Goal: Task Accomplishment & Management: Complete application form

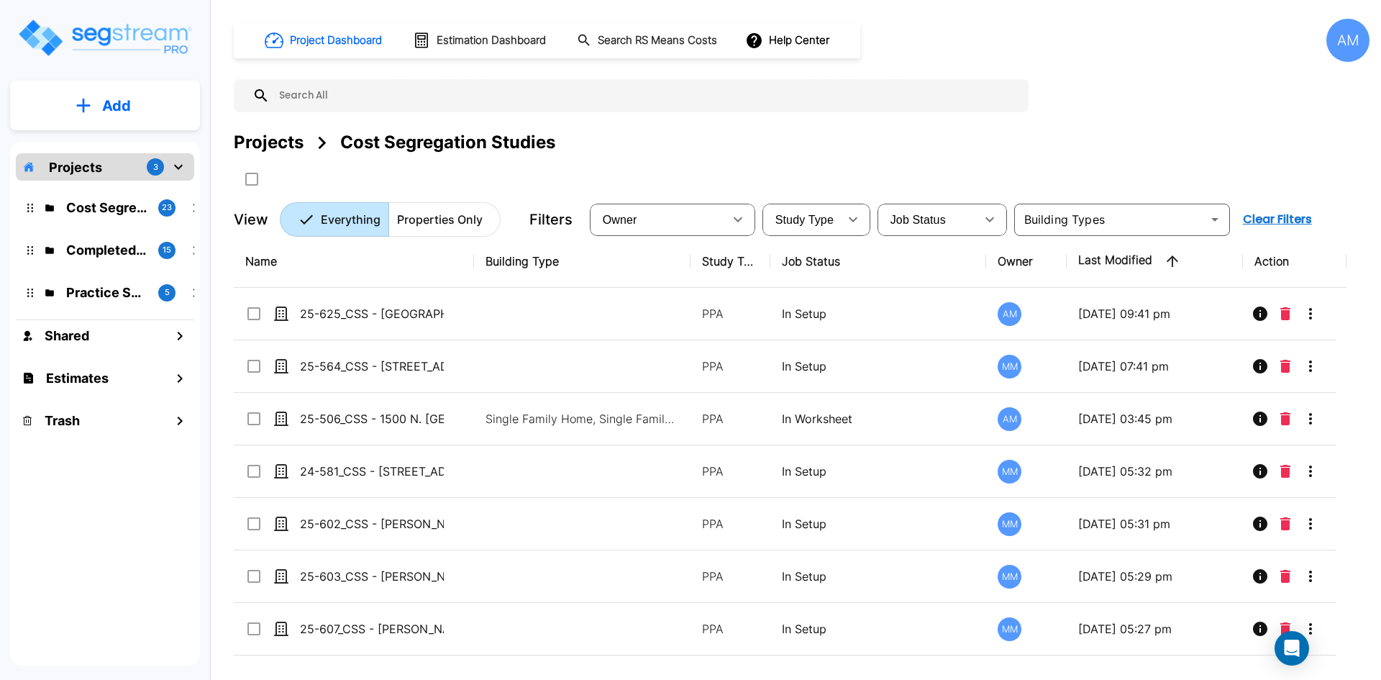
click at [119, 112] on p "Add" at bounding box center [116, 106] width 29 height 22
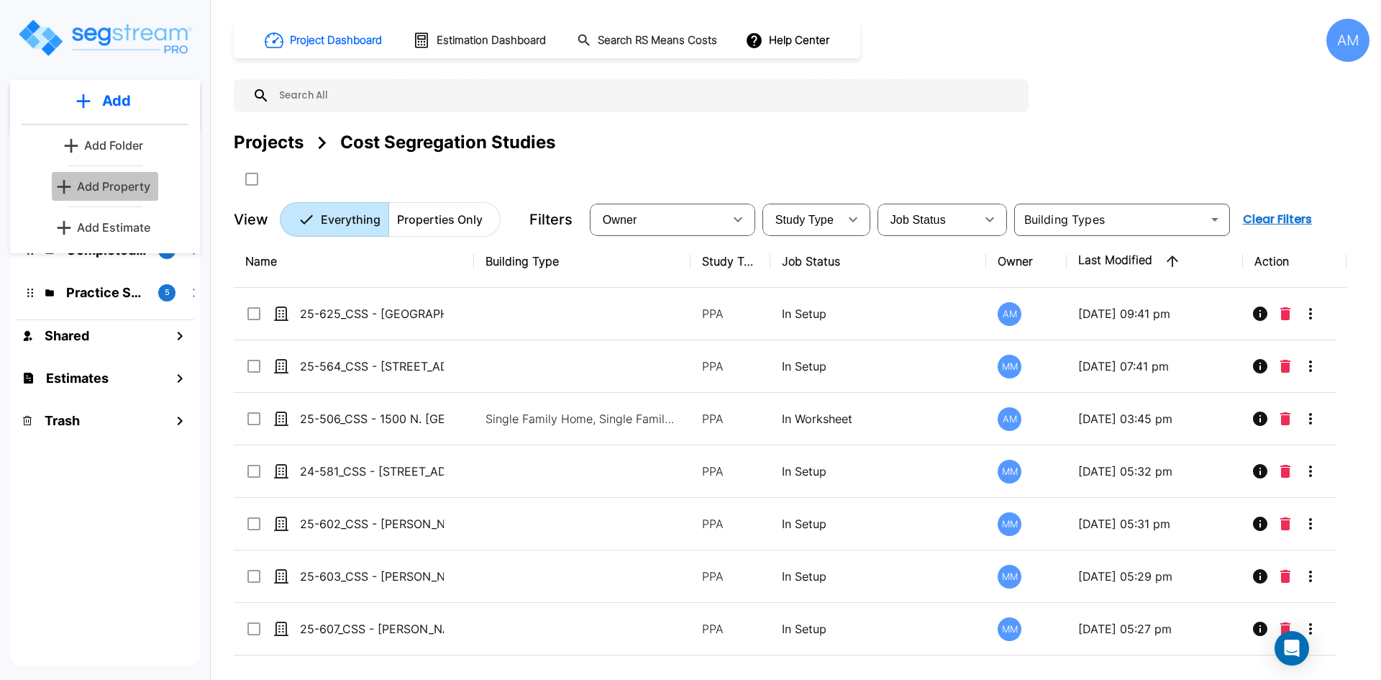
click at [116, 189] on p "Add Property" at bounding box center [113, 186] width 73 height 17
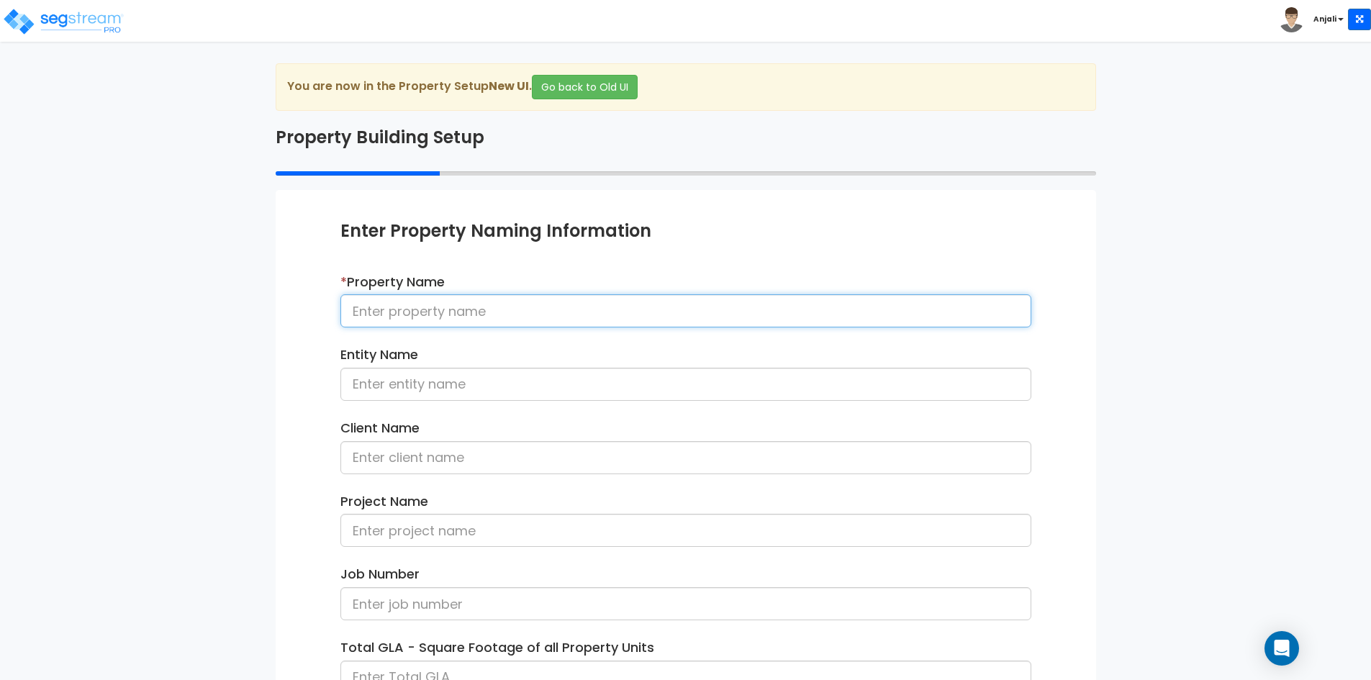
click at [465, 313] on input at bounding box center [685, 310] width 691 height 33
paste input "25-508_CSS - [STREET_ADDRESS] - HHL - [PERSON_NAME]"
drag, startPoint x: 449, startPoint y: 312, endPoint x: 687, endPoint y: 312, distance: 238.2
click at [687, 312] on input "25-508_CSS - [STREET_ADDRESS] - HHL - [PERSON_NAME]" at bounding box center [685, 310] width 691 height 33
type input "25-508_CSS - [STREET_ADDRESS] - HHL - [PERSON_NAME]"
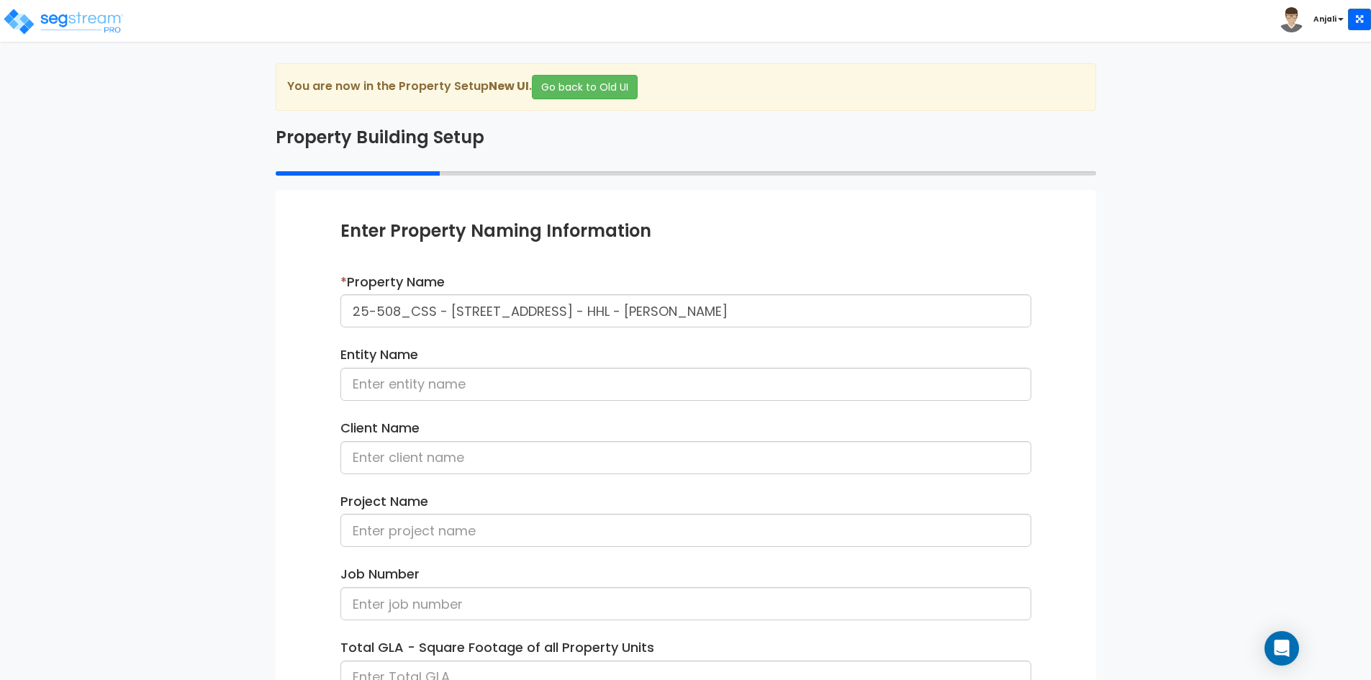
drag, startPoint x: 440, startPoint y: 401, endPoint x: 443, endPoint y: 394, distance: 7.5
click at [440, 400] on div "Entity Name" at bounding box center [686, 378] width 712 height 66
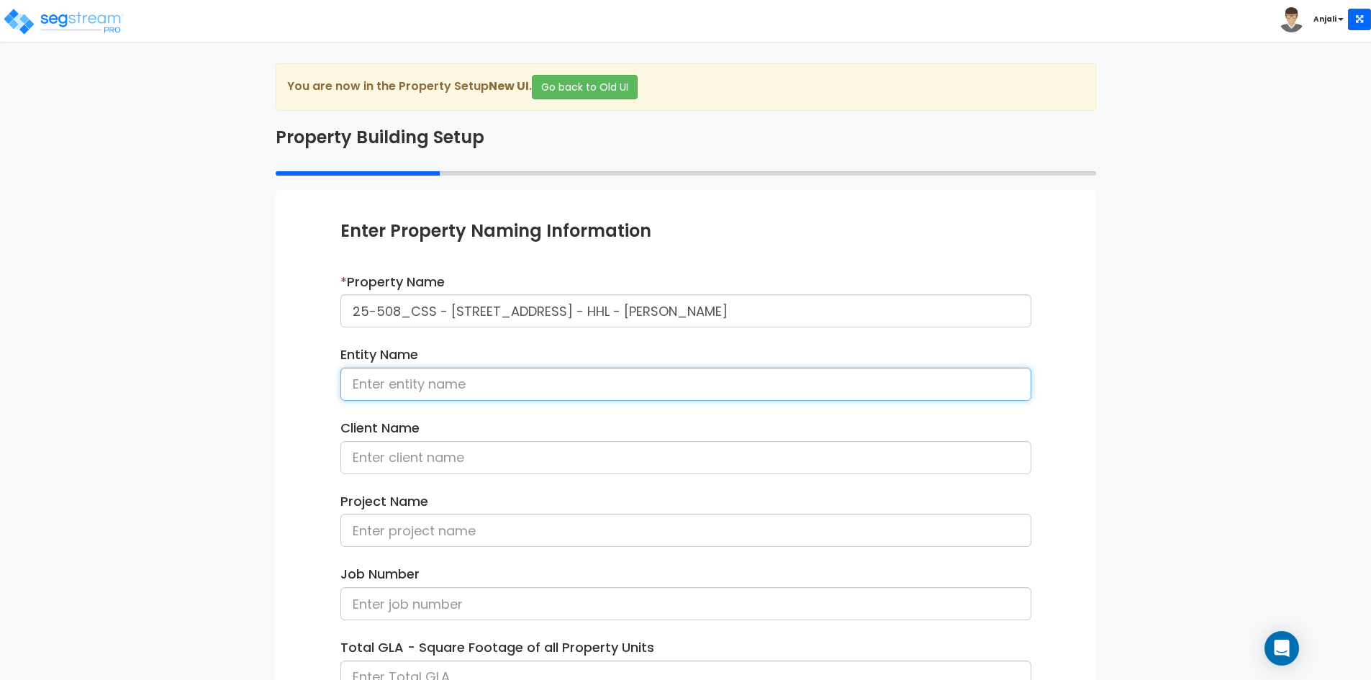
click at [444, 392] on input at bounding box center [685, 384] width 691 height 33
paste input "37-14 34th St Apt S5B Long Island City"
type input "37-14 34th St Apt S5B Long Island City"
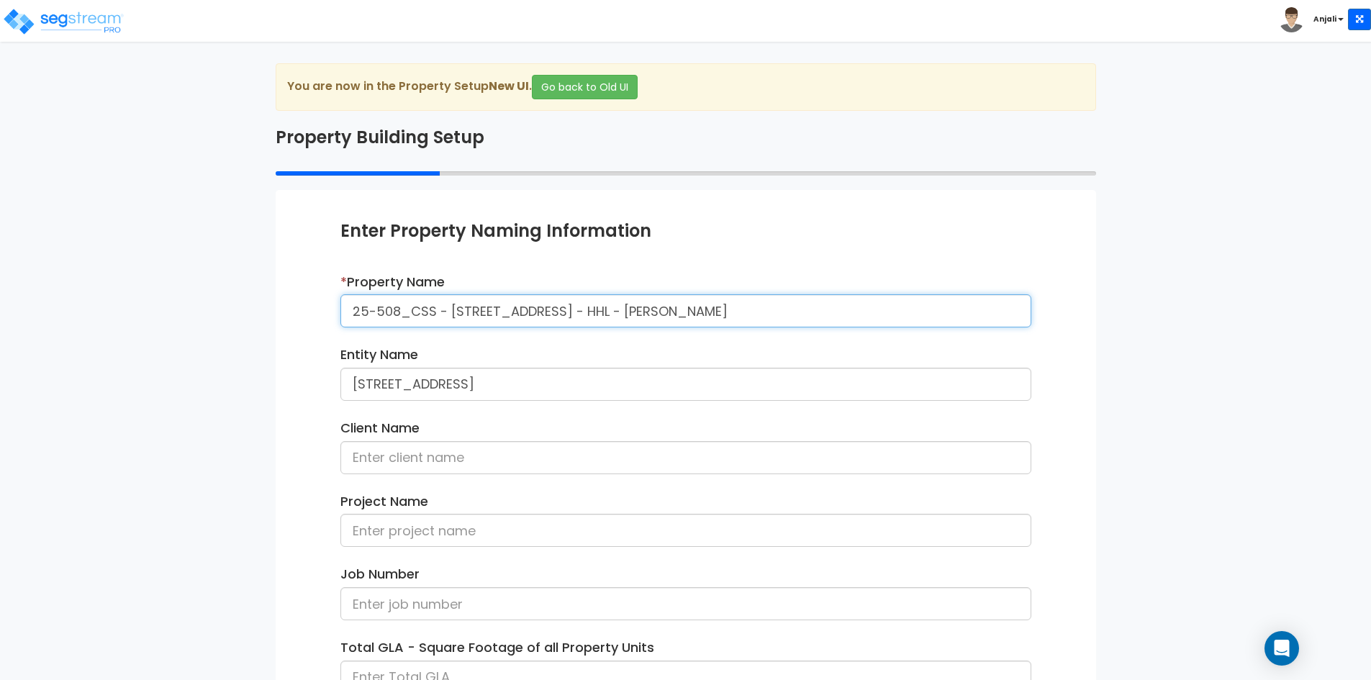
drag, startPoint x: 829, startPoint y: 309, endPoint x: 763, endPoint y: 314, distance: 65.7
click at [763, 314] on input "25-508_CSS - [STREET_ADDRESS] - HHL - [PERSON_NAME]" at bounding box center [685, 310] width 691 height 33
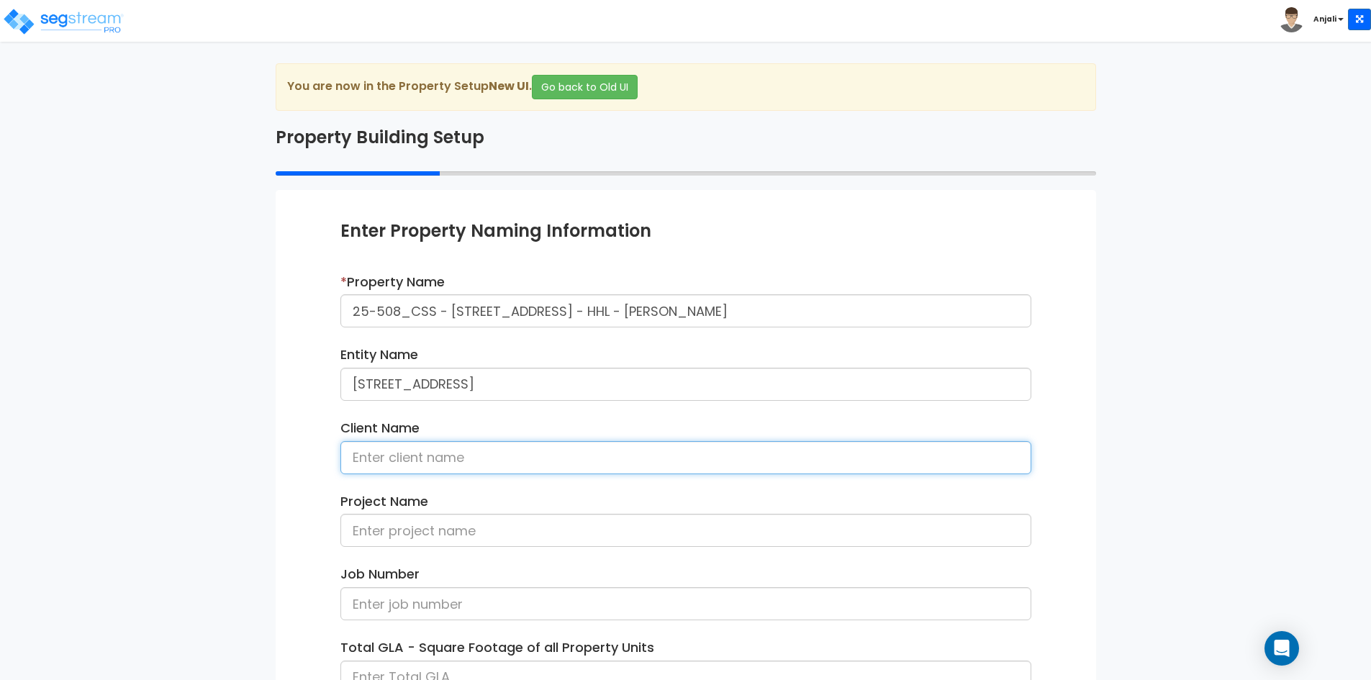
click at [631, 464] on input at bounding box center [685, 457] width 691 height 33
paste input "Amy Zhao"
type input "Amy Zhao"
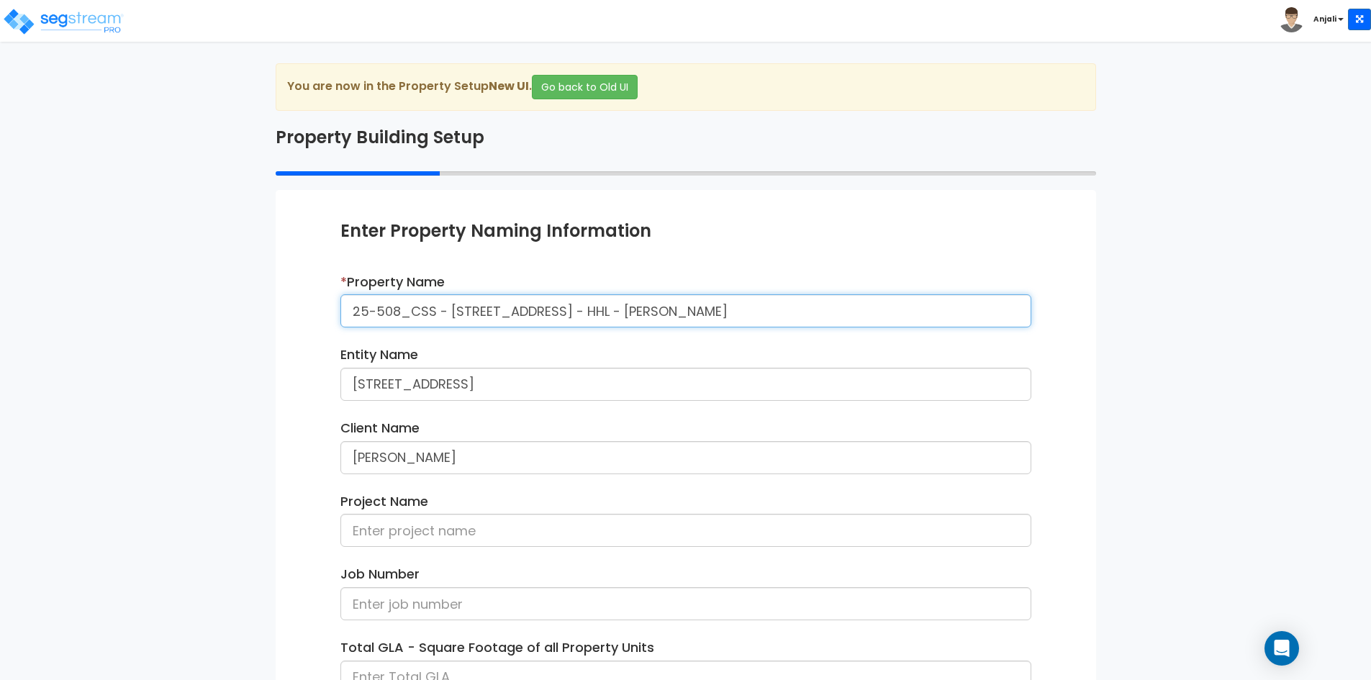
drag, startPoint x: 342, startPoint y: 311, endPoint x: 687, endPoint y: 311, distance: 345.4
click at [687, 311] on input "25-508_CSS - [STREET_ADDRESS] - HHL - [PERSON_NAME]" at bounding box center [685, 310] width 691 height 33
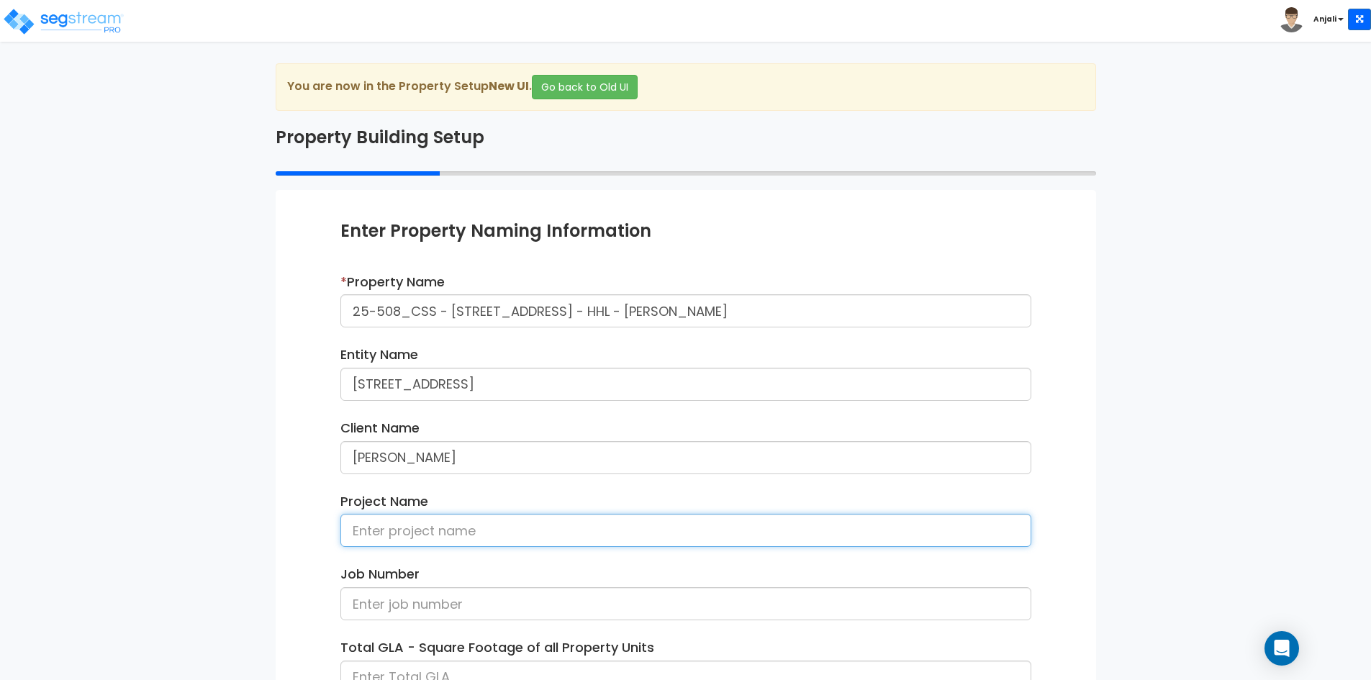
click at [421, 528] on input at bounding box center [685, 530] width 691 height 33
paste input "25-508_CSS - 37-14 34th St Apt S5B Long Island City"
drag, startPoint x: 436, startPoint y: 532, endPoint x: 319, endPoint y: 532, distance: 117.3
click at [319, 532] on div "Enter Property Naming Information * Property Name 25-508_CSS - 37-14 34th St Ap…" at bounding box center [686, 525] width 820 height 671
type input "25-508_CSS - 37-14 34th St Apt S5B Long Island City"
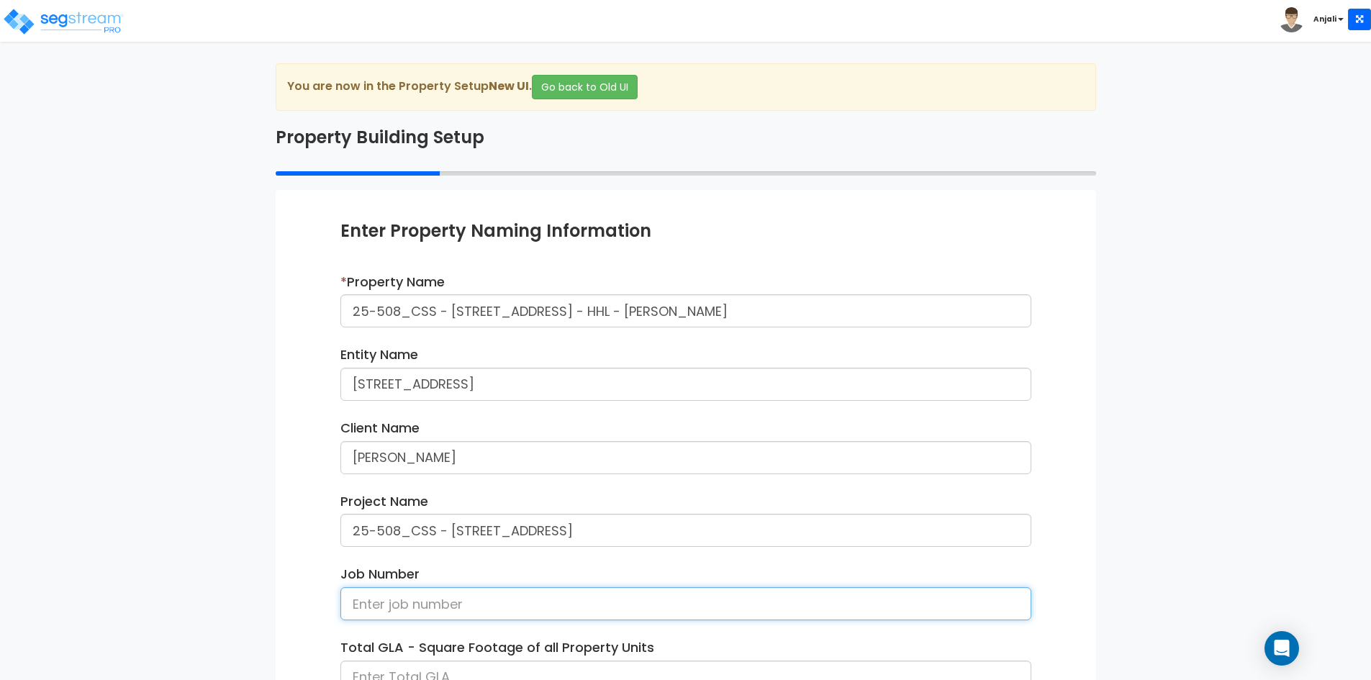
click at [391, 597] on input at bounding box center [685, 603] width 691 height 33
paste input "25-508_CSS"
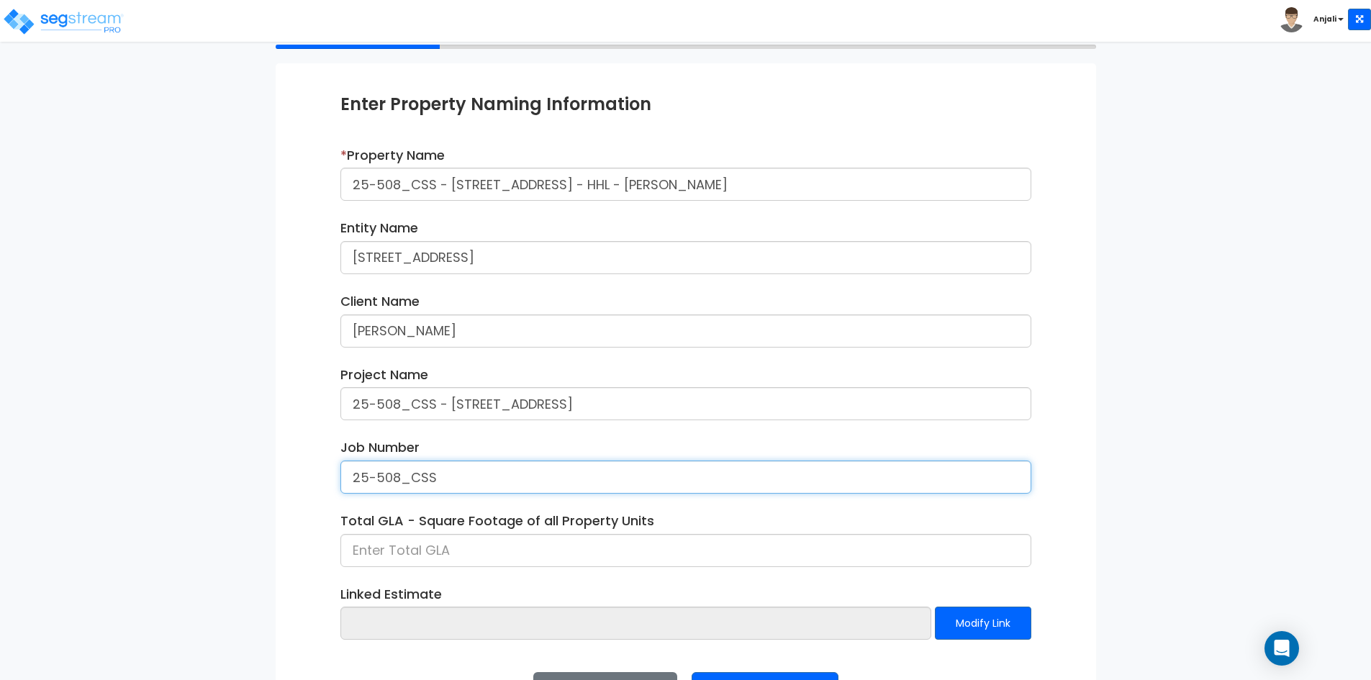
scroll to position [144, 0]
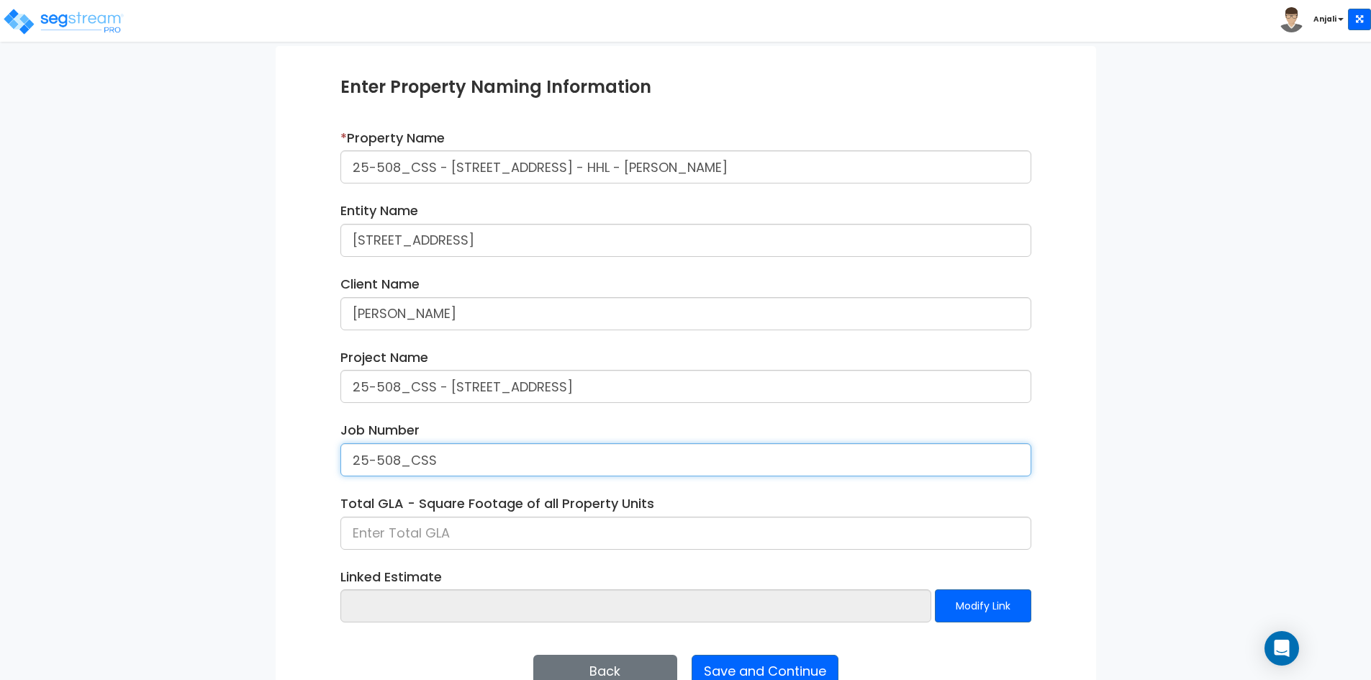
type input "25-508_CSS"
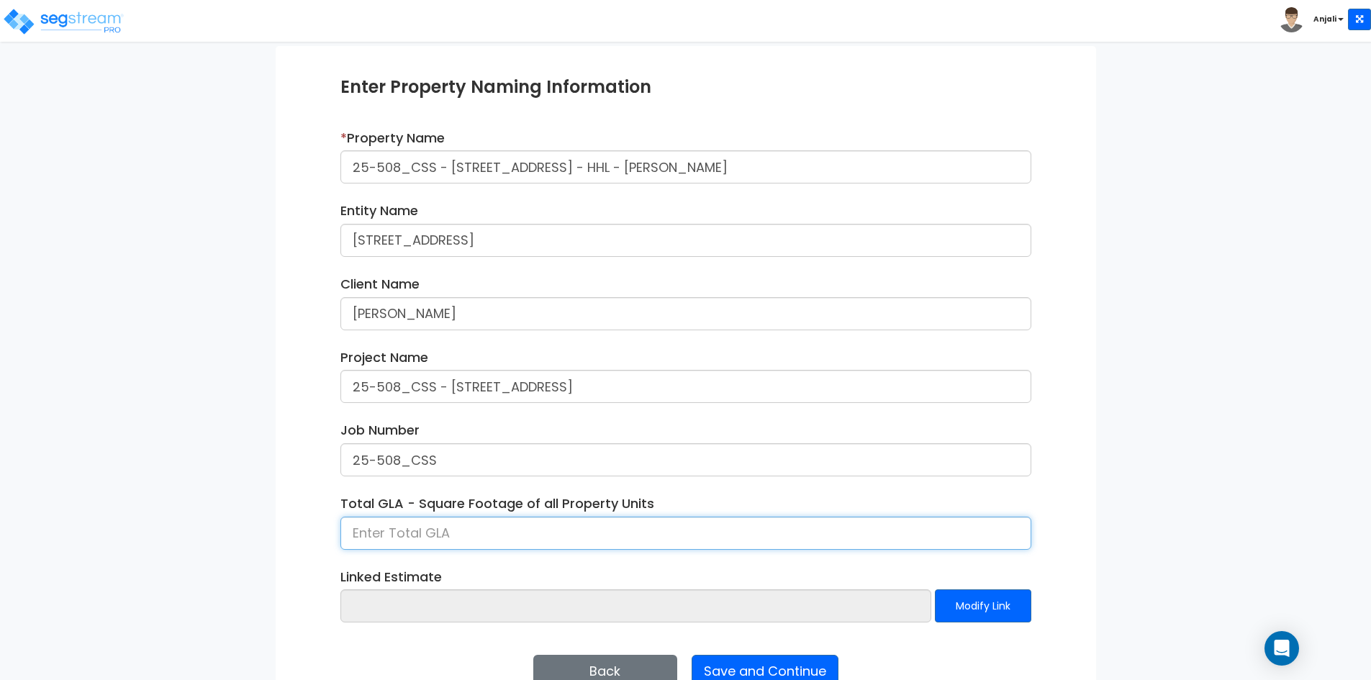
click at [528, 540] on input at bounding box center [685, 533] width 691 height 33
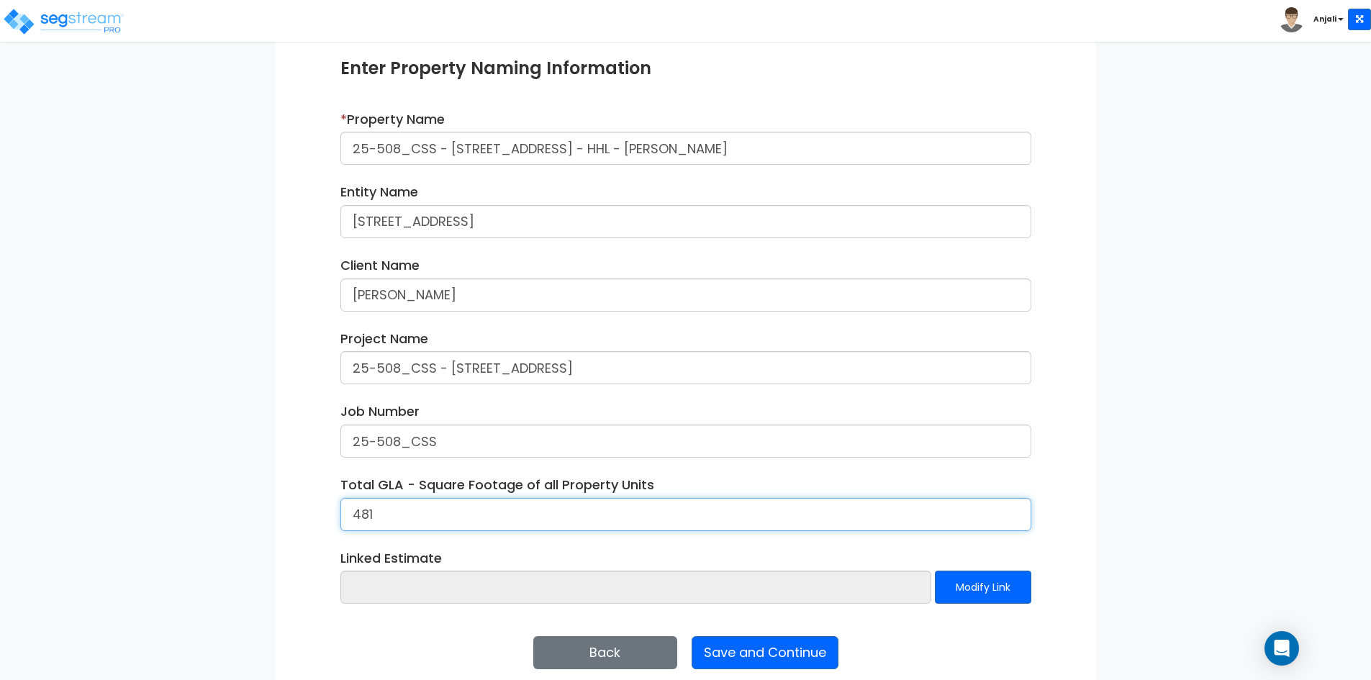
scroll to position [181, 0]
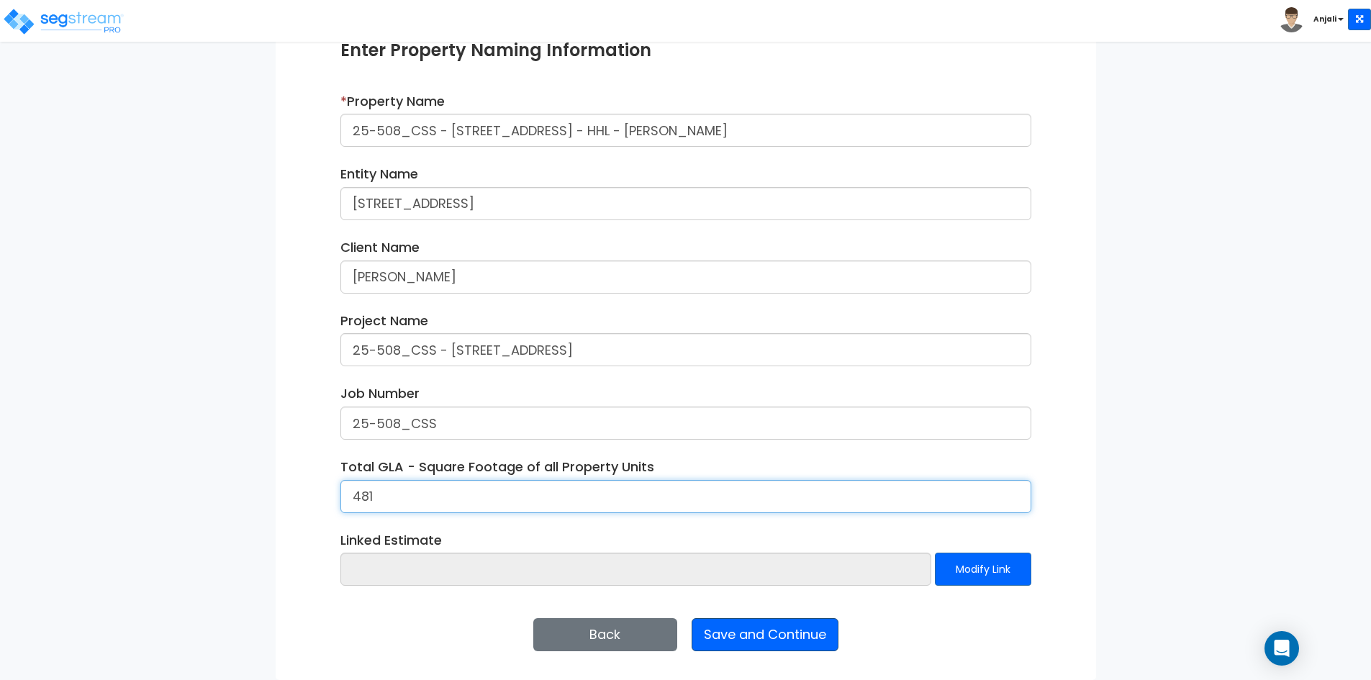
type input "481"
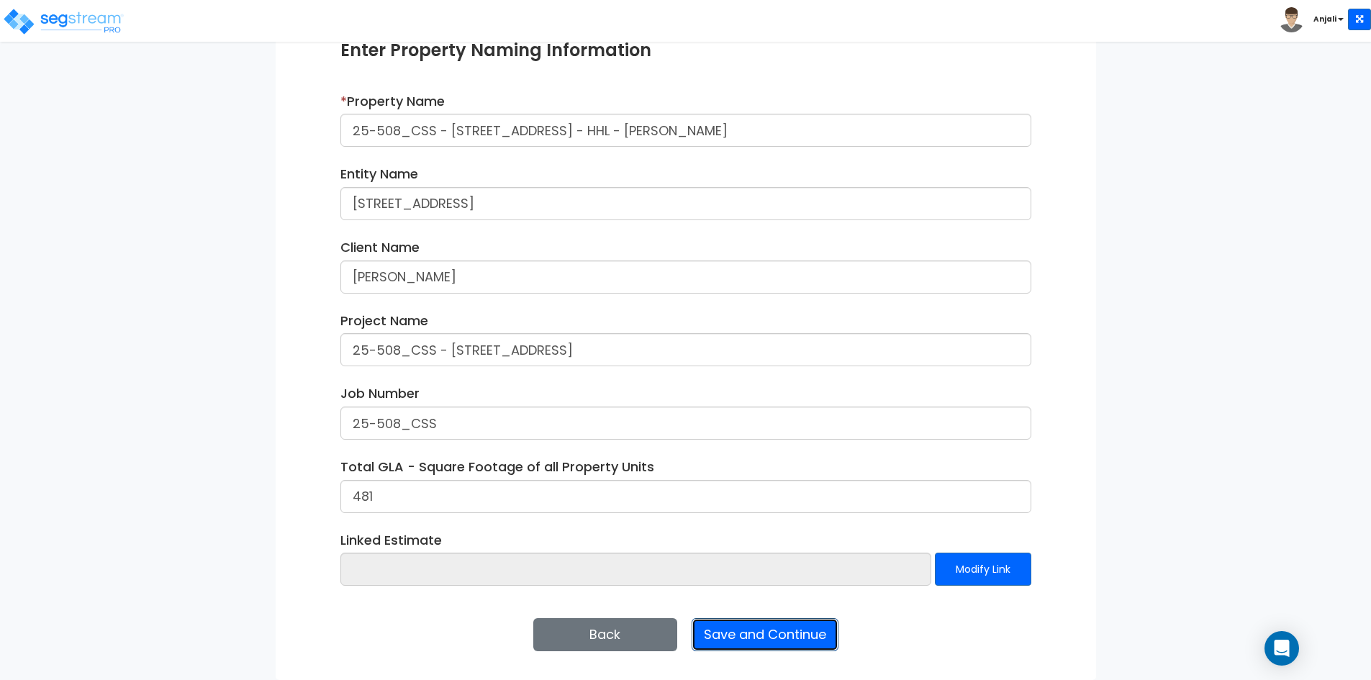
click at [736, 630] on button "Save and Continue" at bounding box center [764, 634] width 147 height 33
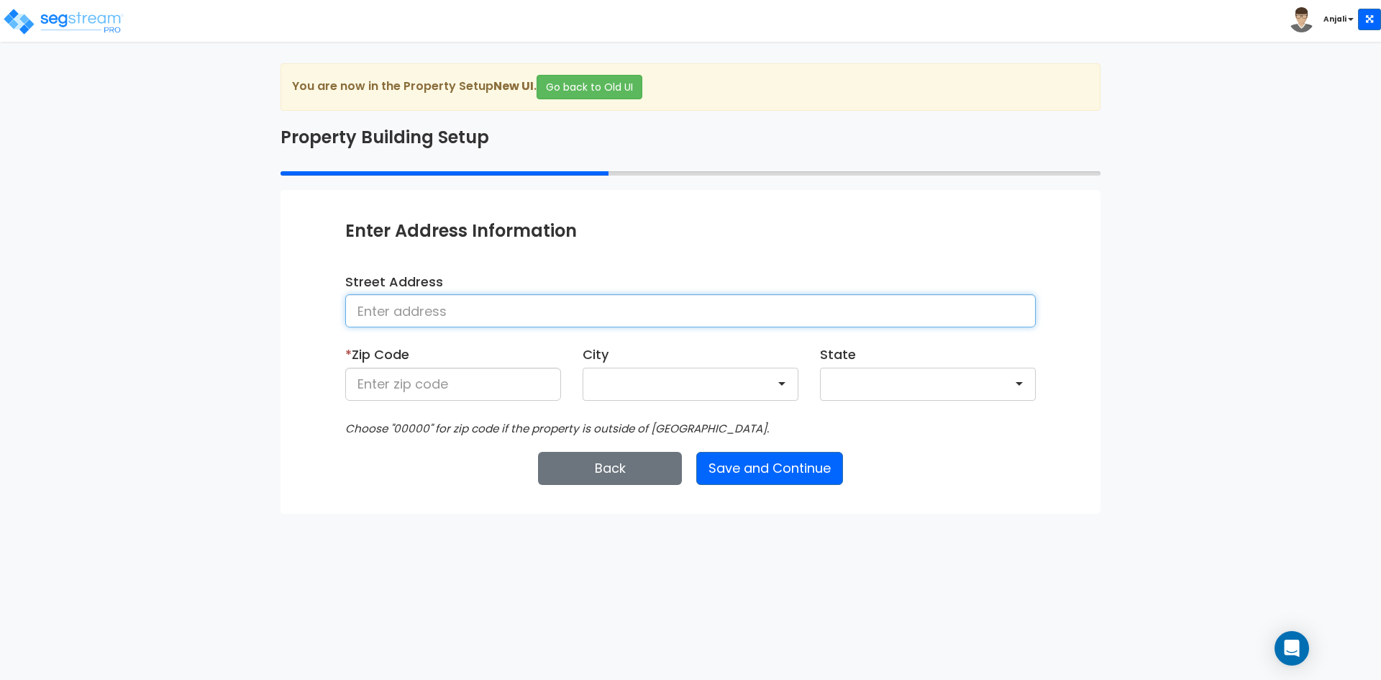
click at [502, 308] on input at bounding box center [690, 310] width 691 height 33
paste input "[STREET_ADDRESS]"
type input "[STREET_ADDRESS]"
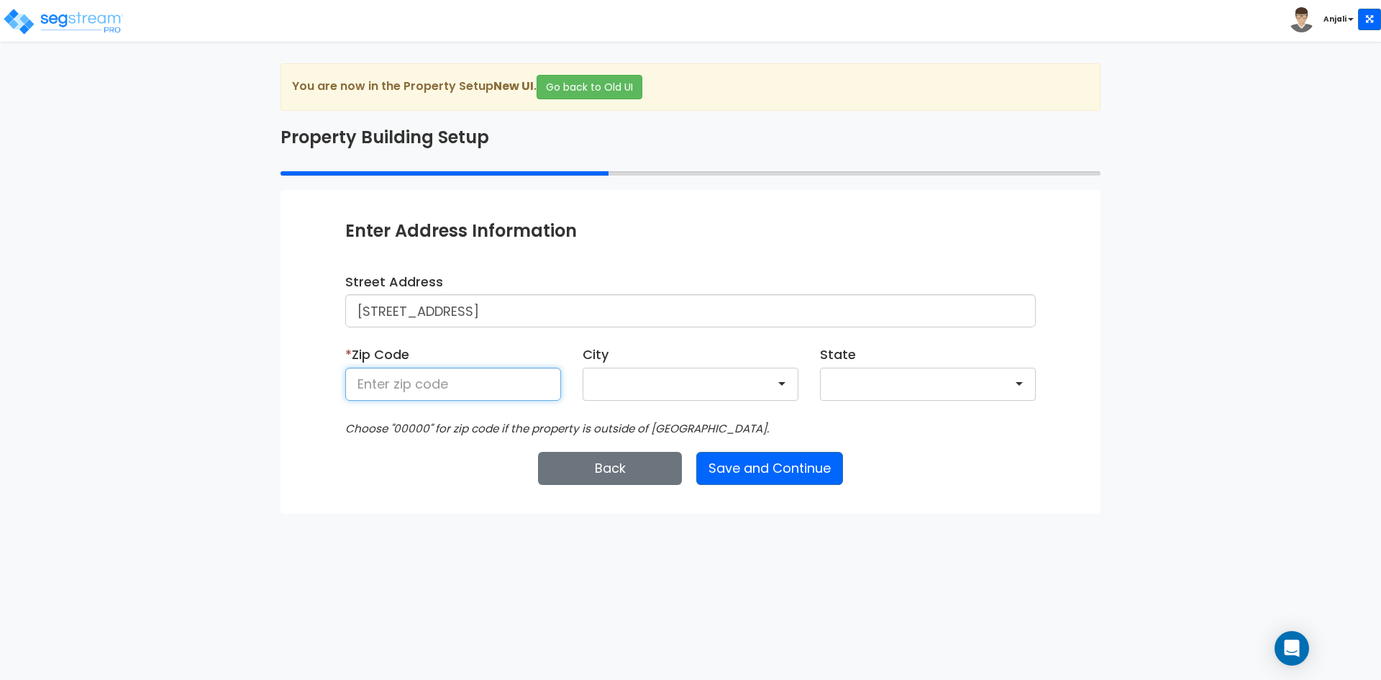
click at [448, 387] on input at bounding box center [453, 384] width 216 height 33
type input "11101"
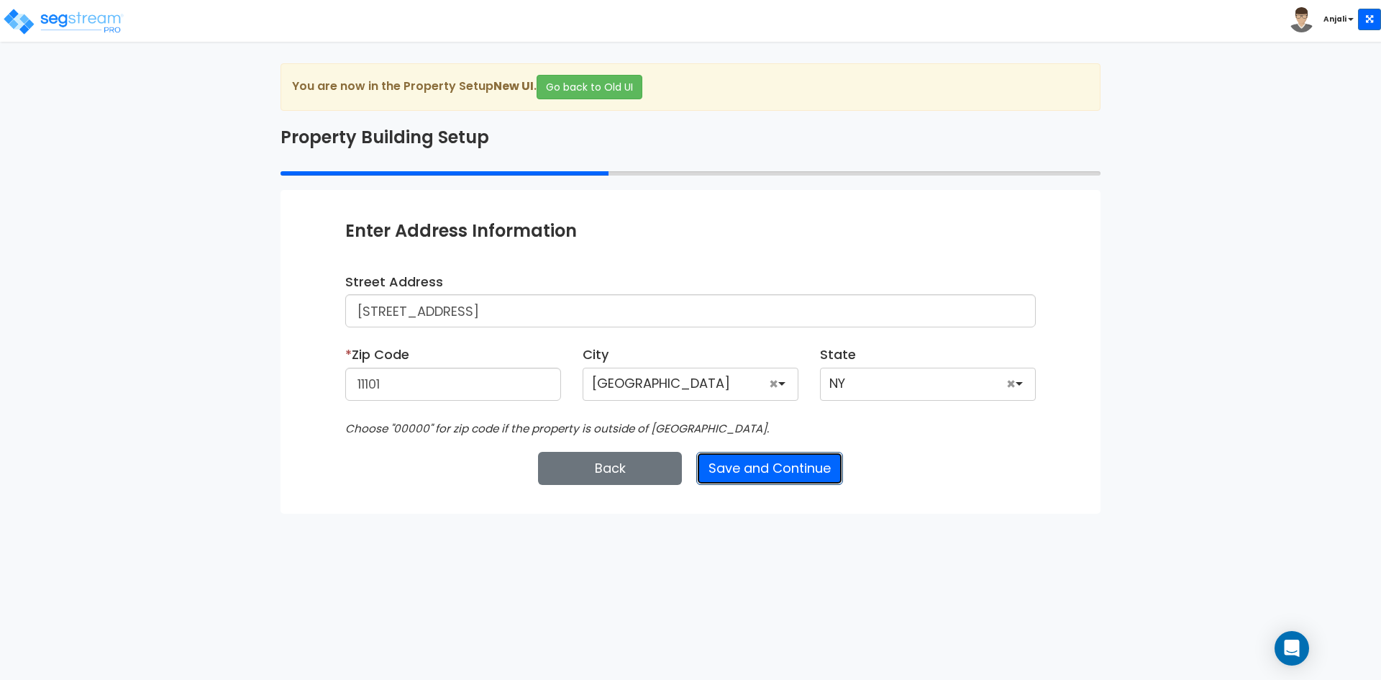
click at [803, 473] on button "Save and Continue" at bounding box center [769, 468] width 147 height 33
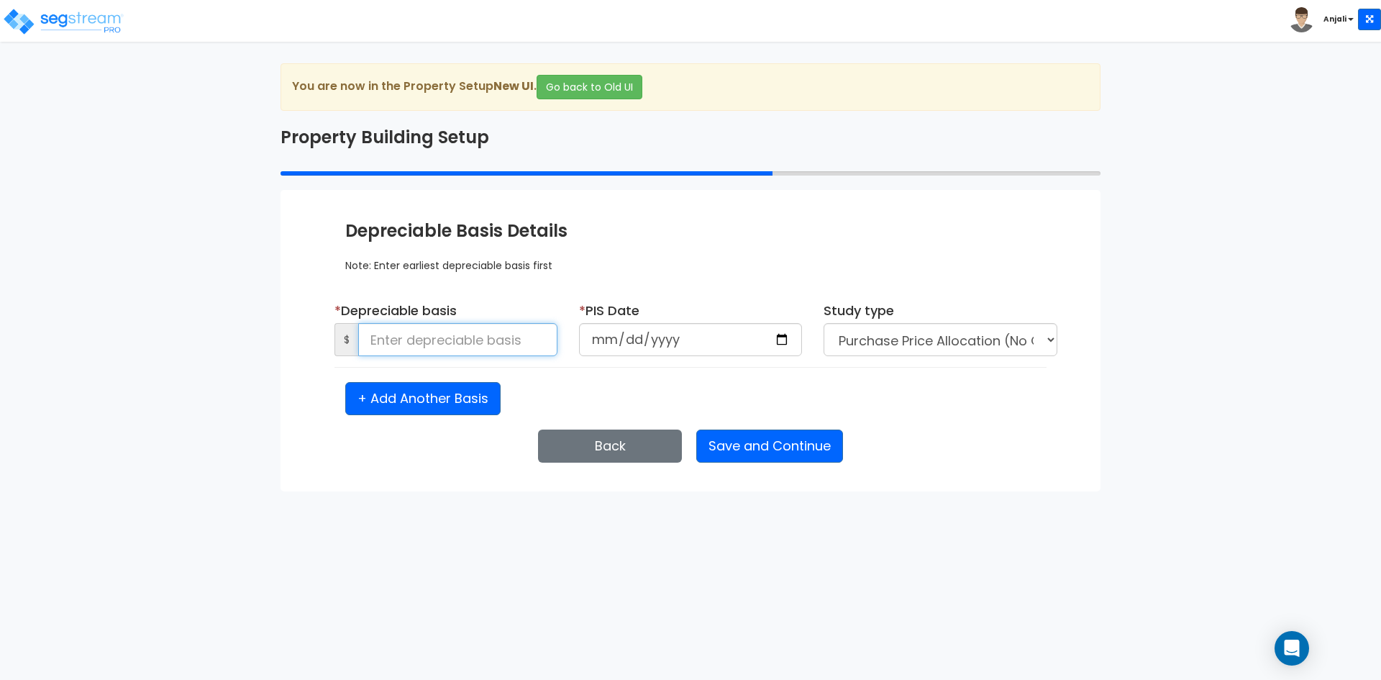
click at [443, 345] on input at bounding box center [457, 339] width 199 height 33
type input "625,000"
click at [773, 339] on input "date" at bounding box center [690, 339] width 223 height 33
click at [785, 339] on input "date" at bounding box center [690, 339] width 223 height 33
click at [848, 379] on div "* Depreciable basis $ 625,000 * PIS Date Study type *" at bounding box center [690, 358] width 691 height 114
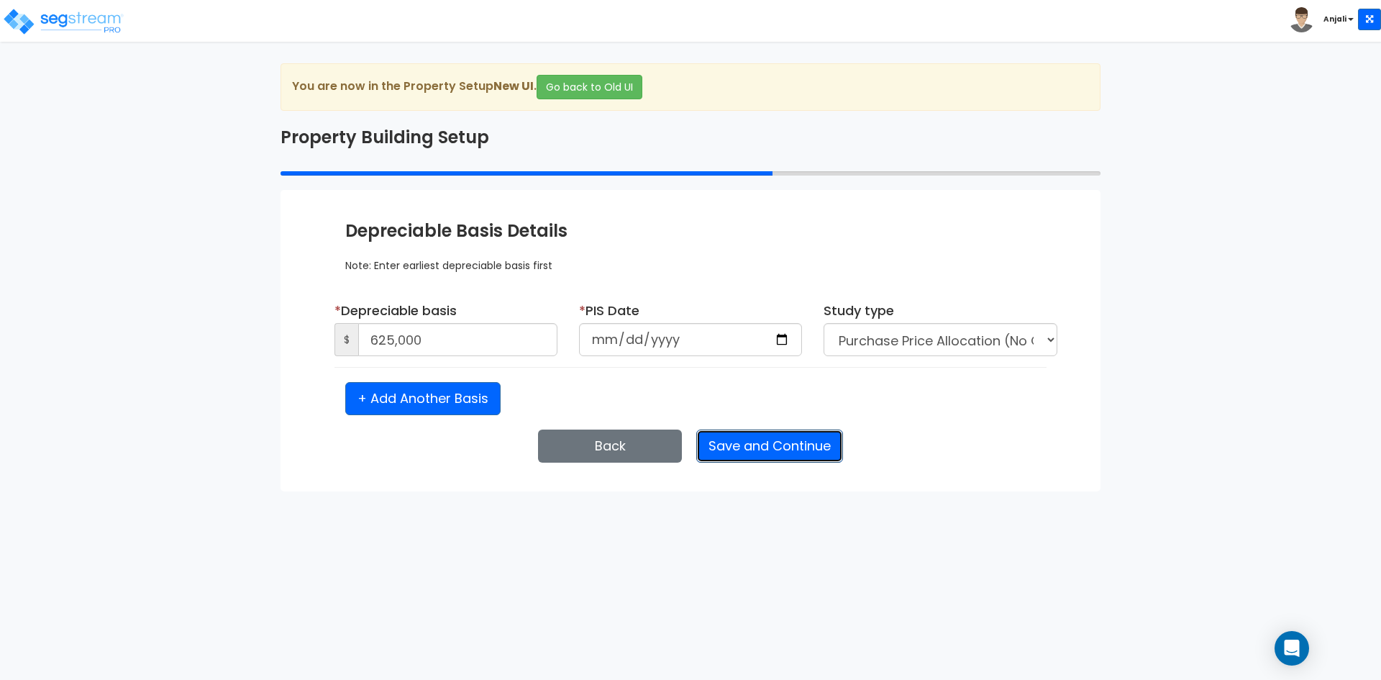
click at [823, 439] on button "Save and Continue" at bounding box center [769, 446] width 147 height 33
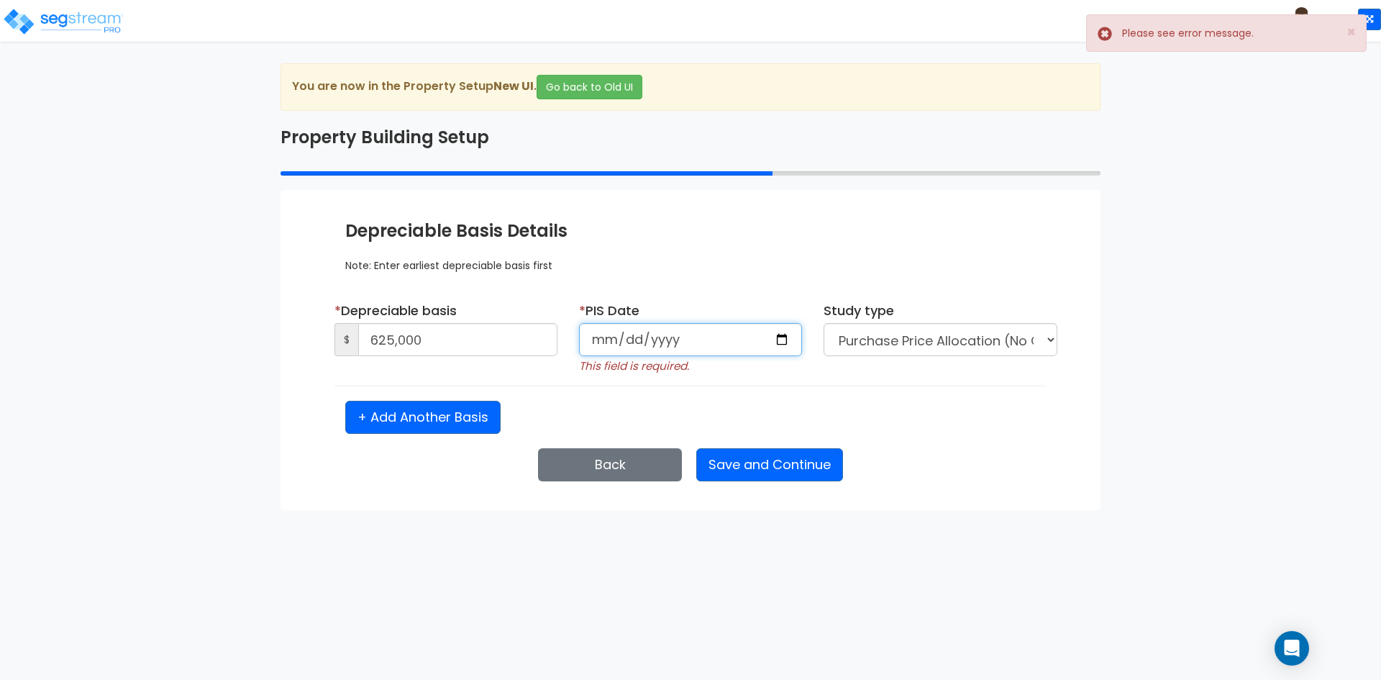
click at [648, 340] on input "date" at bounding box center [690, 339] width 223 height 33
click at [663, 340] on input "date" at bounding box center [690, 339] width 223 height 33
click at [779, 340] on input "date" at bounding box center [690, 339] width 223 height 33
type input "2025-06-11"
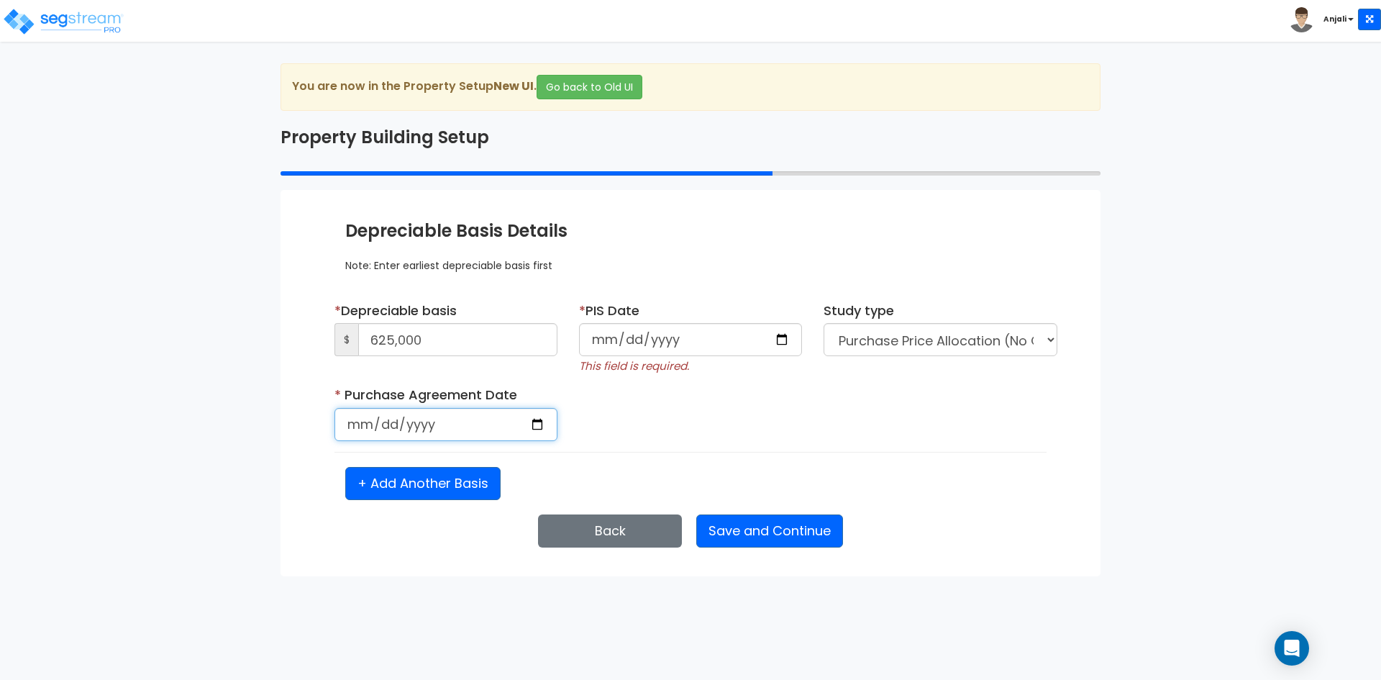
click at [538, 424] on input "date" at bounding box center [446, 424] width 223 height 33
click at [486, 410] on input "date" at bounding box center [446, 424] width 223 height 33
click at [540, 426] on input "date" at bounding box center [446, 424] width 223 height 33
type input "2020-04-13"
click at [737, 527] on button "Save and Continue" at bounding box center [769, 530] width 147 height 33
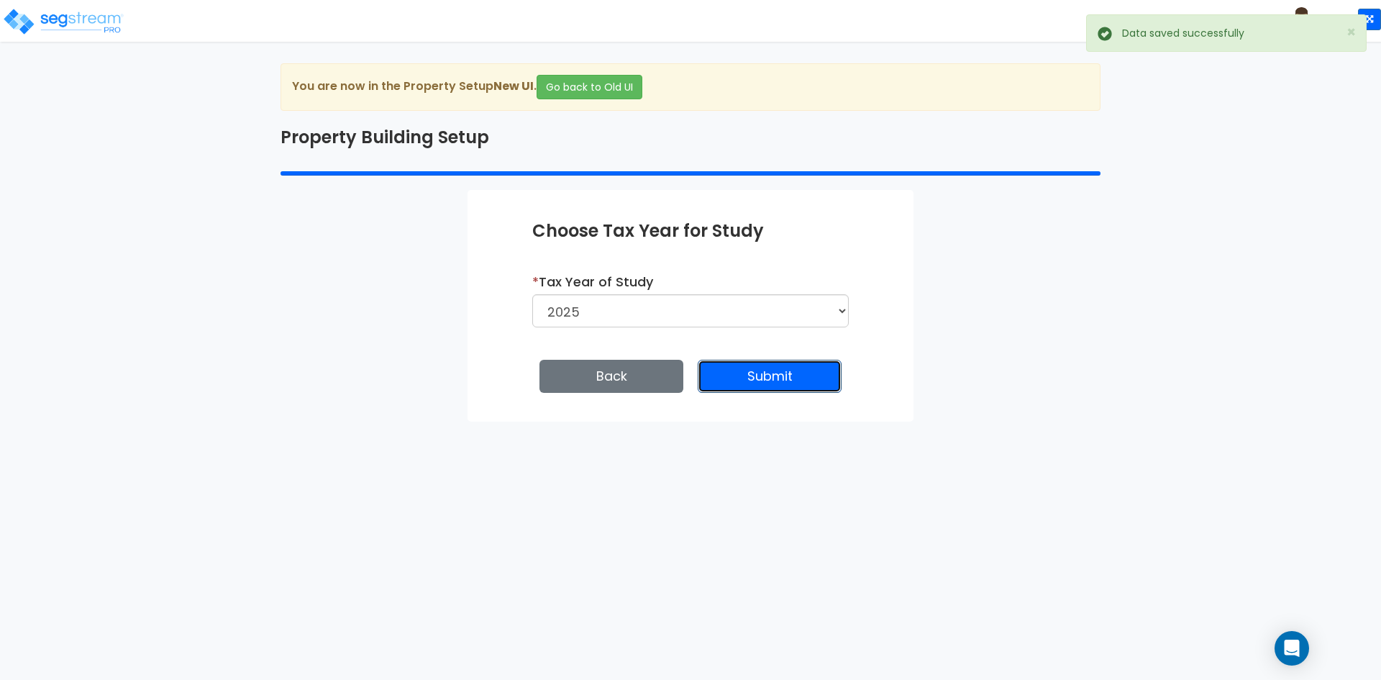
click at [803, 388] on button "Submit" at bounding box center [770, 376] width 144 height 33
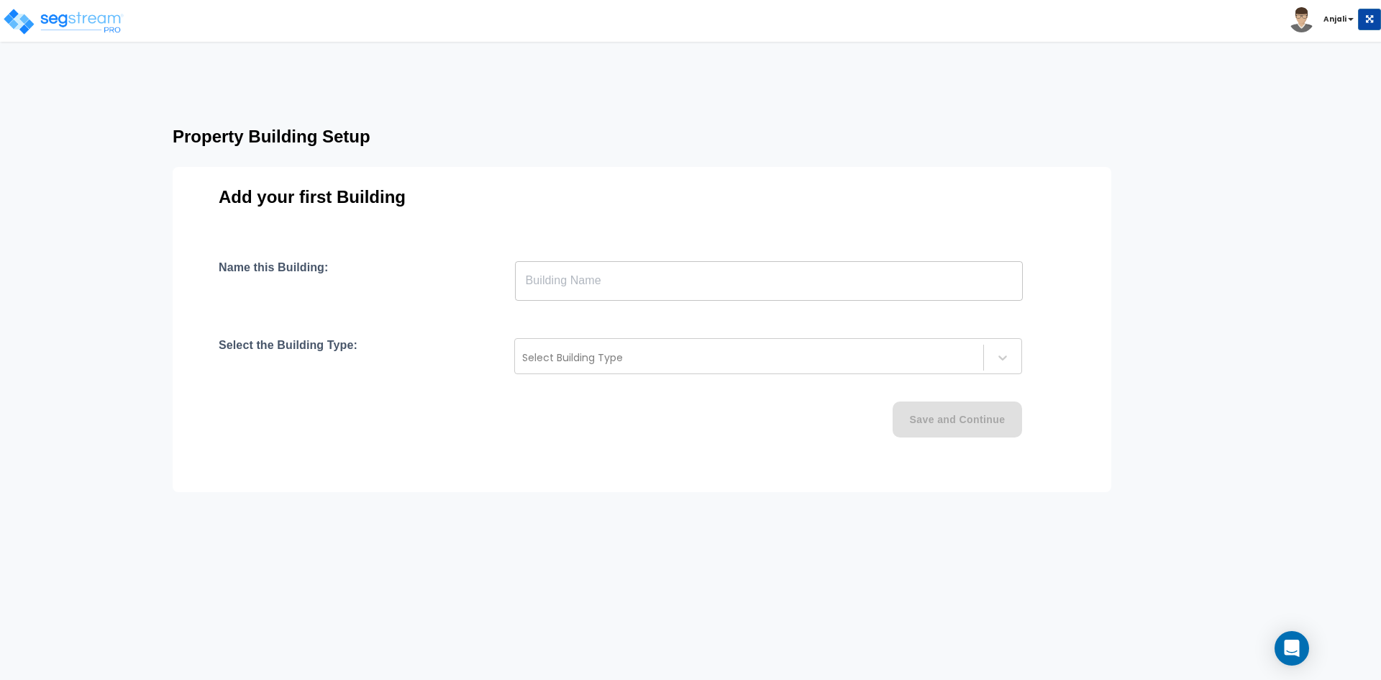
click at [729, 284] on input "text" at bounding box center [769, 280] width 508 height 40
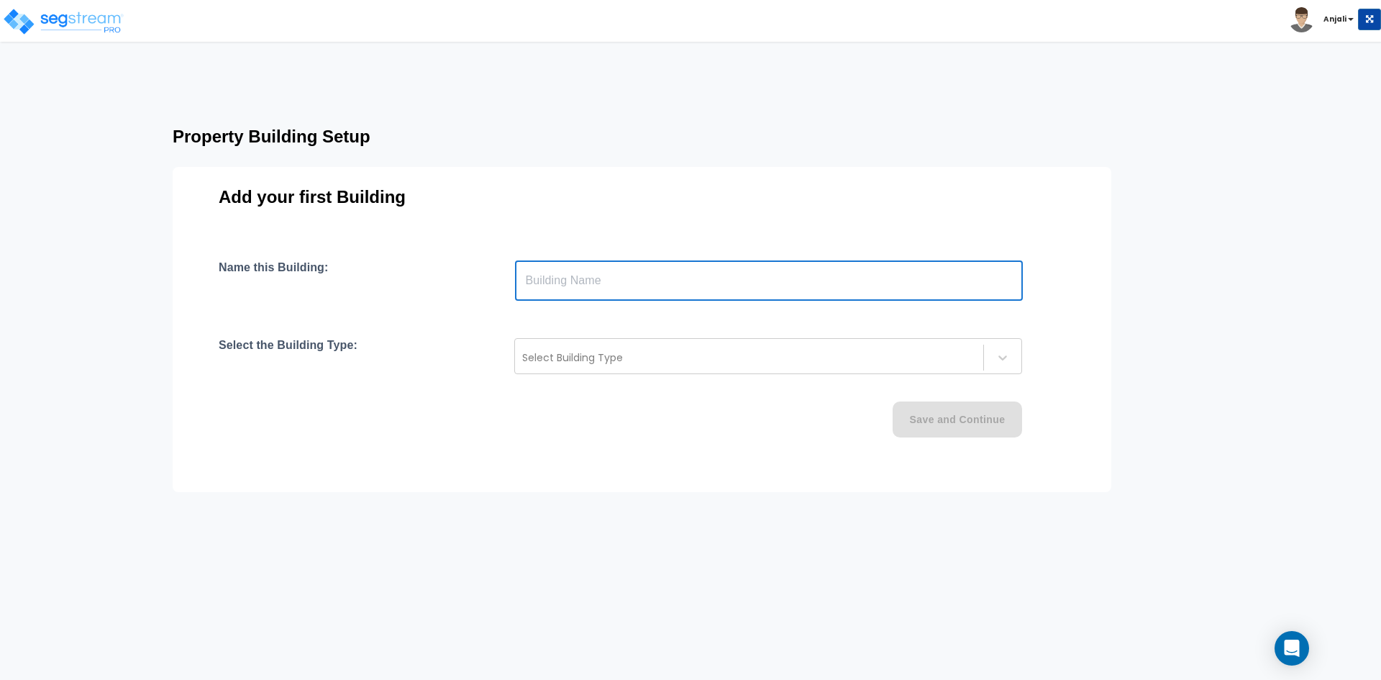
click at [658, 276] on input "text" at bounding box center [769, 280] width 508 height 40
type input "Single Family Home"
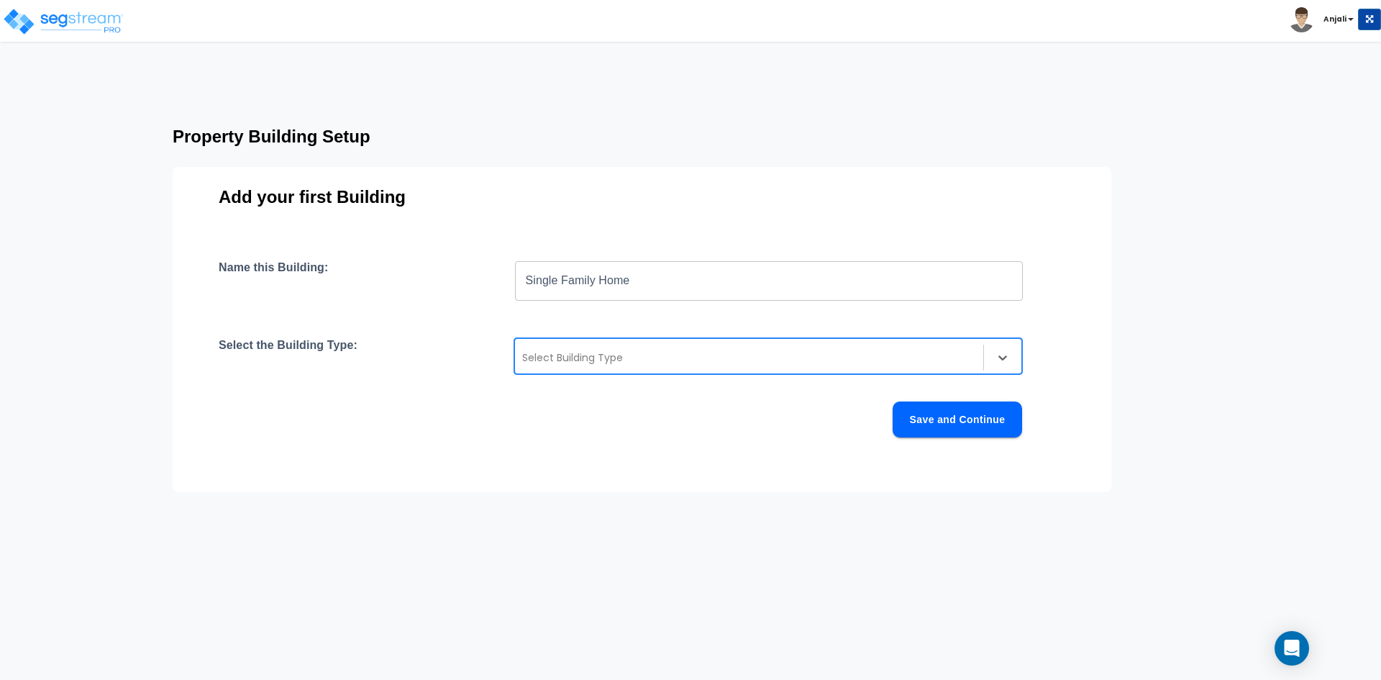
click at [664, 363] on div at bounding box center [749, 357] width 454 height 17
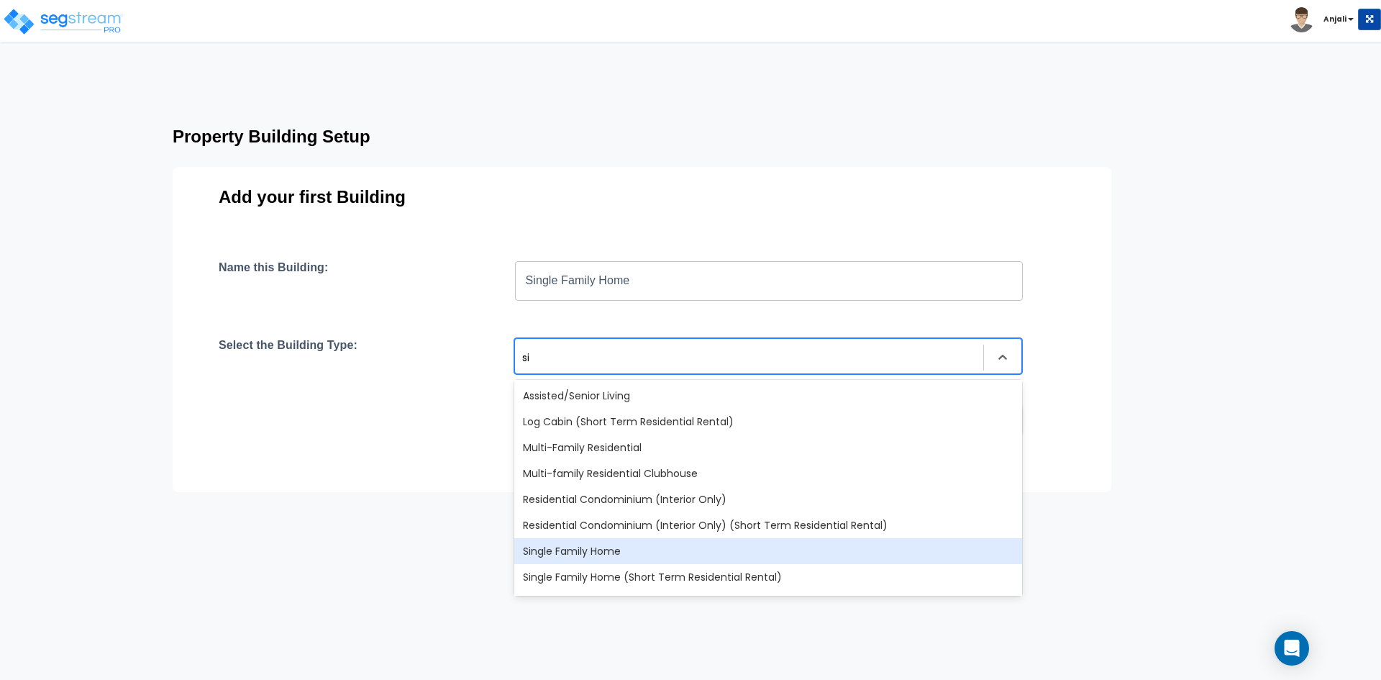
type input "s"
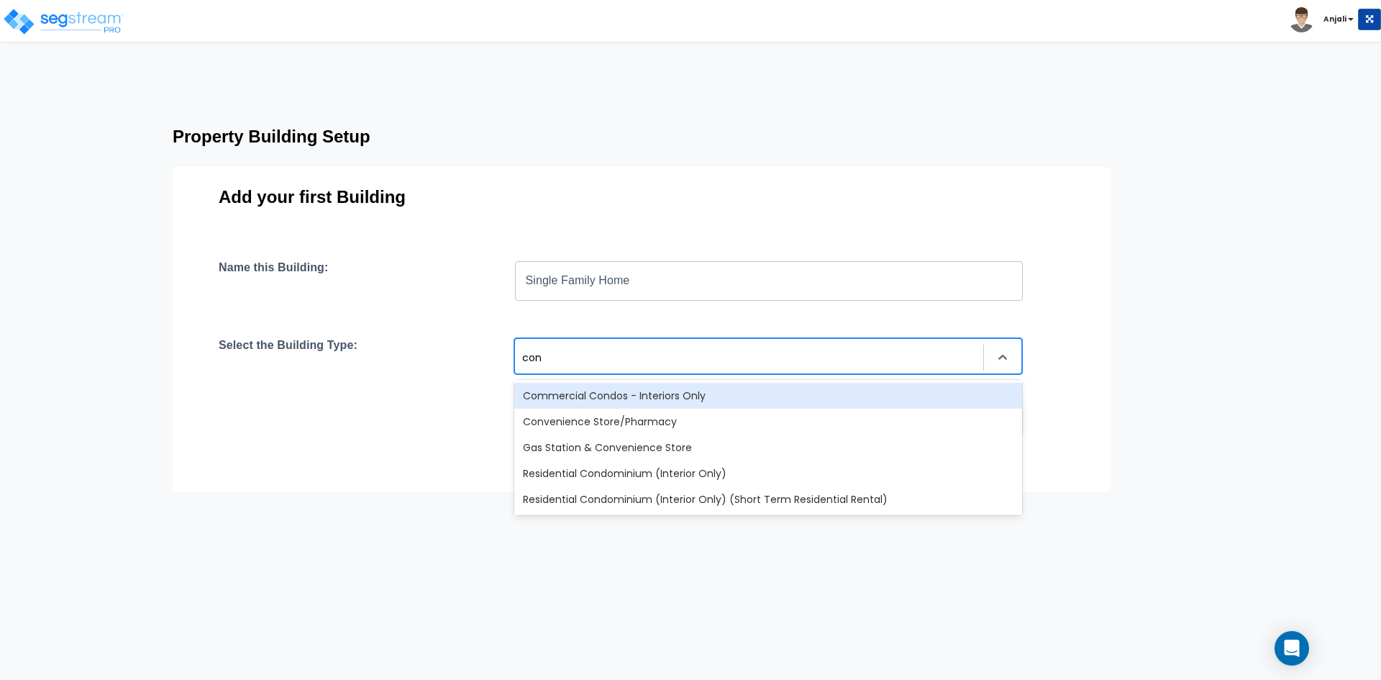
type input "cond"
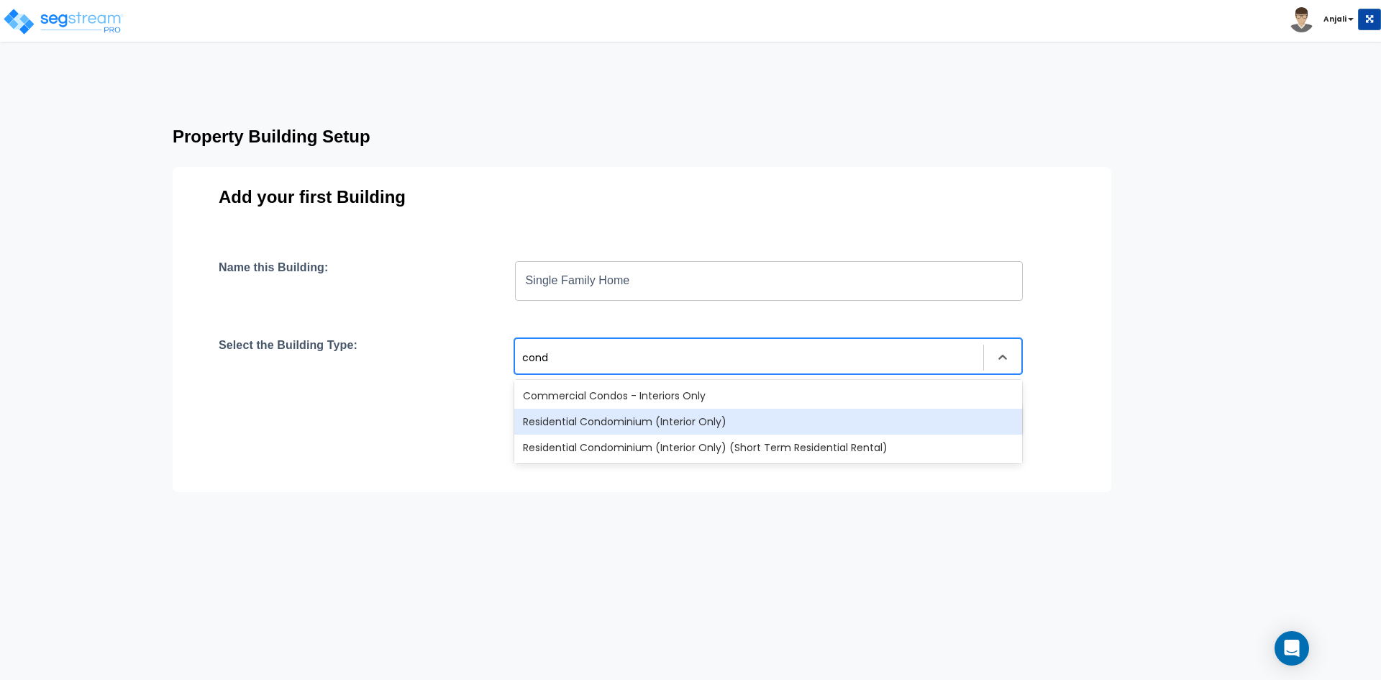
click at [671, 412] on div "Residential Condominium (Interior Only)" at bounding box center [768, 422] width 508 height 26
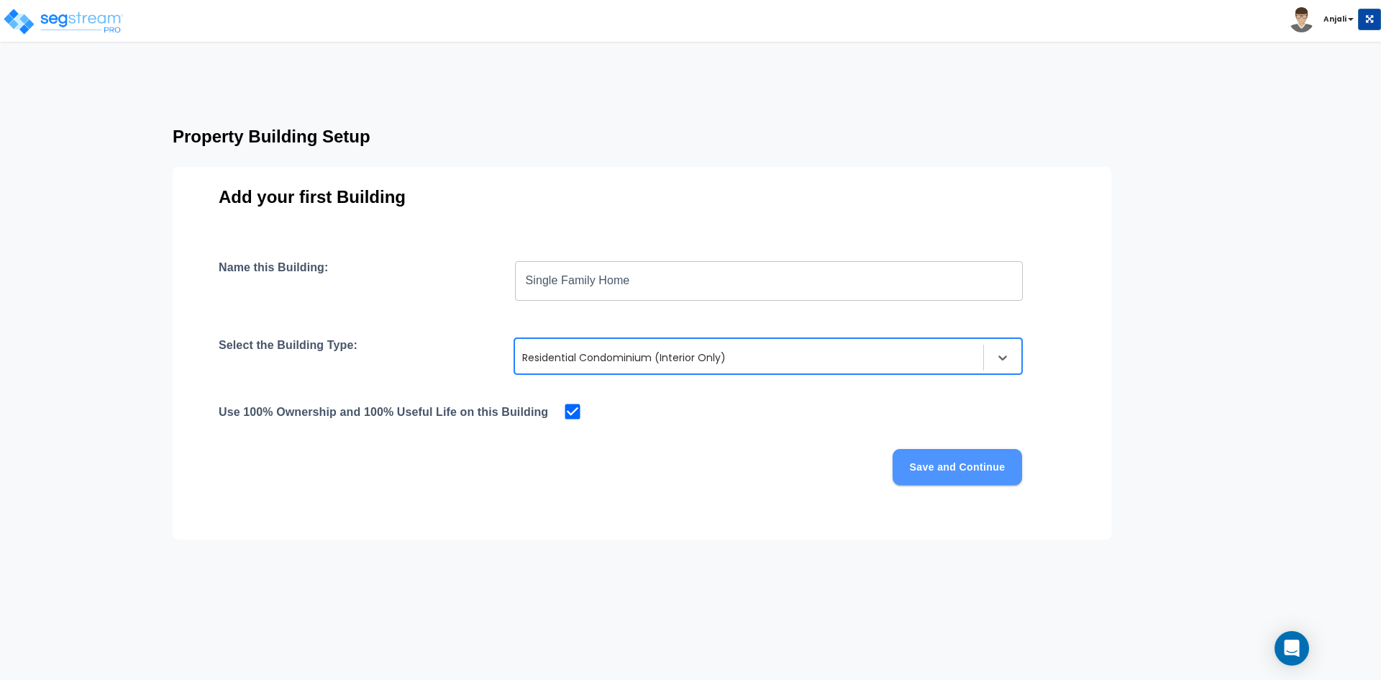
click at [945, 460] on button "Save and Continue" at bounding box center [958, 467] width 130 height 36
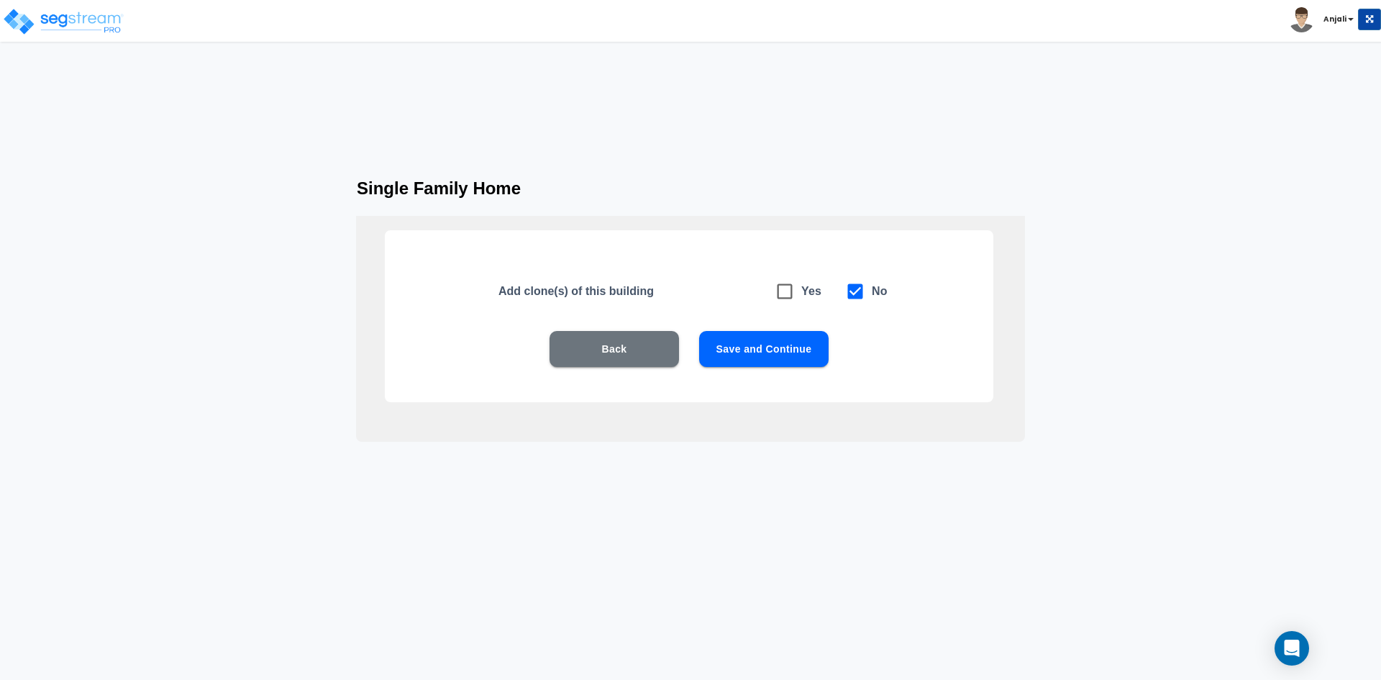
click at [771, 349] on button "Save and Continue" at bounding box center [764, 349] width 130 height 36
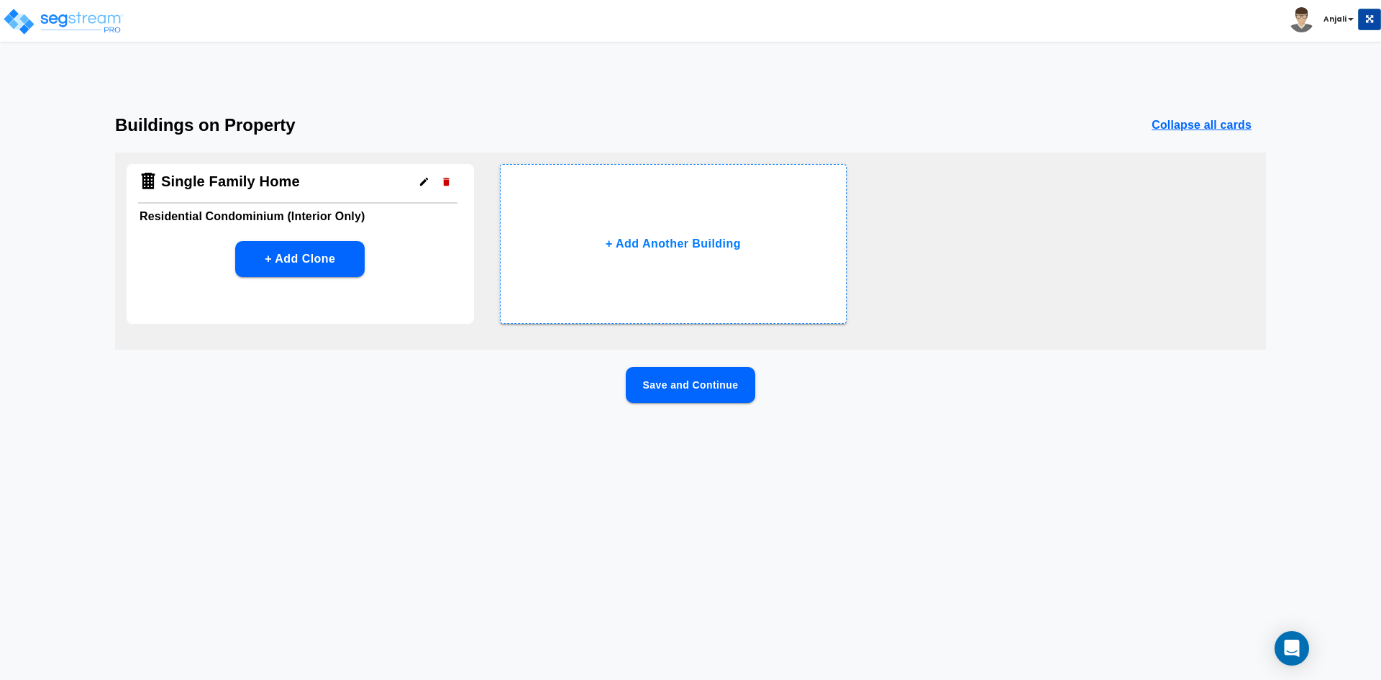
click at [713, 388] on button "Save and Continue" at bounding box center [691, 385] width 130 height 36
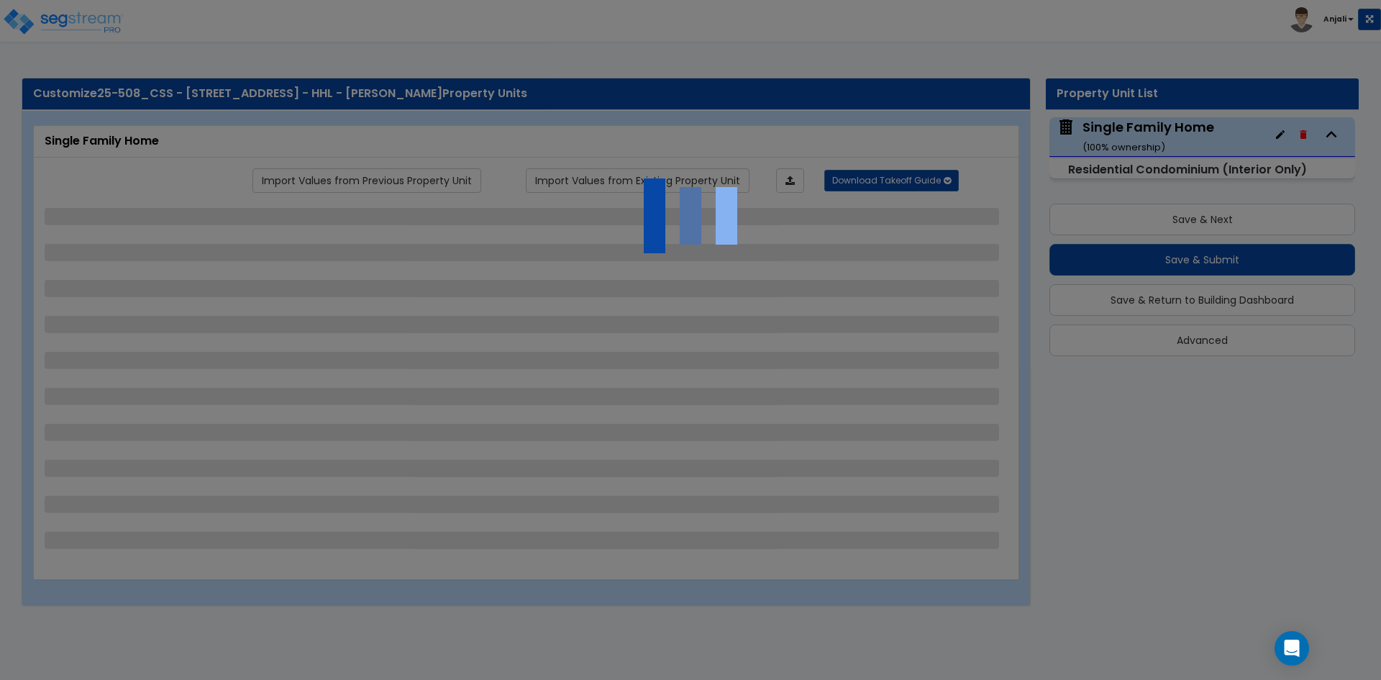
select select "1"
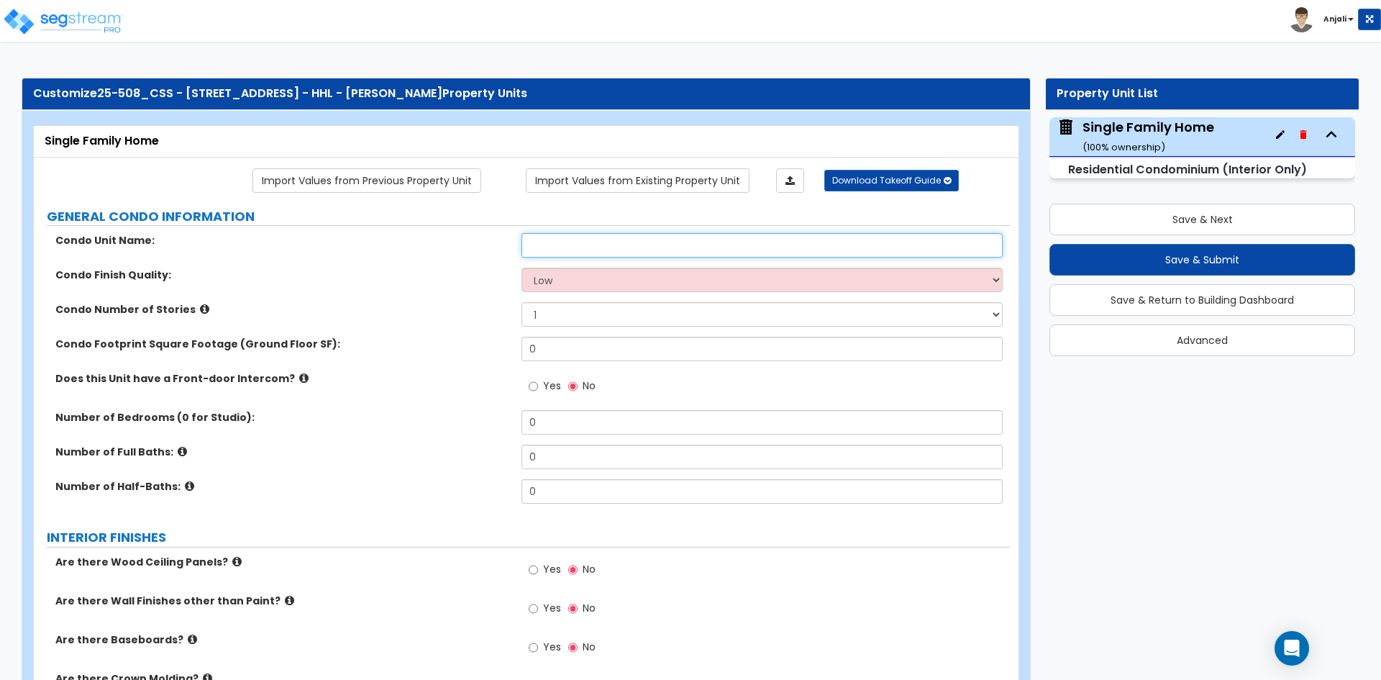
click at [571, 240] on input "text" at bounding box center [762, 245] width 481 height 24
click at [635, 248] on input "text" at bounding box center [762, 245] width 481 height 24
paste input "[STREET_ADDRESS]"
type input "[STREET_ADDRESS]"
click at [629, 279] on select "Low Average High" at bounding box center [762, 280] width 481 height 24
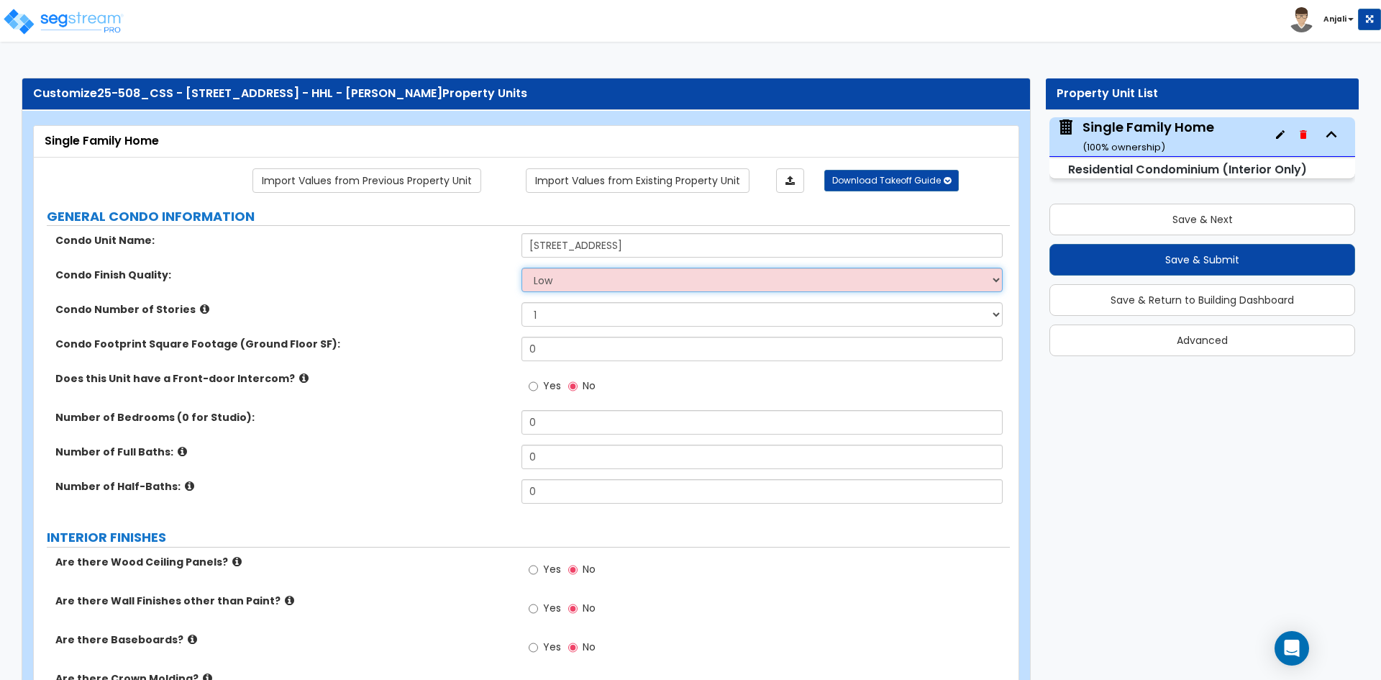
select select "2"
click at [522, 268] on select "Low Average High" at bounding box center [762, 280] width 481 height 24
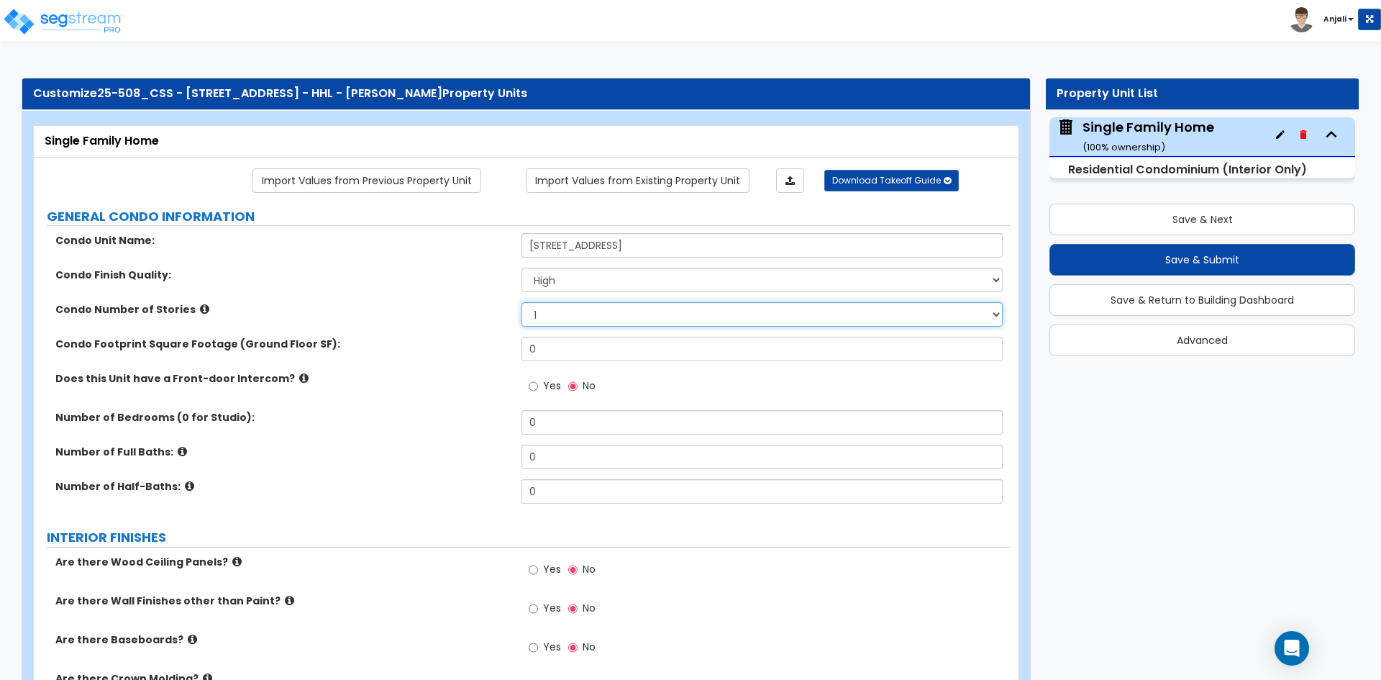
click at [586, 318] on select "1 2 3" at bounding box center [762, 314] width 481 height 24
click at [589, 320] on select "1 2 3" at bounding box center [762, 314] width 481 height 24
click at [589, 350] on input "0" at bounding box center [762, 349] width 481 height 24
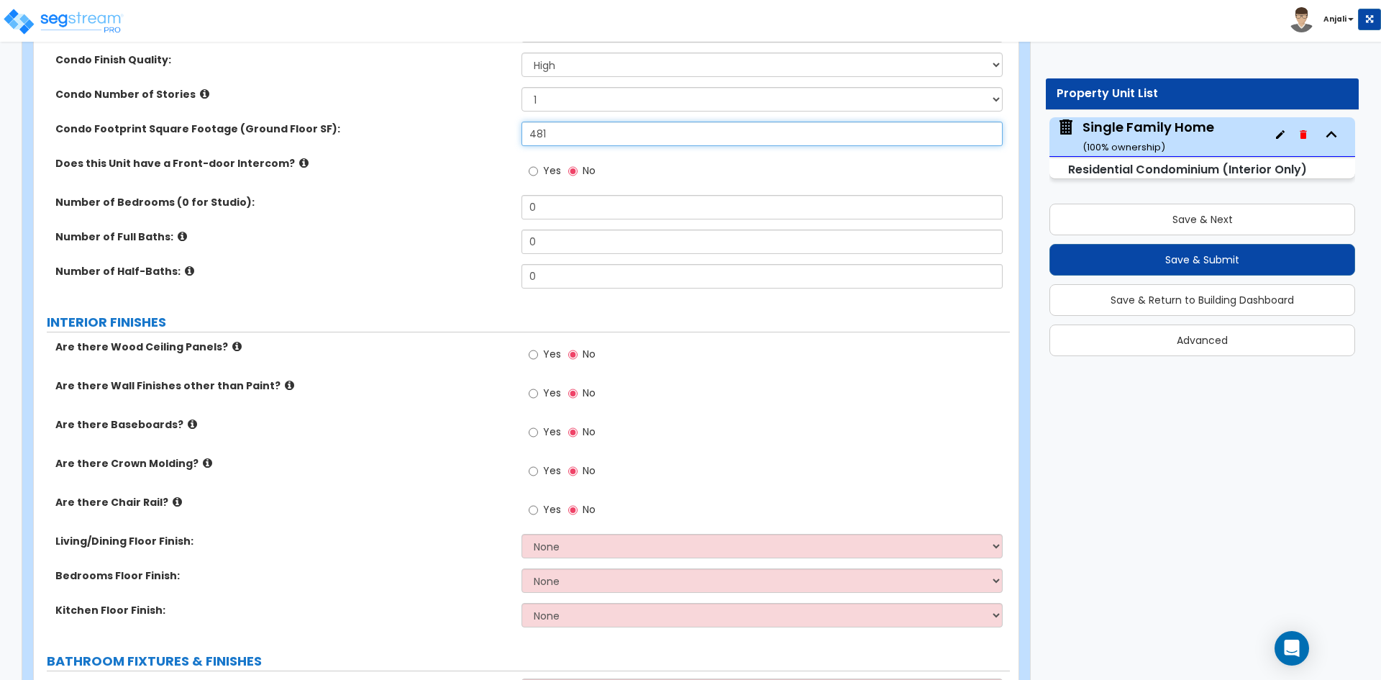
scroll to position [216, 0]
type input "481"
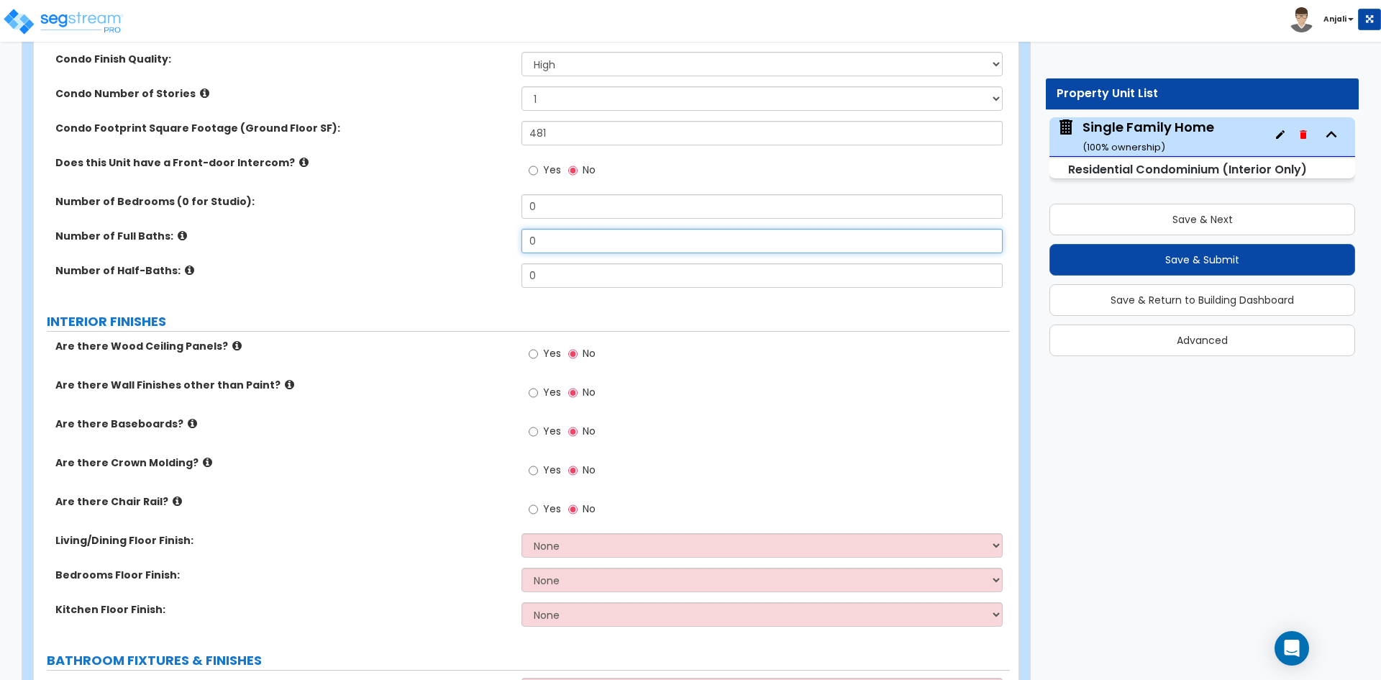
click at [560, 245] on input "0" at bounding box center [762, 241] width 481 height 24
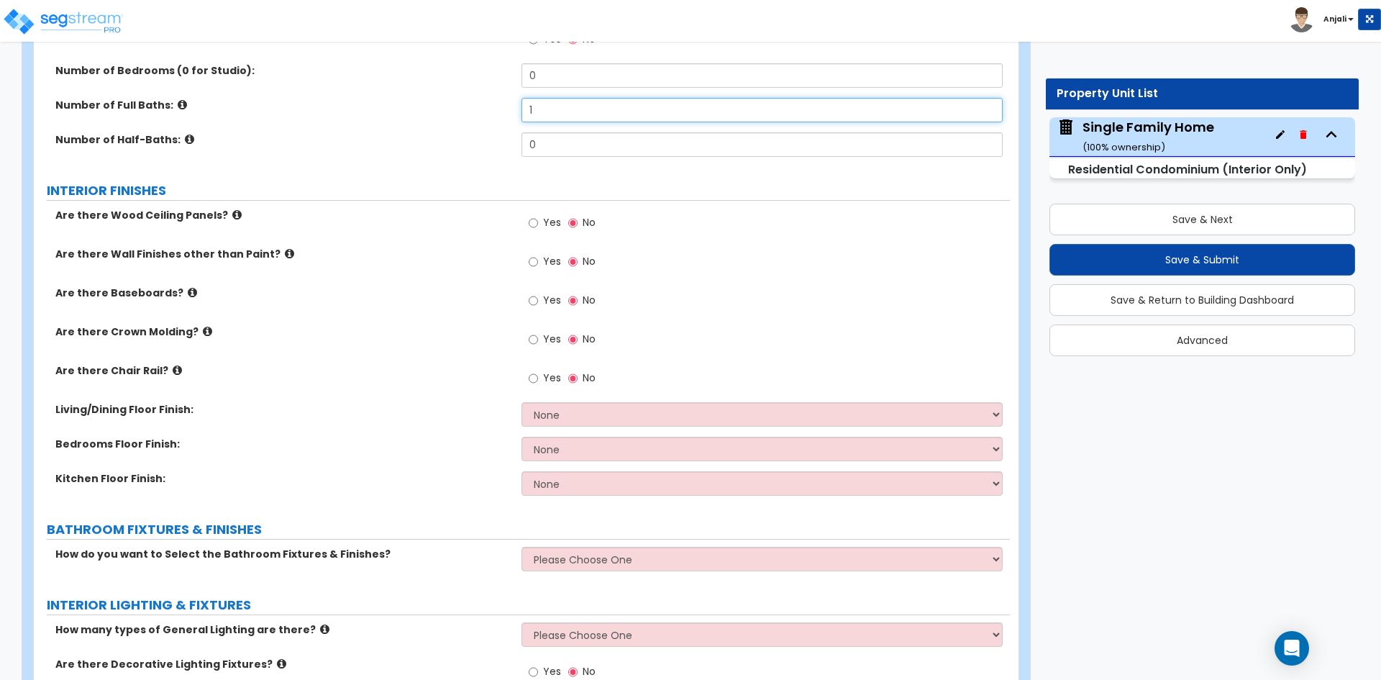
scroll to position [360, 0]
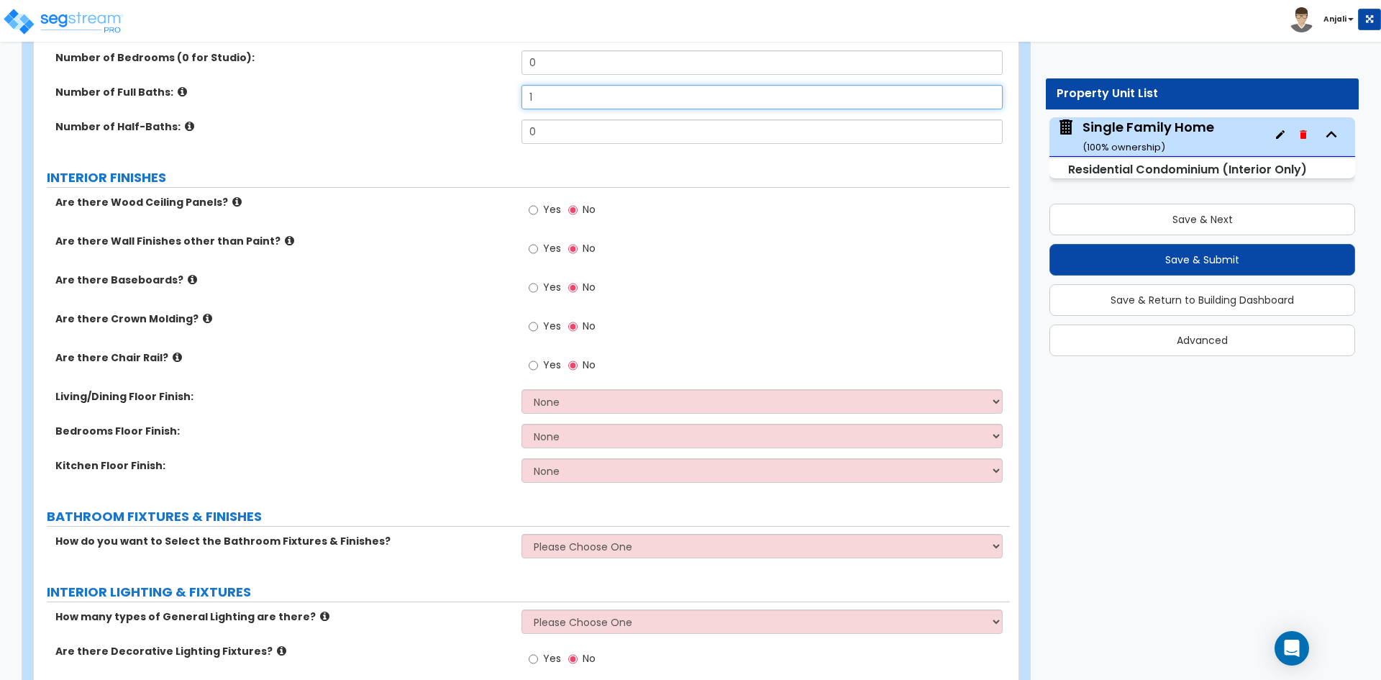
type input "1"
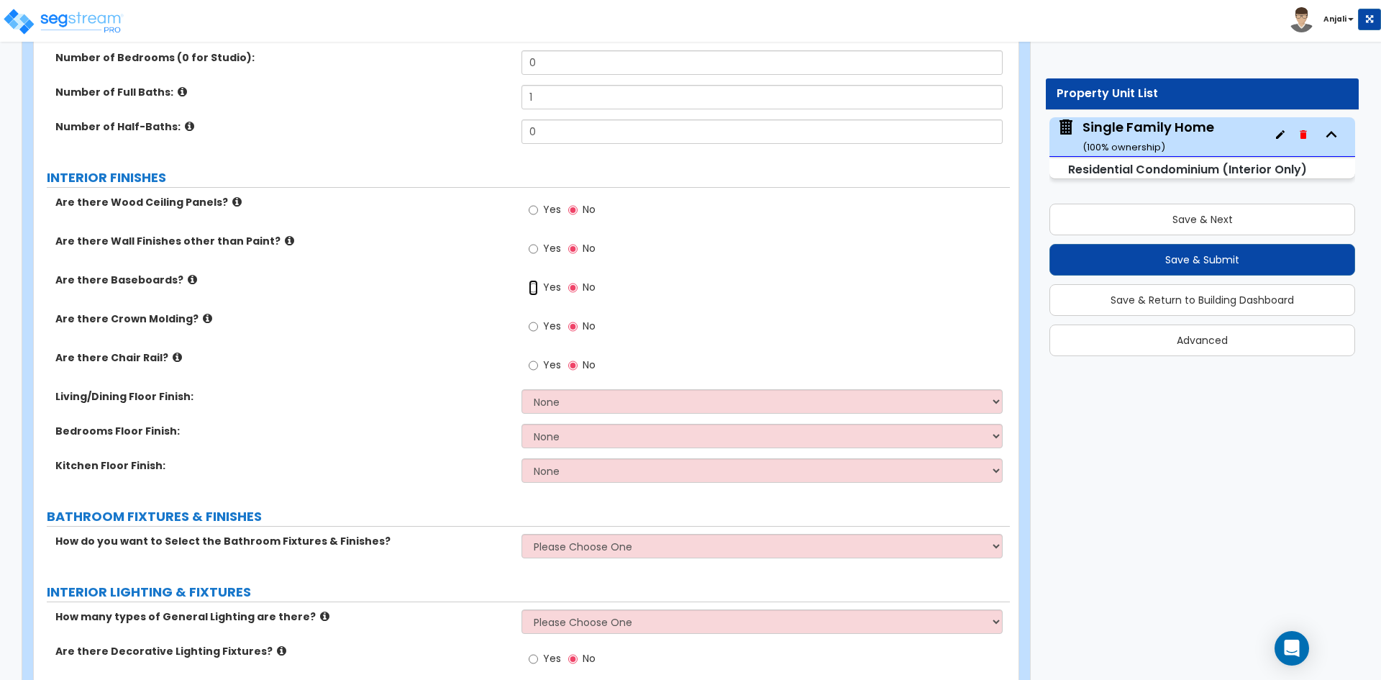
click at [533, 286] on input "Yes" at bounding box center [533, 288] width 9 height 16
radio input "true"
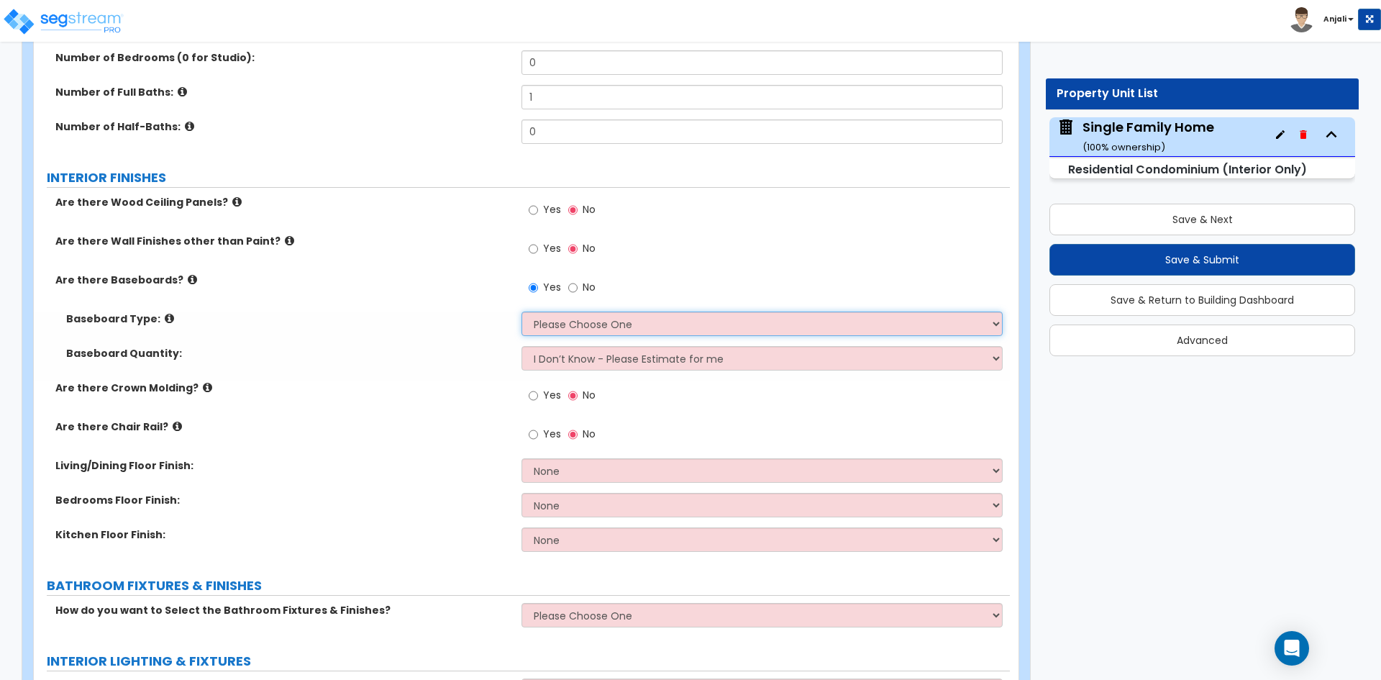
click at [591, 325] on select "Please Choose One Wood Vinyl Carpet Tile" at bounding box center [762, 324] width 481 height 24
select select "1"
click at [522, 312] on select "Please Choose One Wood Vinyl Carpet Tile" at bounding box center [762, 324] width 481 height 24
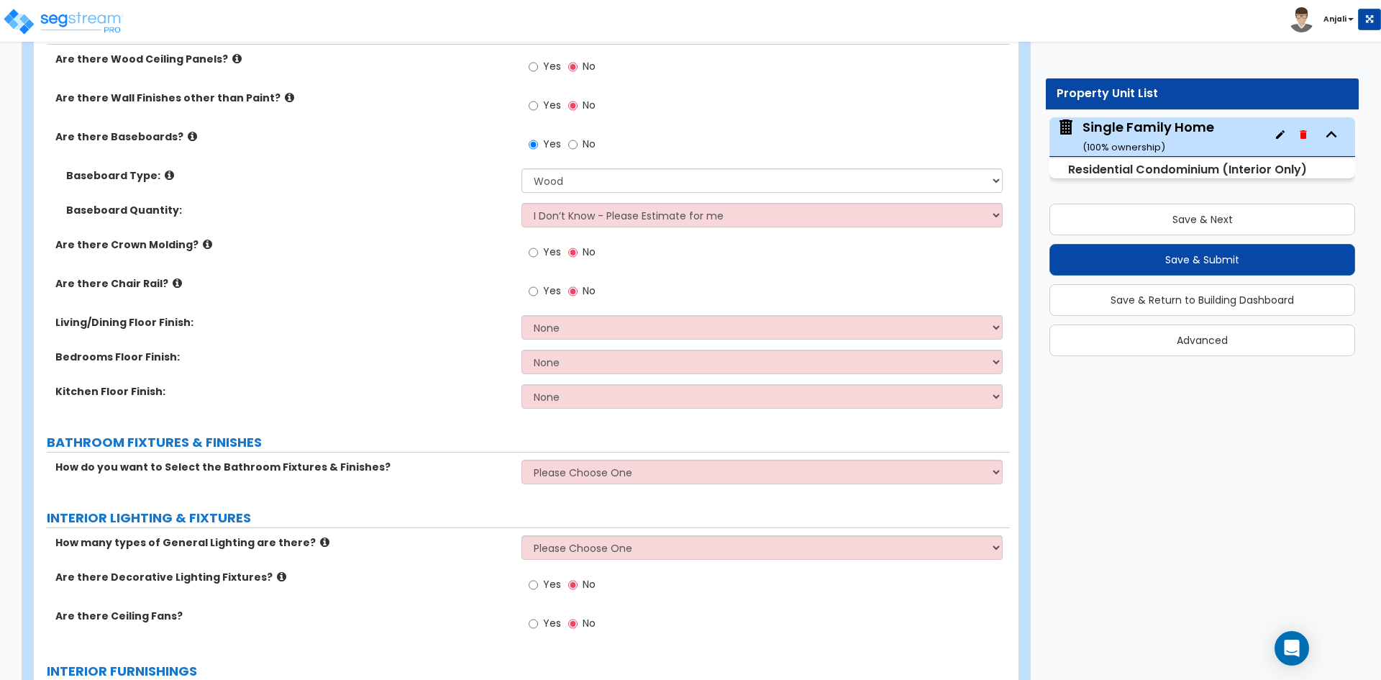
scroll to position [504, 0]
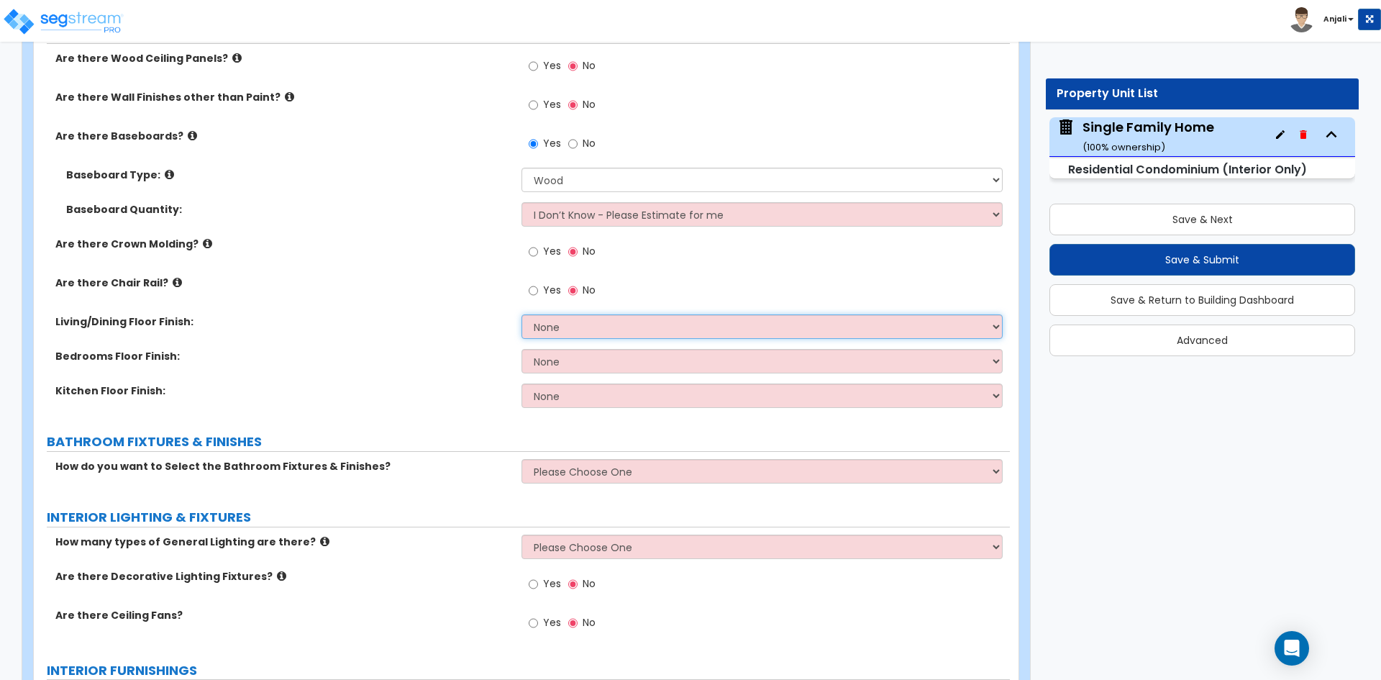
click at [571, 324] on select "None Tile Flooring Hardwood Flooring Resilient Laminate Flooring VCT Flooring S…" at bounding box center [762, 326] width 481 height 24
select select "2"
click at [522, 314] on select "None Tile Flooring Hardwood Flooring Resilient Laminate Flooring VCT Flooring S…" at bounding box center [762, 326] width 481 height 24
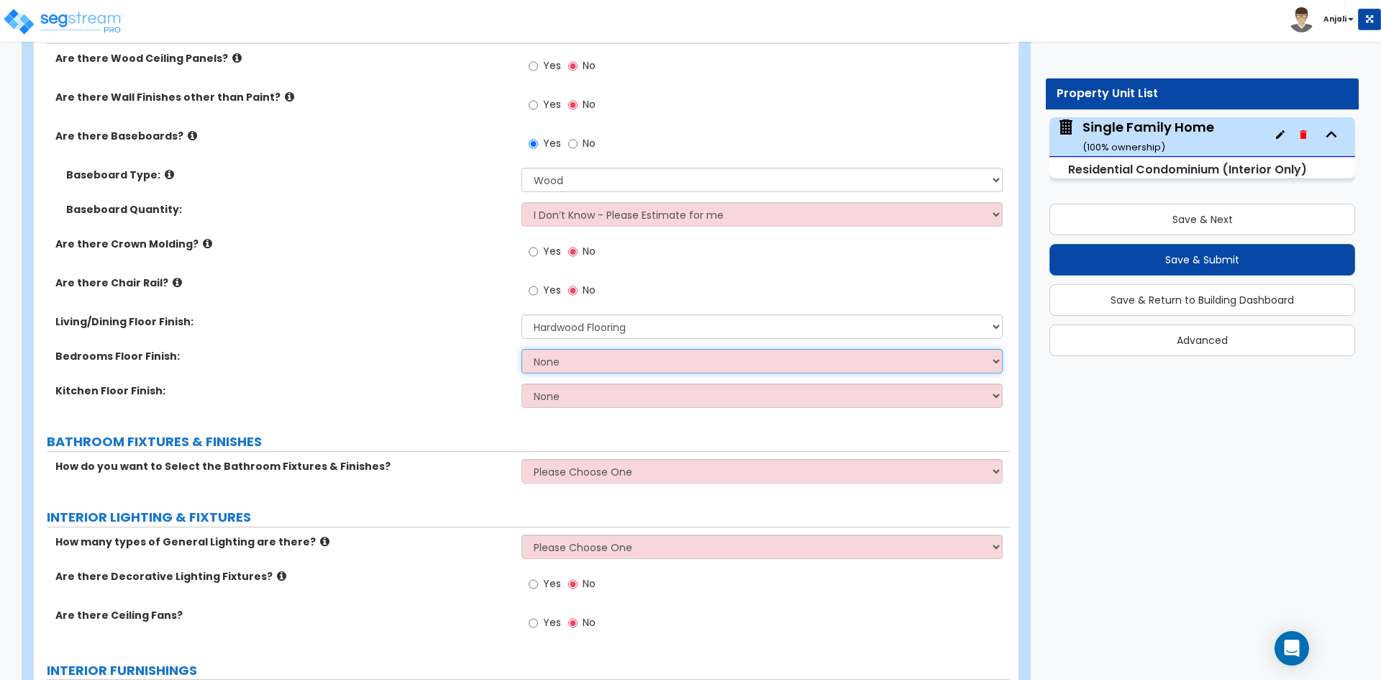
click at [771, 366] on select "None Tile Flooring Hardwood Flooring Resilient Laminate Flooring VCT Flooring S…" at bounding box center [762, 361] width 481 height 24
select select "1"
click at [522, 349] on select "None Tile Flooring Hardwood Flooring Resilient Laminate Flooring VCT Flooring S…" at bounding box center [762, 361] width 481 height 24
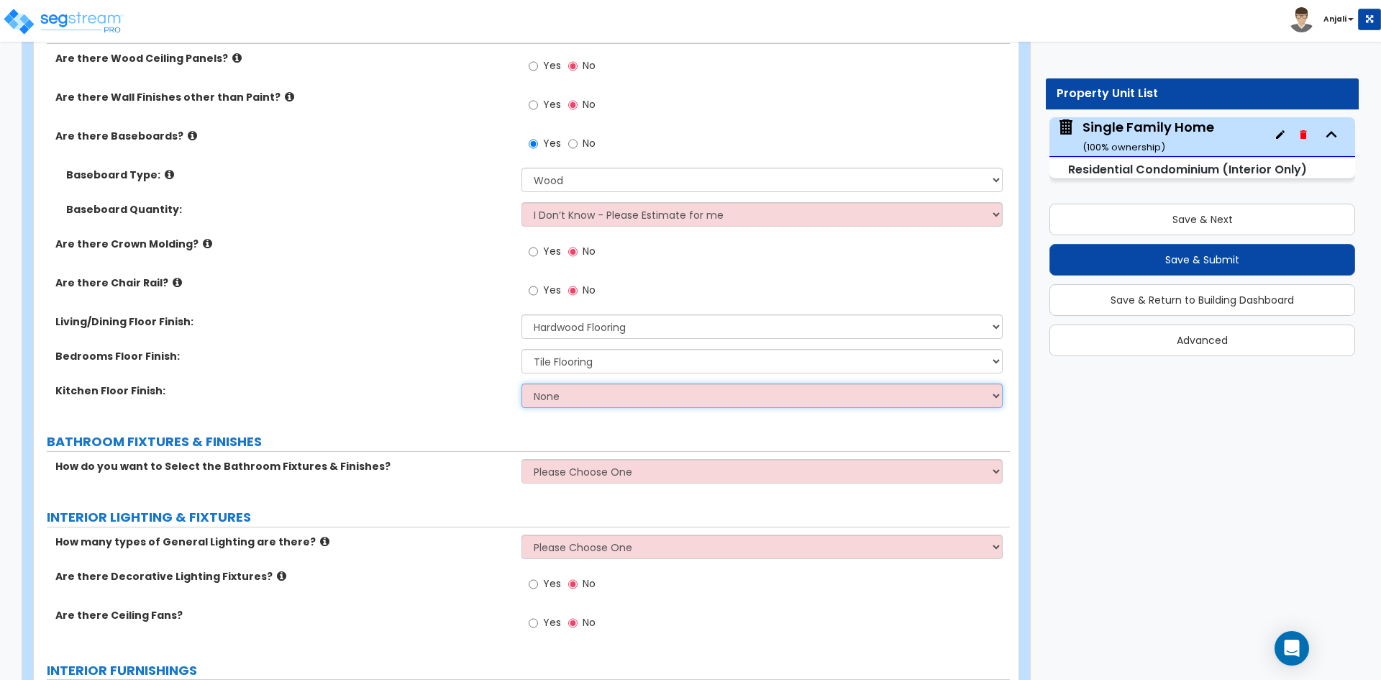
click at [605, 386] on select "None Tile Flooring Hardwood Flooring Resilient Laminate Flooring VCT Flooring S…" at bounding box center [762, 396] width 481 height 24
select select "2"
click at [522, 384] on select "None Tile Flooring Hardwood Flooring Resilient Laminate Flooring VCT Flooring S…" at bounding box center [762, 396] width 481 height 24
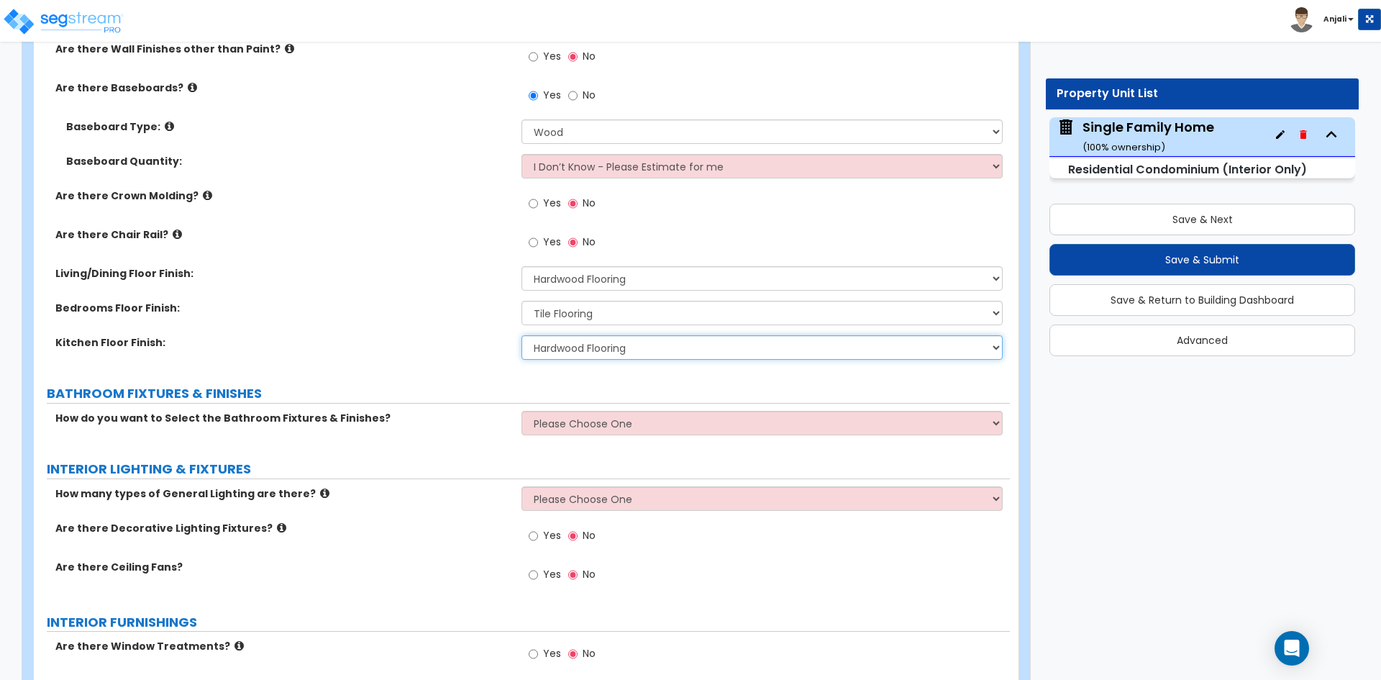
scroll to position [576, 0]
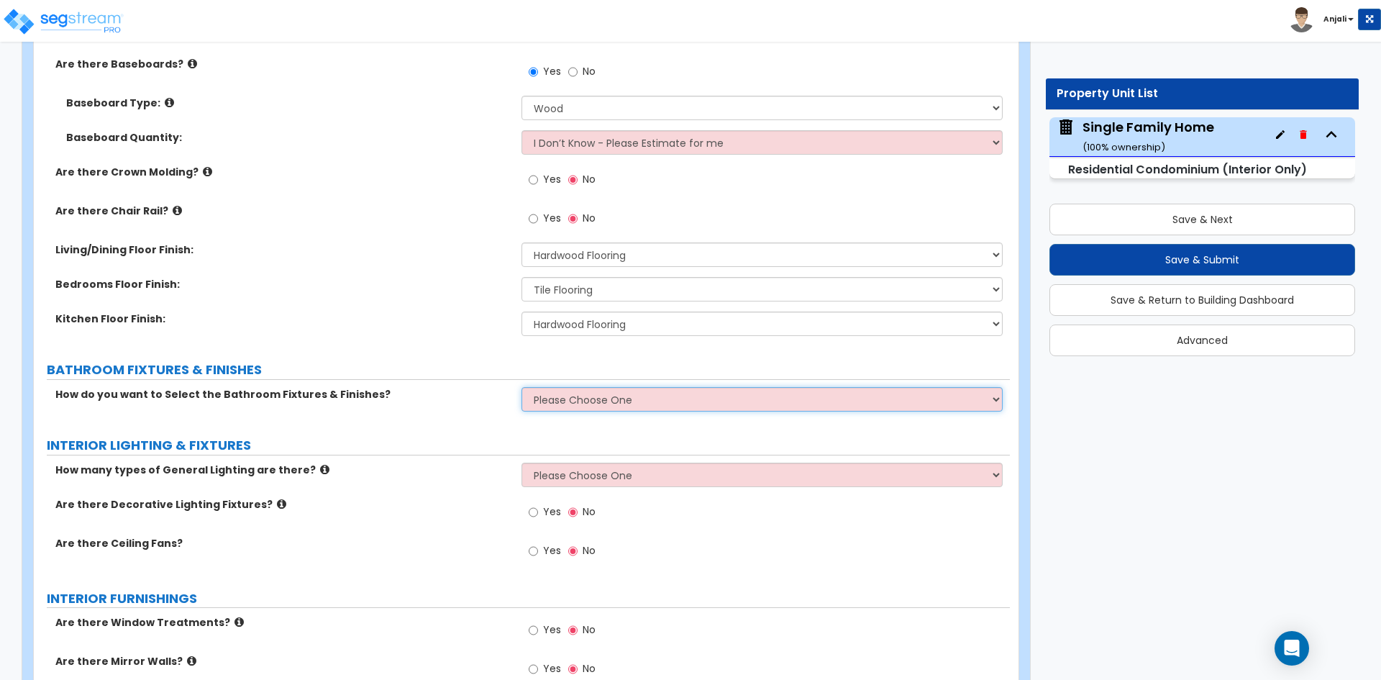
click at [571, 388] on select "Please Choose One Select Fixtures and Finishes only for one Bath and assume thi…" at bounding box center [762, 399] width 481 height 24
select select "1"
click at [522, 387] on select "Please Choose One Select Fixtures and Finishes only for one Bath and assume thi…" at bounding box center [762, 399] width 481 height 24
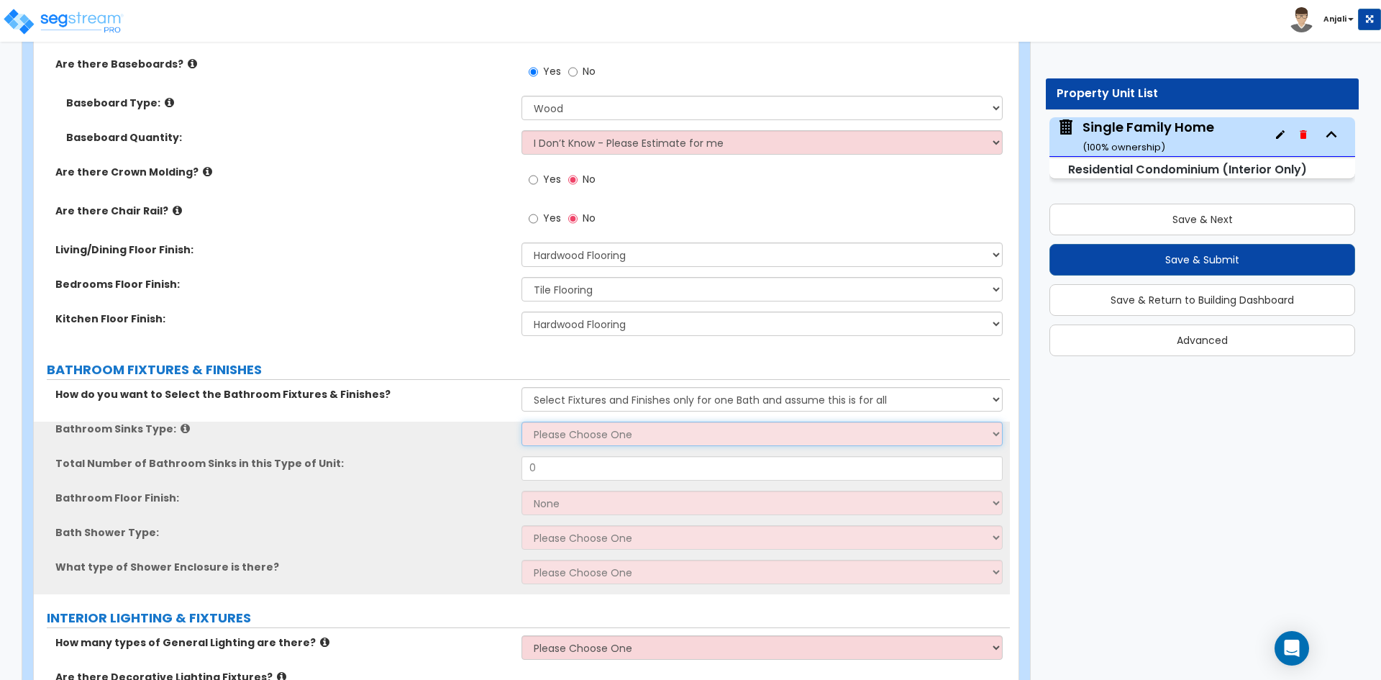
click at [589, 432] on select "Please Choose One Wall-mounted Pedestal-mounted Vanity-mounted" at bounding box center [762, 434] width 481 height 24
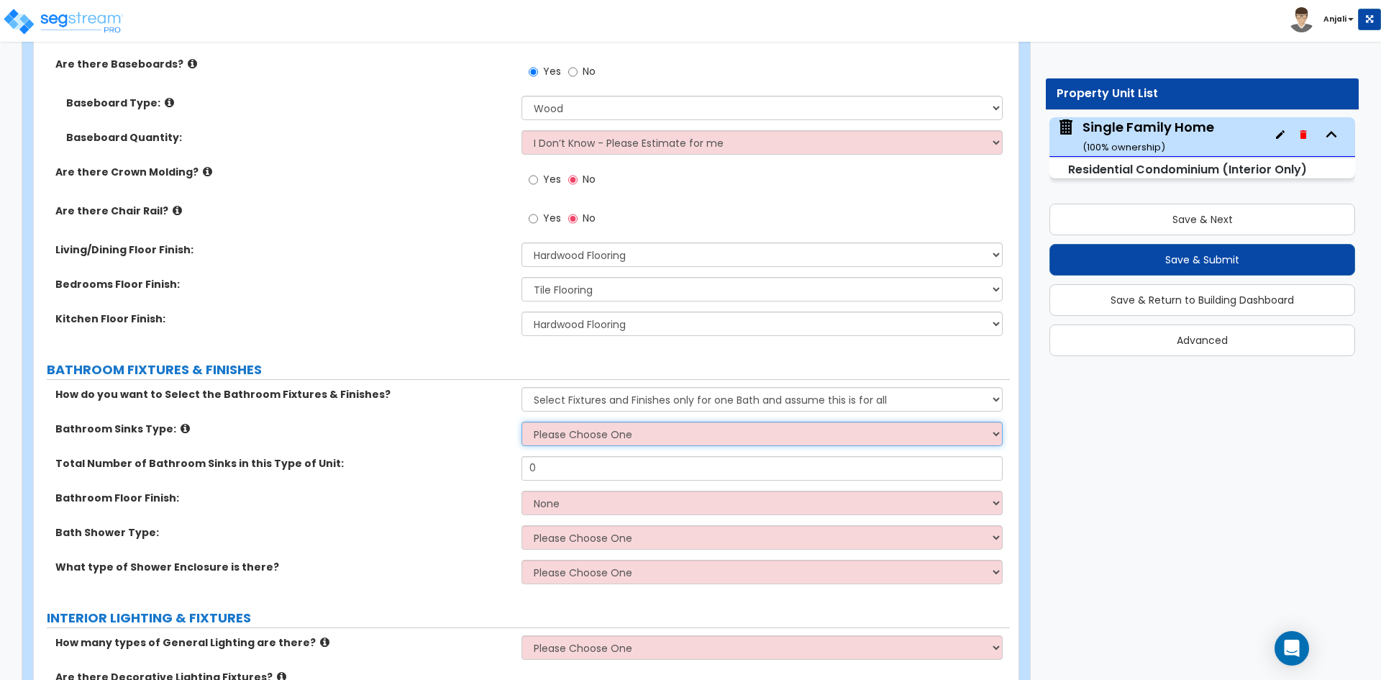
select select "3"
click at [522, 422] on select "Please Choose One Wall-mounted Pedestal-mounted Vanity-mounted" at bounding box center [762, 434] width 481 height 24
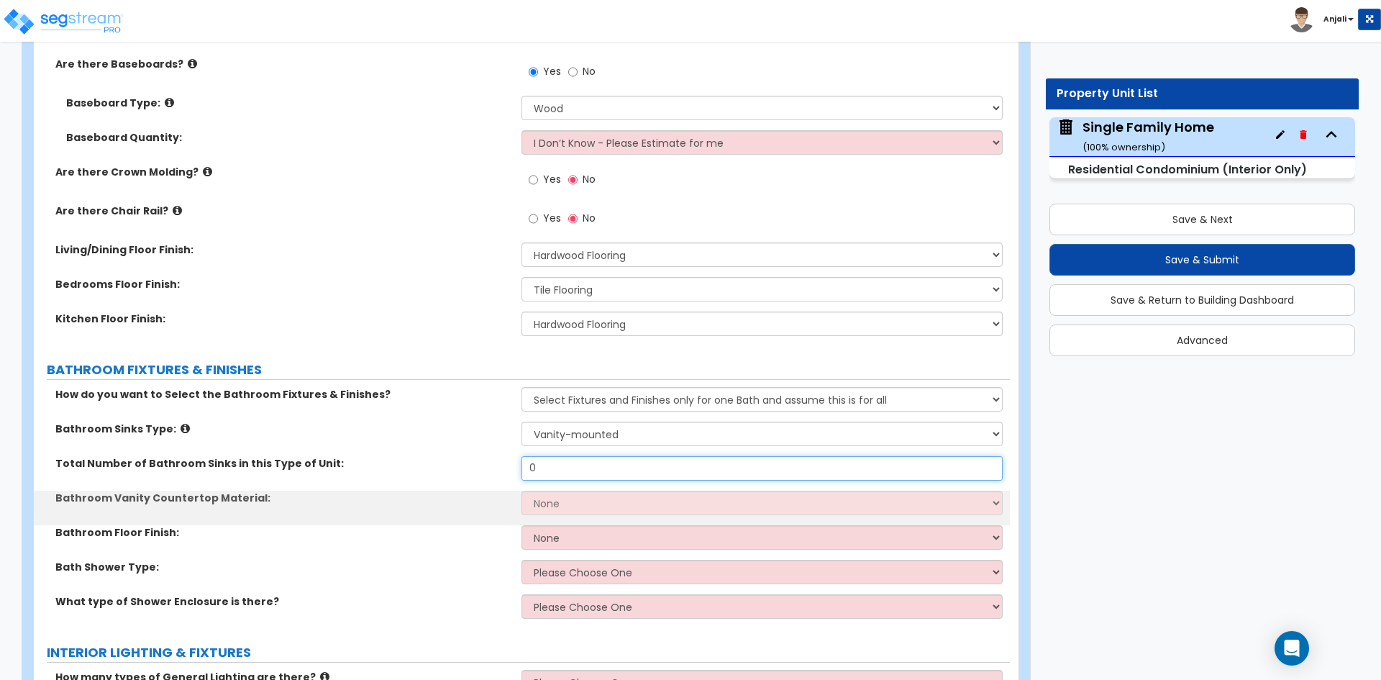
click at [604, 468] on input "0" at bounding box center [762, 468] width 481 height 24
type input "1"
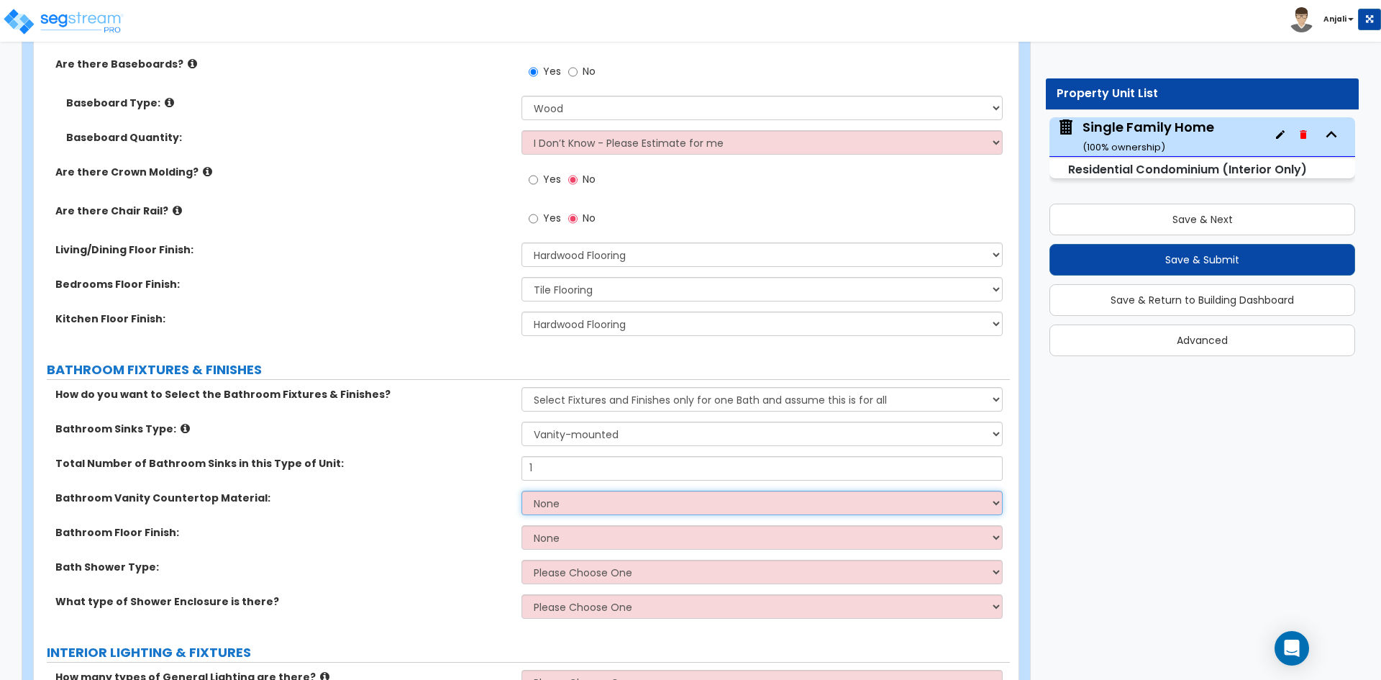
click at [614, 499] on select "None Plastic Laminate Solid Surface Stone Quartz Marble Tile Wood" at bounding box center [762, 503] width 481 height 24
select select "4"
click at [522, 491] on select "None Plastic Laminate Solid Surface Stone Quartz Marble Tile Wood" at bounding box center [762, 503] width 481 height 24
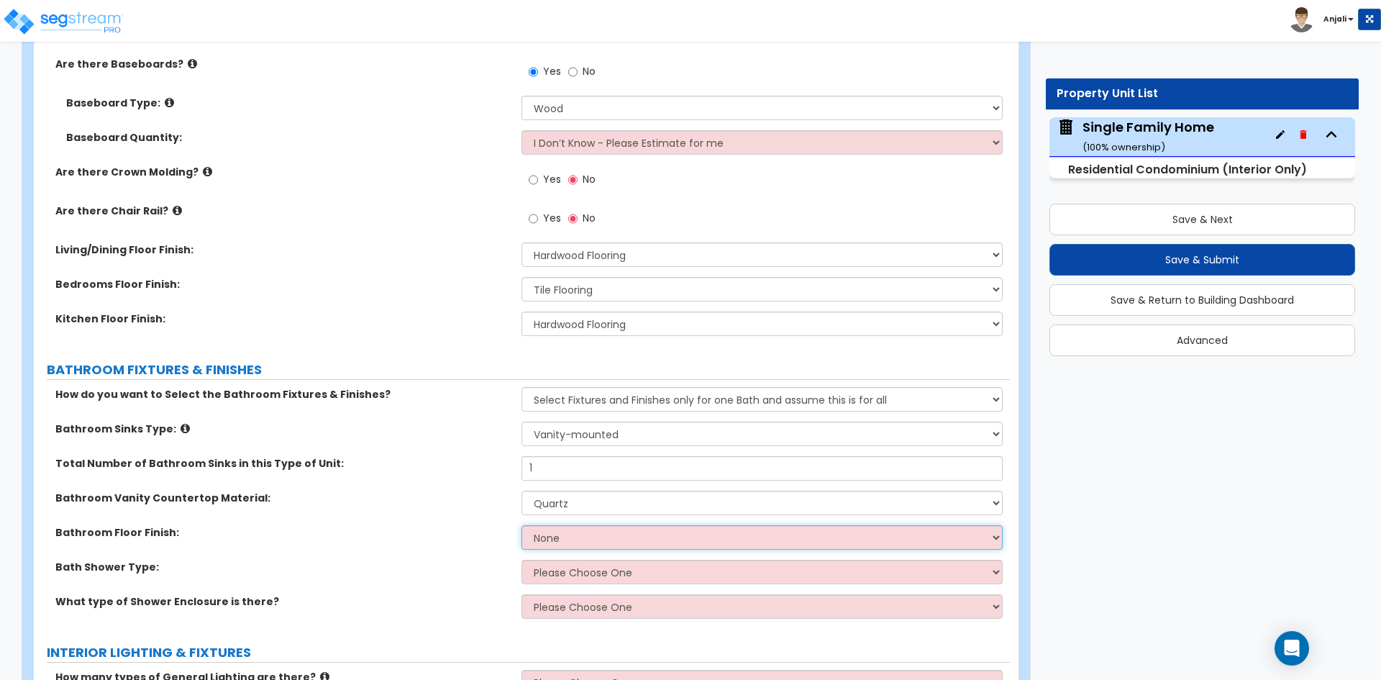
click at [599, 538] on select "None Tile Flooring Hardwood Flooring Resilient Laminate Flooring VCT Flooring S…" at bounding box center [762, 537] width 481 height 24
select select "1"
click at [522, 525] on select "None Tile Flooring Hardwood Flooring Resilient Laminate Flooring VCT Flooring S…" at bounding box center [762, 537] width 481 height 24
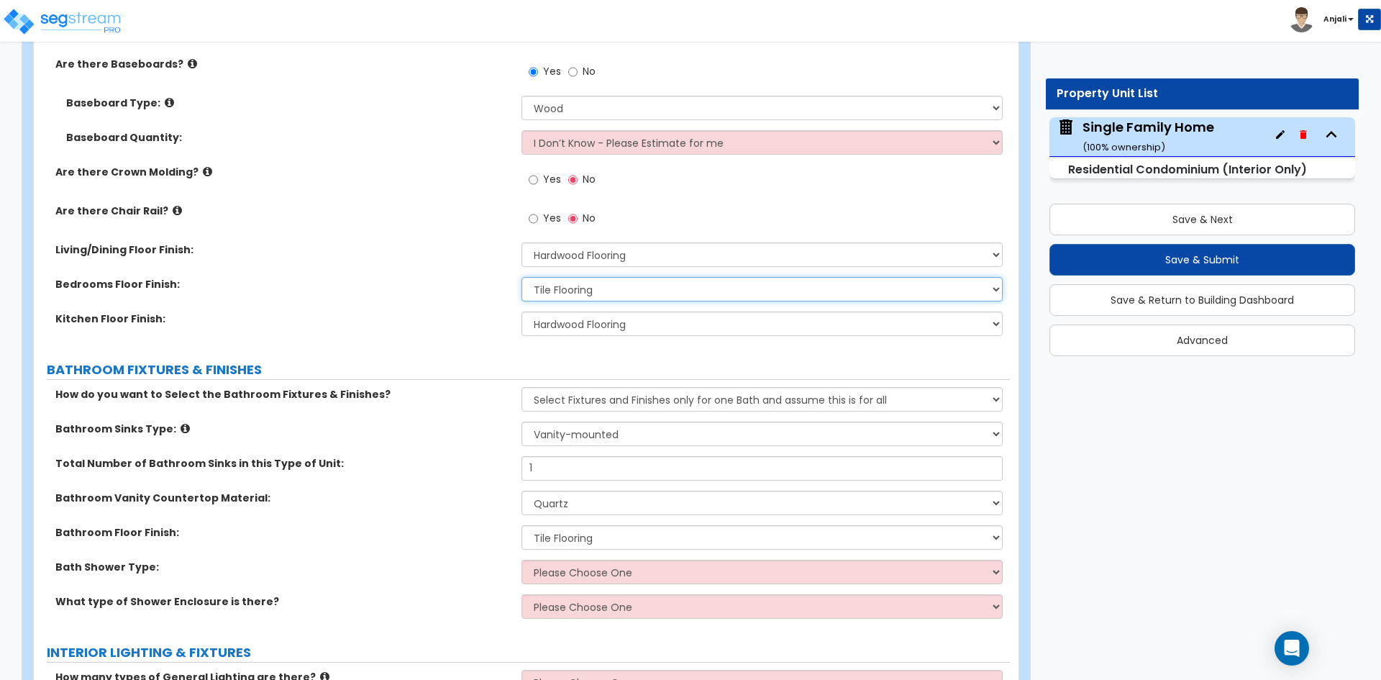
click at [614, 283] on select "None Tile Flooring Hardwood Flooring Resilient Laminate Flooring VCT Flooring S…" at bounding box center [762, 289] width 481 height 24
select select "2"
click at [522, 277] on select "None Tile Flooring Hardwood Flooring Resilient Laminate Flooring VCT Flooring S…" at bounding box center [762, 289] width 481 height 24
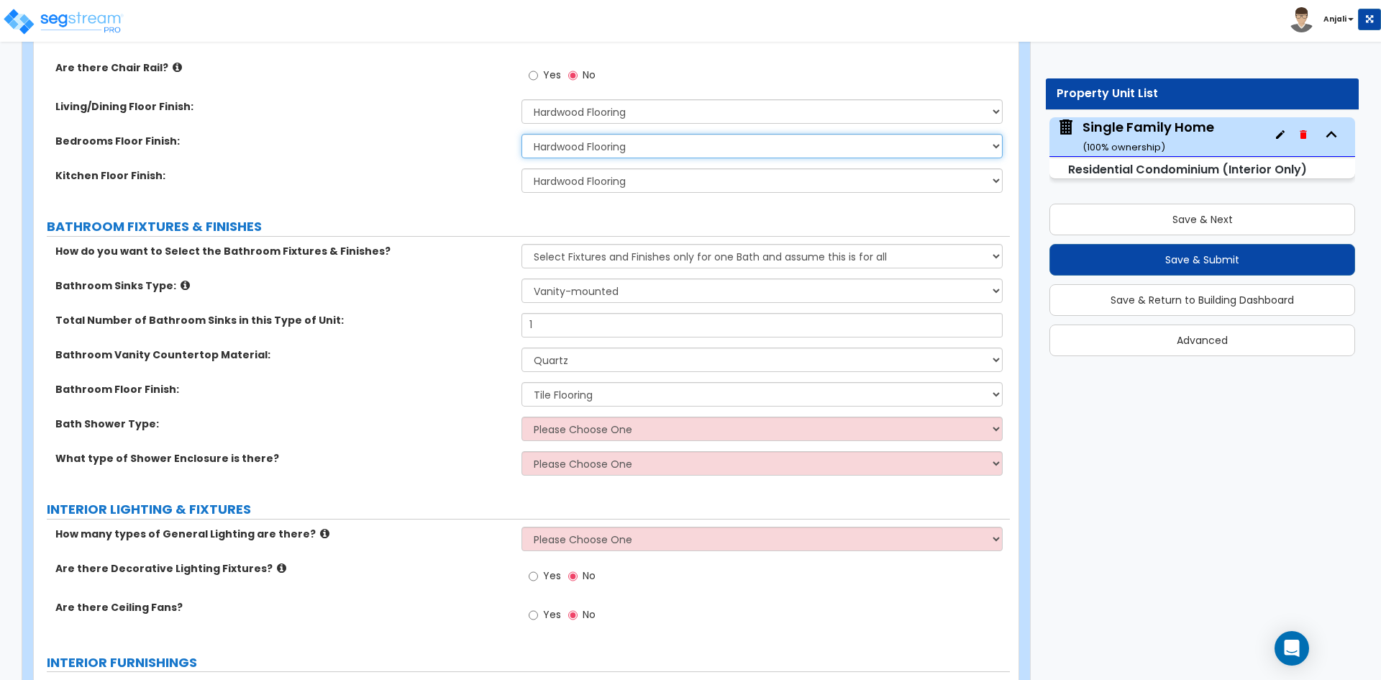
scroll to position [720, 0]
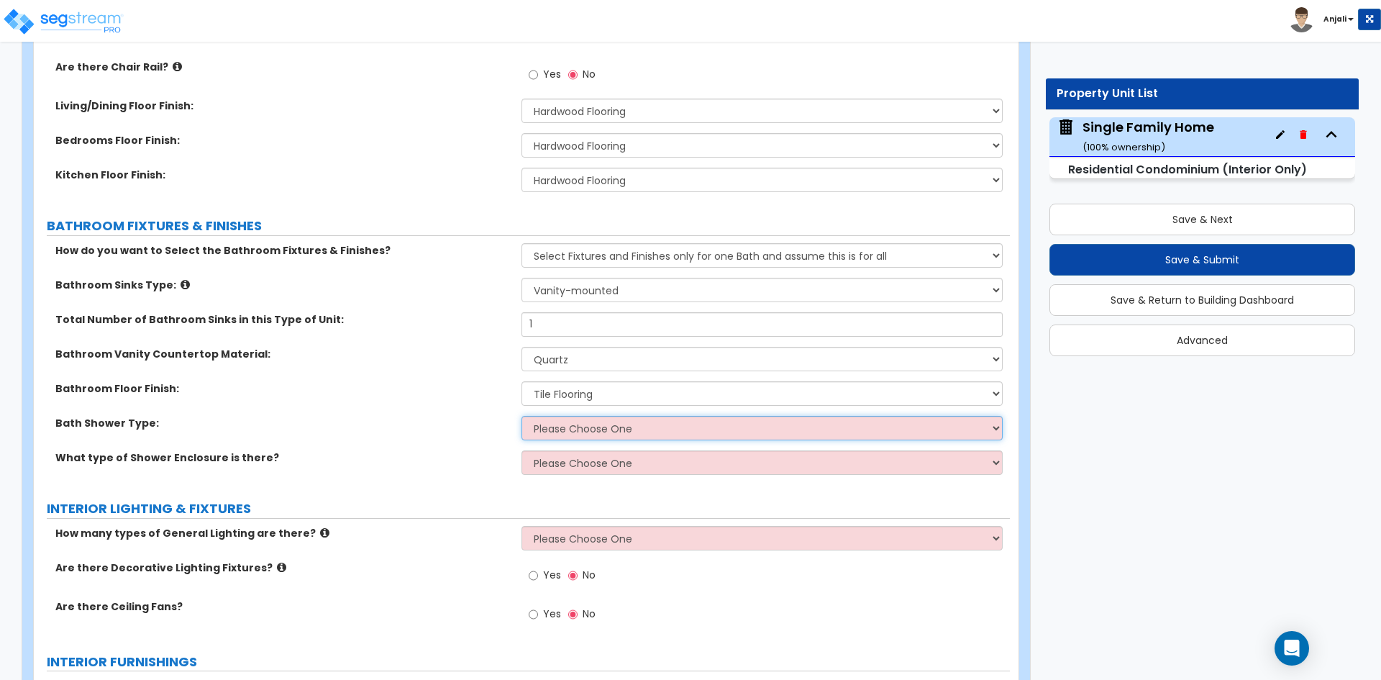
click at [532, 421] on select "Please Choose One Recessed Bathtub - Shower Combo Freestanding" at bounding box center [762, 428] width 481 height 24
select select "2"
click at [522, 416] on select "Please Choose One Recessed Bathtub - Shower Combo Freestanding" at bounding box center [762, 428] width 481 height 24
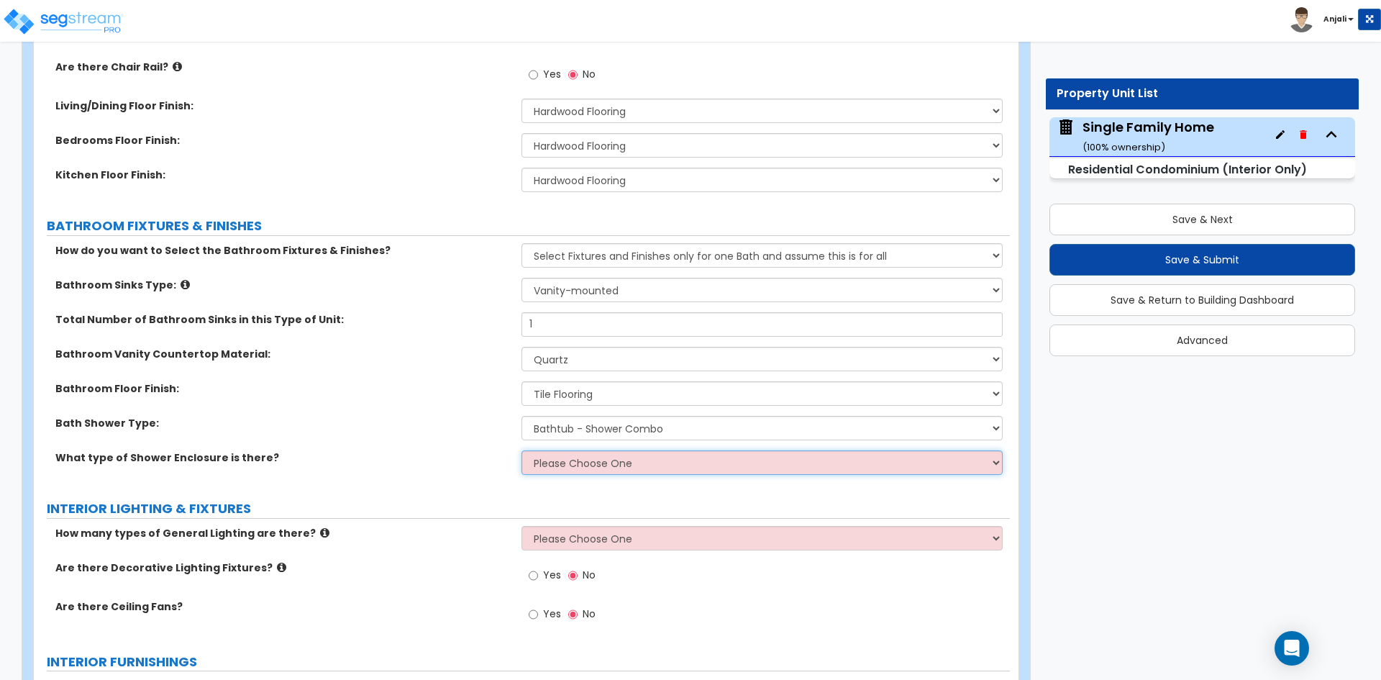
click at [602, 462] on select "Please Choose One Curtain & Rod Glass Sliding Doors Glass Hinged Doors" at bounding box center [762, 462] width 481 height 24
select select "1"
click at [522, 450] on select "Please Choose One Curtain & Rod Glass Sliding Doors Glass Hinged Doors" at bounding box center [762, 462] width 481 height 24
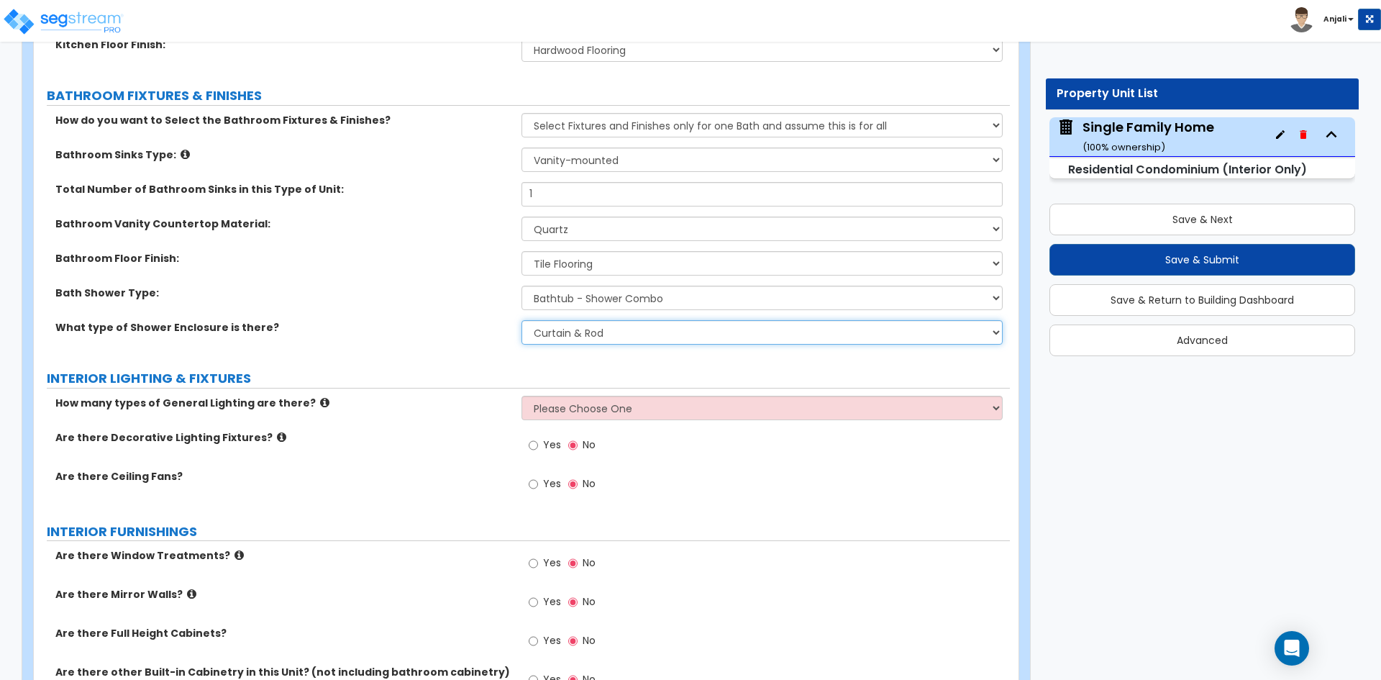
scroll to position [863, 0]
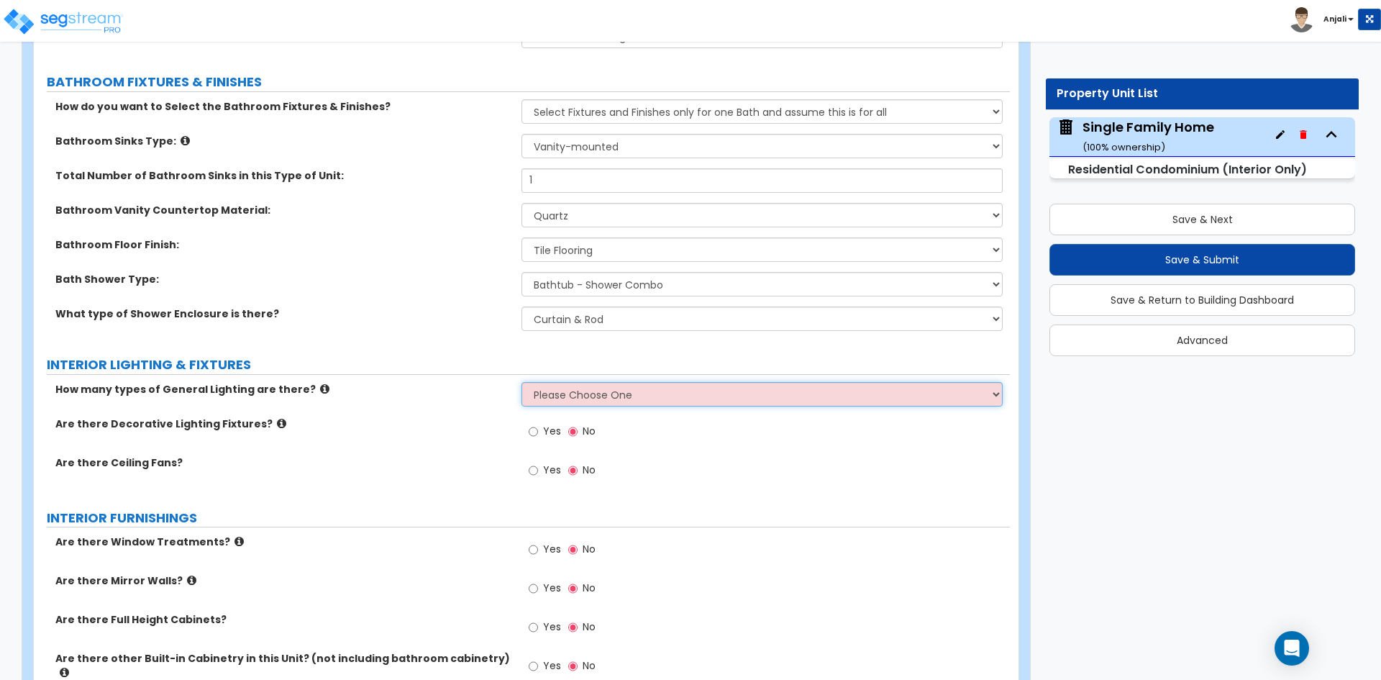
click at [576, 398] on select "Please Choose One 1 2 3" at bounding box center [762, 394] width 481 height 24
select select "1"
click at [522, 382] on select "Please Choose One 1 2 3" at bounding box center [762, 394] width 481 height 24
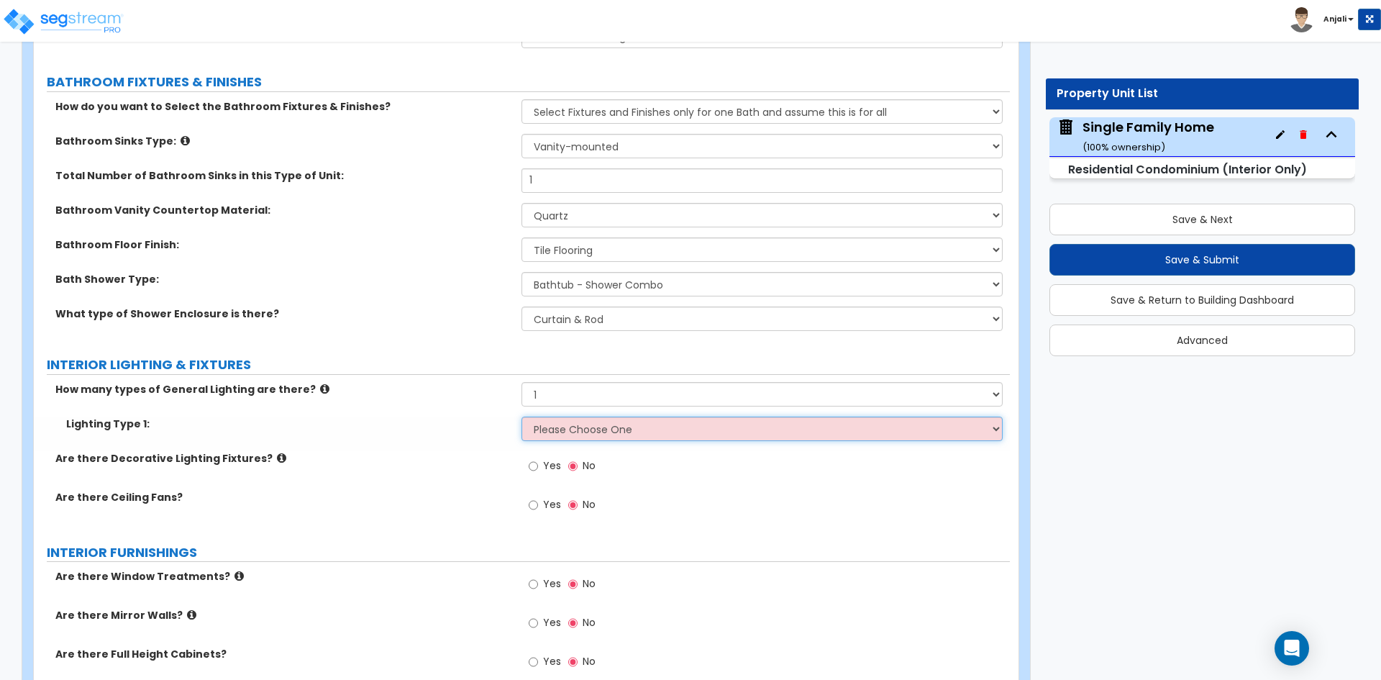
click at [598, 434] on select "Please Choose One LED Surface-Mounted LED Recessed Fluorescent Surface-Mounted …" at bounding box center [762, 429] width 481 height 24
select select "5"
click at [522, 417] on select "Please Choose One LED Surface-Mounted LED Recessed Fluorescent Surface-Mounted …" at bounding box center [762, 429] width 481 height 24
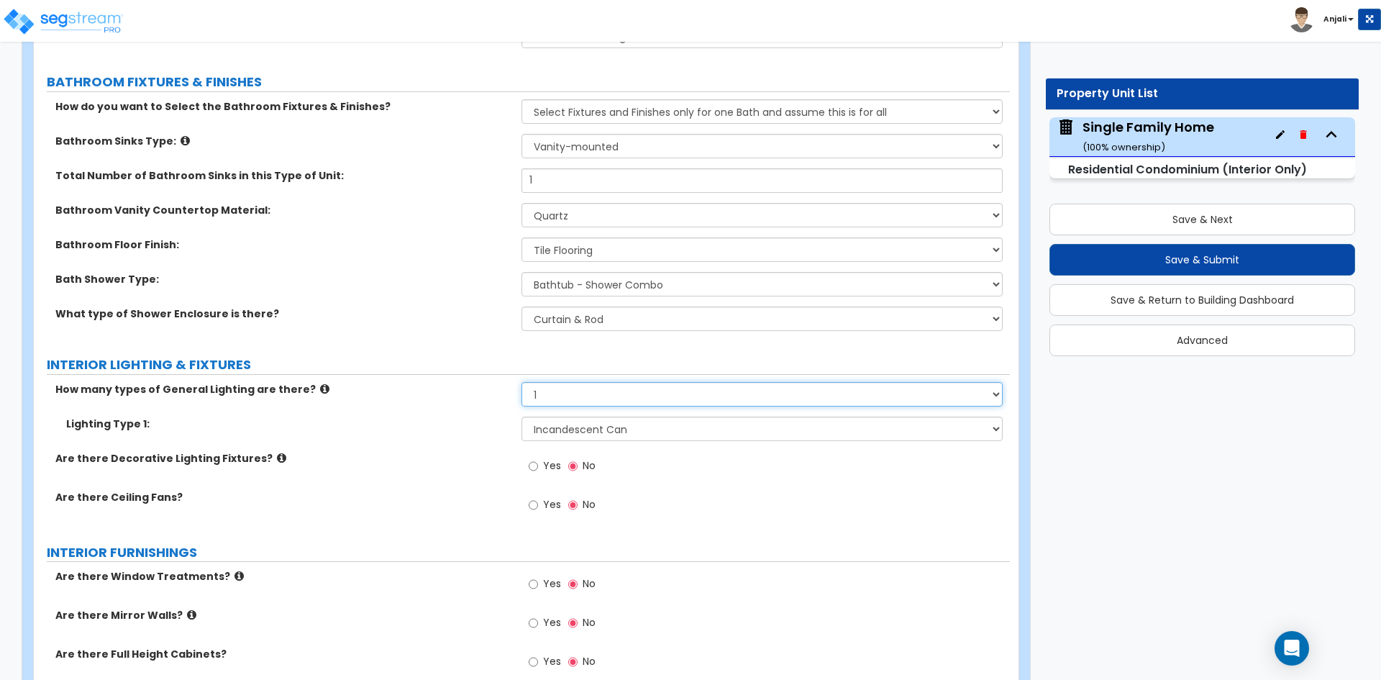
click at [626, 404] on select "Please Choose One 1 2 3" at bounding box center [762, 394] width 481 height 24
select select "2"
click at [522, 382] on select "Please Choose One 1 2 3" at bounding box center [762, 394] width 481 height 24
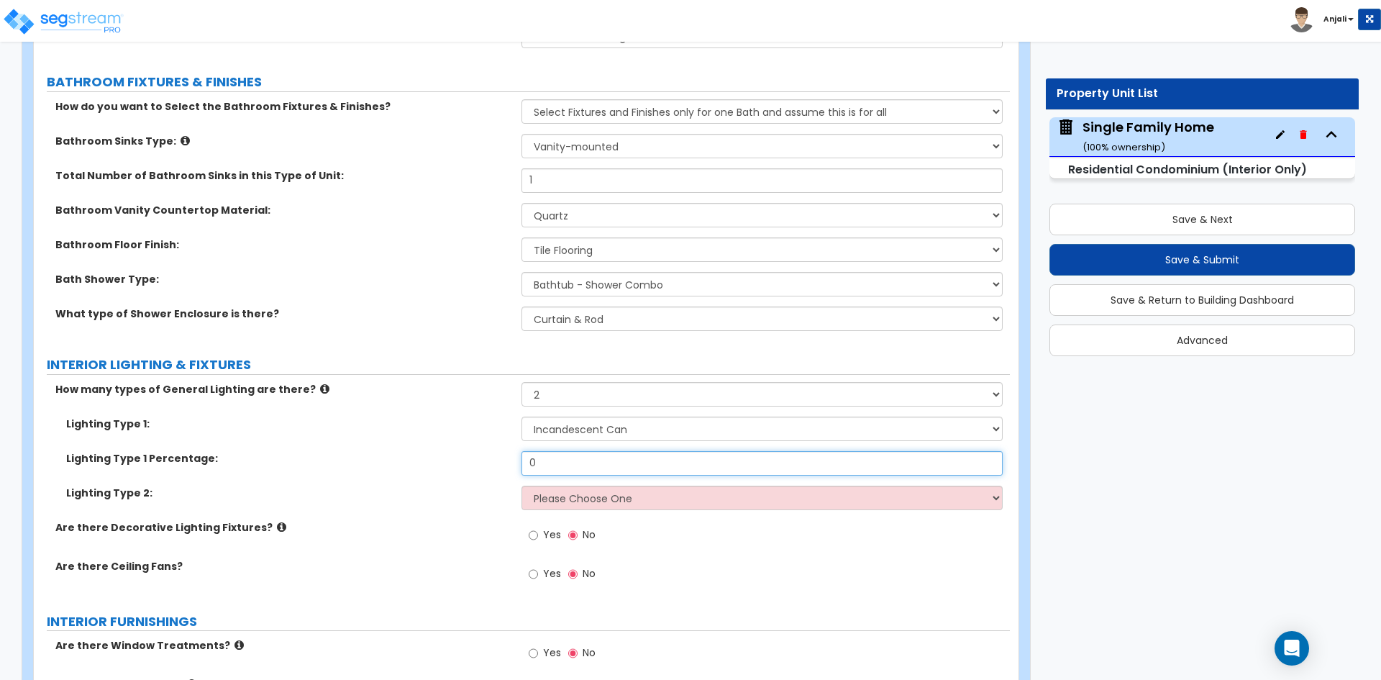
click at [618, 466] on input "0" at bounding box center [762, 463] width 481 height 24
type input "0.8"
click at [661, 495] on select "Please Choose One LED Surface-Mounted LED Recessed Fluorescent Surface-Mounted …" at bounding box center [762, 498] width 481 height 24
select select "3"
click at [522, 486] on select "Please Choose One LED Surface-Mounted LED Recessed Fluorescent Surface-Mounted …" at bounding box center [762, 498] width 481 height 24
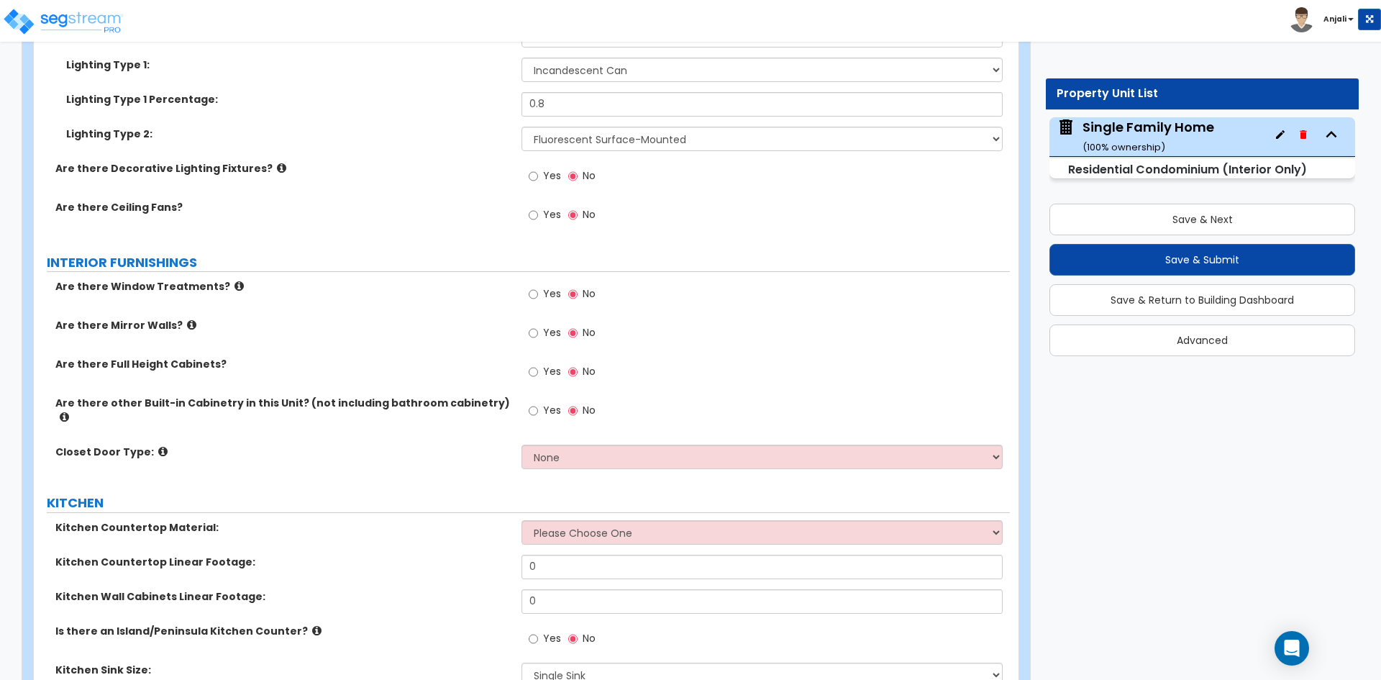
scroll to position [1223, 0]
click at [538, 294] on input "Yes" at bounding box center [533, 294] width 9 height 16
radio input "true"
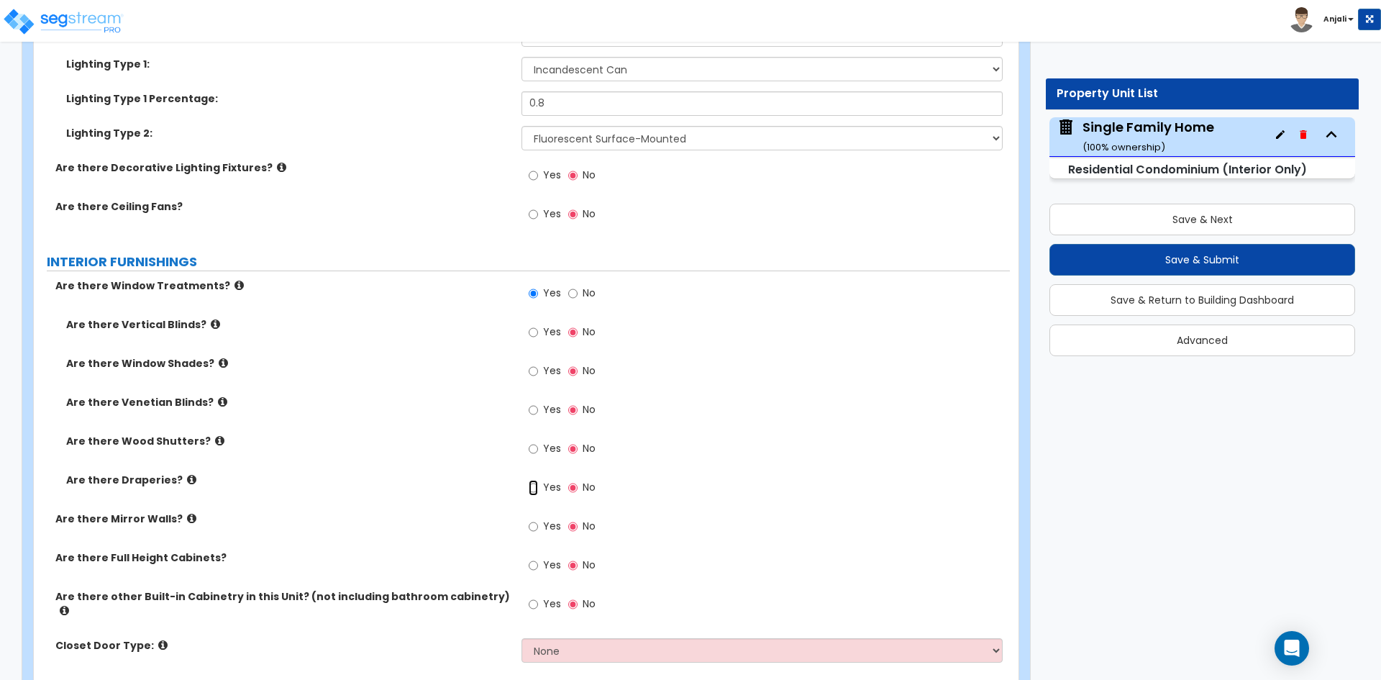
click at [532, 486] on input "Yes" at bounding box center [533, 488] width 9 height 16
radio input "true"
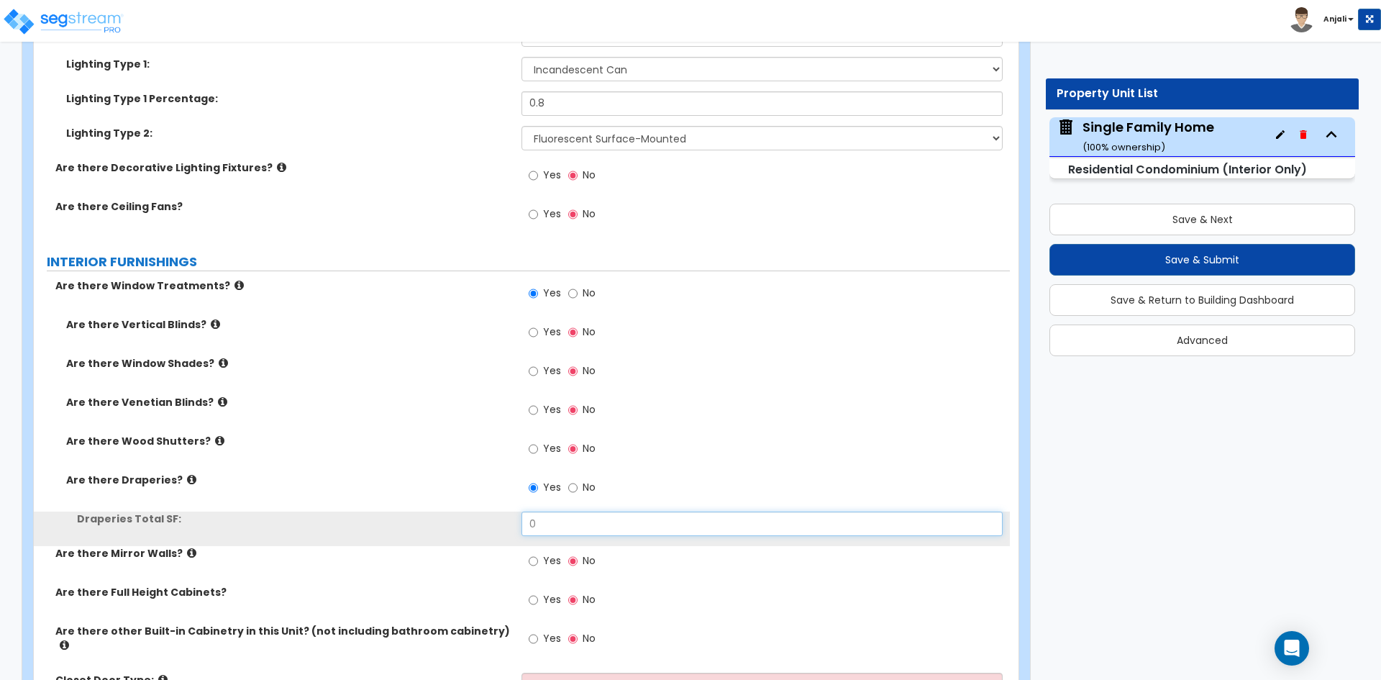
click at [569, 526] on input "0" at bounding box center [762, 524] width 481 height 24
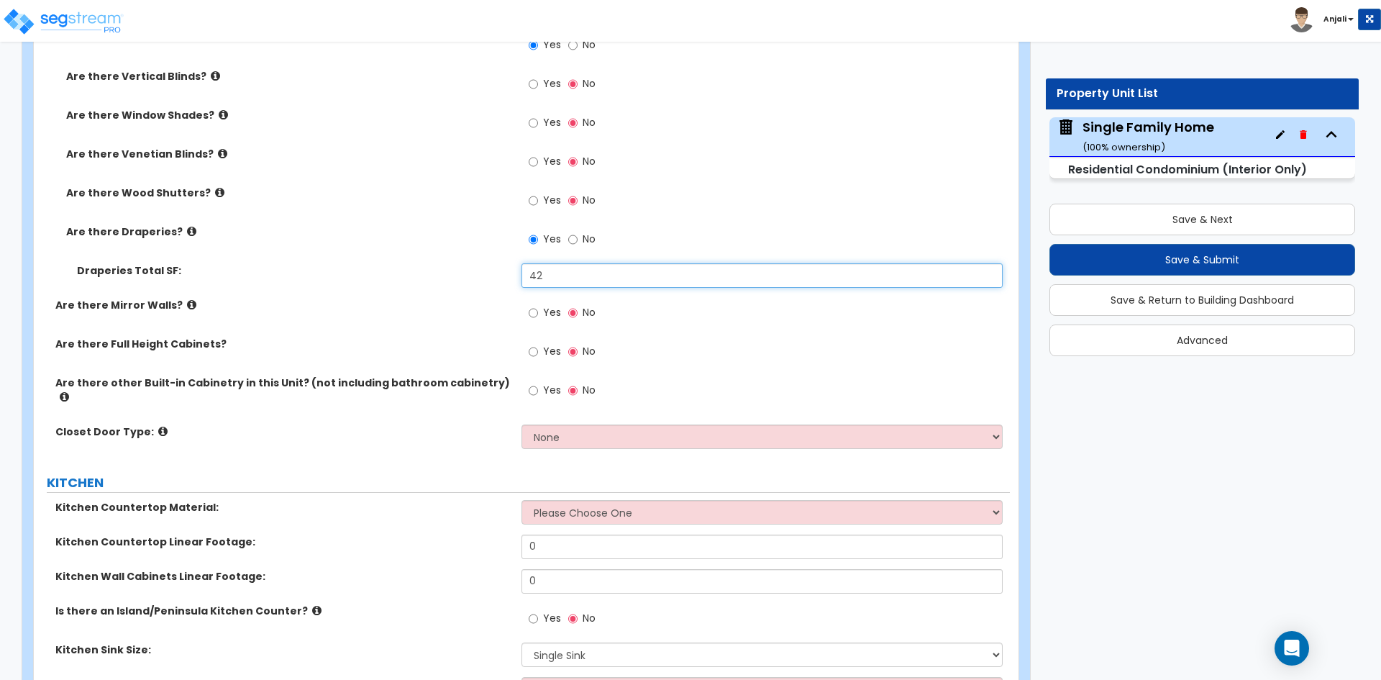
scroll to position [1511, 0]
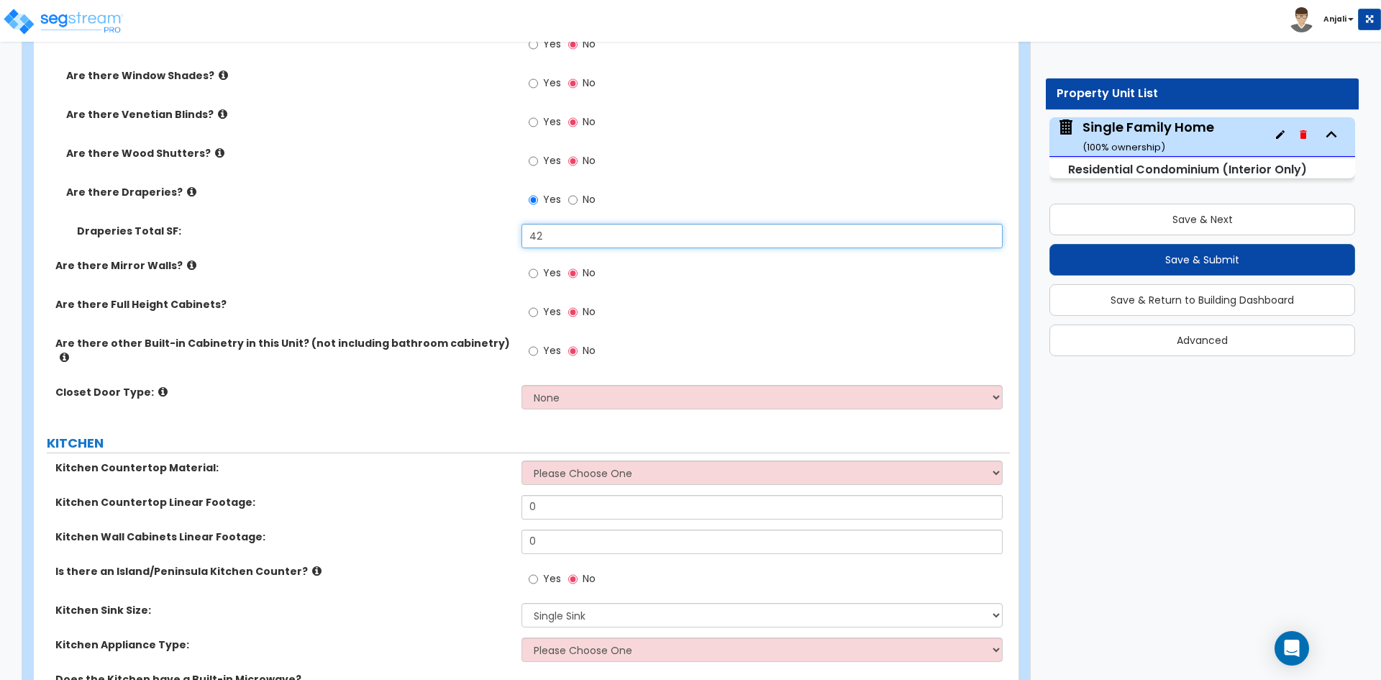
type input "42"
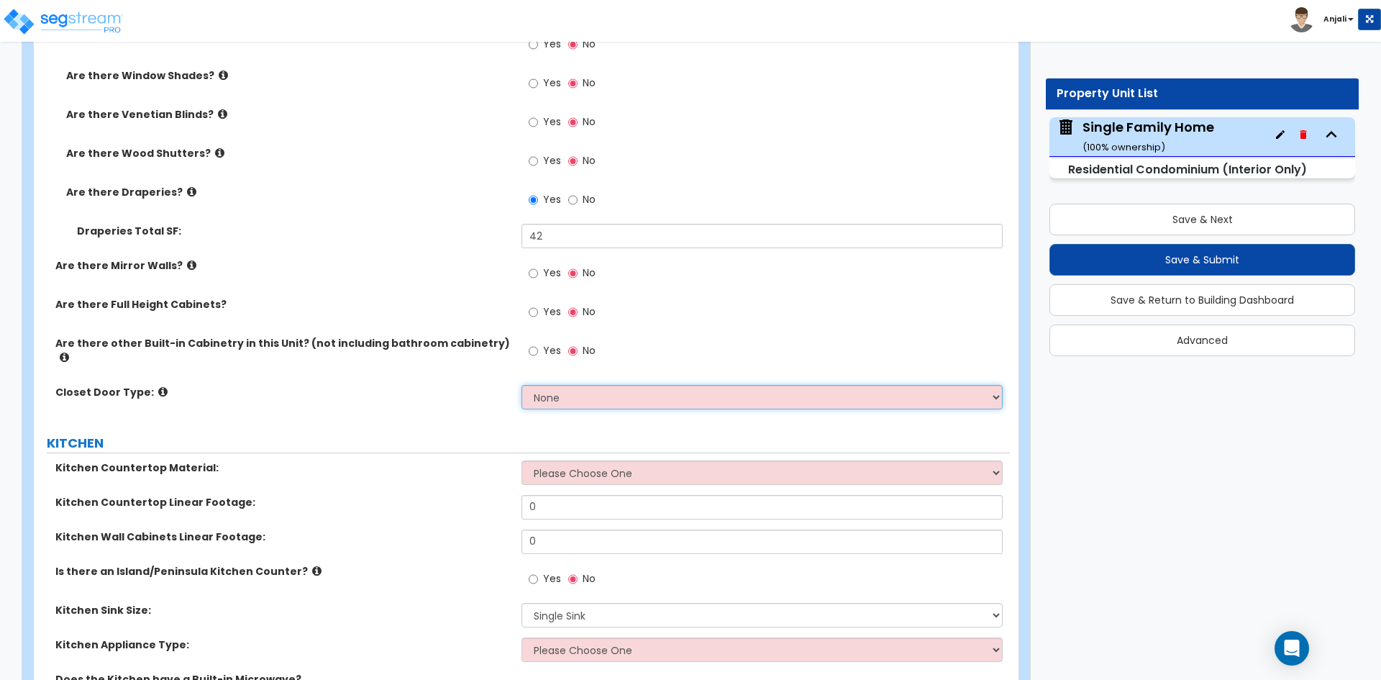
click at [576, 386] on select "None Bi-fold Louvered Doors Bi-fold Panel Doors Sliding Doors Hinged Wood Door" at bounding box center [762, 397] width 481 height 24
select select "3"
click at [522, 385] on select "None Bi-fold Louvered Doors Bi-fold Panel Doors Sliding Doors Hinged Wood Door" at bounding box center [762, 397] width 481 height 24
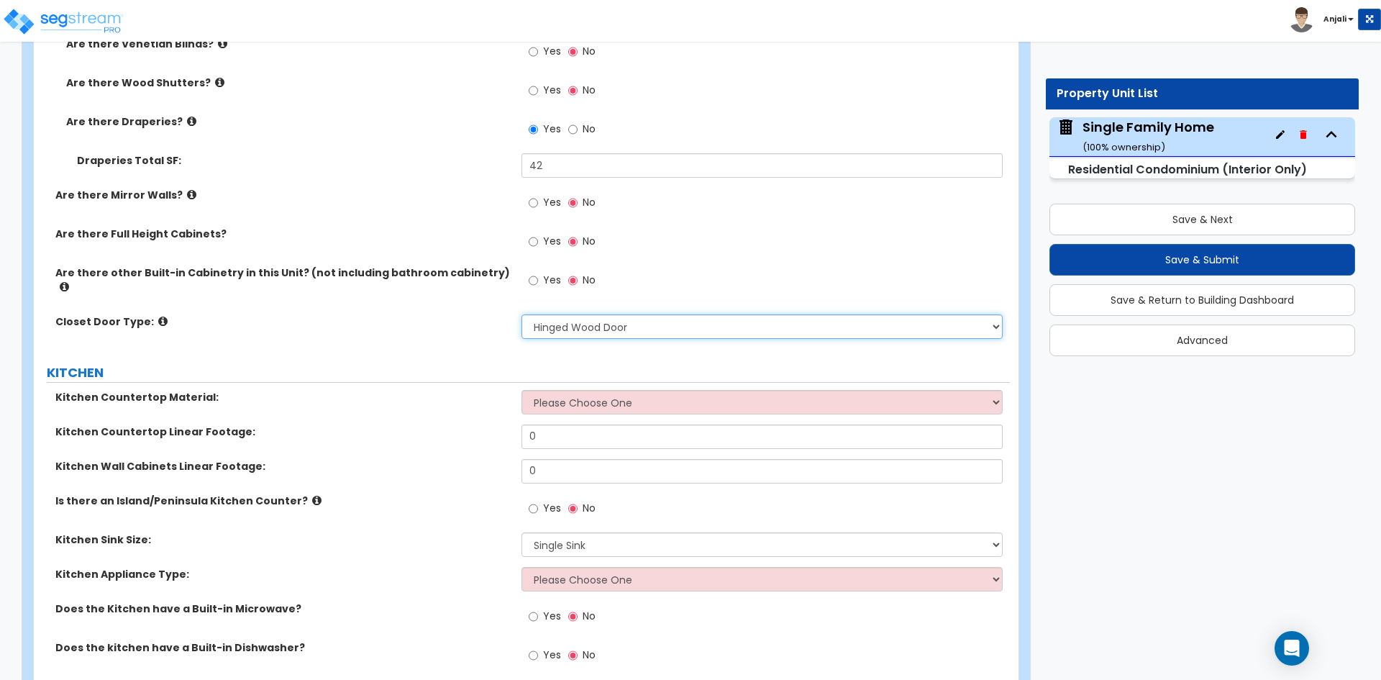
scroll to position [1583, 0]
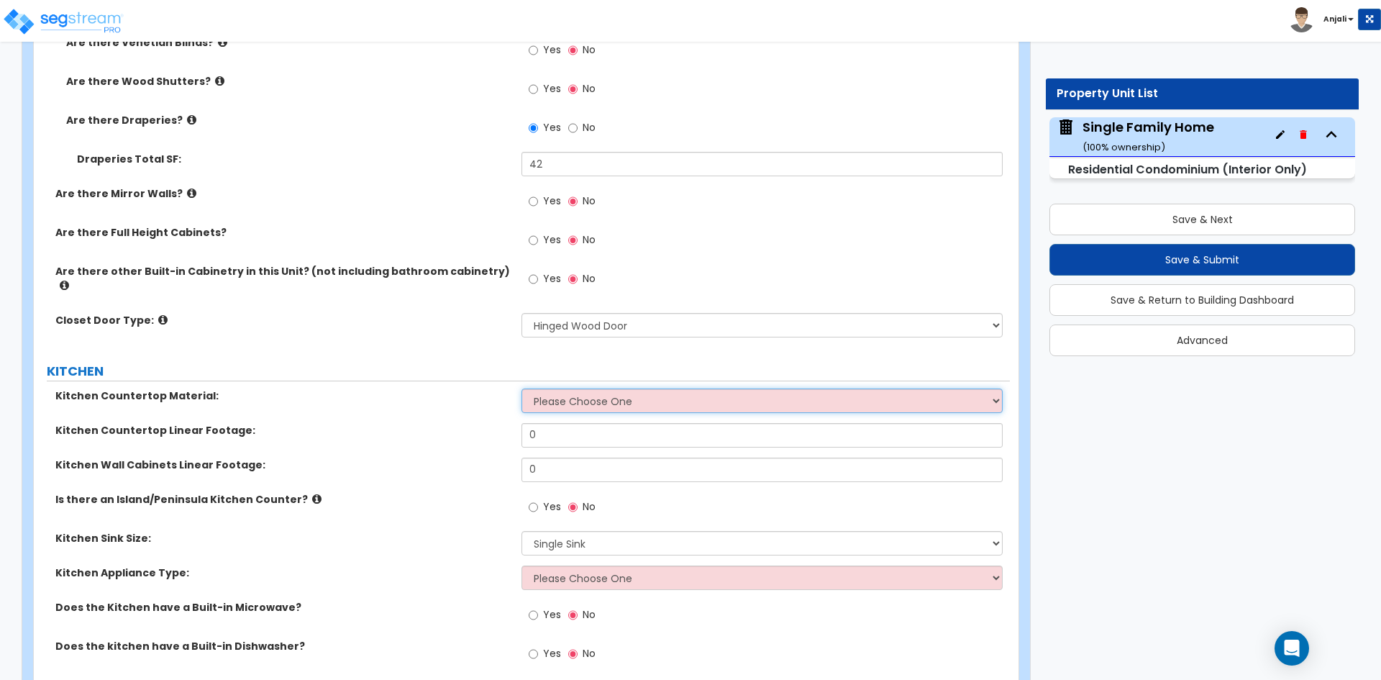
click at [630, 391] on select "Please Choose One Plastic Laminate Solid Surface Stone Quartz Marble Tile Wood …" at bounding box center [762, 401] width 481 height 24
select select "4"
click at [522, 389] on select "Please Choose One Plastic Laminate Solid Surface Stone Quartz Marble Tile Wood …" at bounding box center [762, 401] width 481 height 24
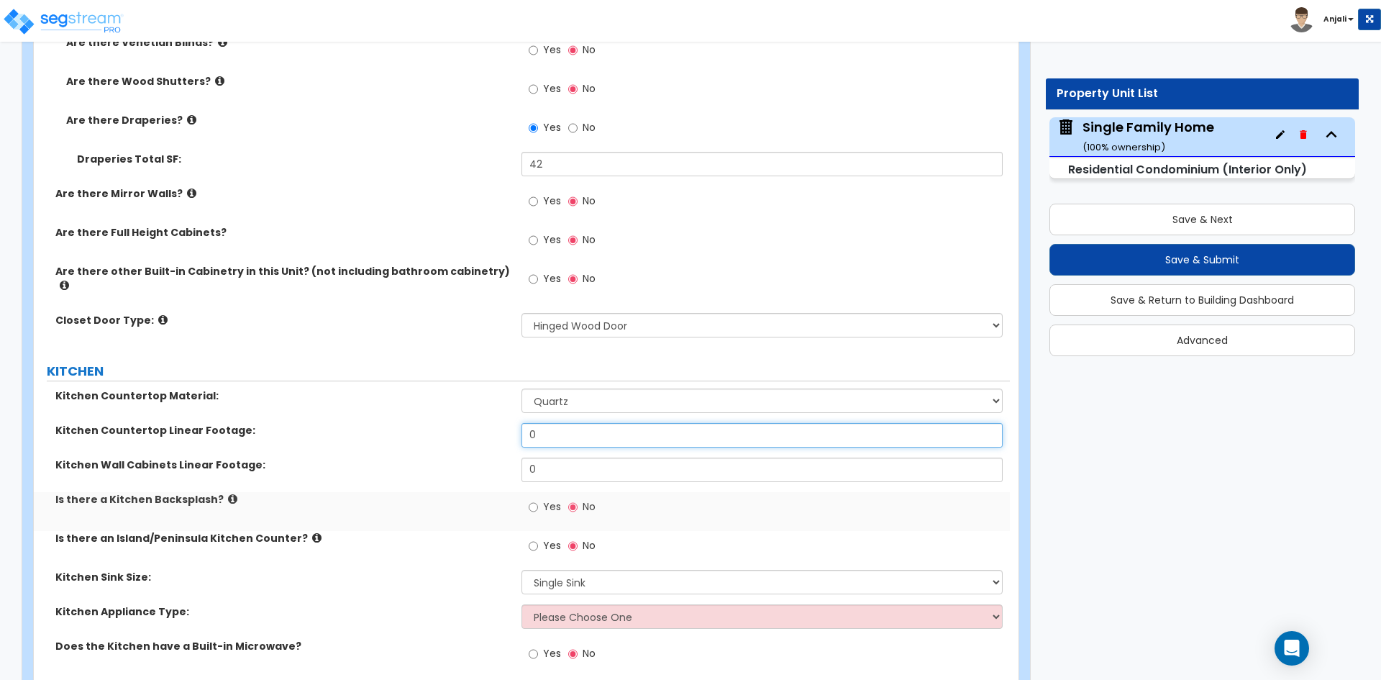
click at [601, 427] on input "0" at bounding box center [762, 435] width 481 height 24
type input "8"
click at [572, 460] on input "0" at bounding box center [762, 470] width 481 height 24
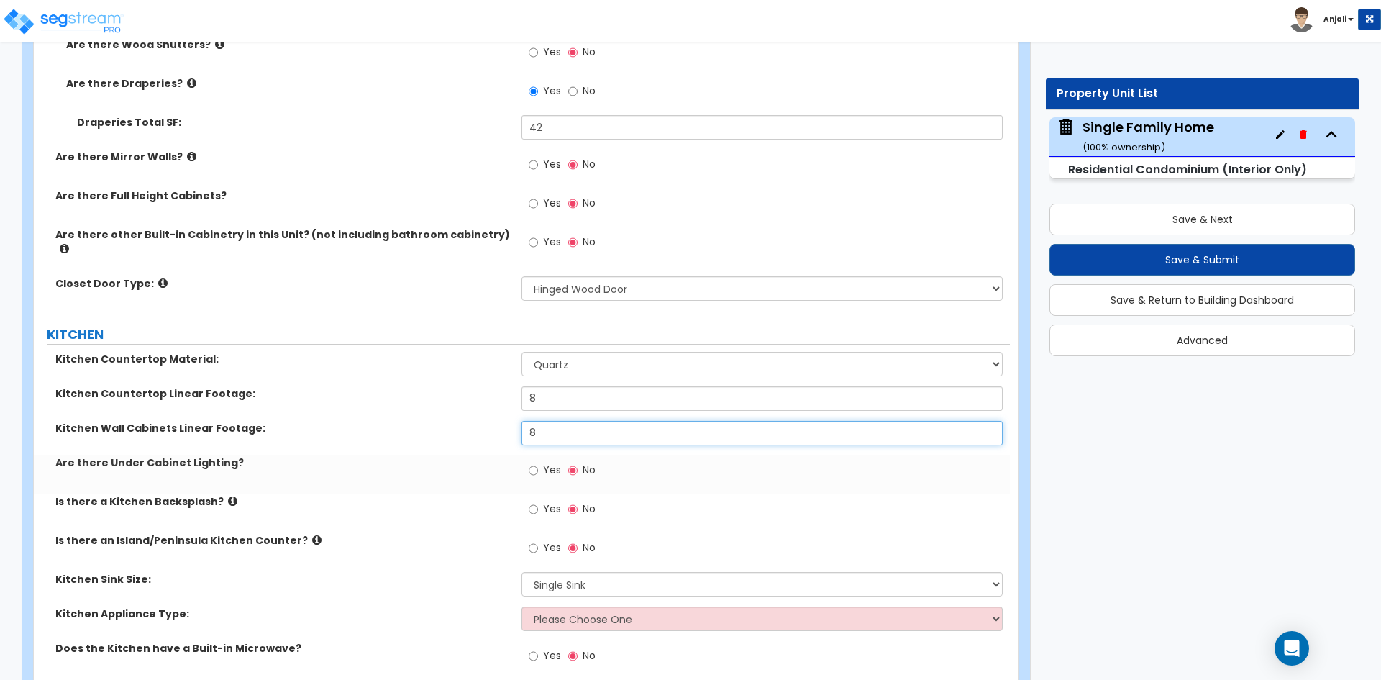
scroll to position [1655, 0]
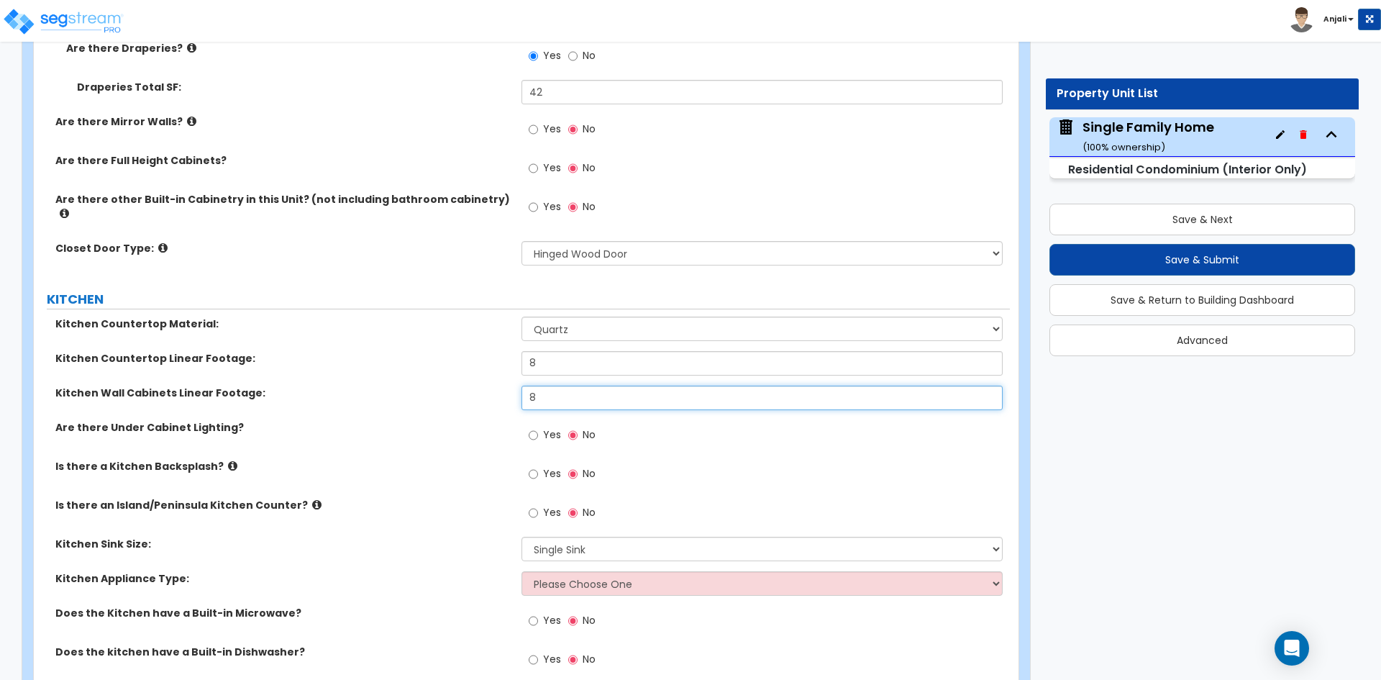
type input "8"
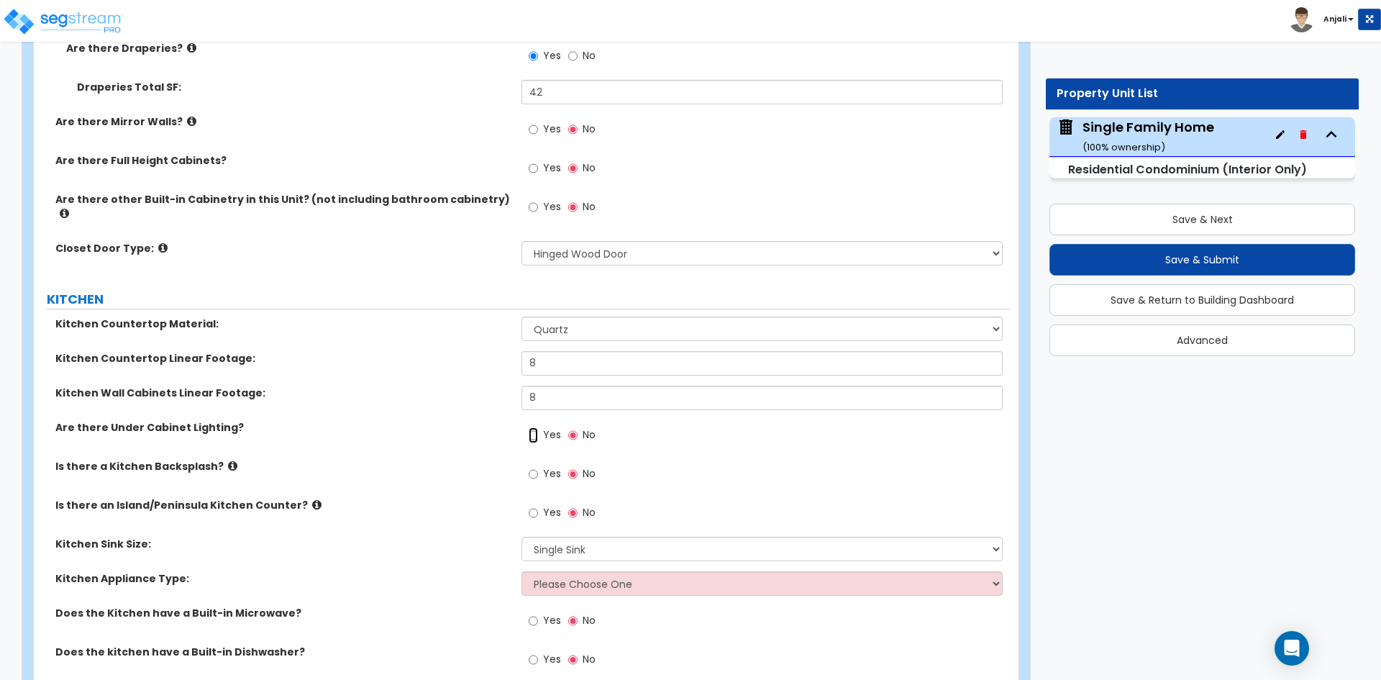
click at [534, 427] on input "Yes" at bounding box center [533, 435] width 9 height 16
radio input "true"
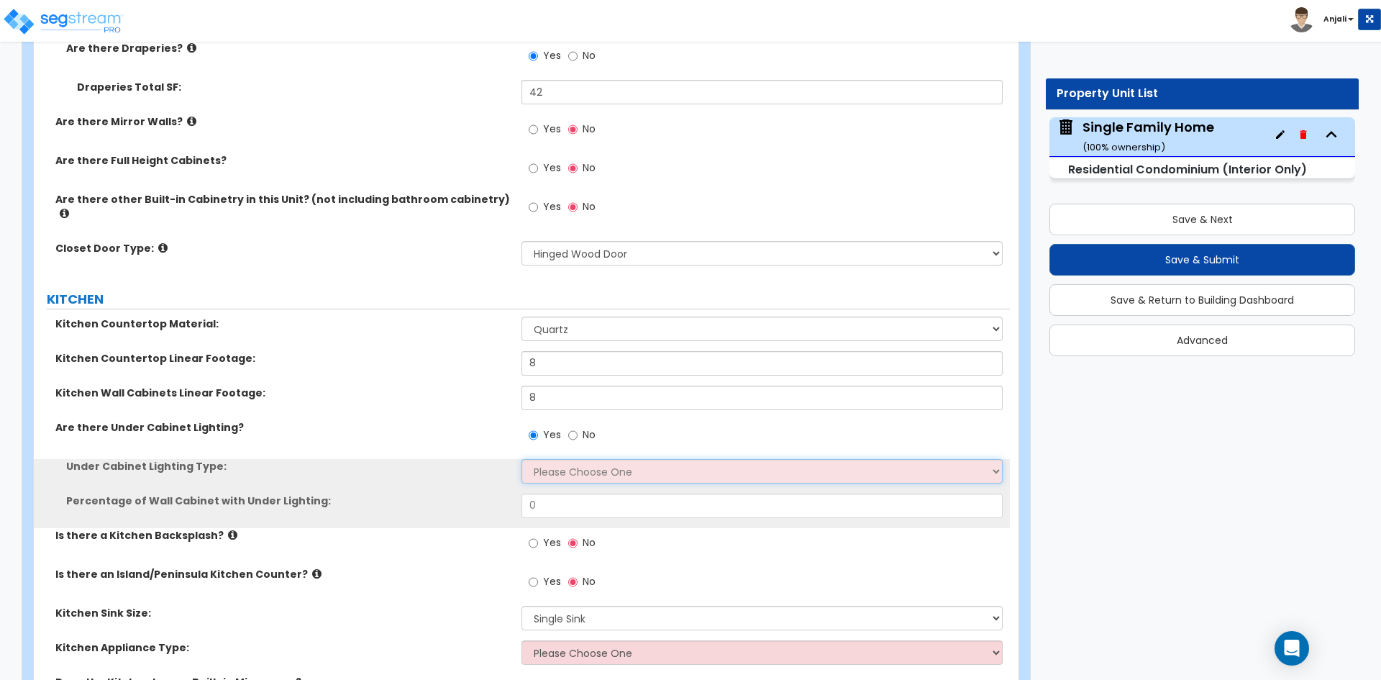
click at [576, 459] on select "Please Choose One Fluorescent Incandescent LED" at bounding box center [762, 471] width 481 height 24
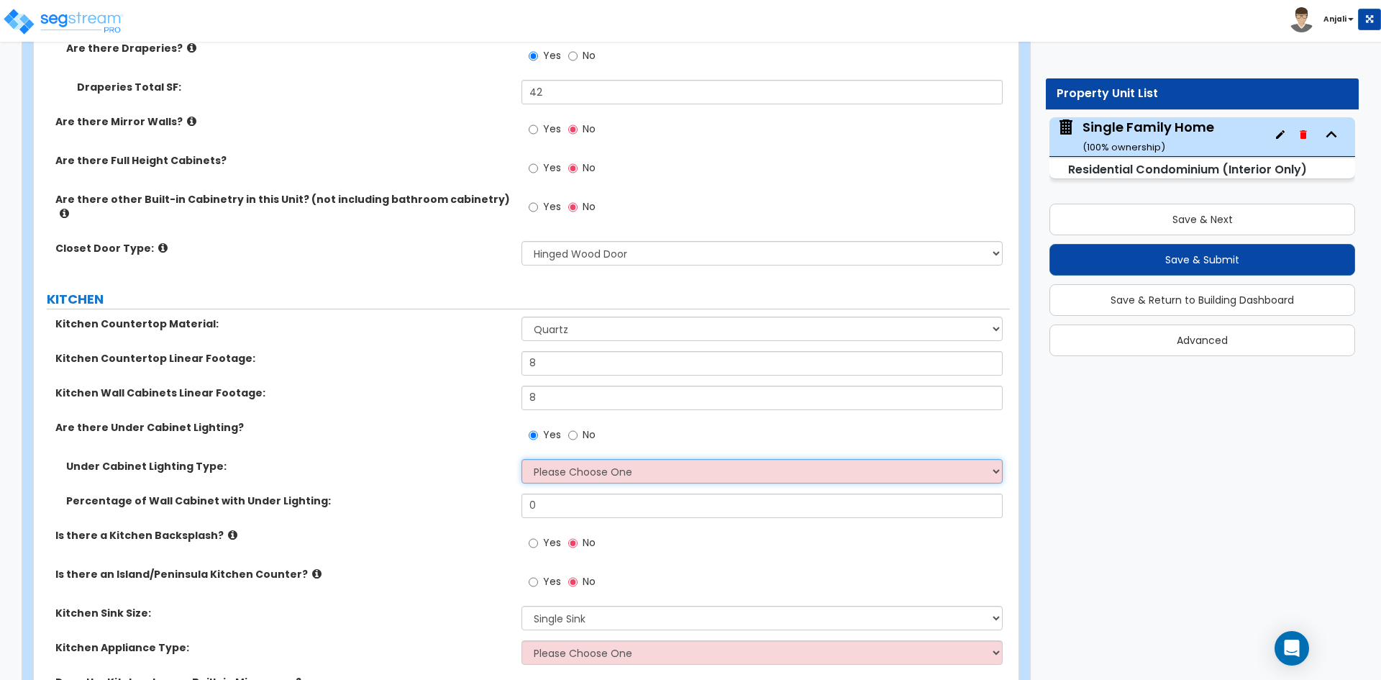
select select "1"
click at [522, 459] on select "Please Choose One Fluorescent Incandescent LED" at bounding box center [762, 471] width 481 height 24
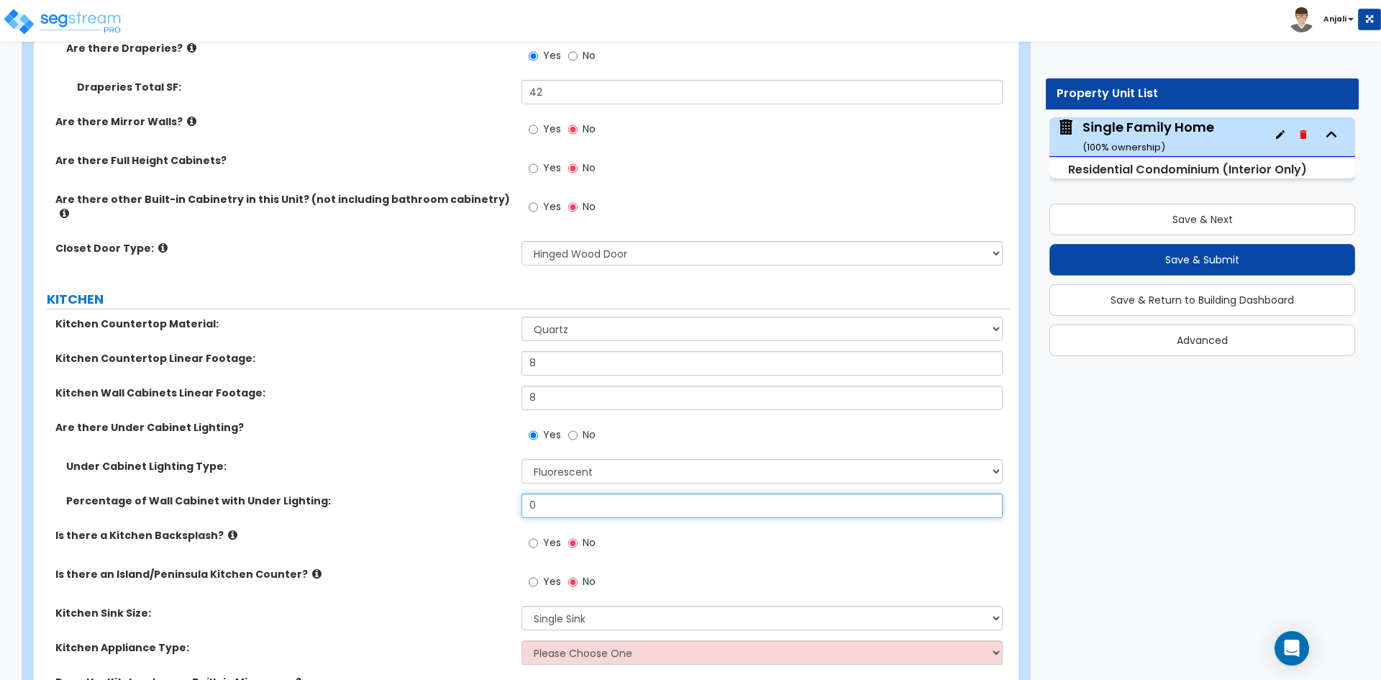
click at [566, 502] on input "0" at bounding box center [762, 506] width 481 height 24
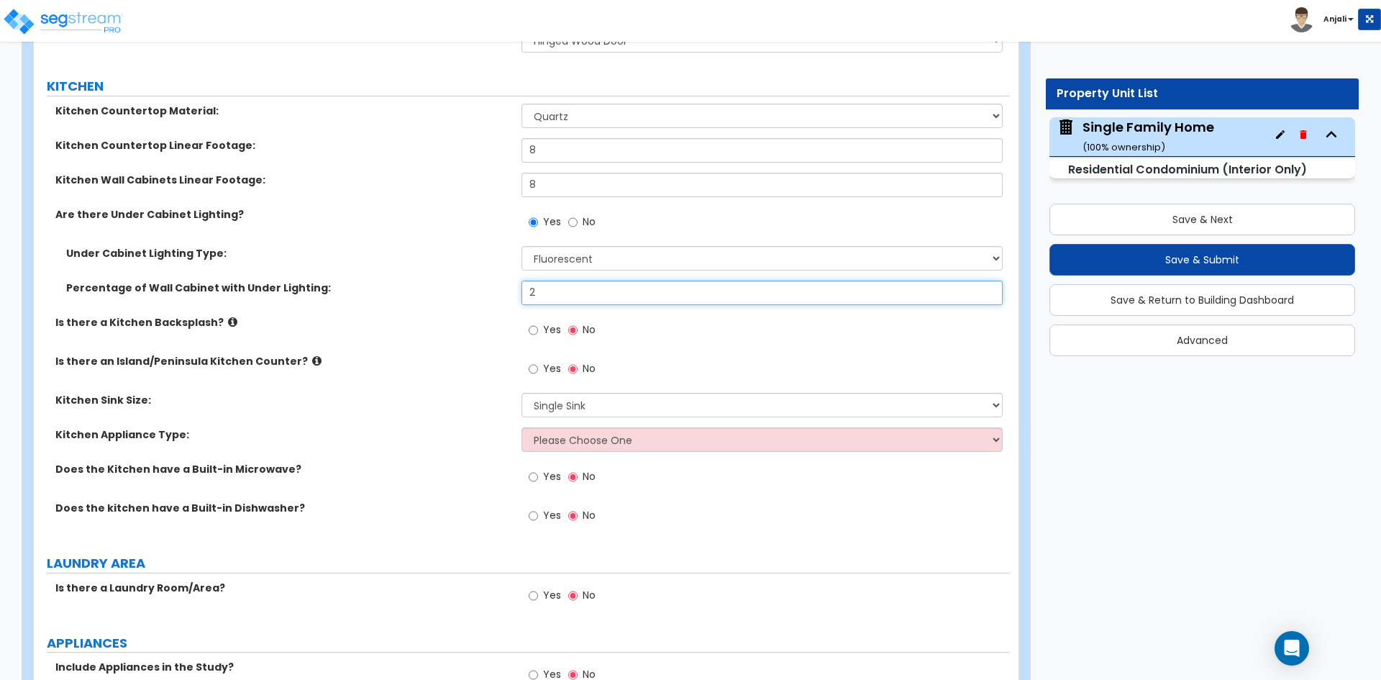
scroll to position [1871, 0]
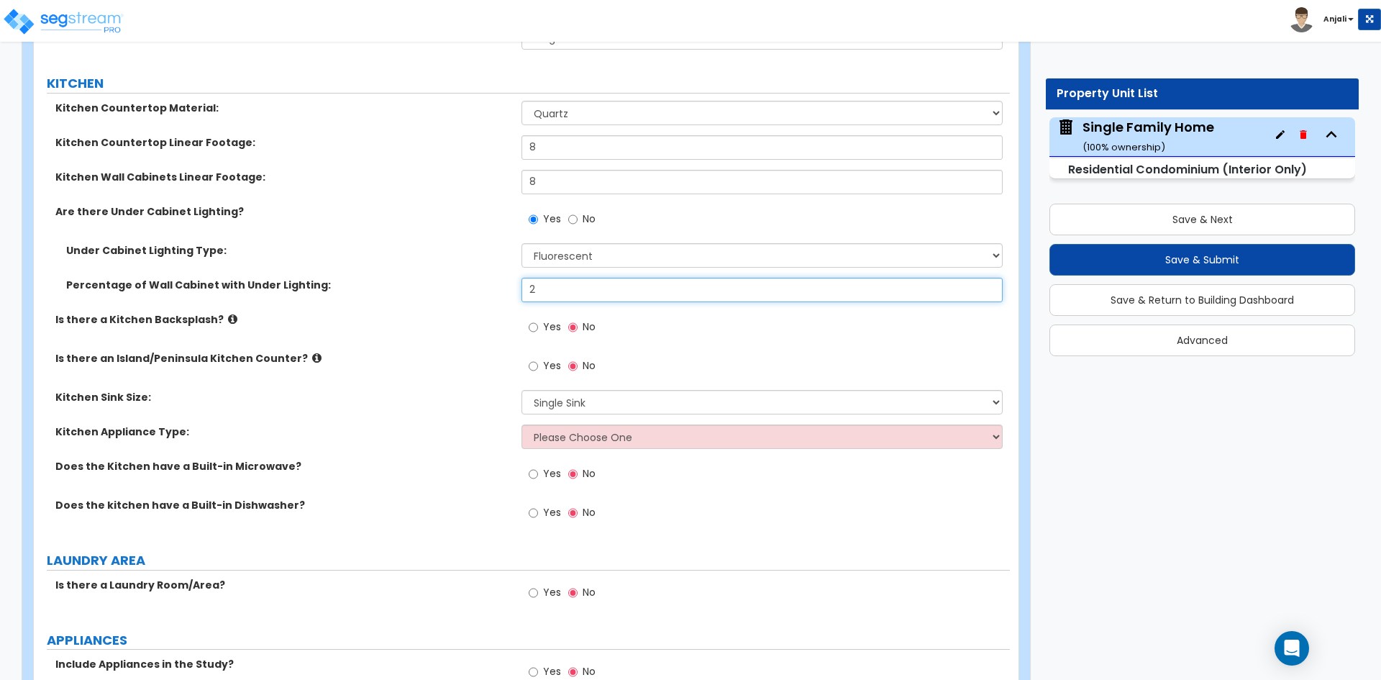
type input "2"
click at [582, 391] on select "Please Choose One Single Sink Double Sink" at bounding box center [762, 402] width 481 height 24
click at [522, 390] on select "Please Choose One Single Sink Double Sink" at bounding box center [762, 402] width 481 height 24
click at [605, 429] on select "Please Choose One Gas Electric" at bounding box center [762, 437] width 481 height 24
select select "2"
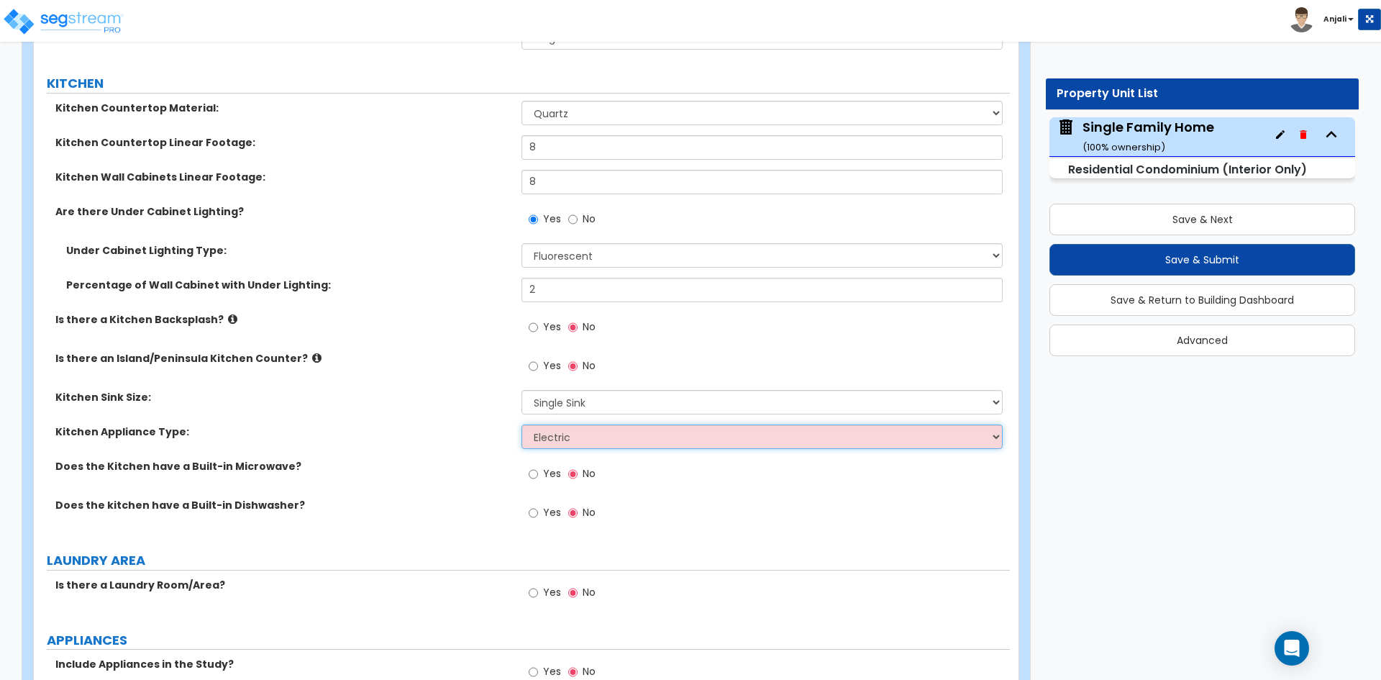
click at [522, 425] on select "Please Choose One Gas Electric" at bounding box center [762, 437] width 481 height 24
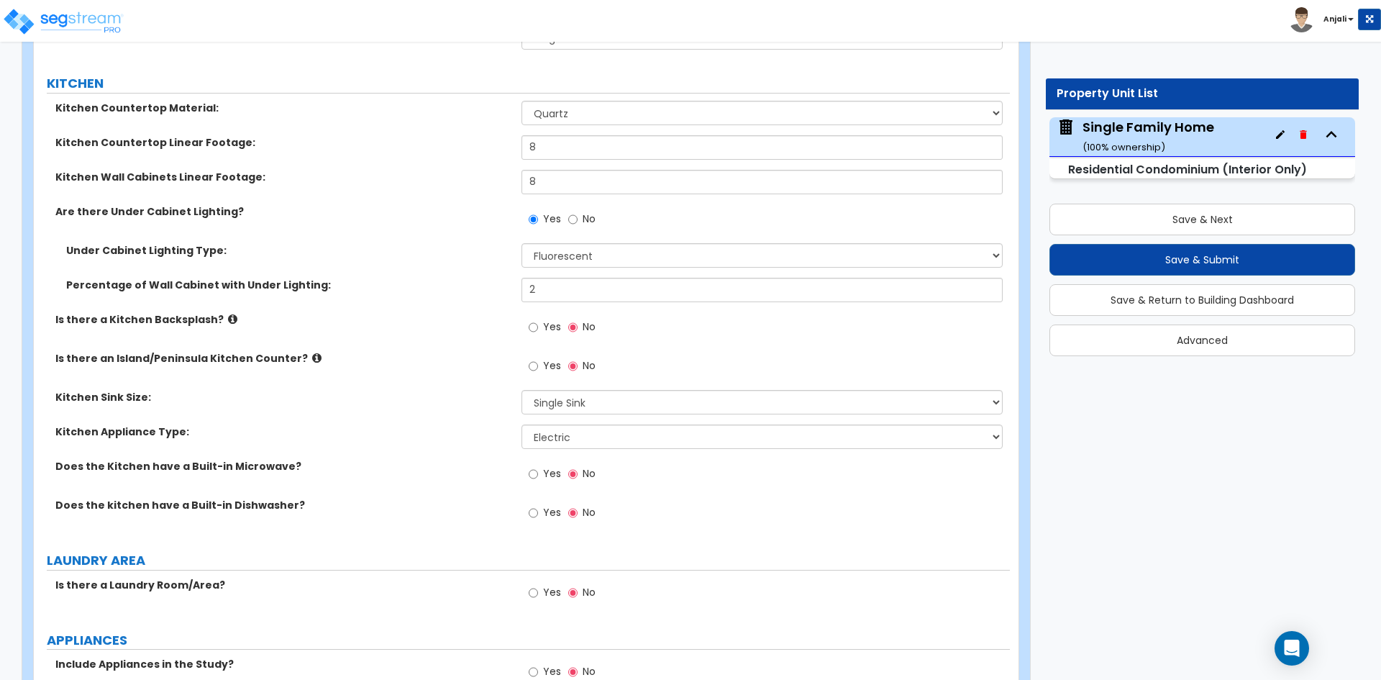
click at [539, 463] on label "Yes" at bounding box center [545, 475] width 32 height 24
click at [538, 466] on input "Yes" at bounding box center [533, 474] width 9 height 16
radio input "true"
click at [535, 505] on input "Yes" at bounding box center [533, 513] width 9 height 16
radio input "true"
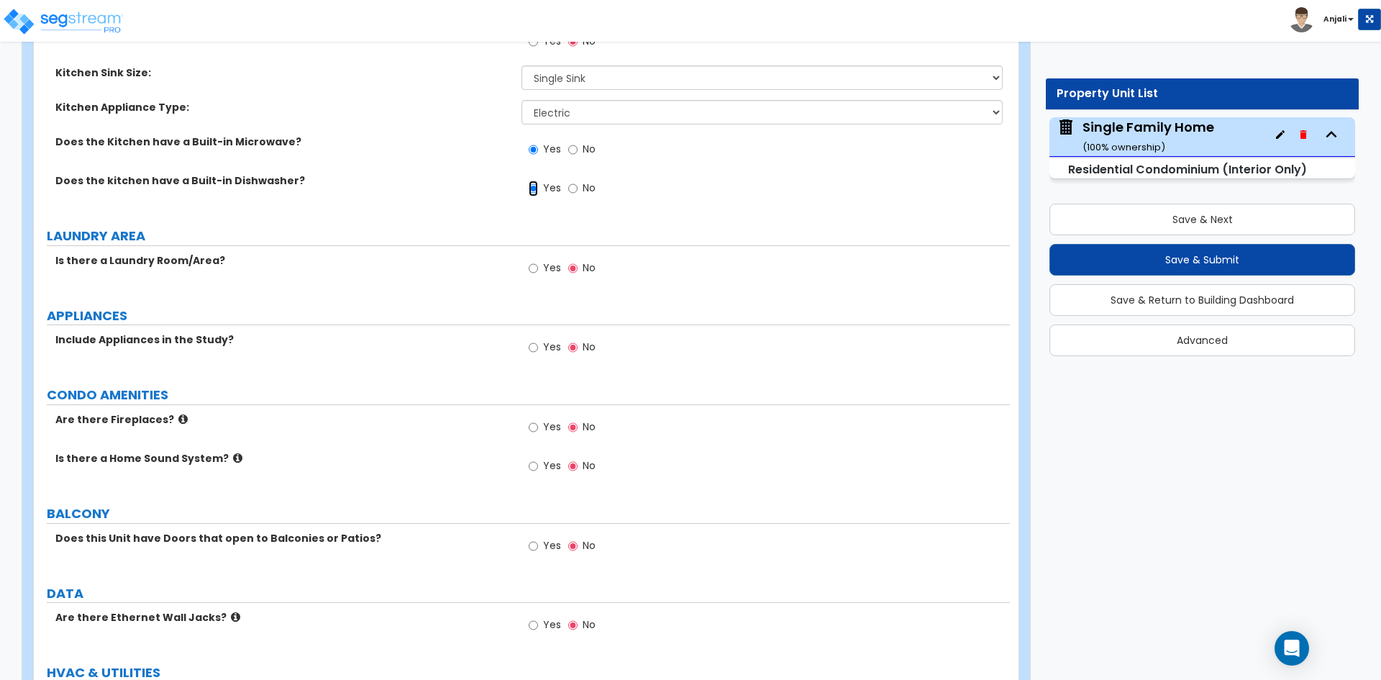
scroll to position [2231, 0]
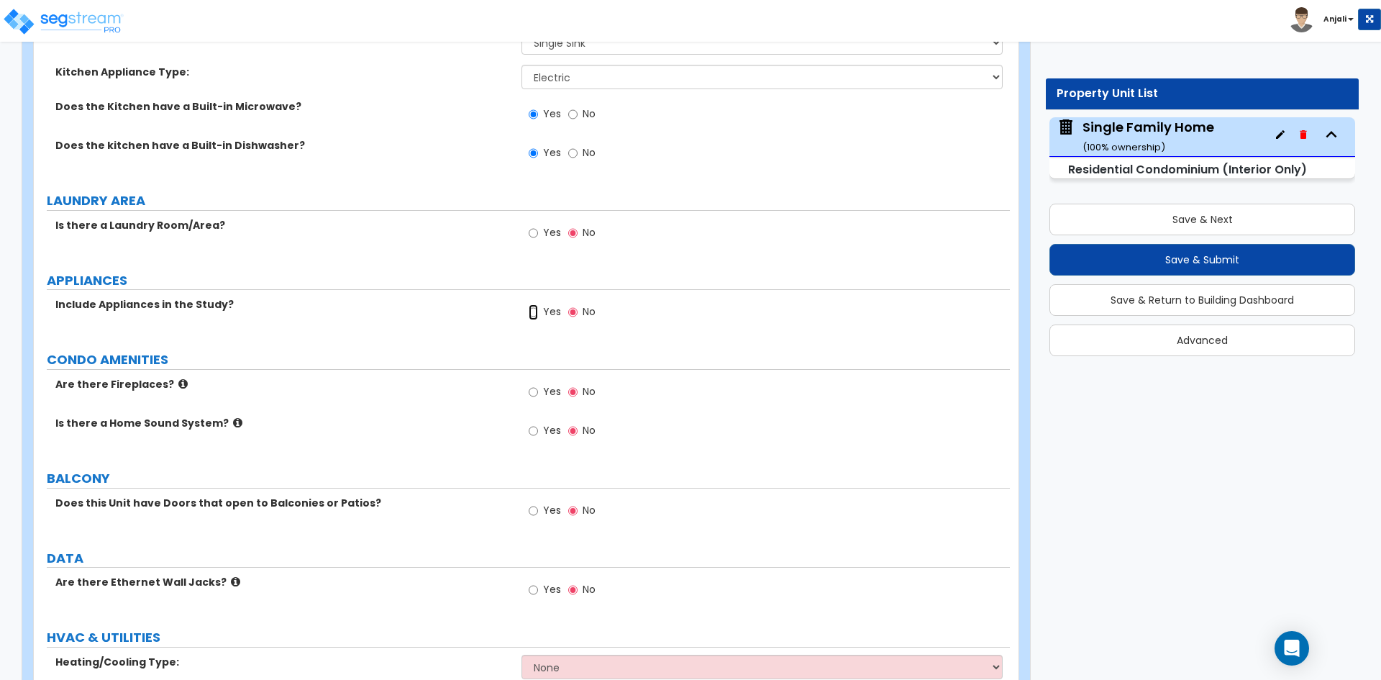
click at [534, 304] on input "Yes" at bounding box center [533, 312] width 9 height 16
radio input "true"
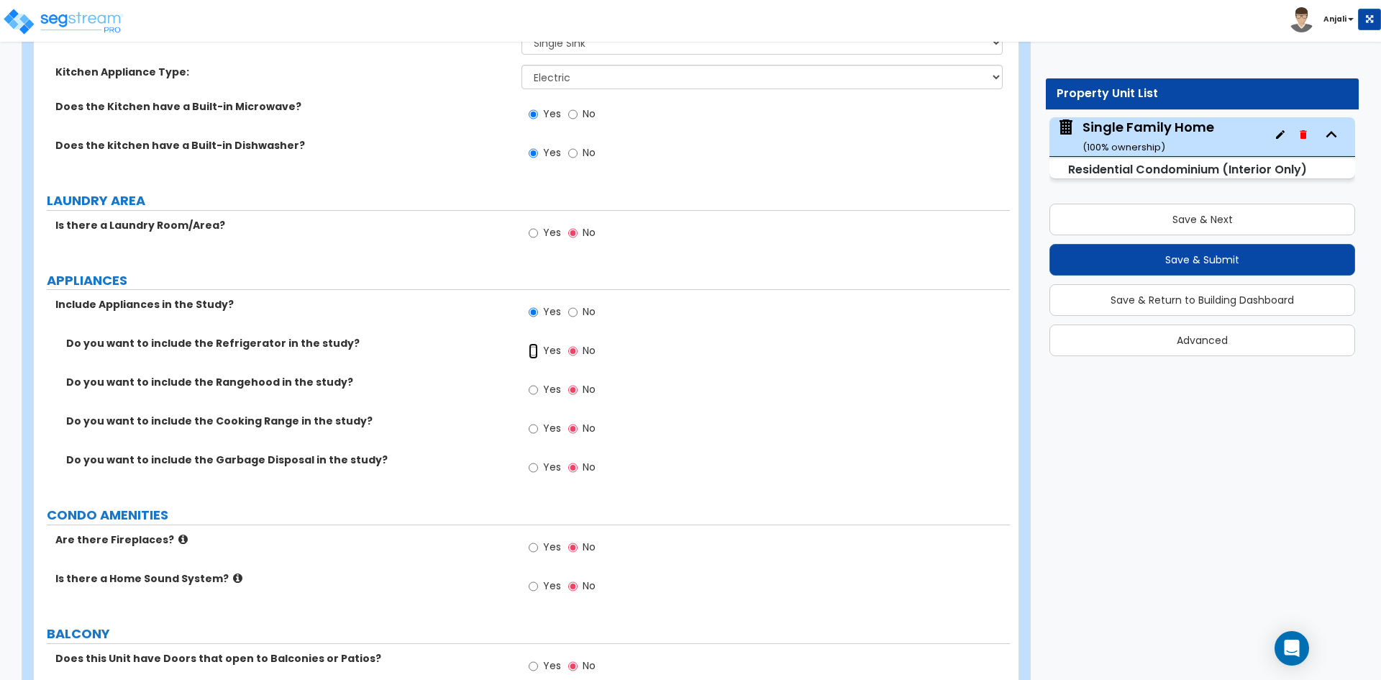
click at [534, 343] on input "Yes" at bounding box center [533, 351] width 9 height 16
radio input "true"
click at [533, 382] on input "Yes" at bounding box center [533, 390] width 9 height 16
click at [571, 382] on input "No" at bounding box center [572, 390] width 9 height 16
radio input "false"
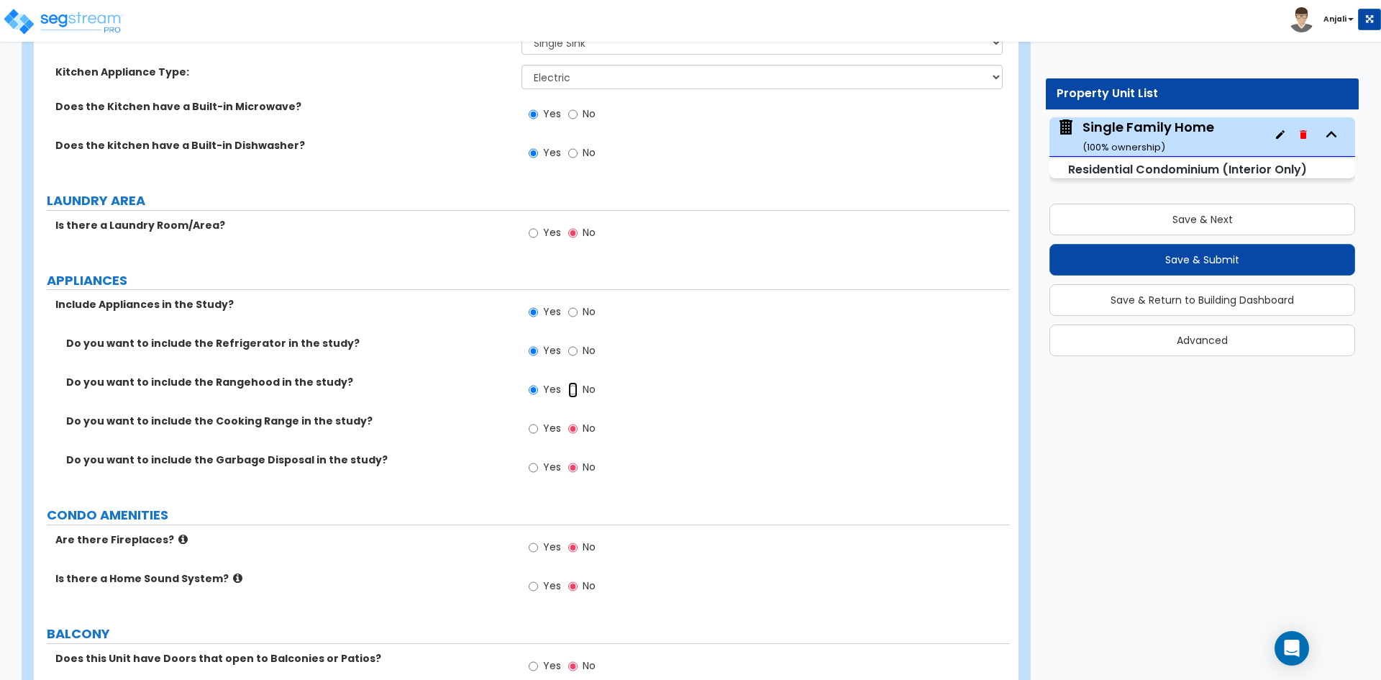
radio input "true"
click at [531, 423] on input "Yes" at bounding box center [533, 429] width 9 height 16
radio input "true"
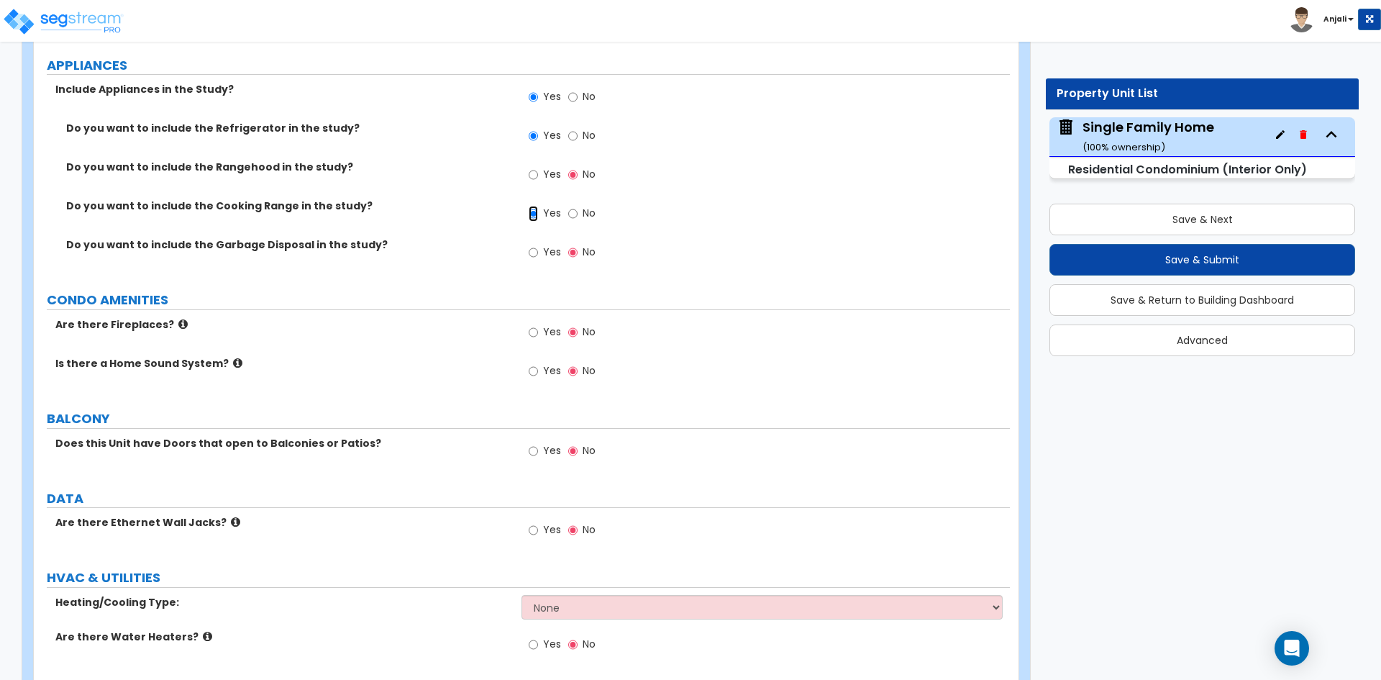
scroll to position [2446, 0]
click at [529, 443] on input "Yes" at bounding box center [533, 451] width 9 height 16
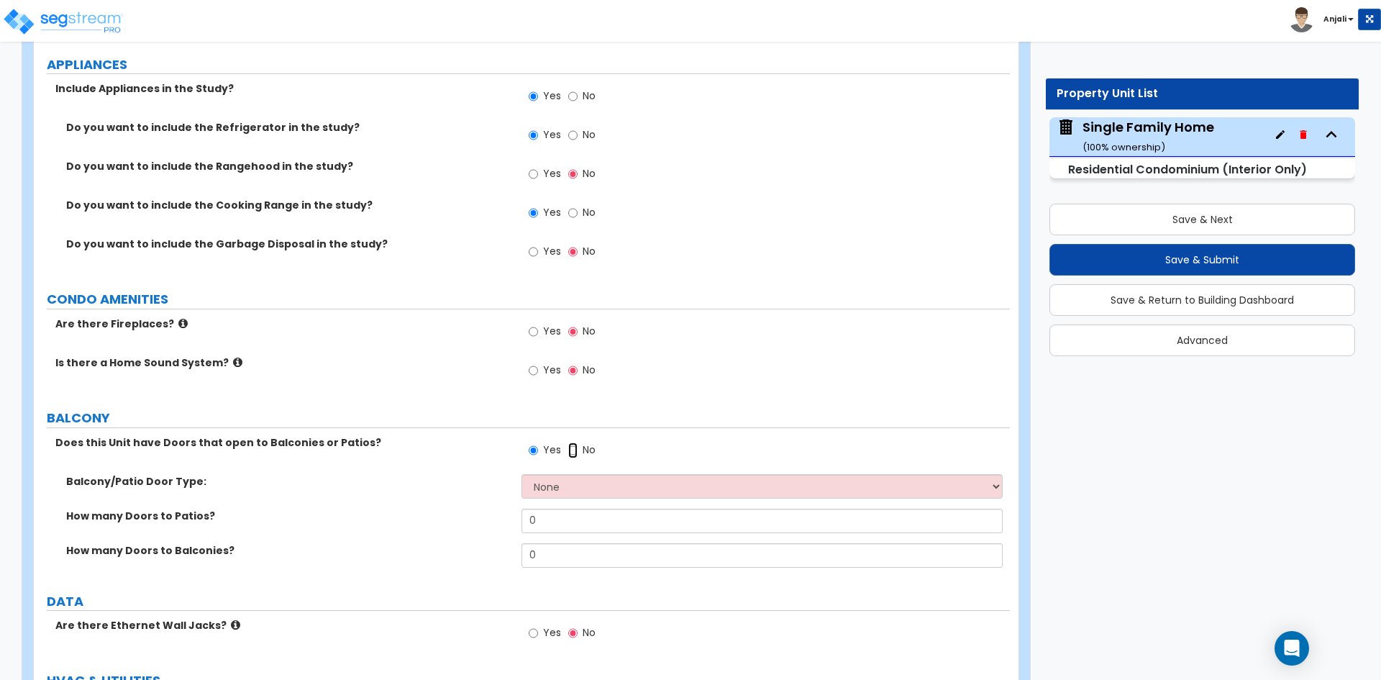
click at [573, 443] on input "No" at bounding box center [572, 451] width 9 height 16
radio input "false"
radio input "true"
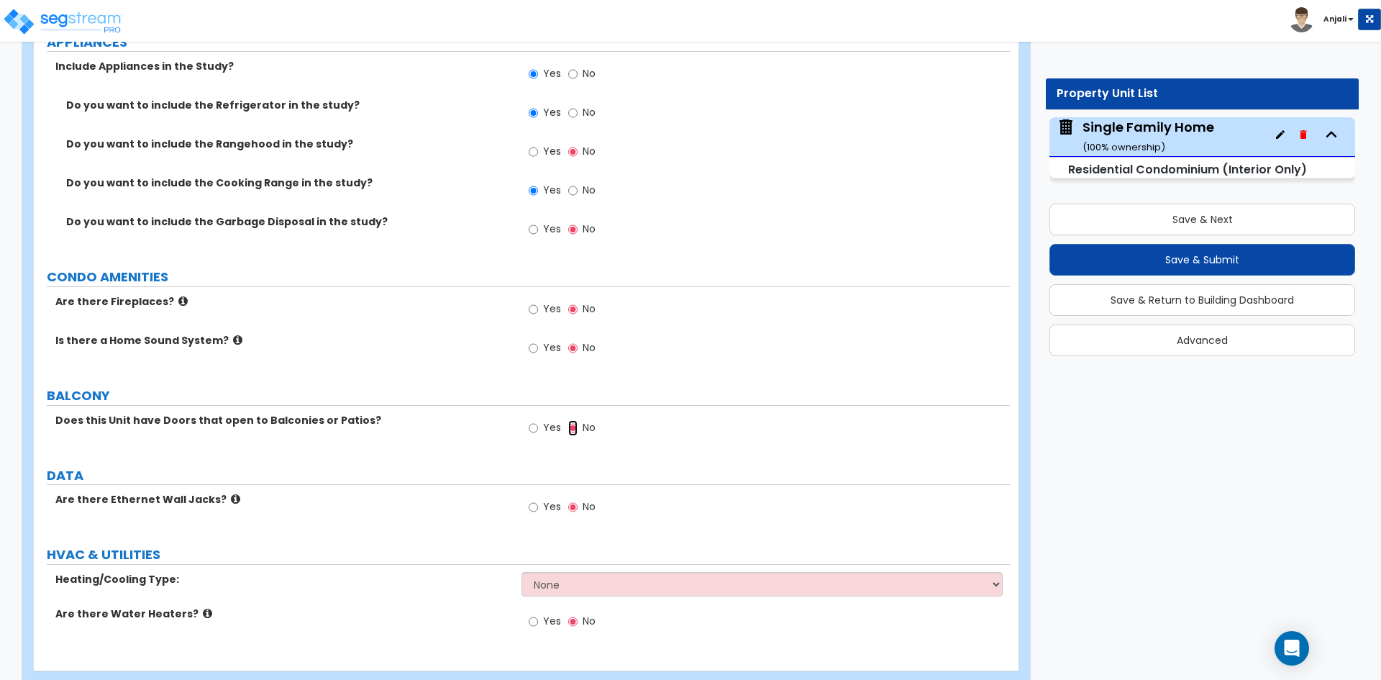
scroll to position [2490, 0]
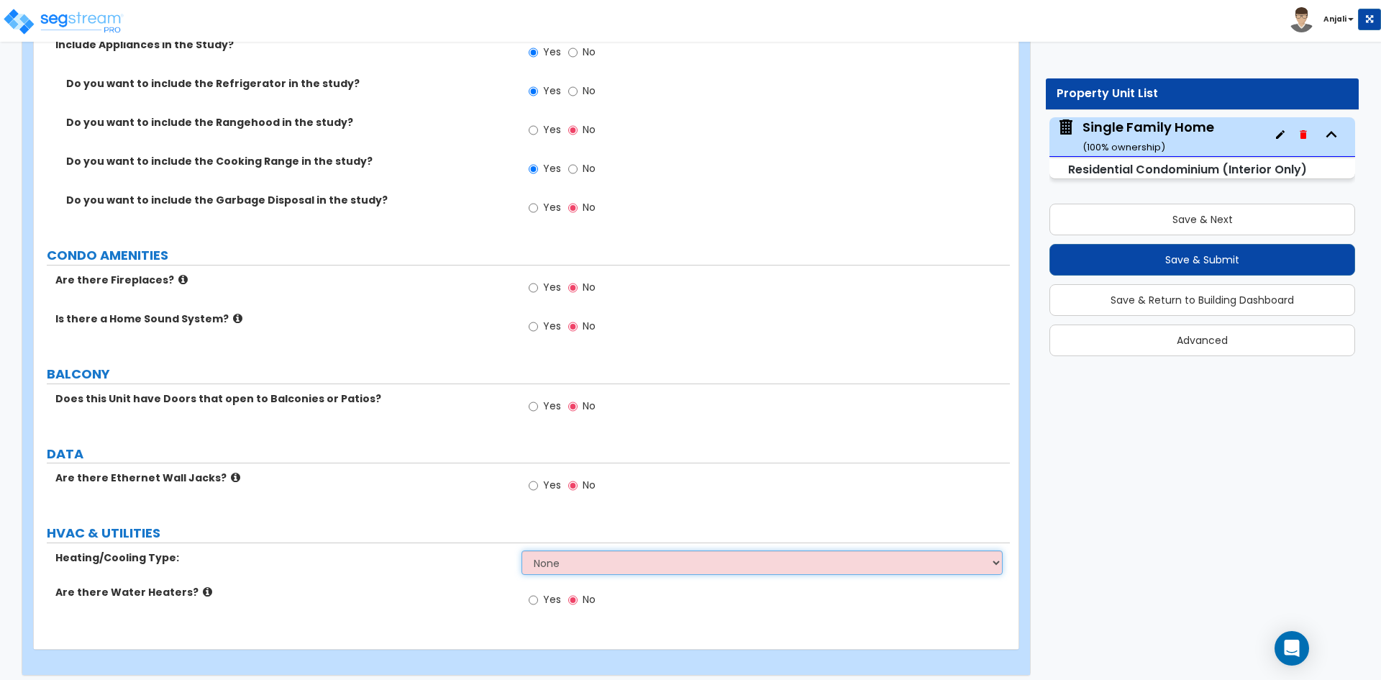
click at [695, 556] on select "None Heat Only Central HVAC Thru Wall HVAC Mini Split HVAC" at bounding box center [762, 562] width 481 height 24
select select "2"
click at [522, 550] on select "None Heat Only Central HVAC Thru Wall HVAC Mini Split HVAC" at bounding box center [762, 562] width 481 height 24
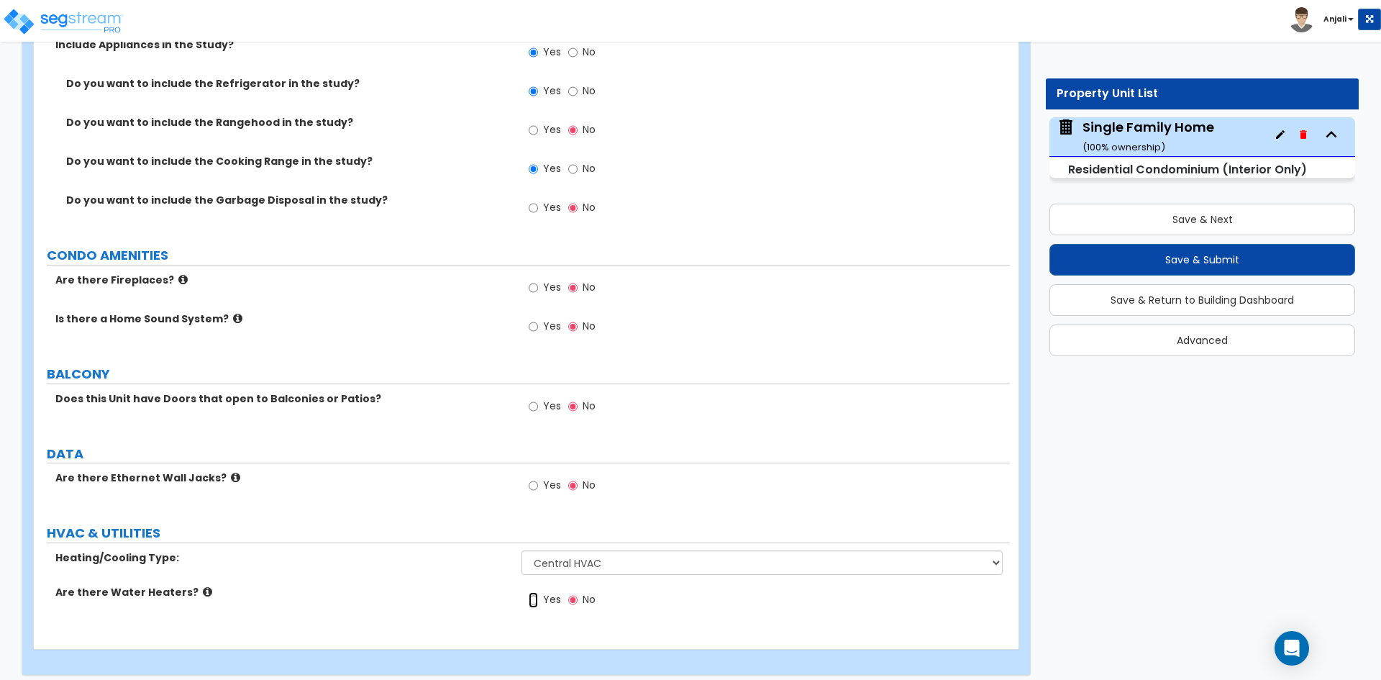
click at [536, 592] on input "Yes" at bounding box center [533, 600] width 9 height 16
radio input "true"
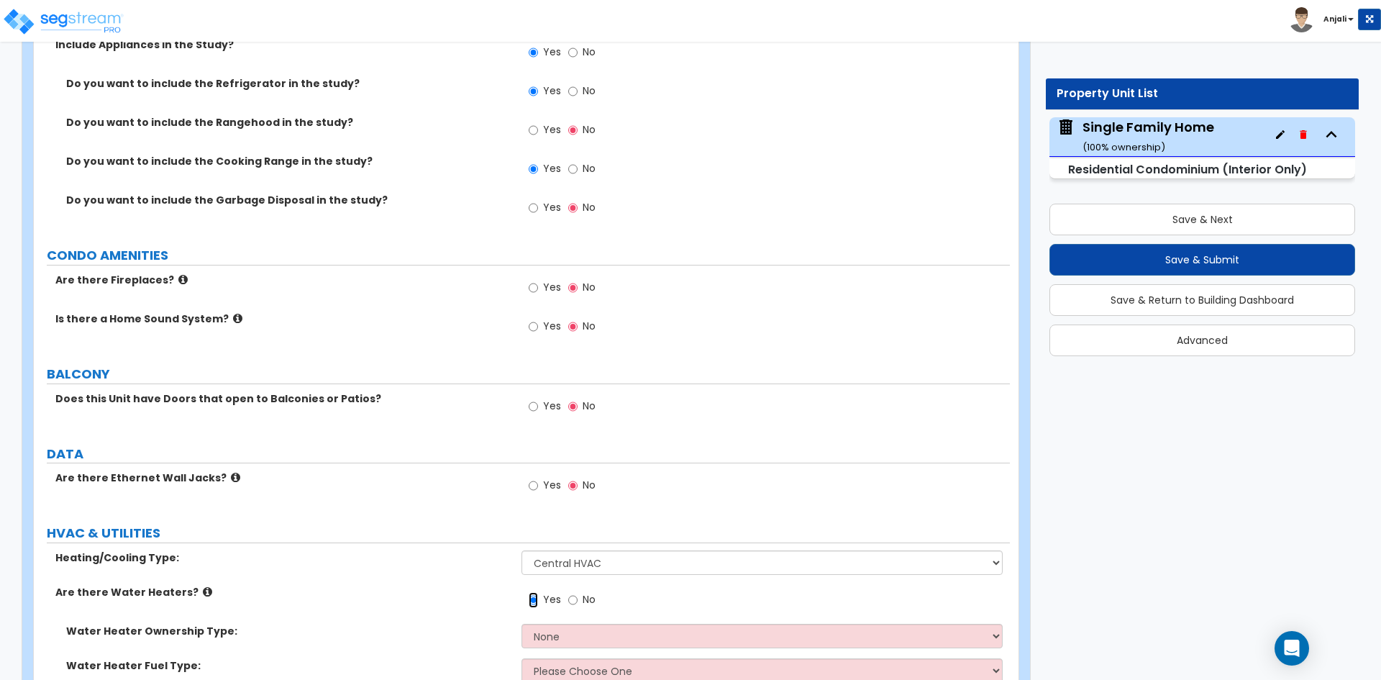
scroll to position [2559, 0]
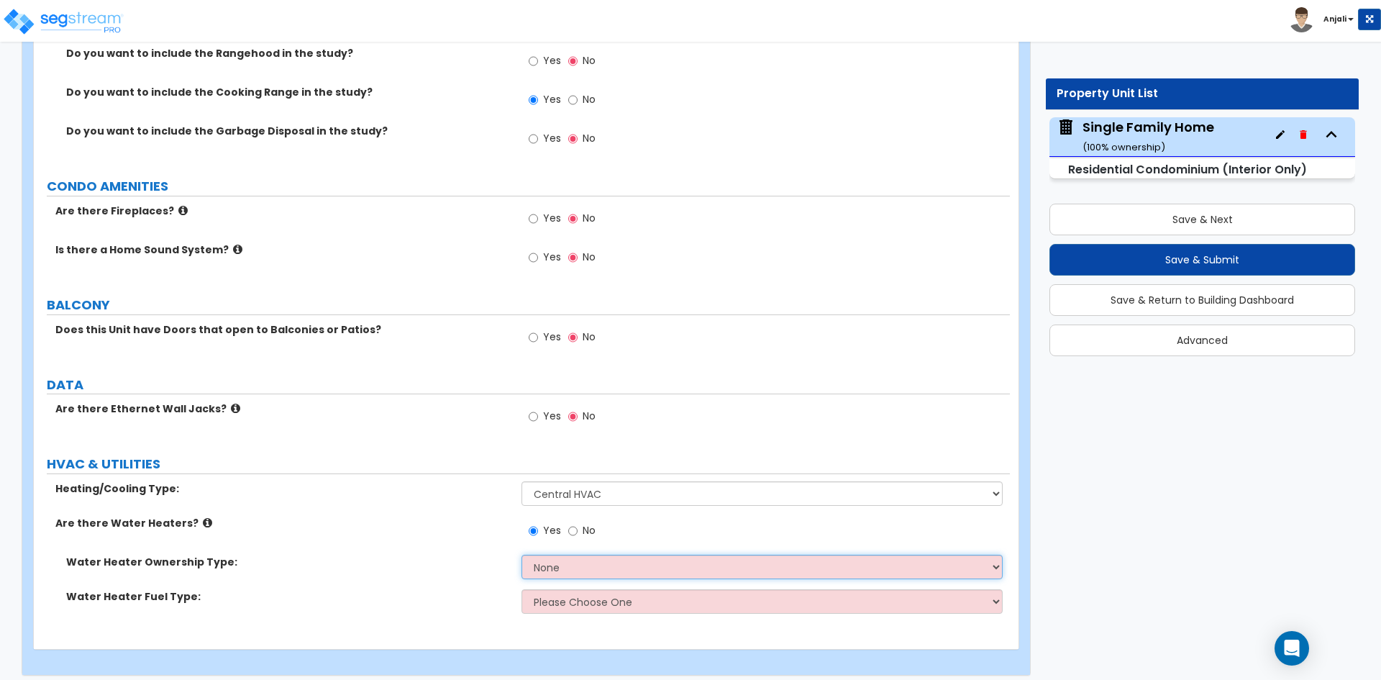
click at [615, 555] on select "None Water Heater for Multiple Units Water Heater for Individual Units" at bounding box center [762, 567] width 481 height 24
select select "2"
click at [522, 555] on select "None Water Heater for Multiple Units Water Heater for Individual Units" at bounding box center [762, 567] width 481 height 24
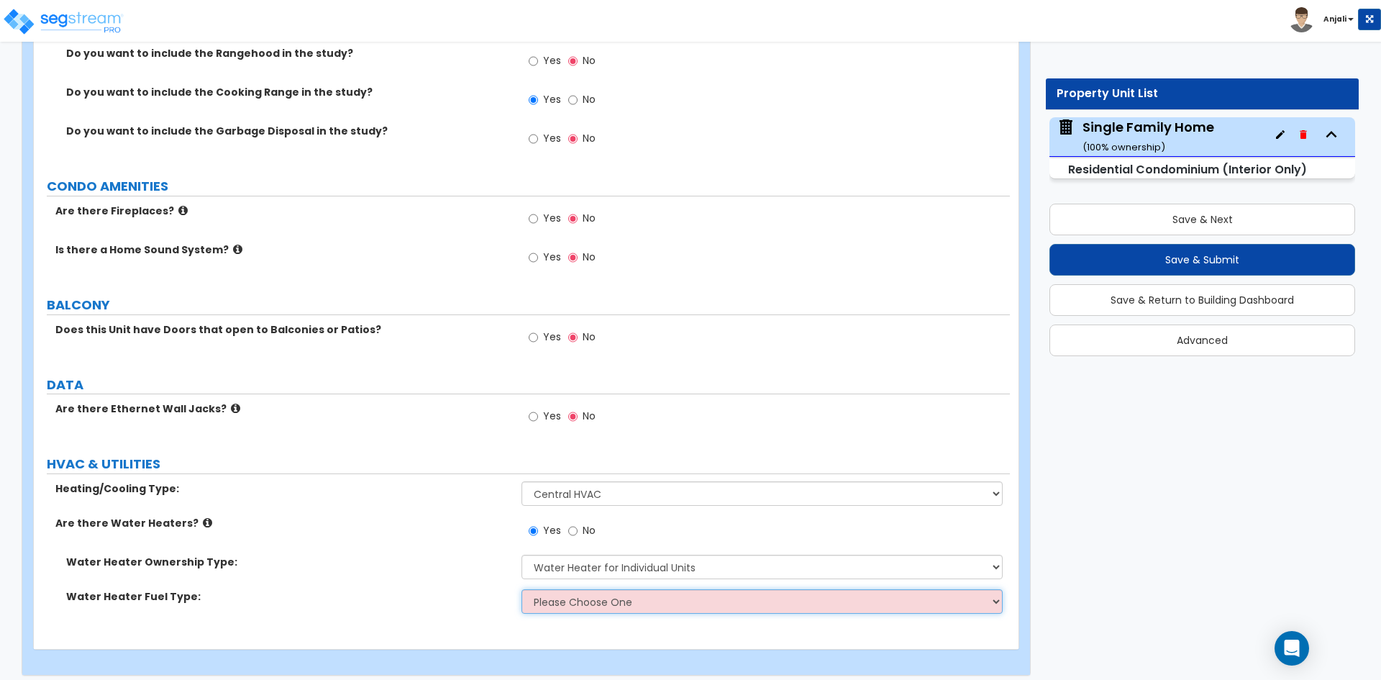
click at [622, 591] on select "Please Choose One Gas Electric" at bounding box center [762, 601] width 481 height 24
select select "2"
click at [522, 589] on select "Please Choose One Gas Electric" at bounding box center [762, 601] width 481 height 24
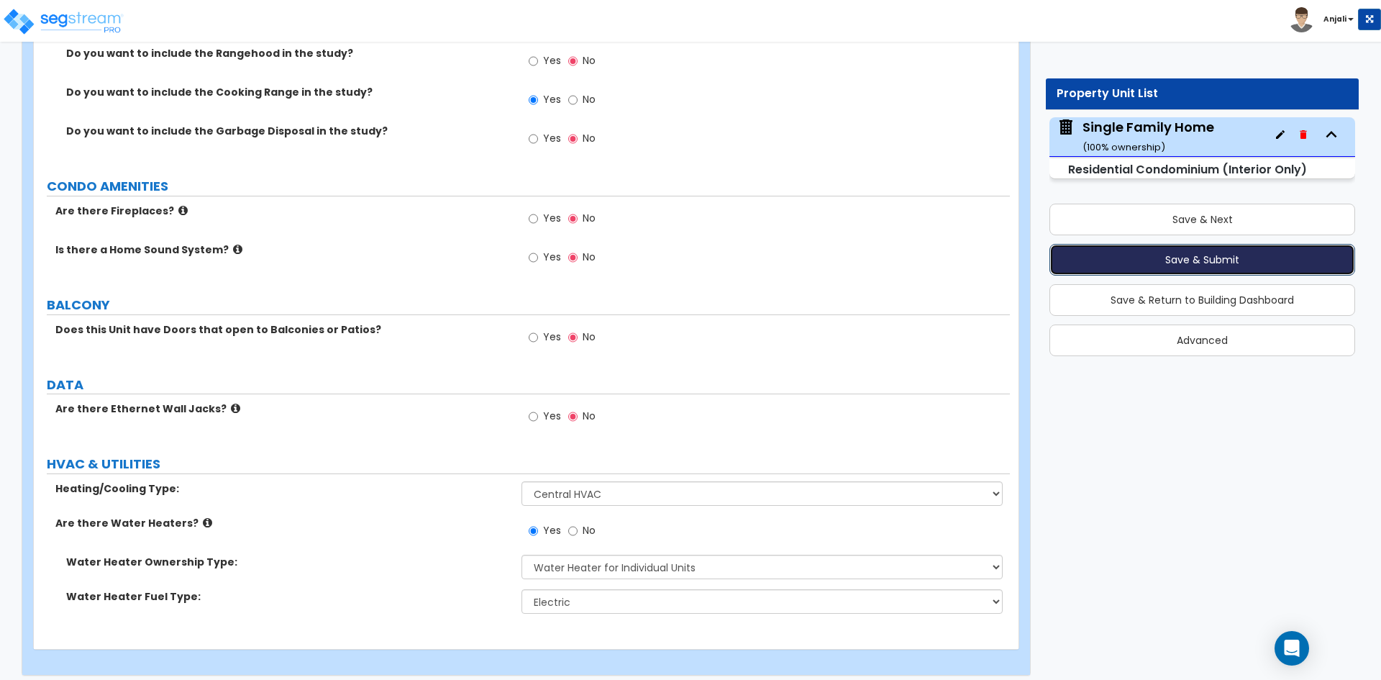
click at [1162, 273] on button "Save & Submit" at bounding box center [1203, 260] width 306 height 32
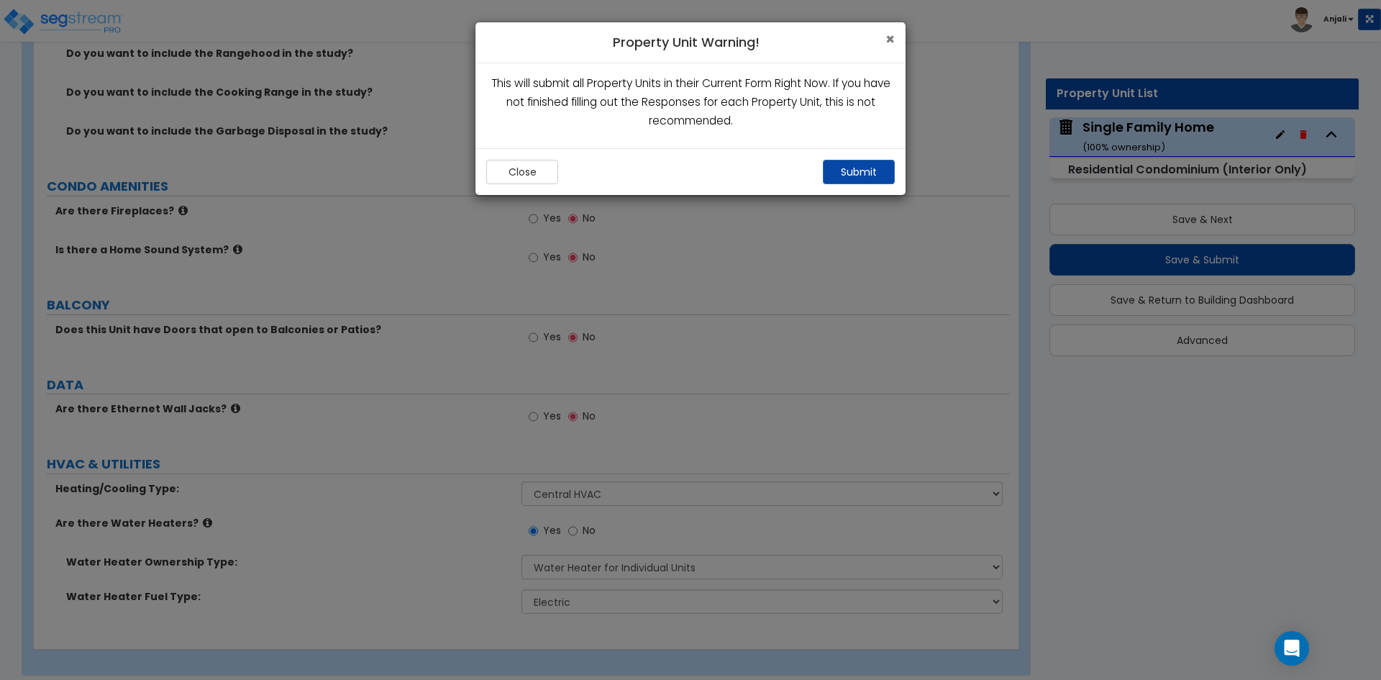
click at [886, 36] on span "×" at bounding box center [890, 39] width 9 height 21
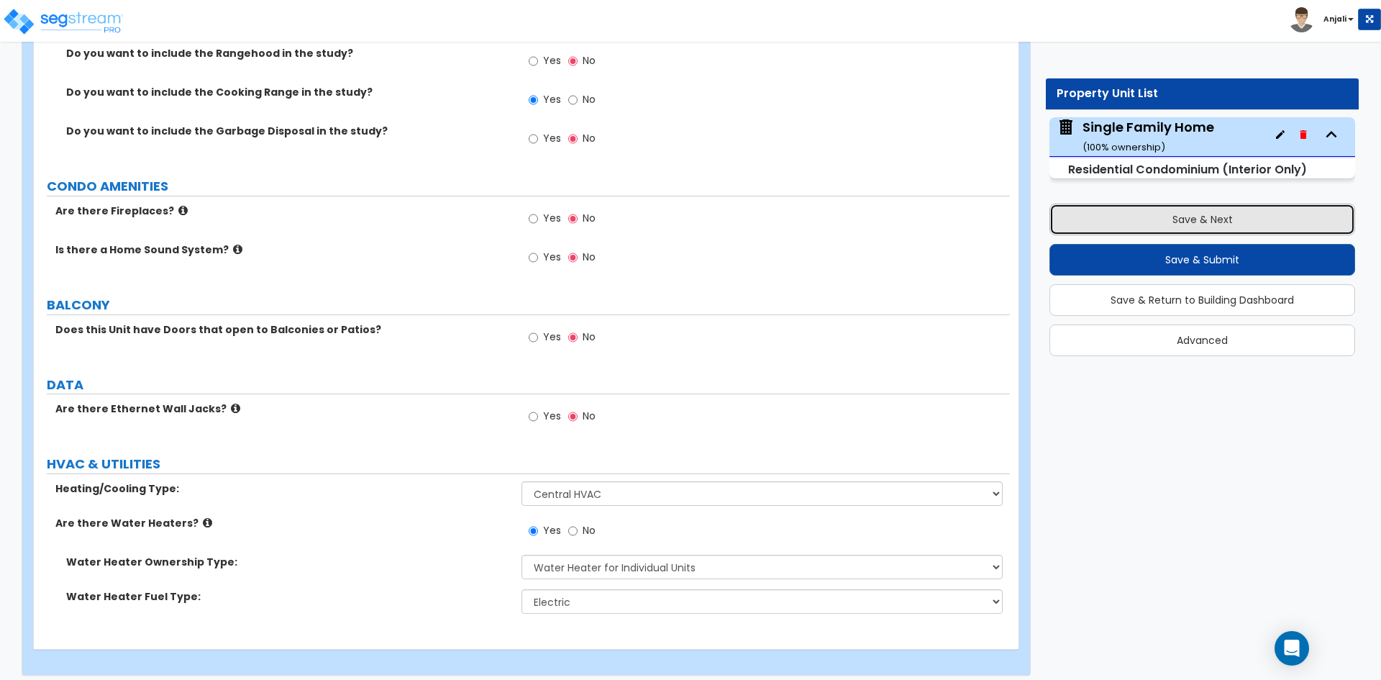
click at [1168, 218] on button "Save & Next" at bounding box center [1203, 220] width 306 height 32
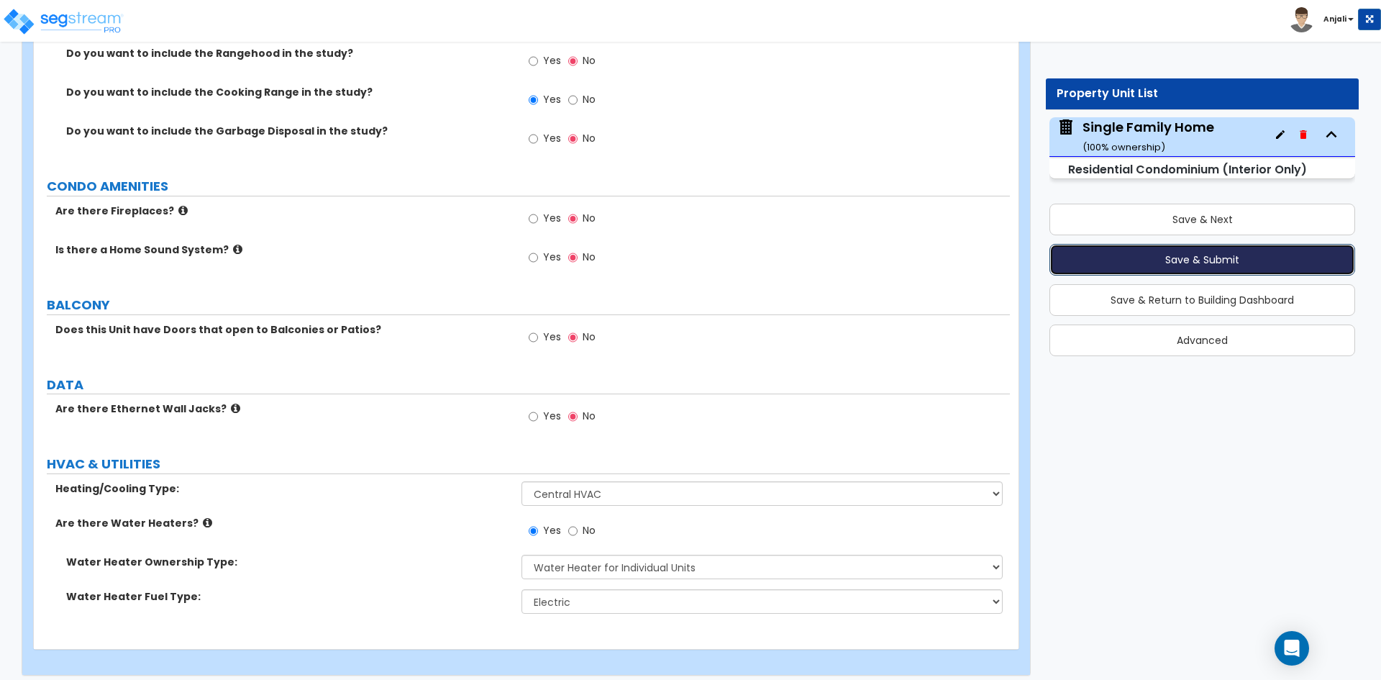
click at [1195, 255] on button "Save & Submit" at bounding box center [1203, 260] width 306 height 32
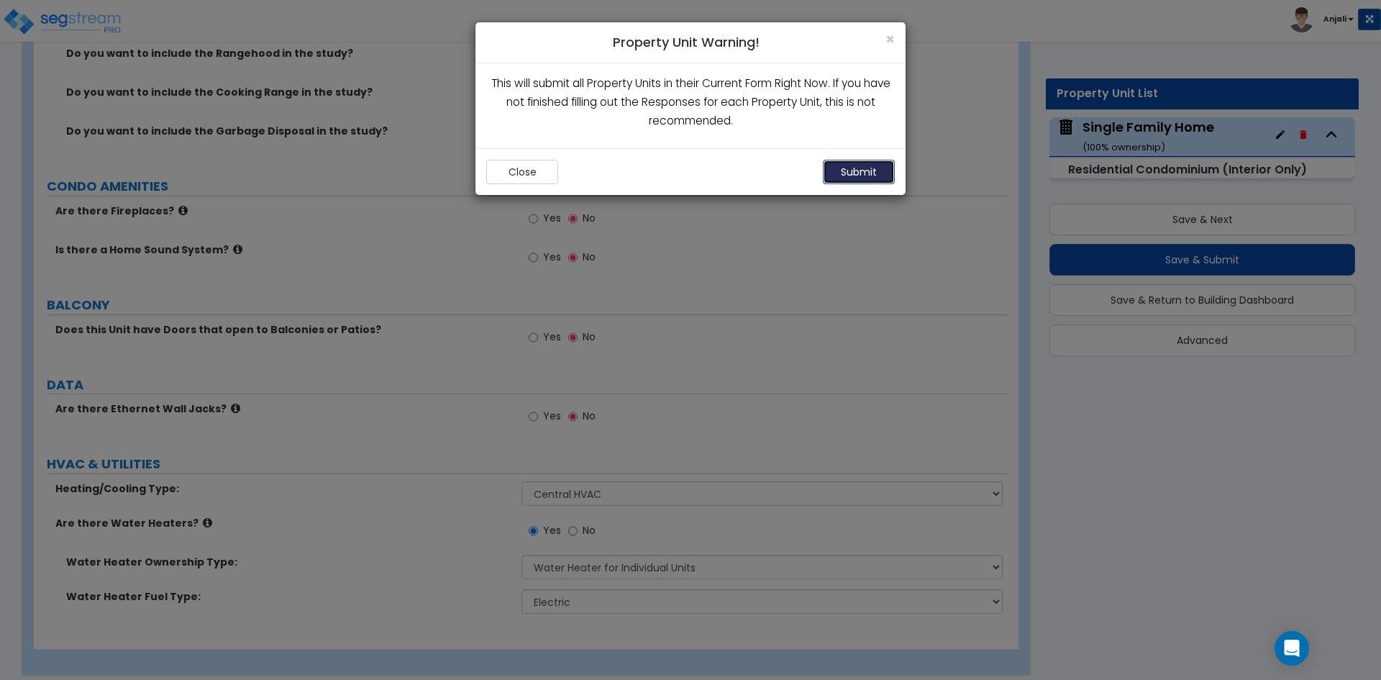
click at [869, 172] on button "Submit" at bounding box center [859, 172] width 72 height 24
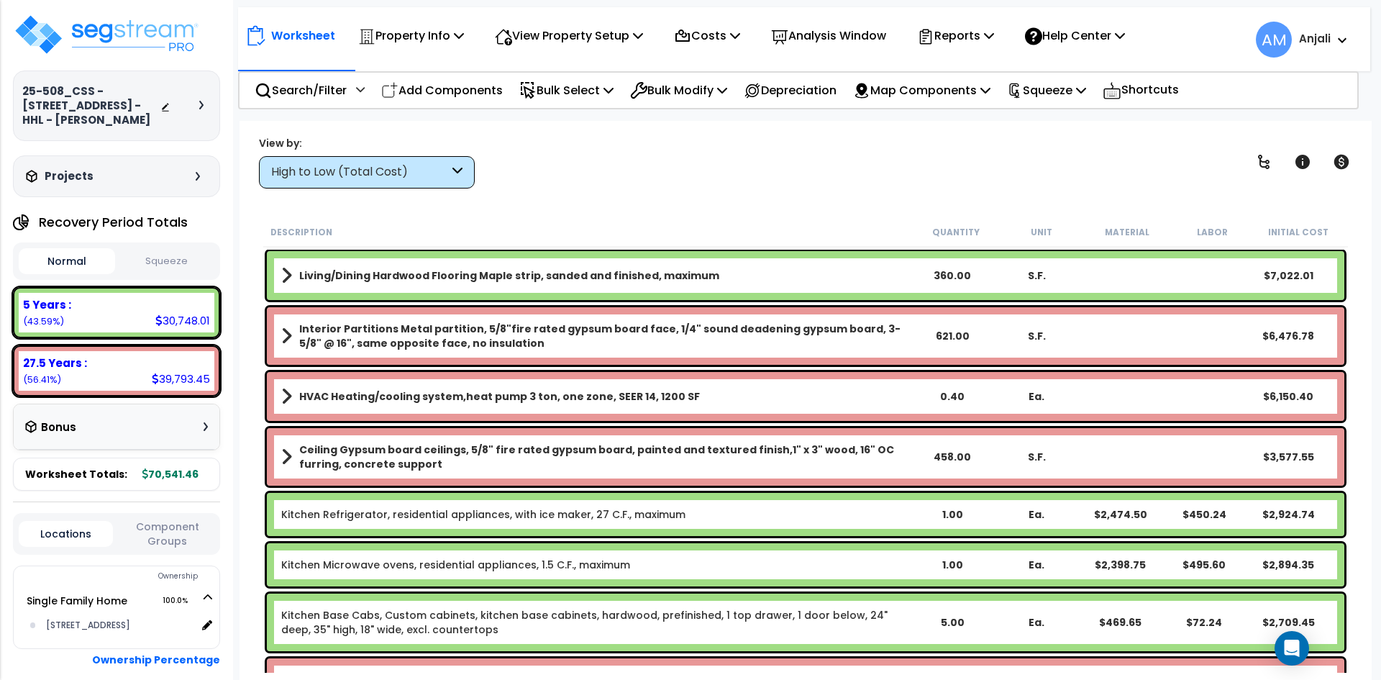
click at [148, 274] on button "Squeeze" at bounding box center [167, 261] width 96 height 25
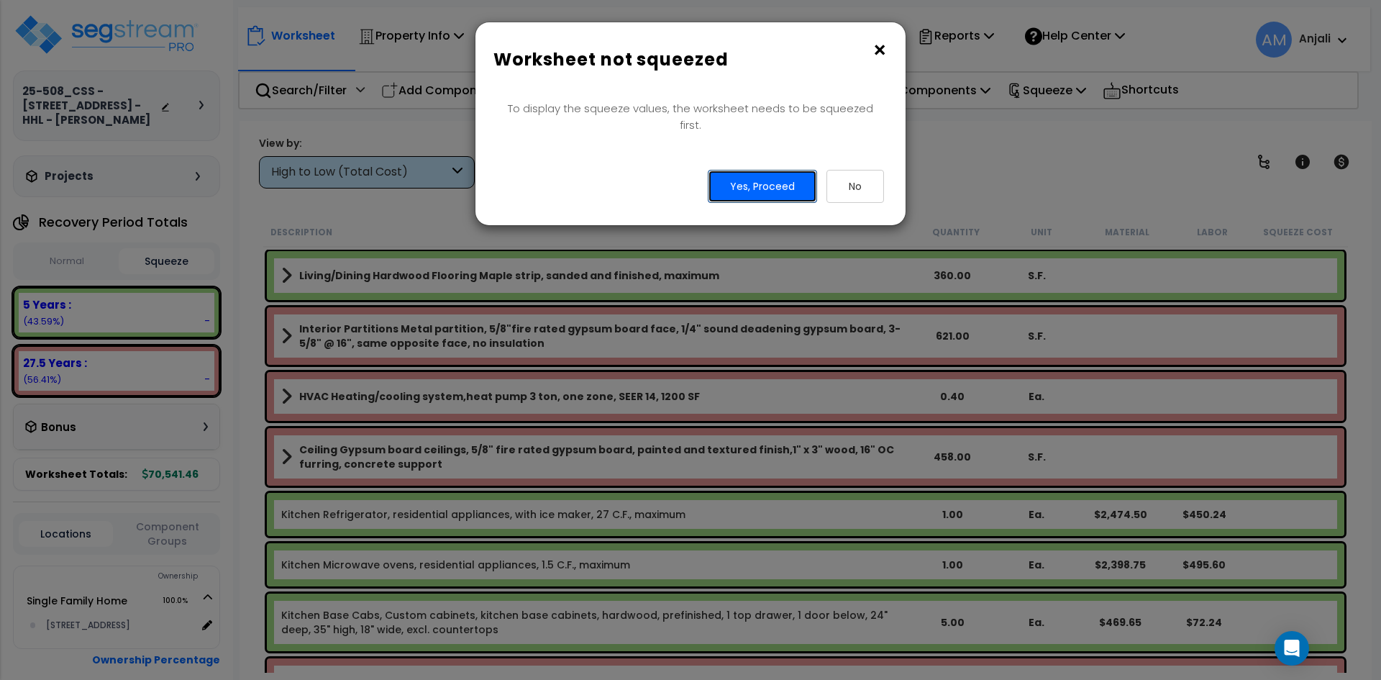
click at [786, 183] on button "Yes, Proceed" at bounding box center [762, 186] width 109 height 33
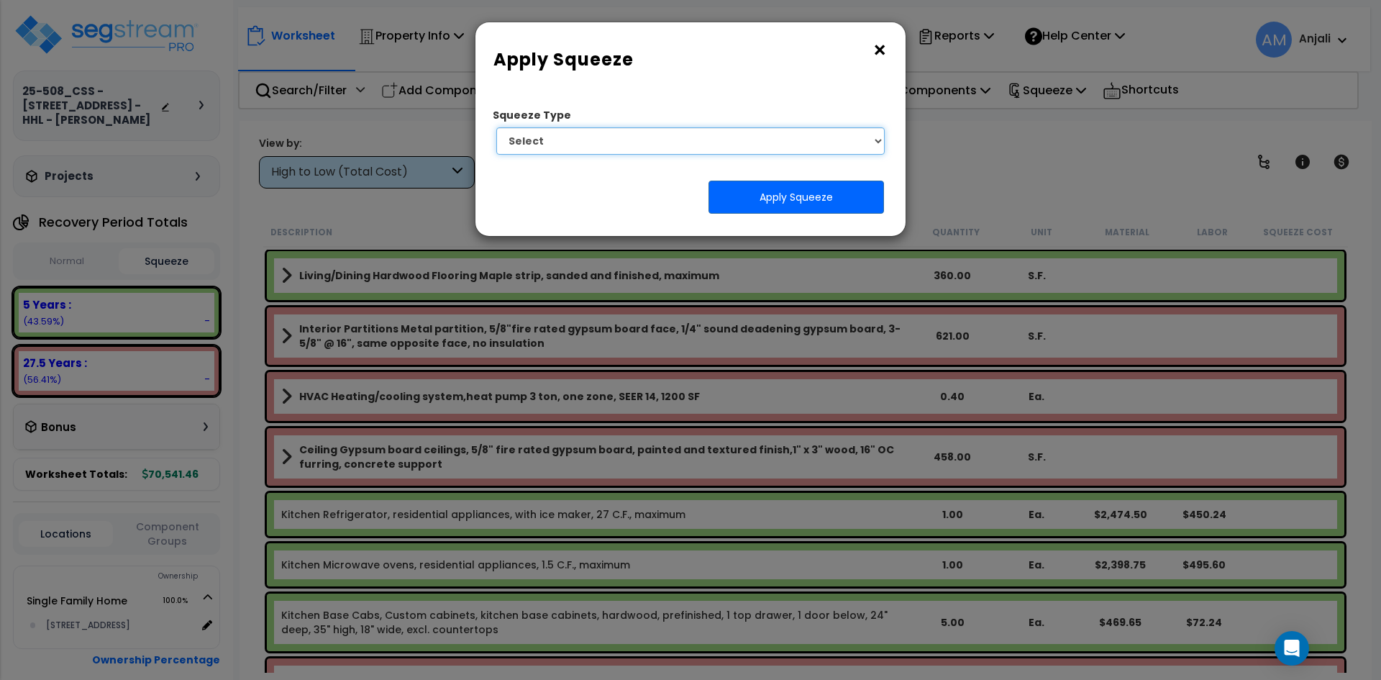
click at [745, 140] on select "Select 1. Squeeze Entire Worksheet 2. Squeeze by Takeoff Cost 3. Squeeze by Uni…" at bounding box center [690, 140] width 389 height 27
select select "squeeze_entire_takeoffsheet"
click at [496, 127] on select "Select 1. Squeeze Entire Worksheet 2. Squeeze by Takeoff Cost 3. Squeeze by Uni…" at bounding box center [690, 140] width 389 height 27
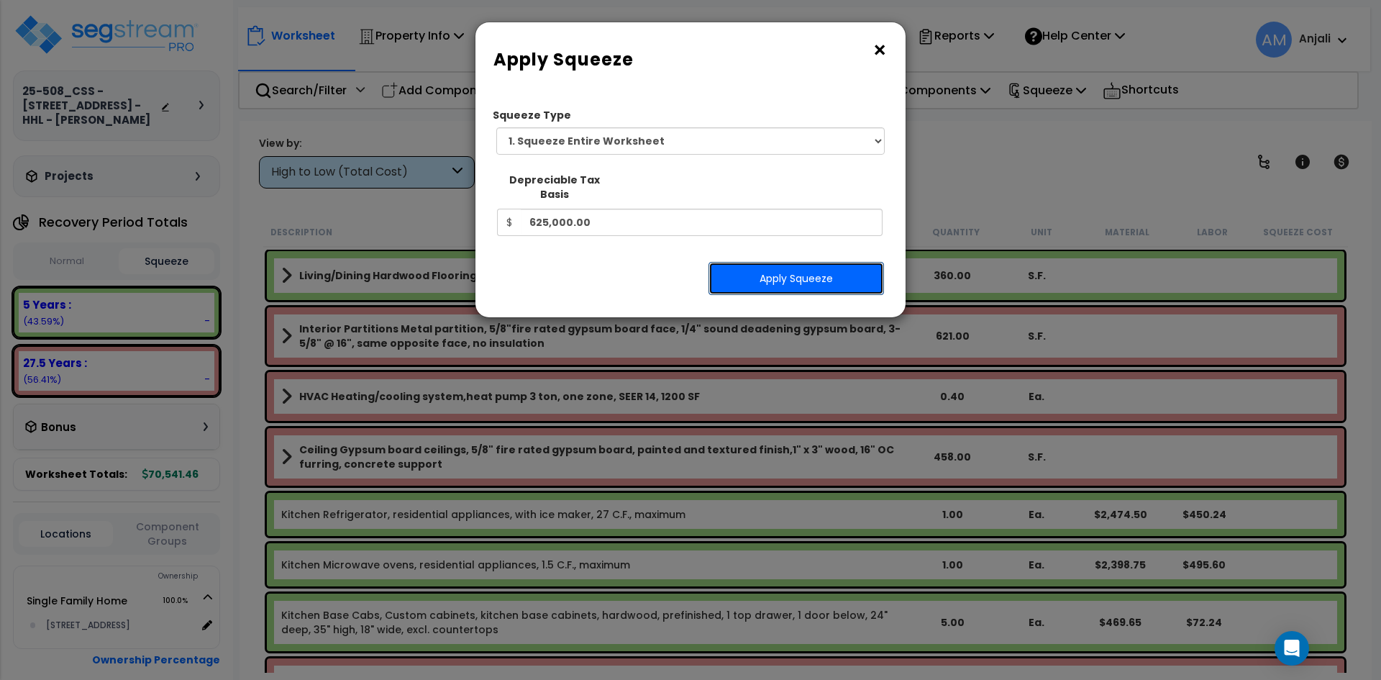
click at [798, 268] on button "Apply Squeeze" at bounding box center [797, 278] width 176 height 33
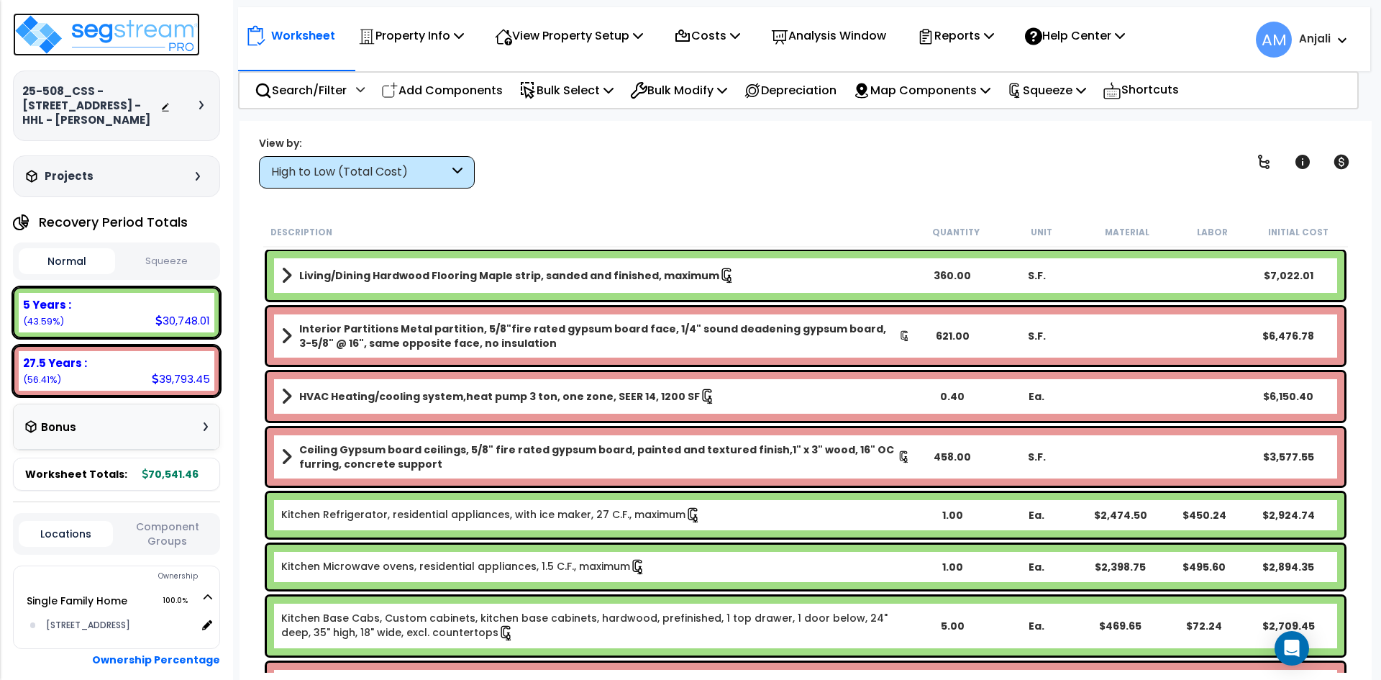
click at [123, 32] on img at bounding box center [106, 34] width 187 height 43
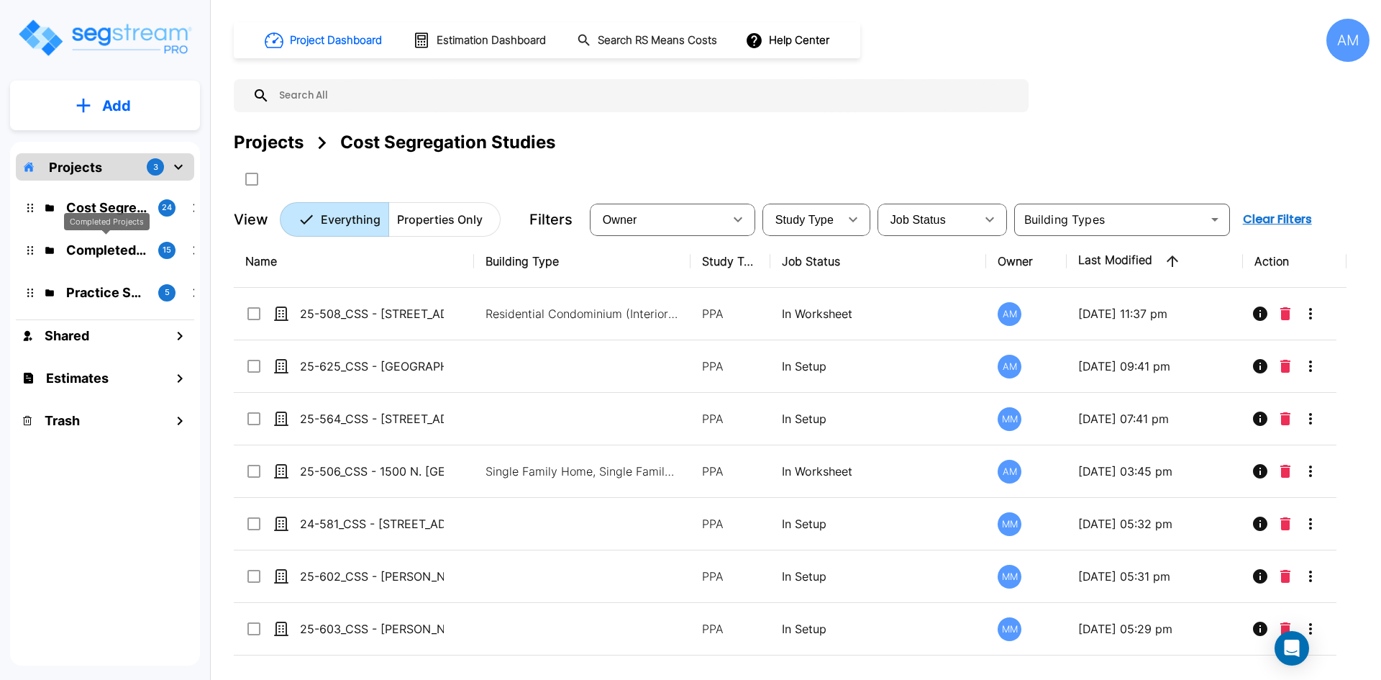
click at [129, 250] on p "Completed Projects" at bounding box center [106, 249] width 81 height 19
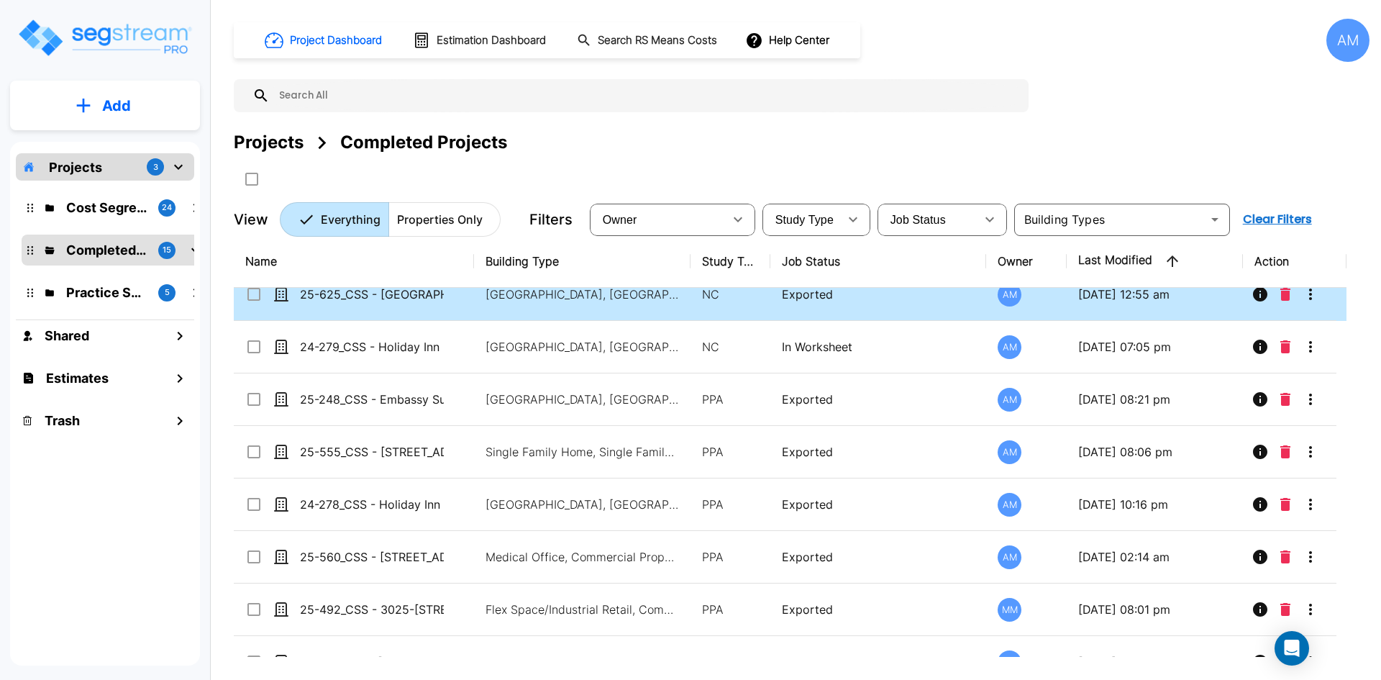
scroll to position [144, 0]
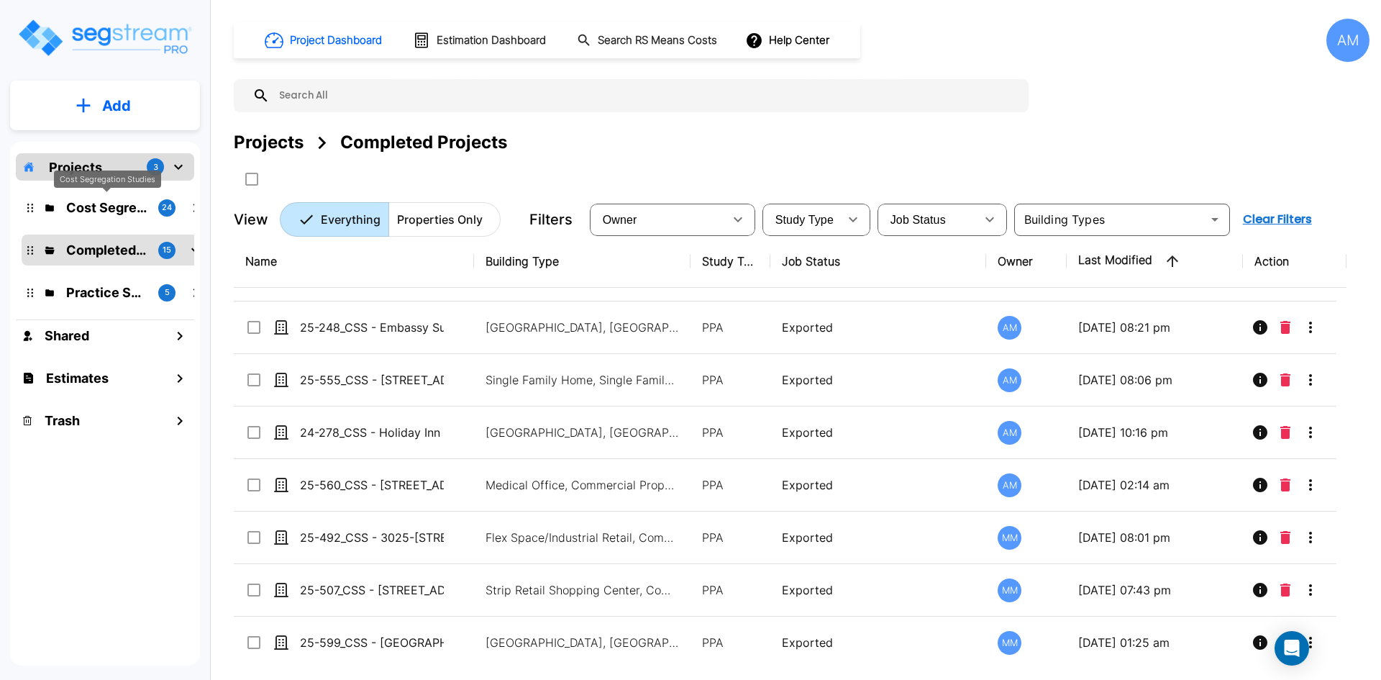
click at [118, 207] on p "Cost Segregation Studies" at bounding box center [106, 207] width 81 height 19
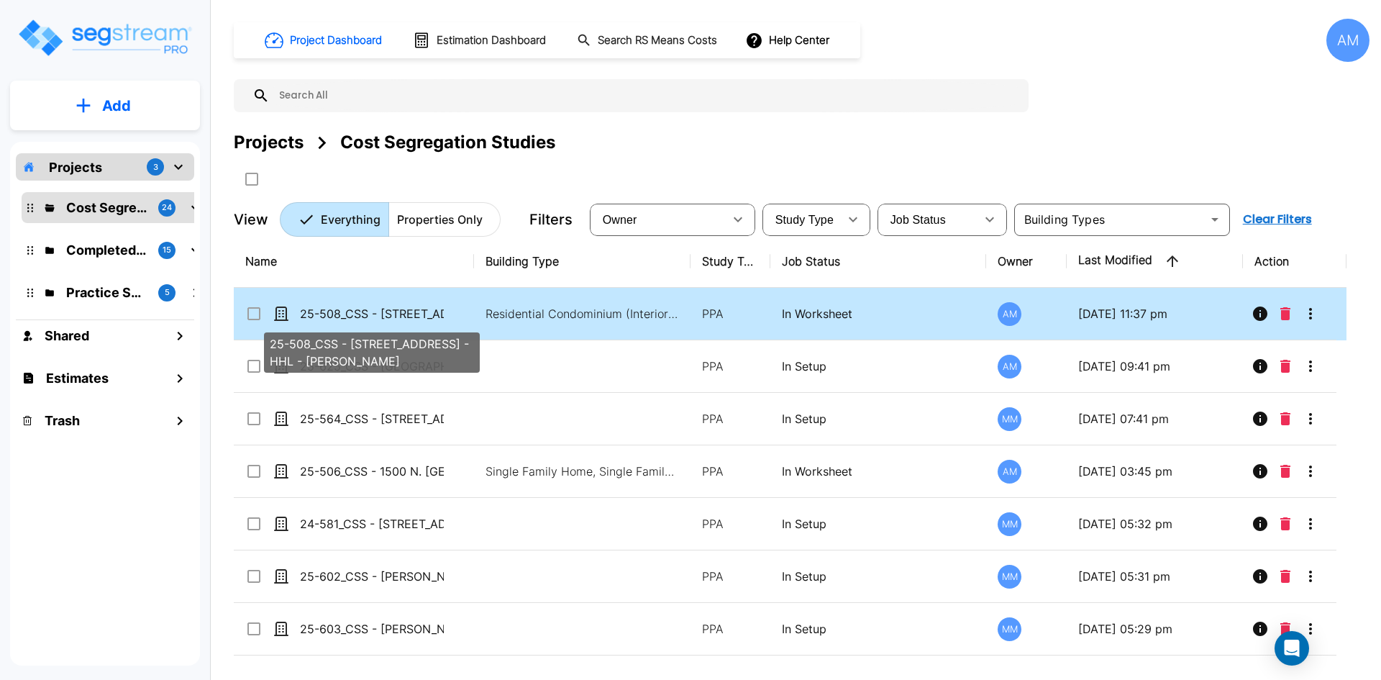
click at [384, 317] on p "25-508_CSS - [STREET_ADDRESS] - HHL - [PERSON_NAME]" at bounding box center [372, 313] width 144 height 17
checkbox input "false"
click at [384, 317] on p "25-508_CSS - [STREET_ADDRESS] - HHL - [PERSON_NAME]" at bounding box center [372, 313] width 144 height 17
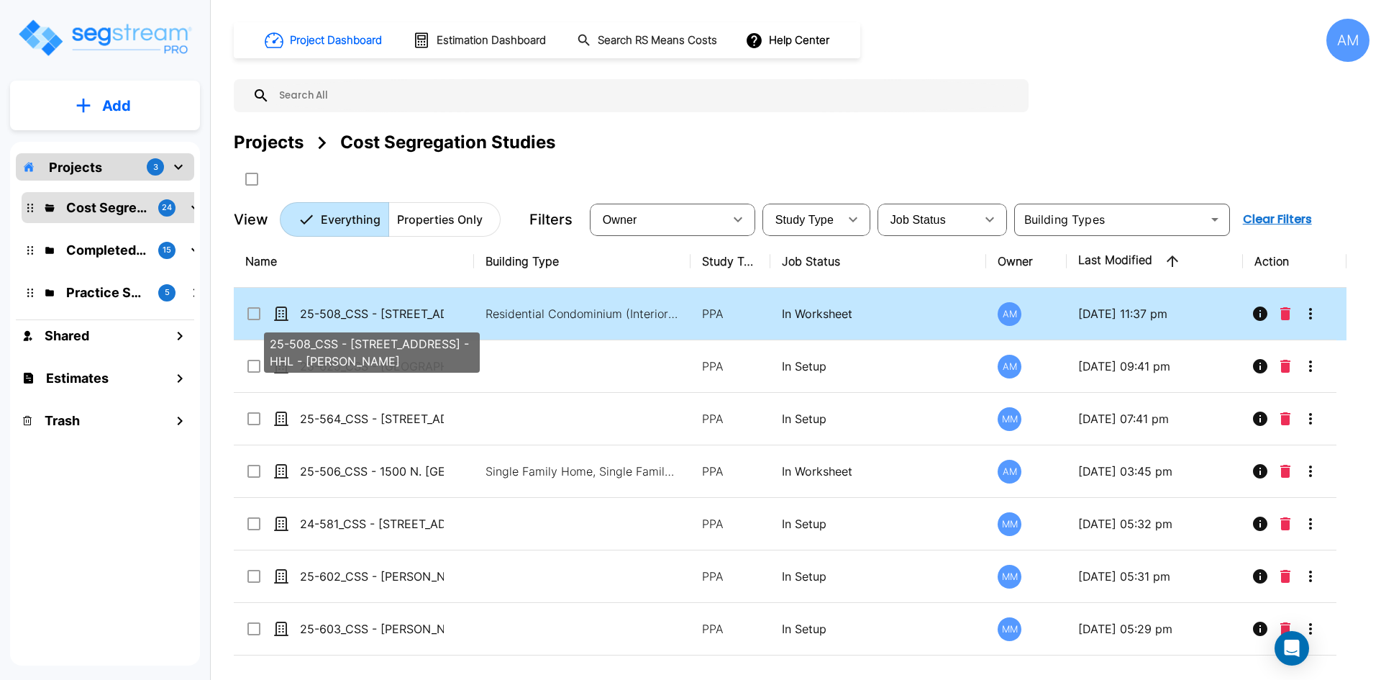
click at [383, 317] on p "25-508_CSS - [STREET_ADDRESS] - HHL - [PERSON_NAME]" at bounding box center [372, 313] width 144 height 17
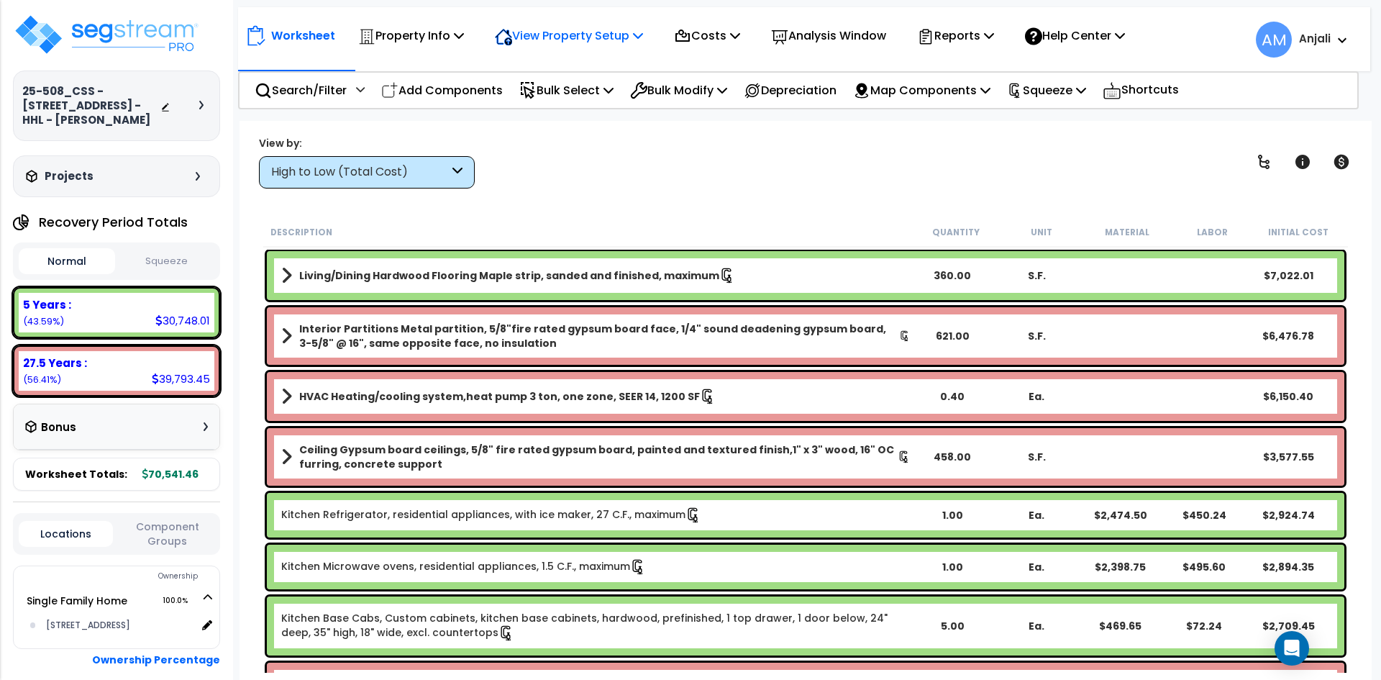
click at [464, 37] on p "View Property Setup" at bounding box center [411, 35] width 106 height 19
click at [601, 101] on link "View Questionnaire" at bounding box center [559, 98] width 142 height 29
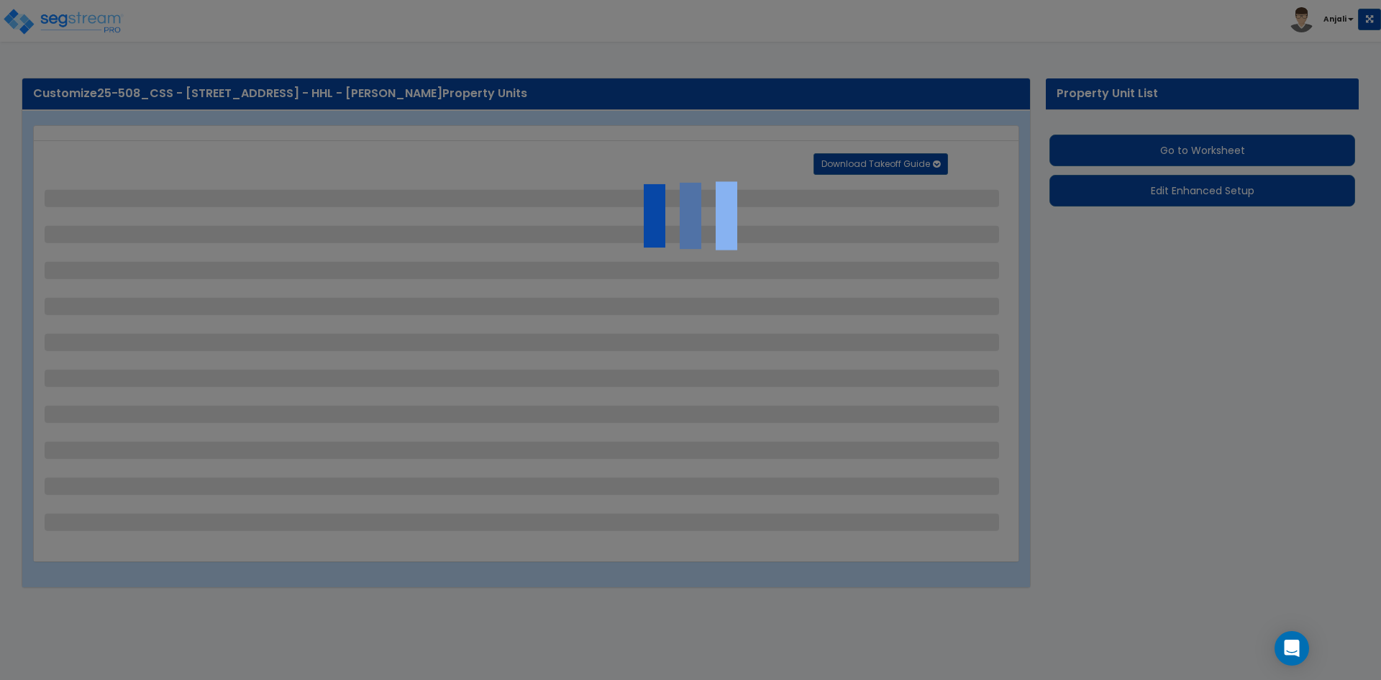
select select "2"
select select "1"
select select "2"
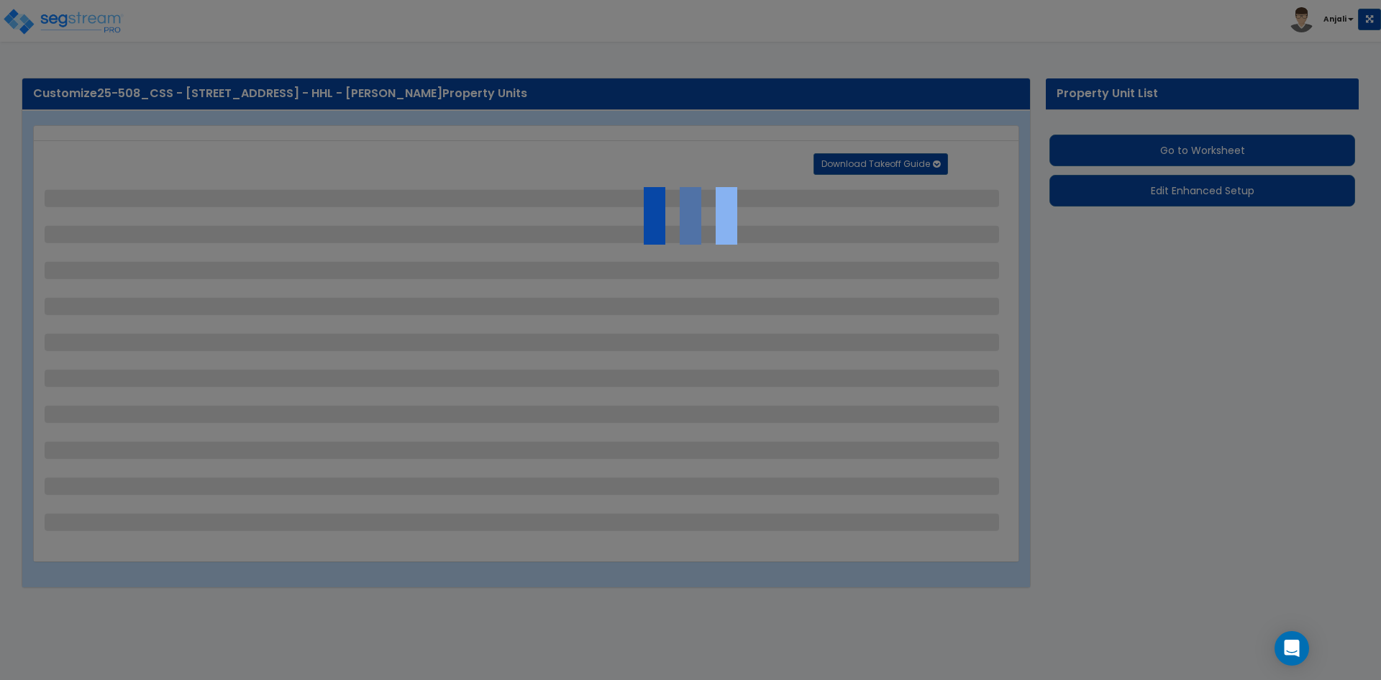
select select "1"
select select "3"
select select "4"
select select "1"
select select "2"
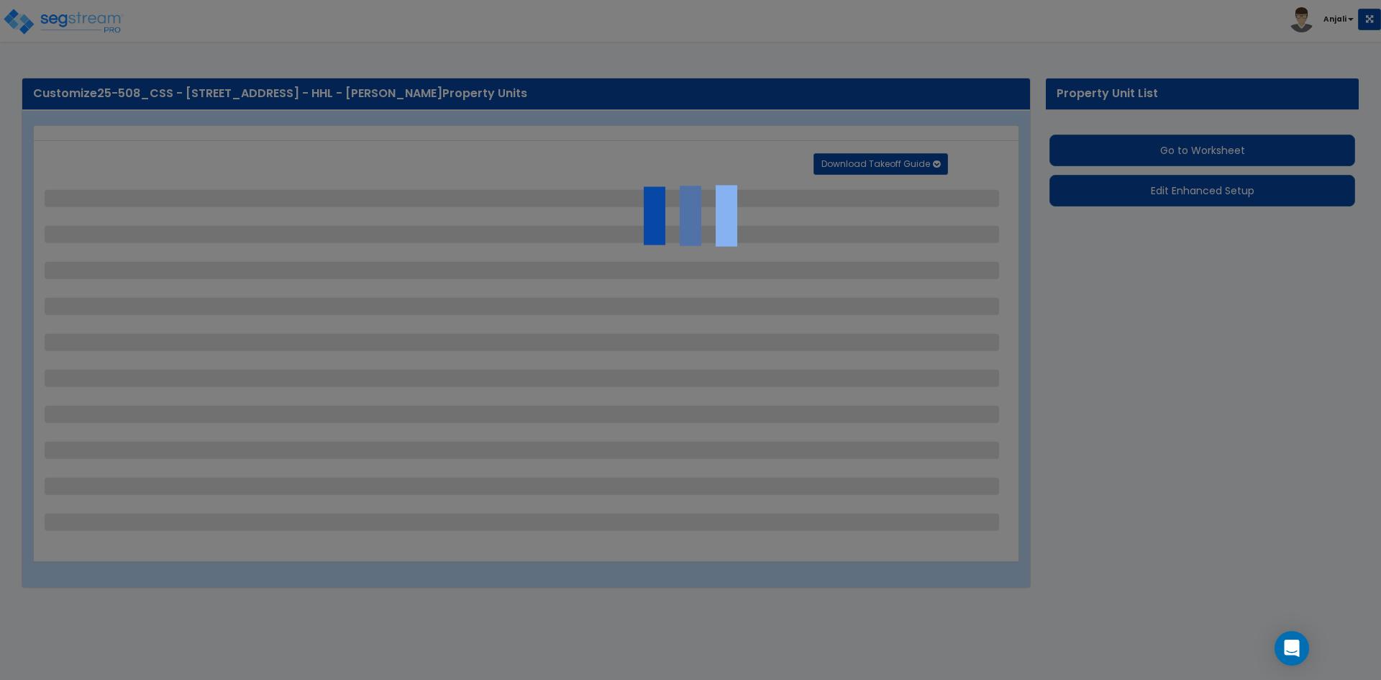
select select "1"
select select "2"
select select "5"
select select "3"
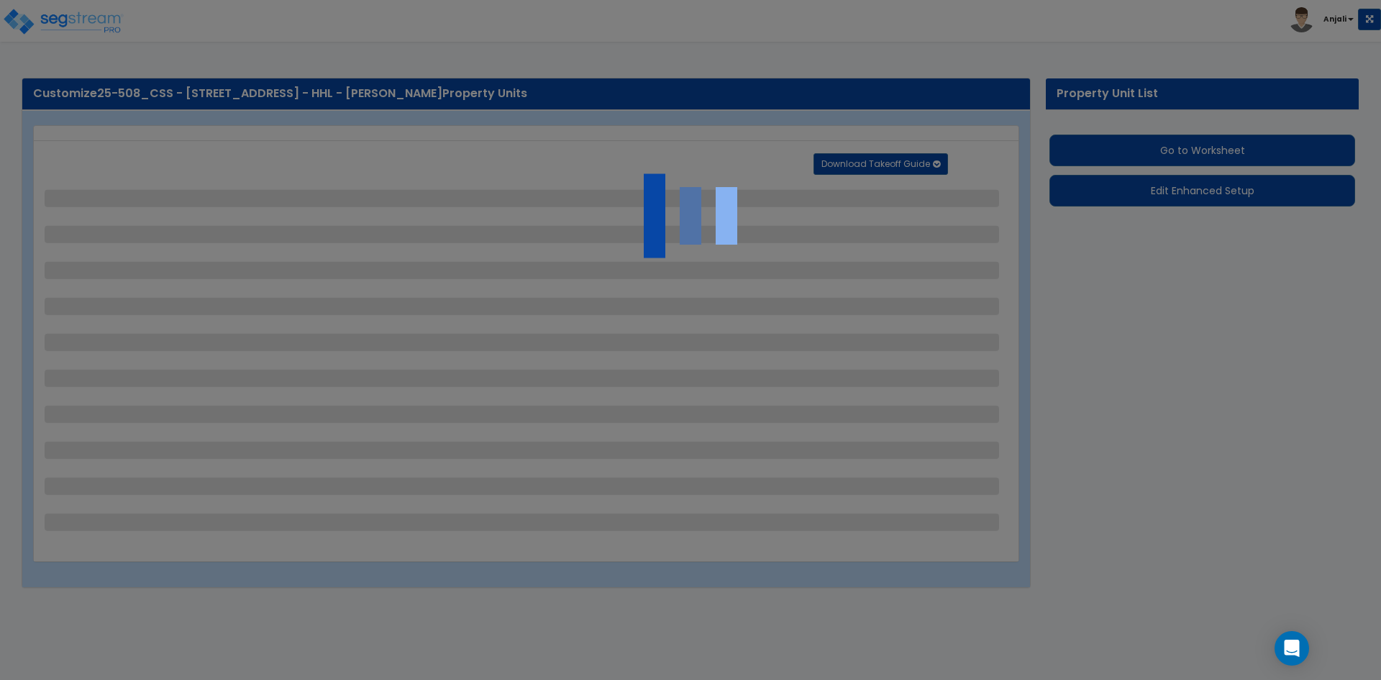
select select "4"
select select "1"
select select "2"
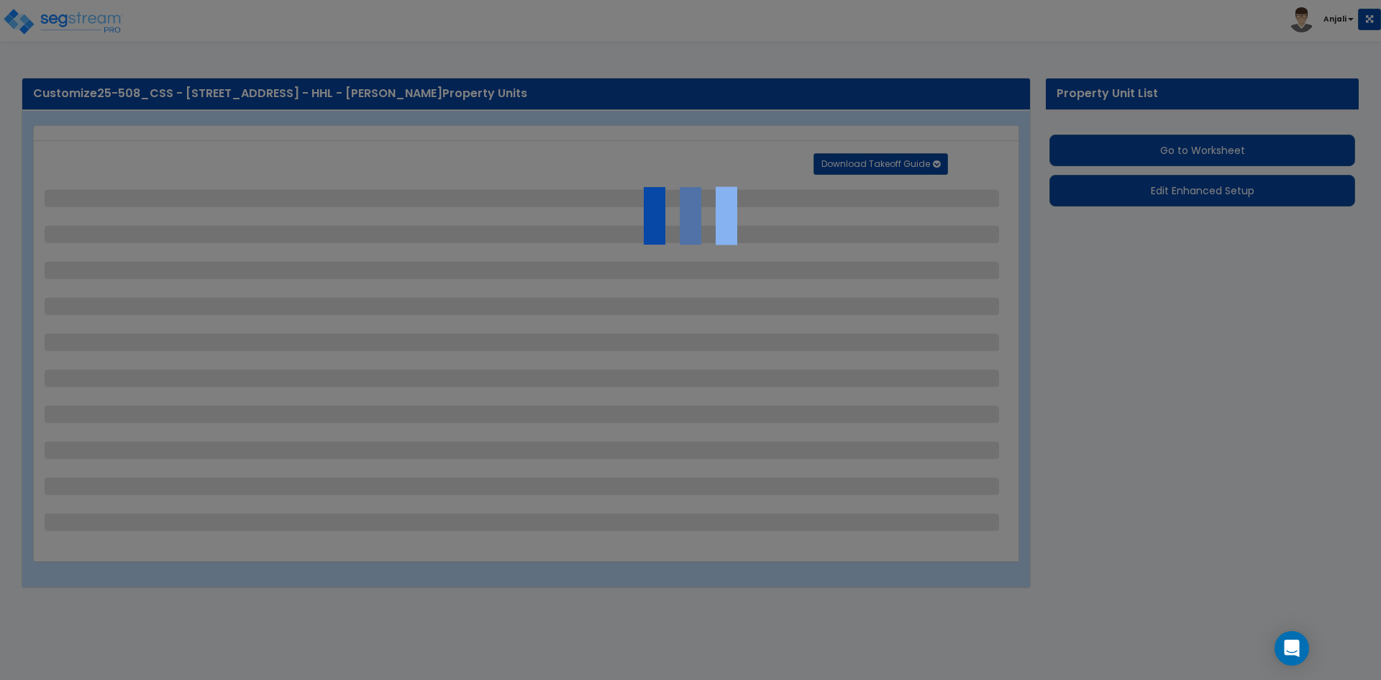
select select "2"
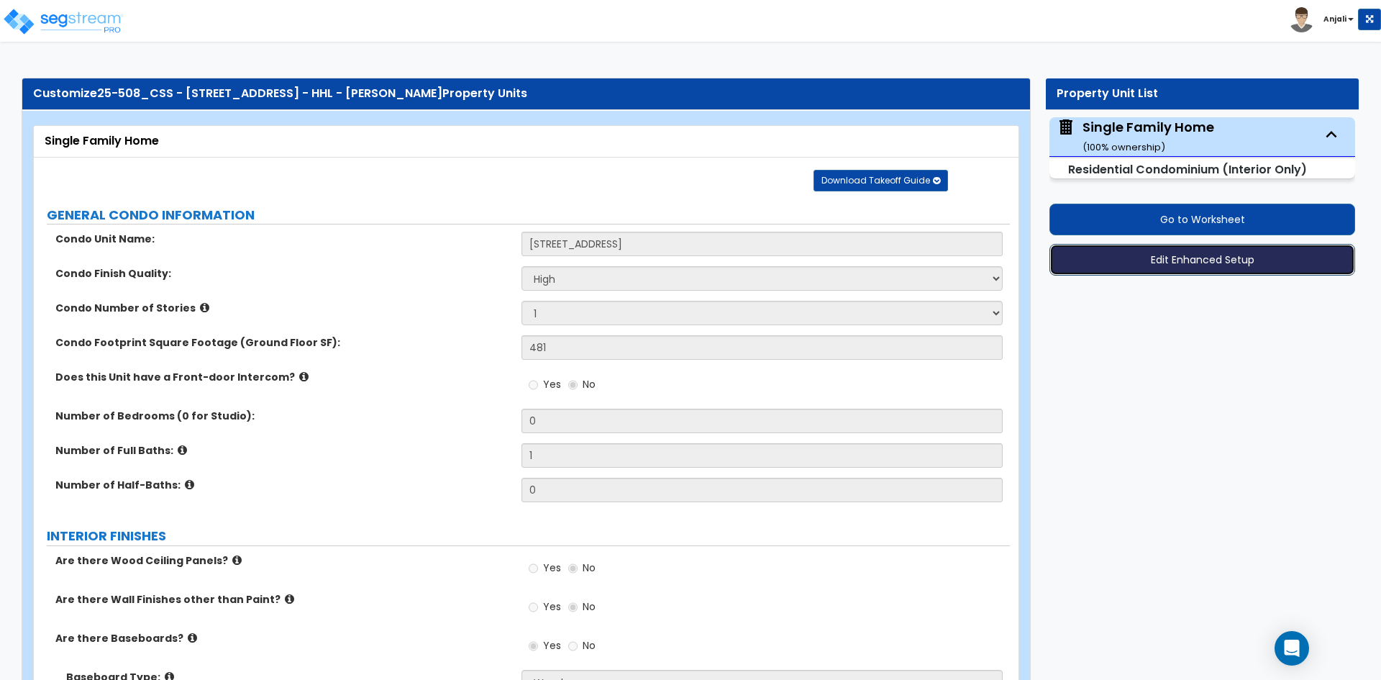
click at [1191, 253] on button "Edit Enhanced Setup" at bounding box center [1203, 260] width 306 height 32
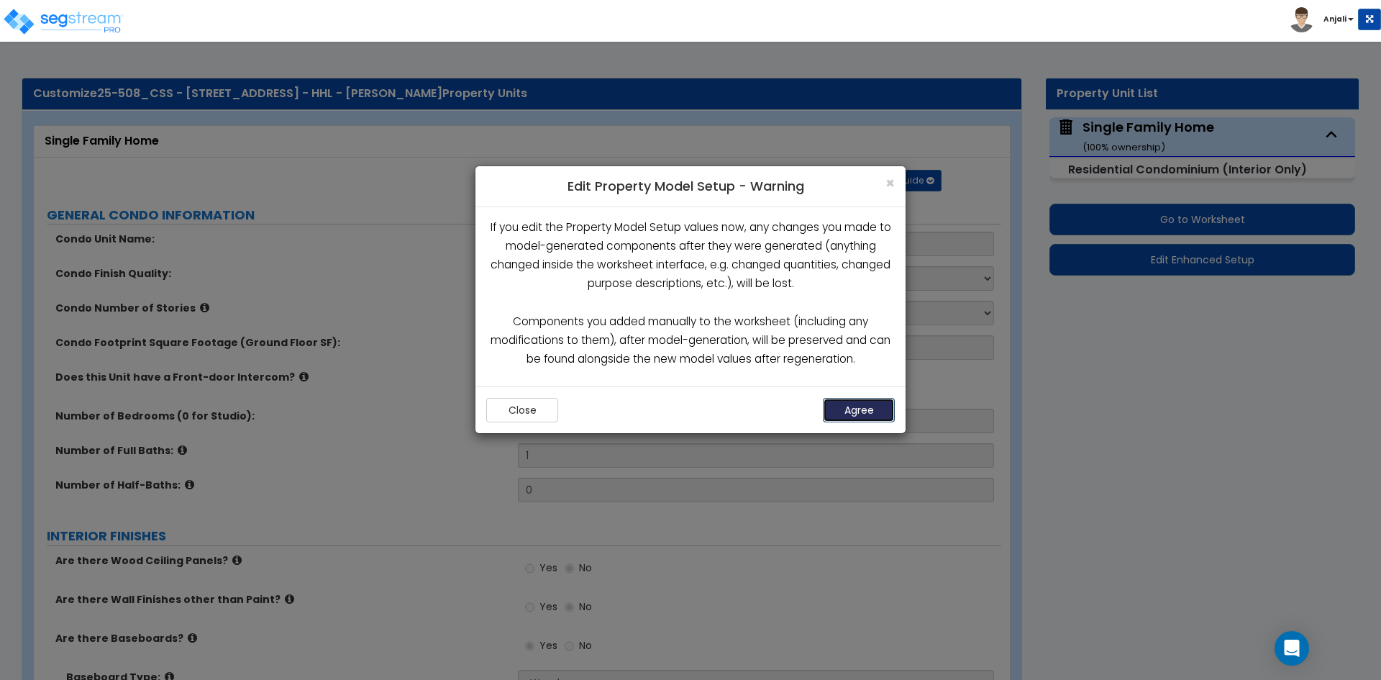
click at [886, 404] on button "Agree" at bounding box center [859, 410] width 72 height 24
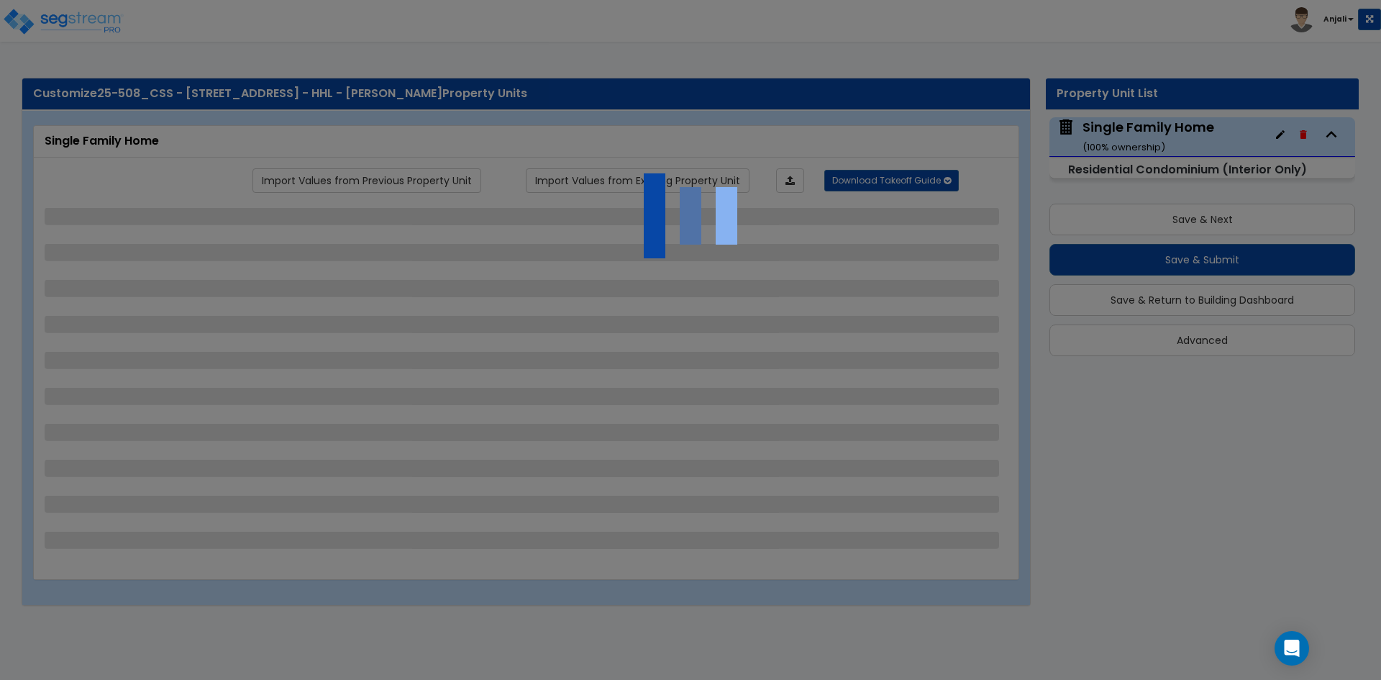
select select "2"
select select "1"
select select "2"
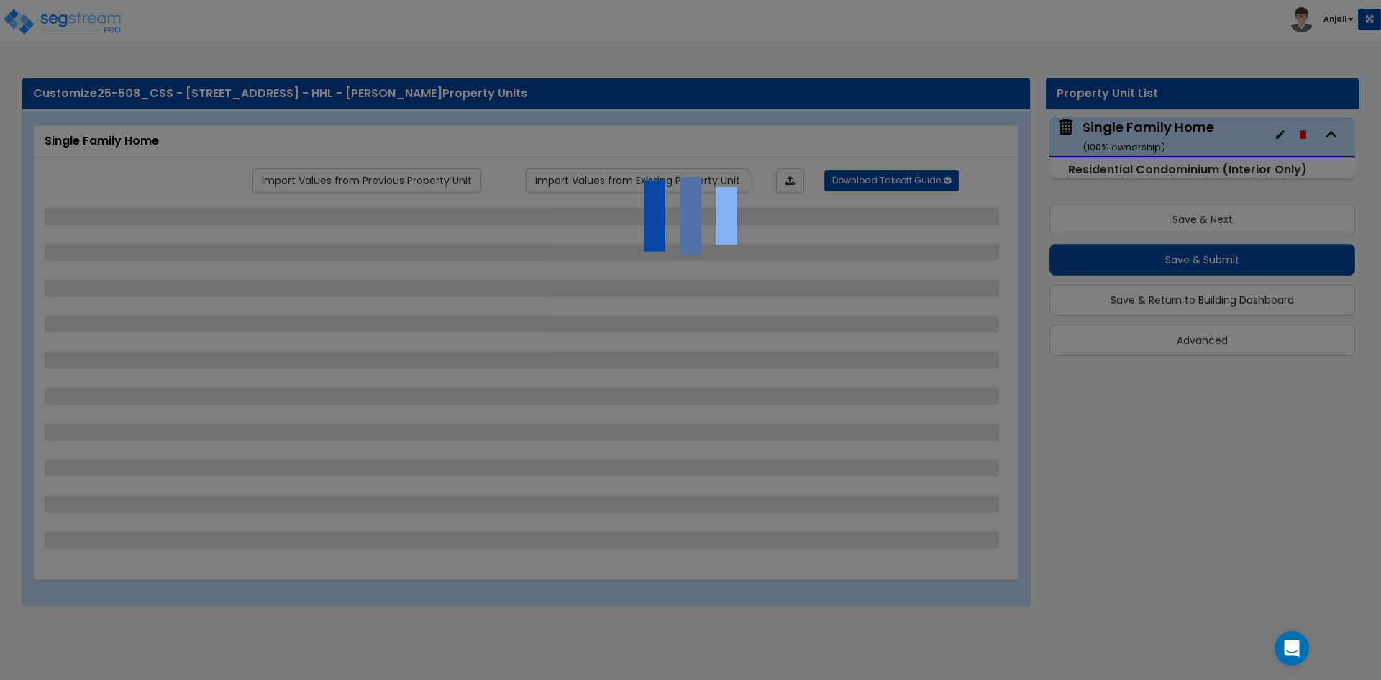
select select "1"
select select "3"
select select "4"
select select "1"
select select "2"
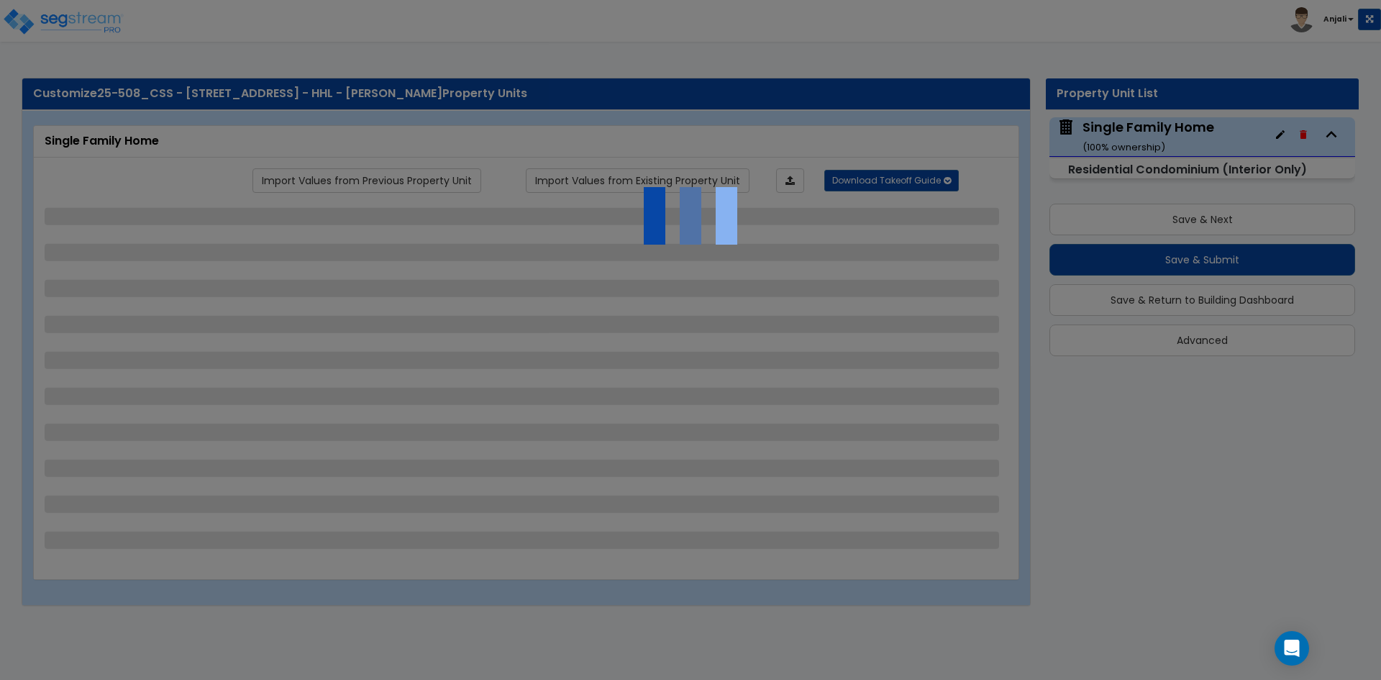
select select "1"
select select "2"
select select "5"
select select "3"
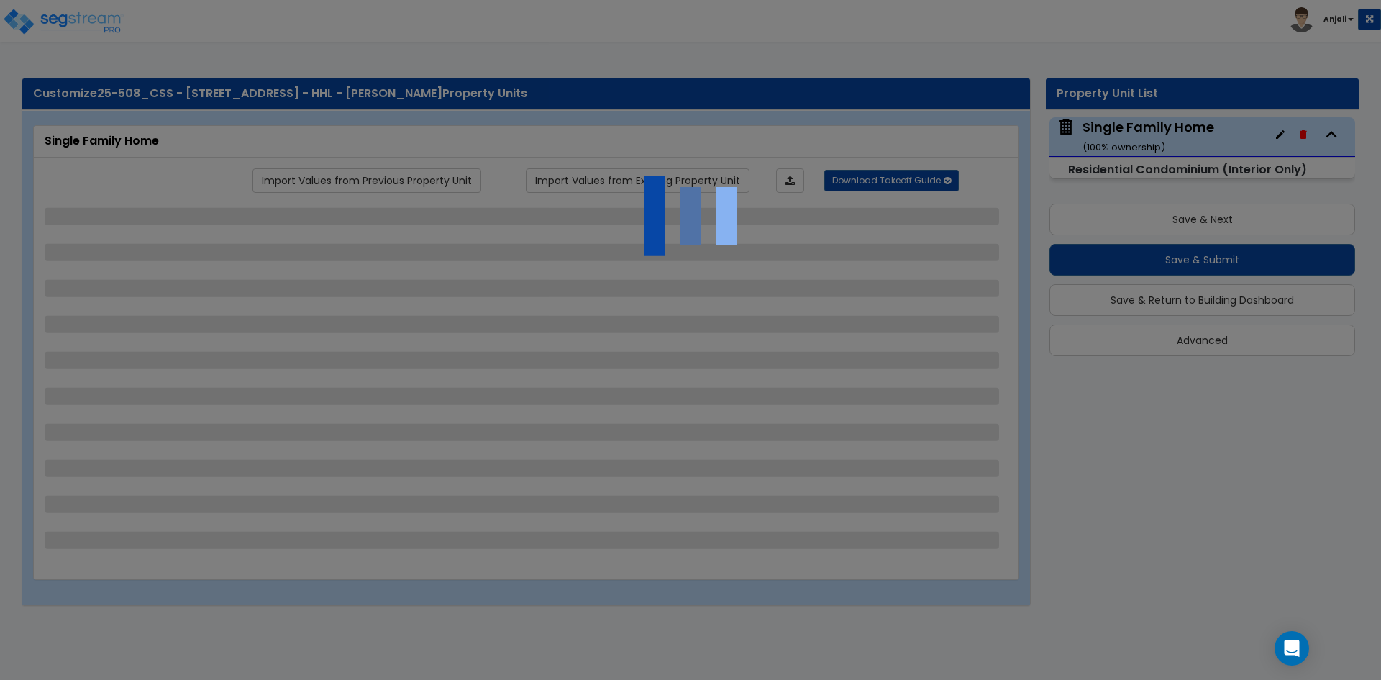
select select "4"
select select "1"
select select "2"
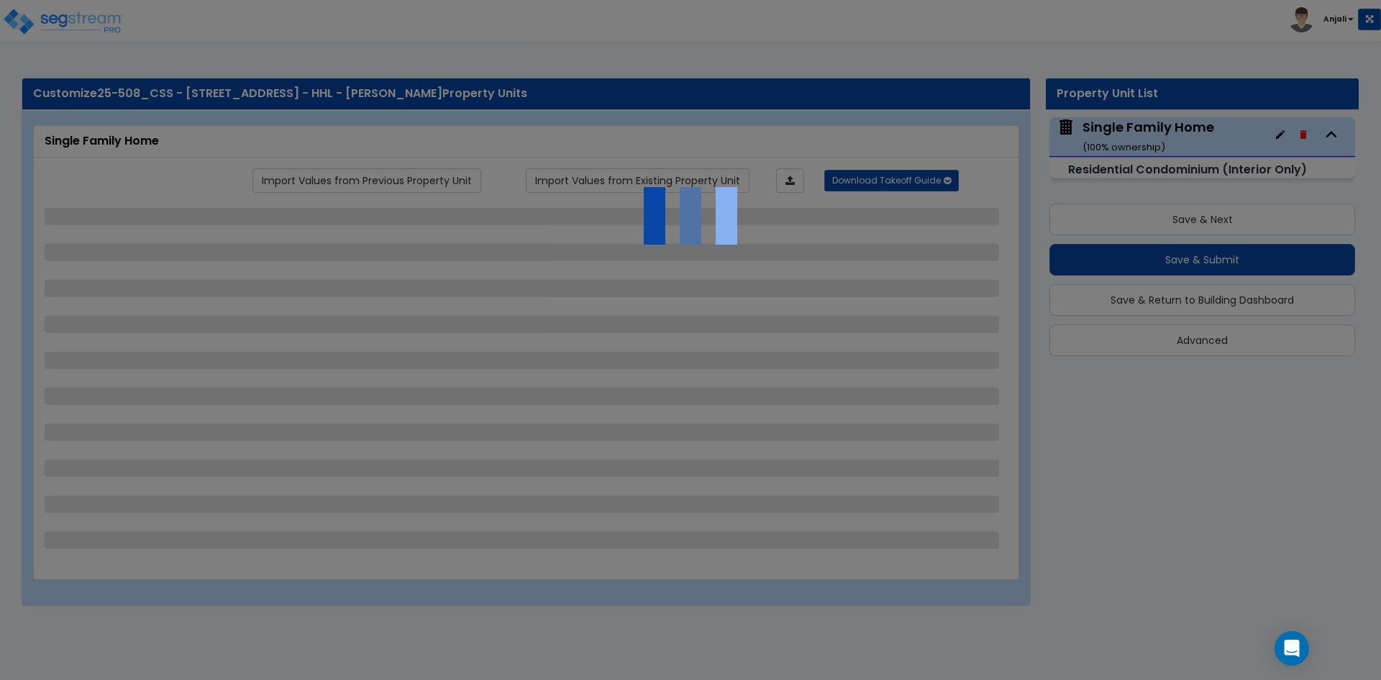
select select "2"
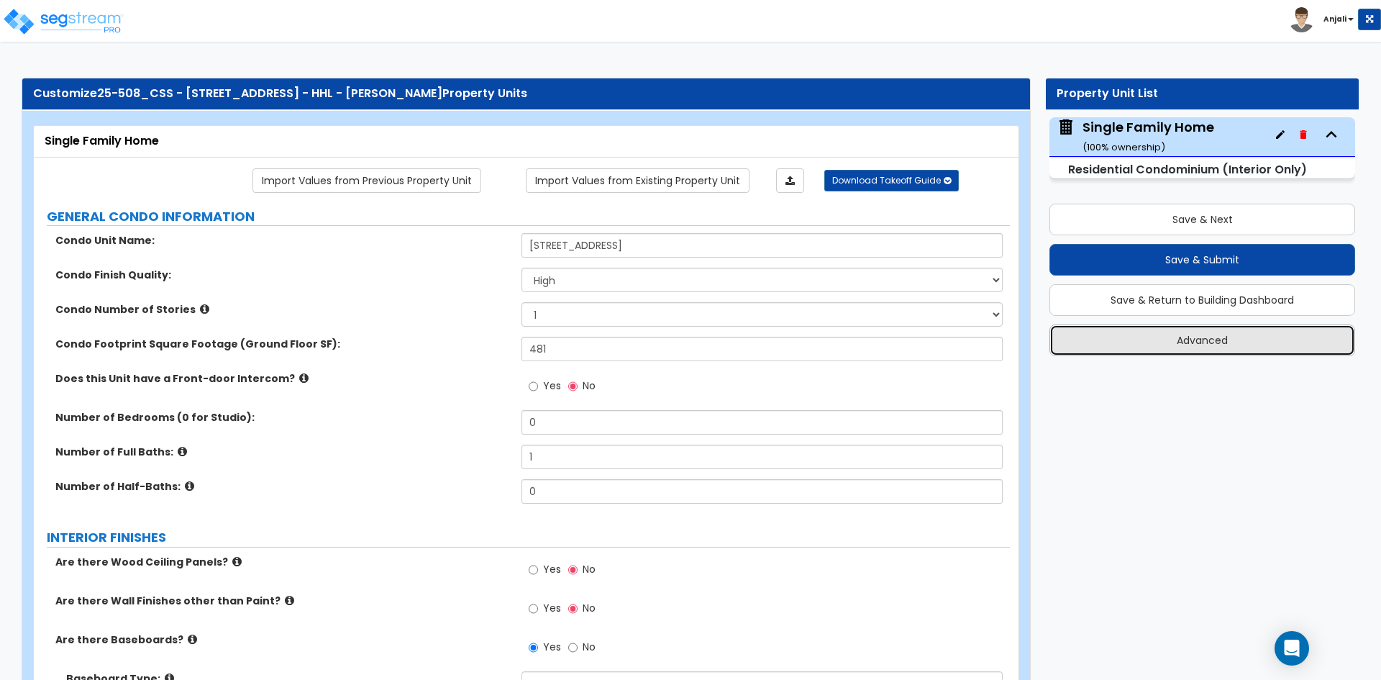
click at [1103, 348] on button "Advanced" at bounding box center [1203, 341] width 306 height 32
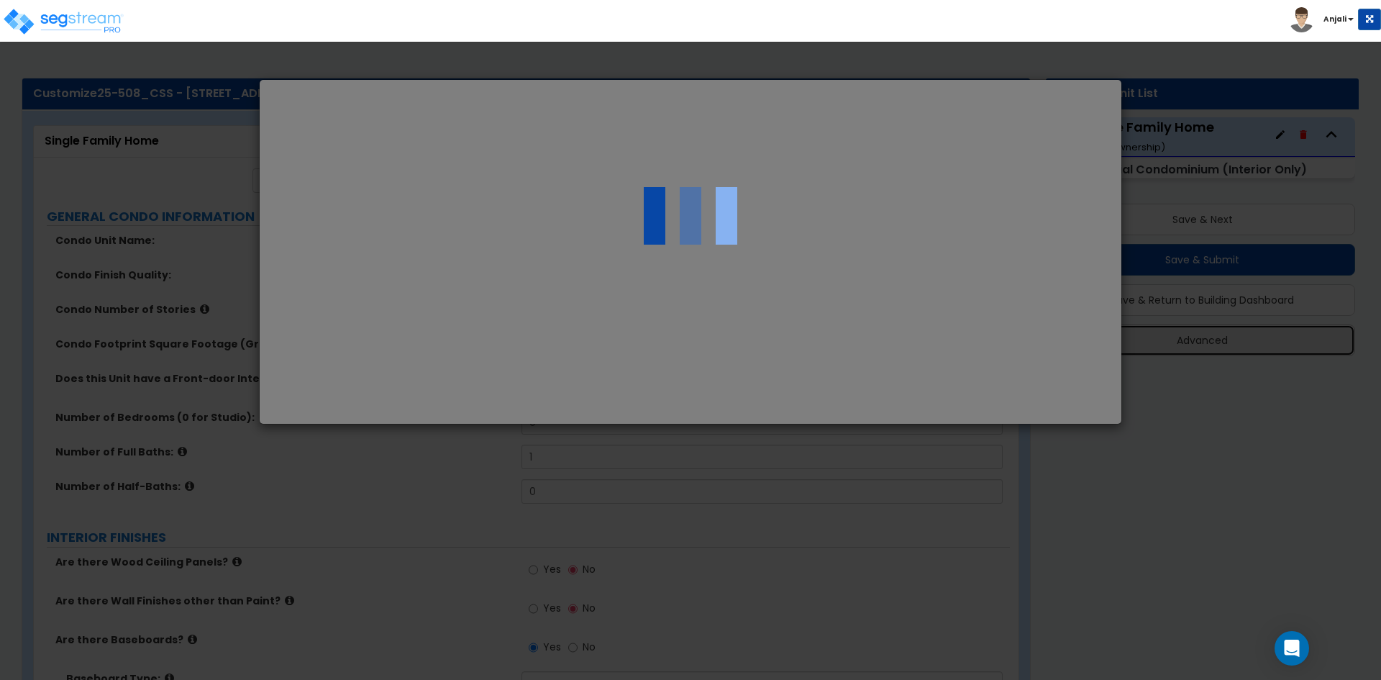
select select "NY"
type input "625,000.00"
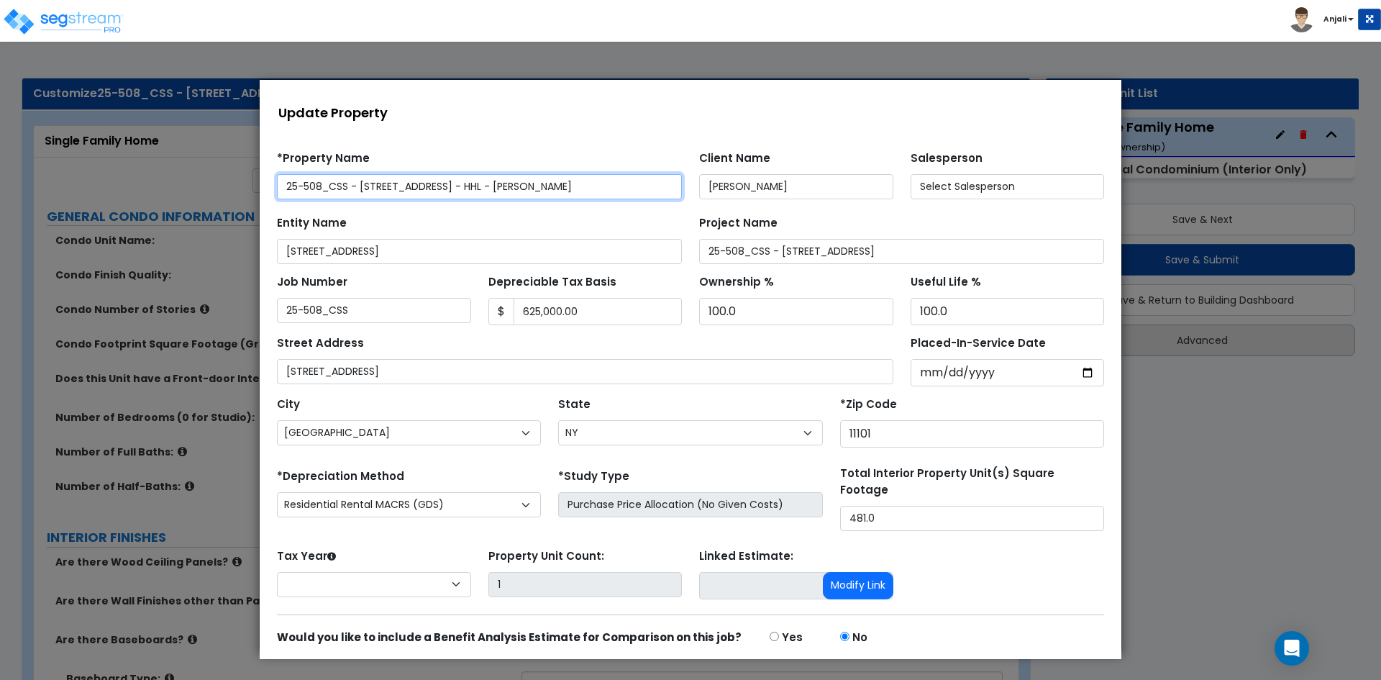
select select "2025"
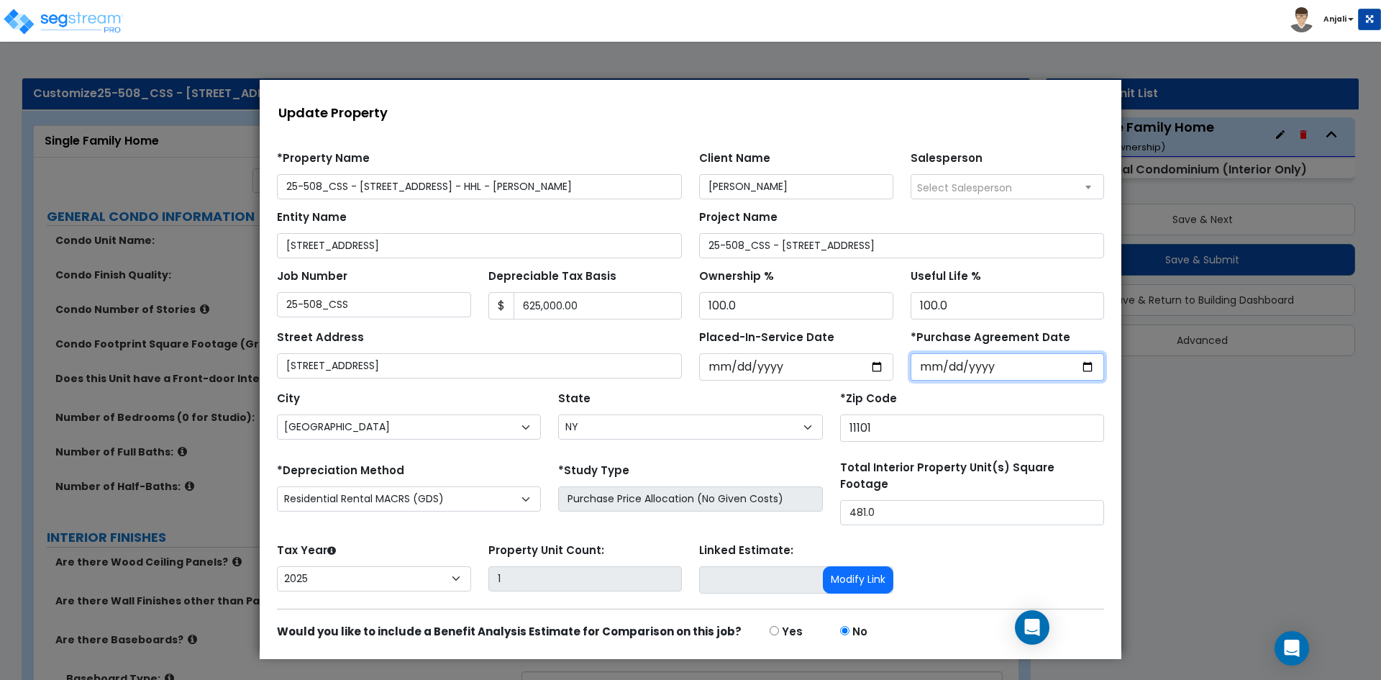
click at [1082, 367] on input "2020-04-13" at bounding box center [1008, 366] width 194 height 27
click at [878, 366] on input "2025-06-11" at bounding box center [796, 366] width 194 height 27
click at [869, 366] on input "2025-06-11" at bounding box center [796, 366] width 194 height 27
type input "2023-01-01"
select select "2023"
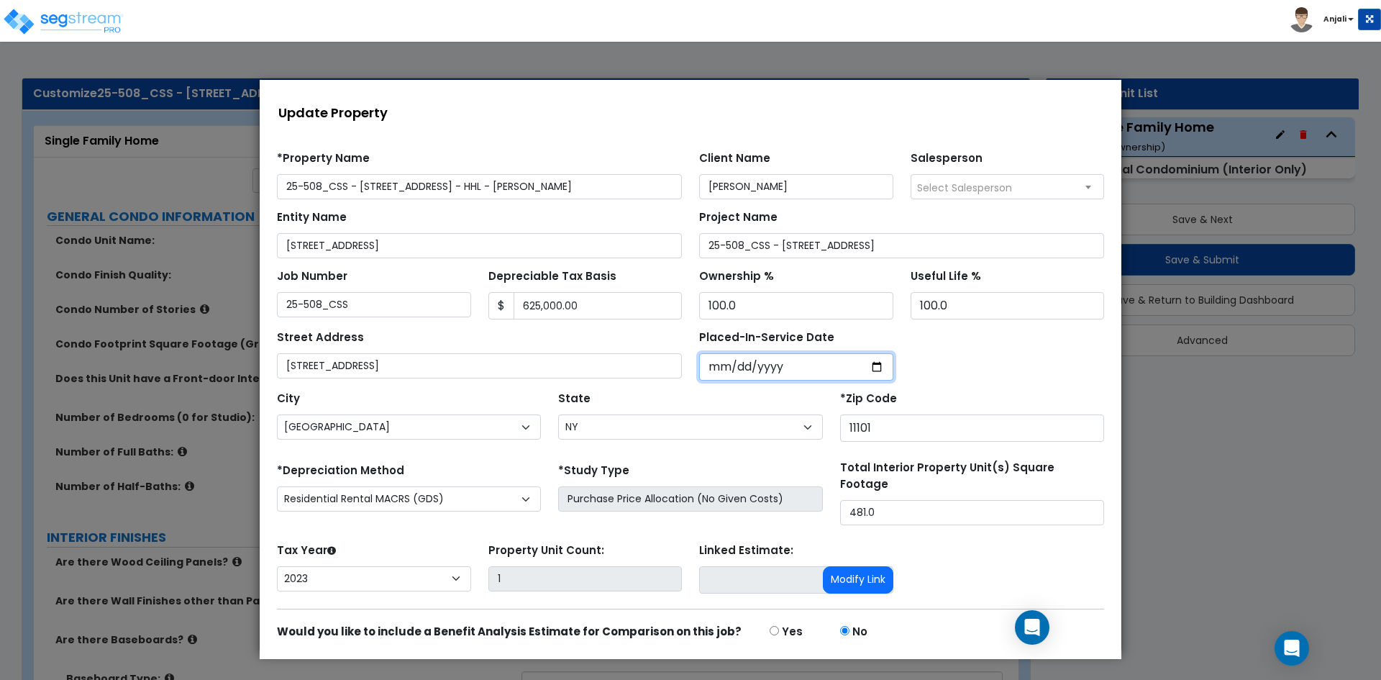
scroll to position [43, 0]
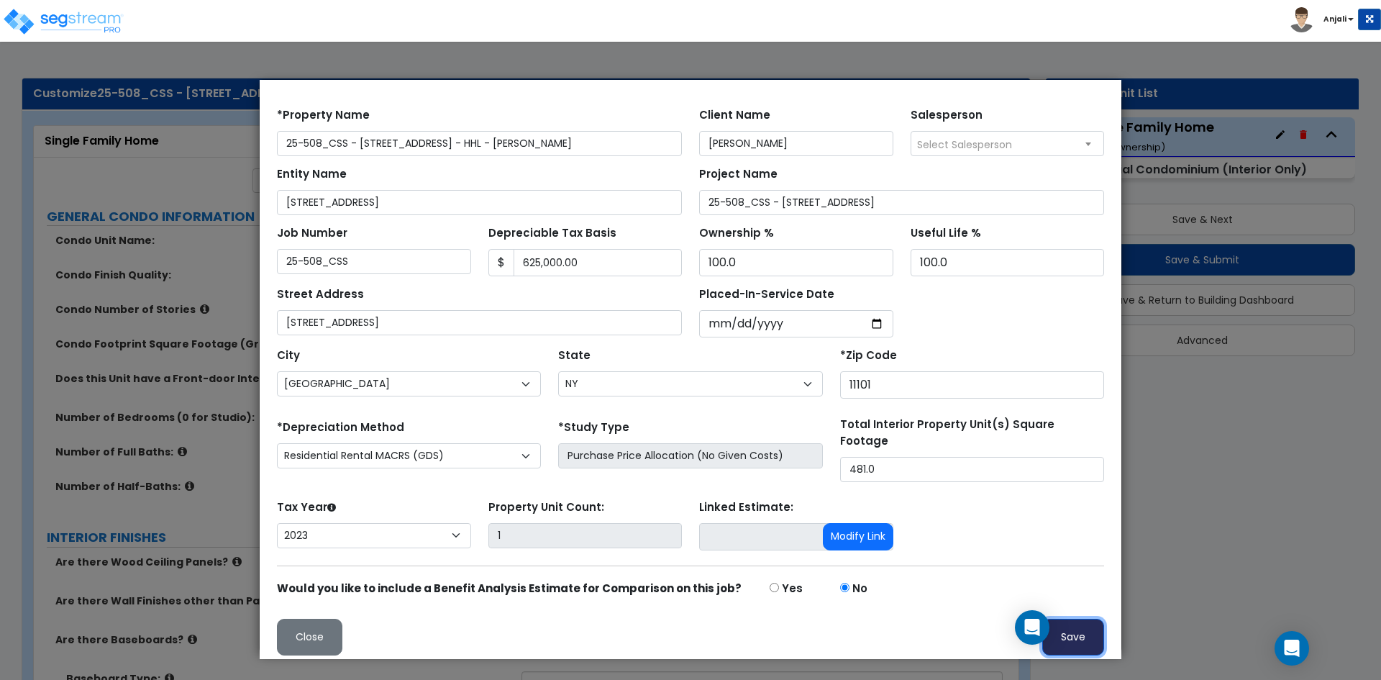
click at [1074, 637] on button "Save" at bounding box center [1074, 637] width 62 height 37
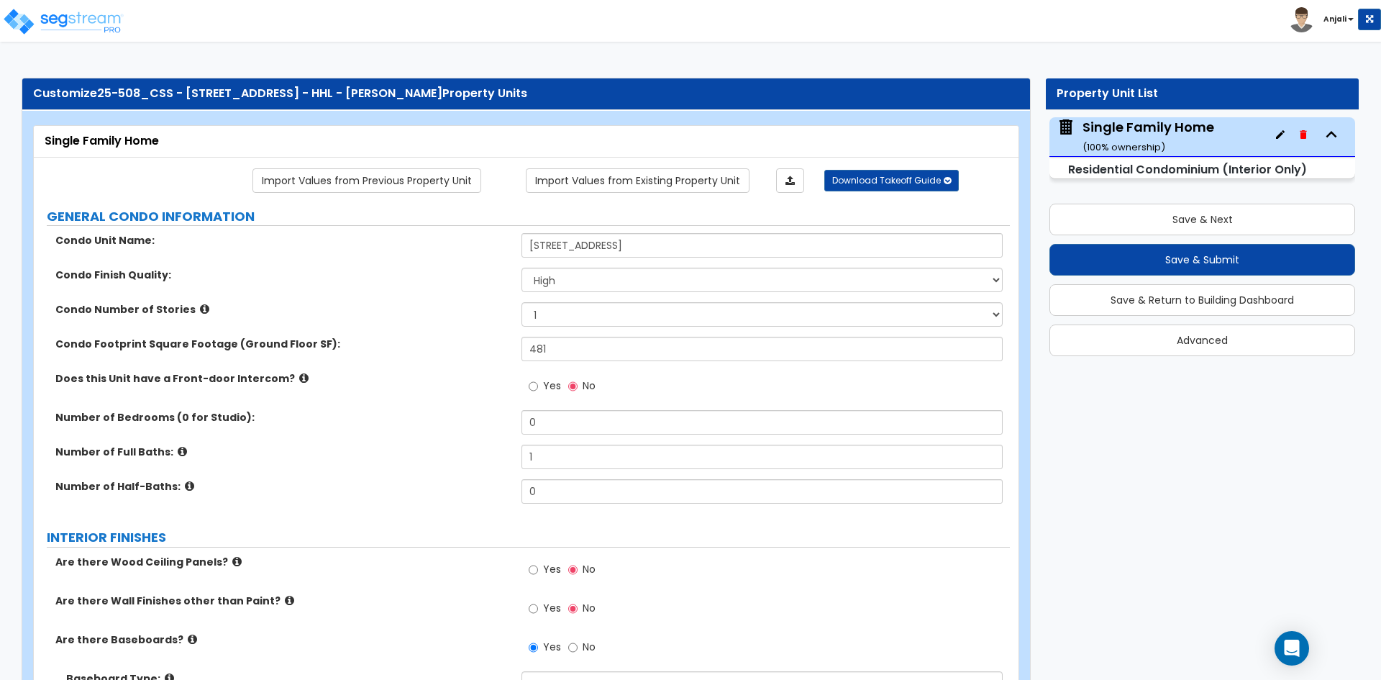
scroll to position [0, 0]
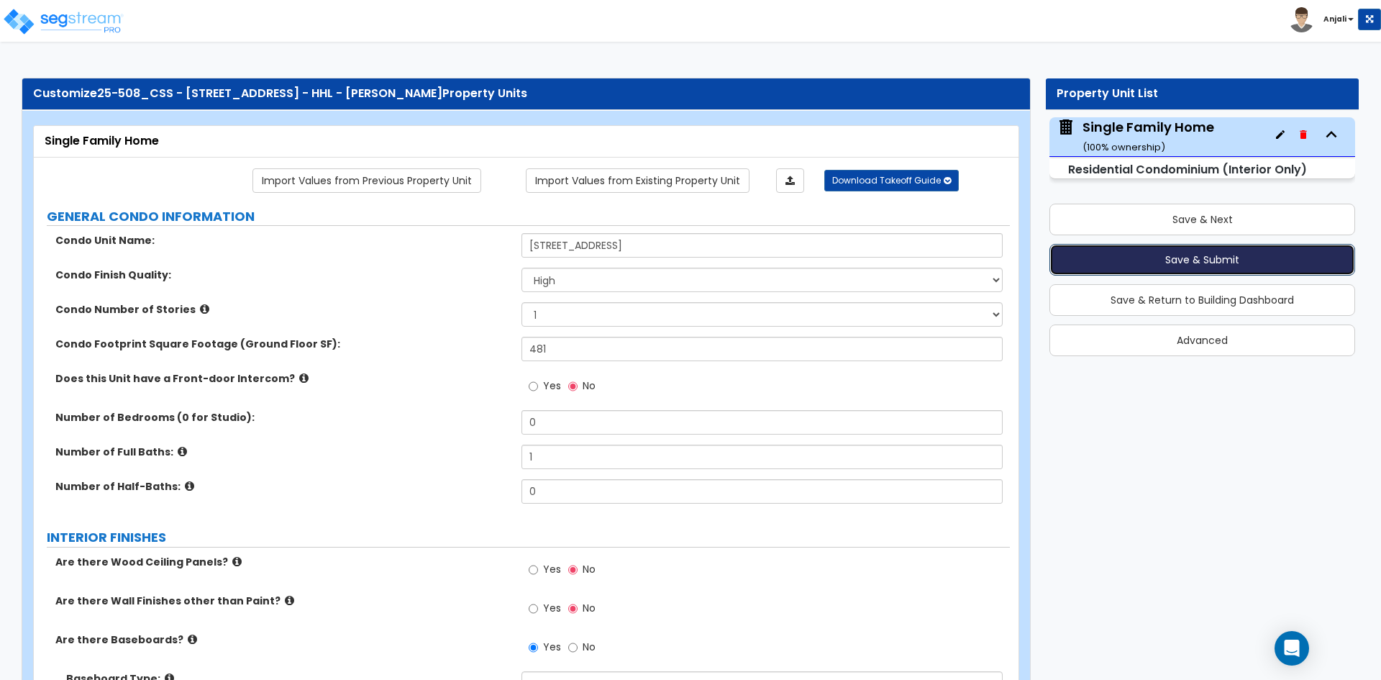
click at [1238, 265] on button "Save & Submit" at bounding box center [1203, 260] width 306 height 32
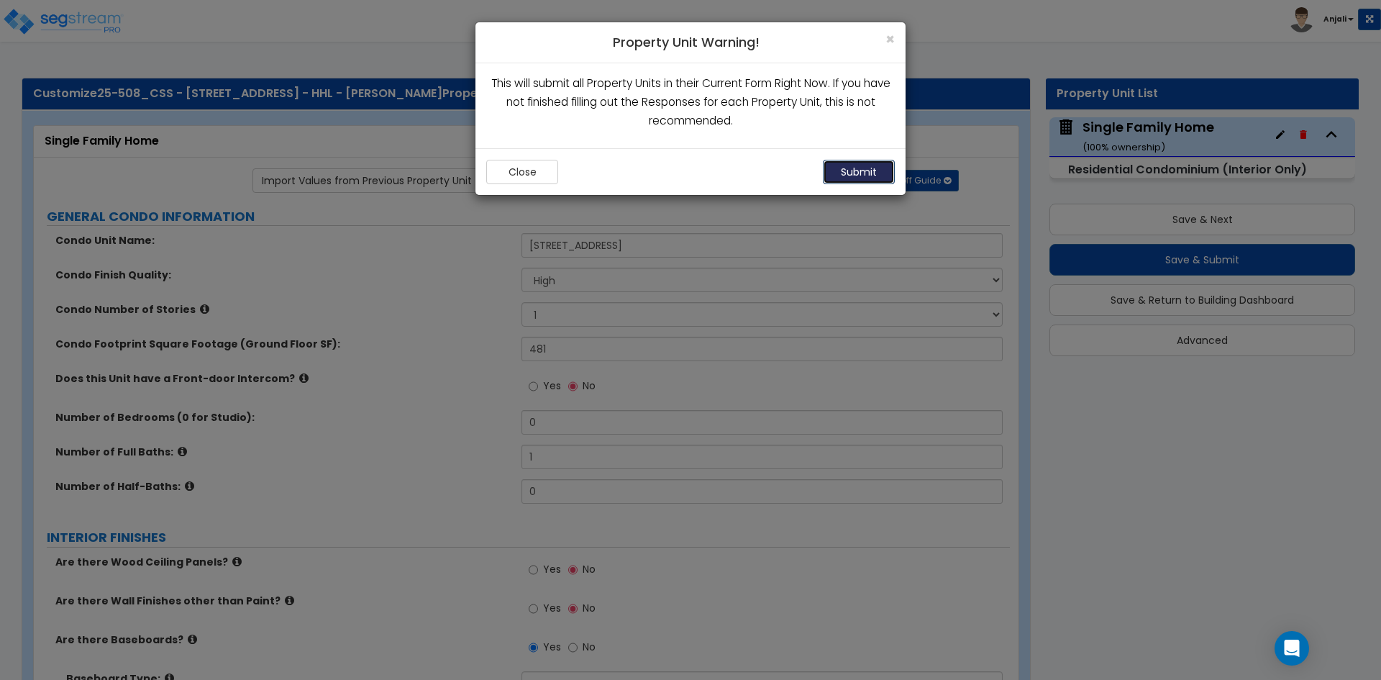
click at [878, 167] on button "Submit" at bounding box center [859, 172] width 72 height 24
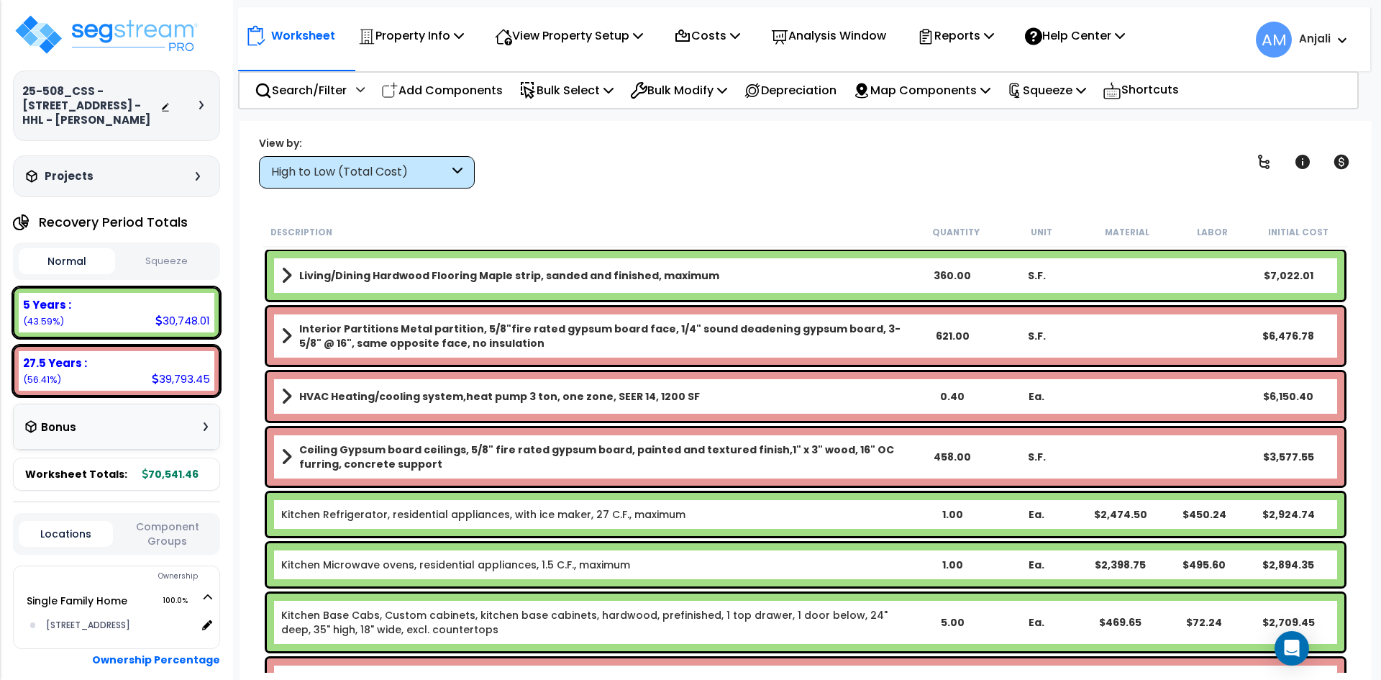
click at [183, 274] on button "Squeeze" at bounding box center [167, 261] width 96 height 25
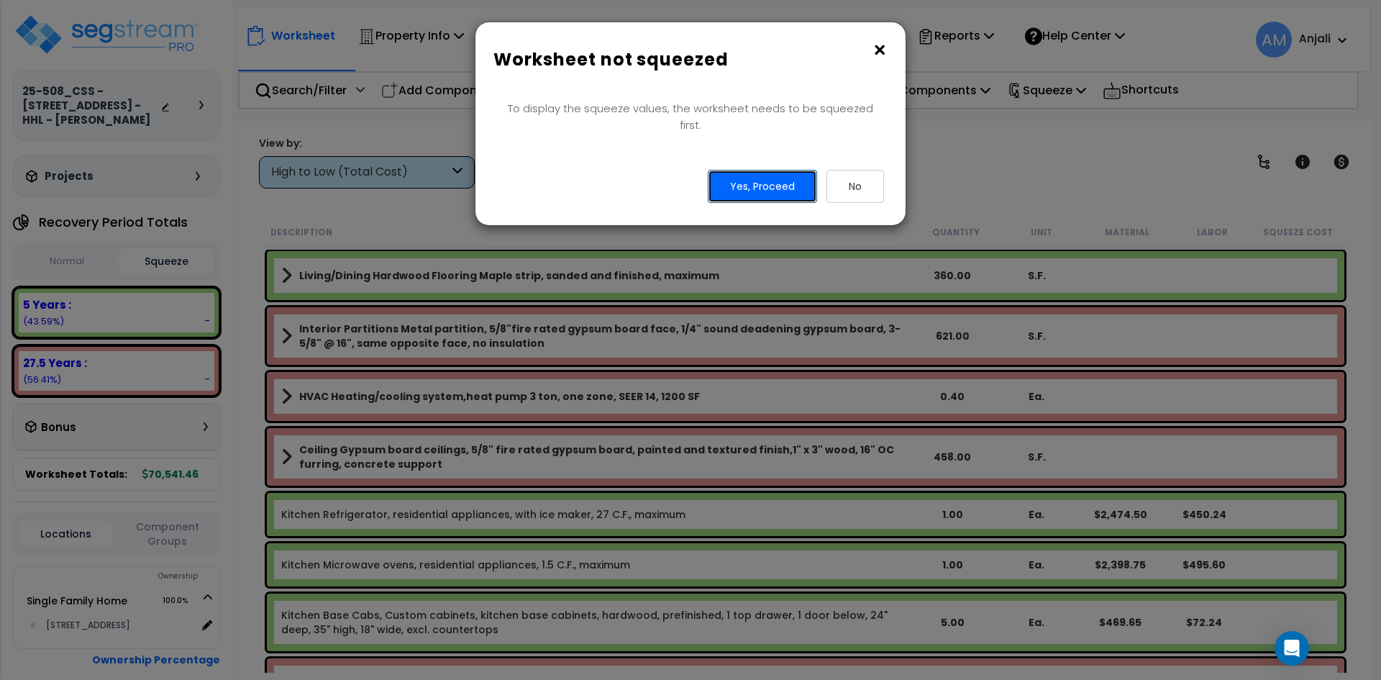
click at [793, 176] on button "Yes, Proceed" at bounding box center [762, 186] width 109 height 33
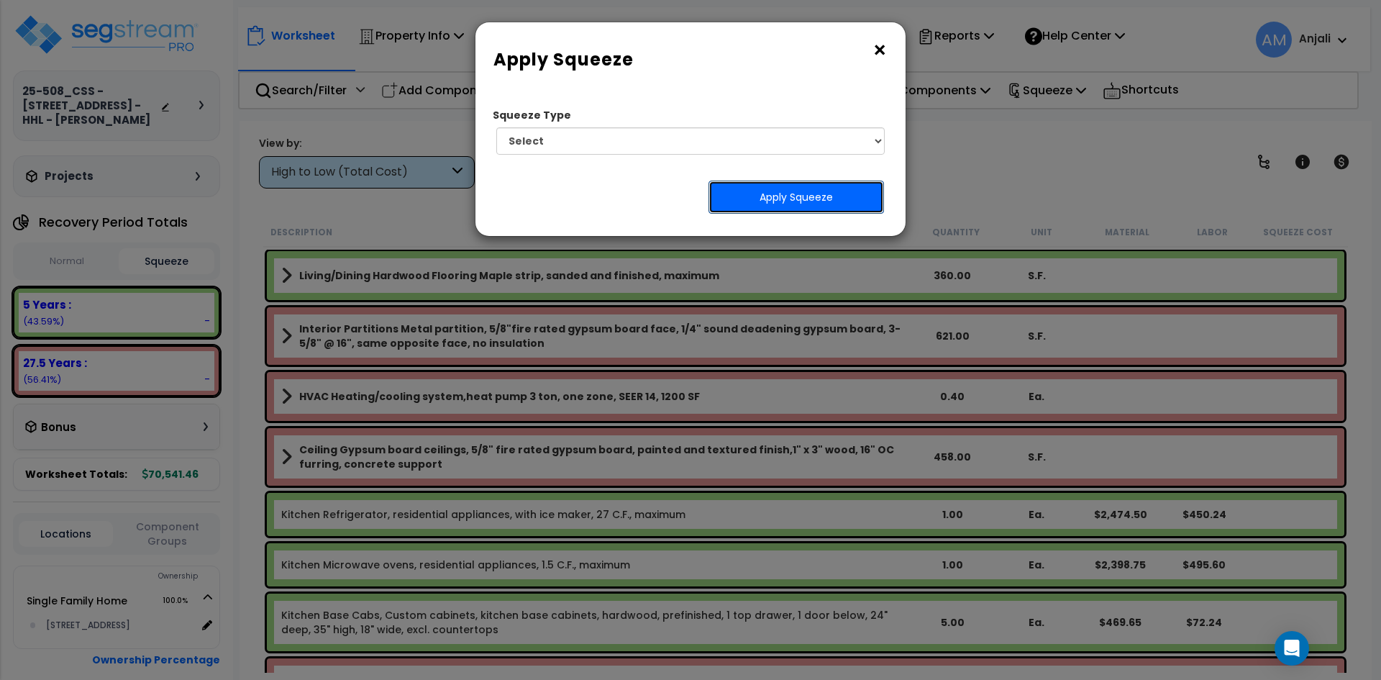
click at [804, 199] on button "Apply Squeeze" at bounding box center [797, 197] width 176 height 33
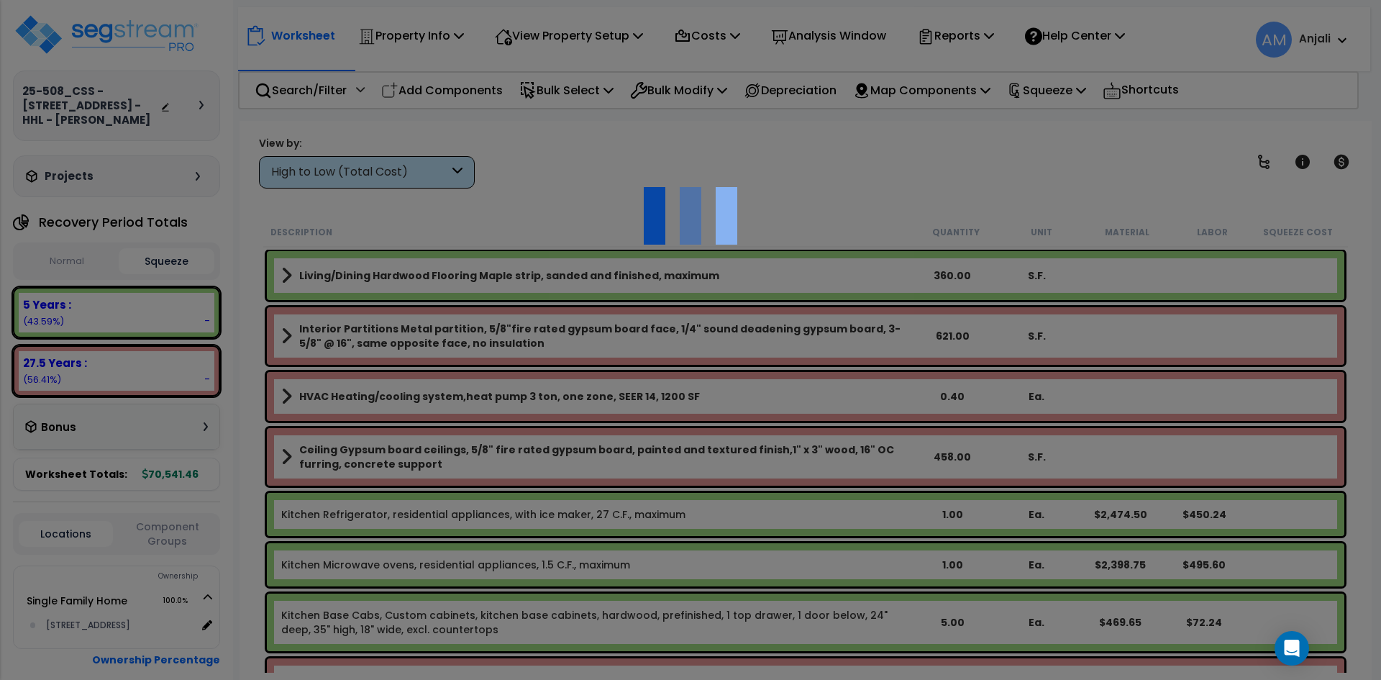
click at [855, 168] on div at bounding box center [690, 340] width 1381 height 680
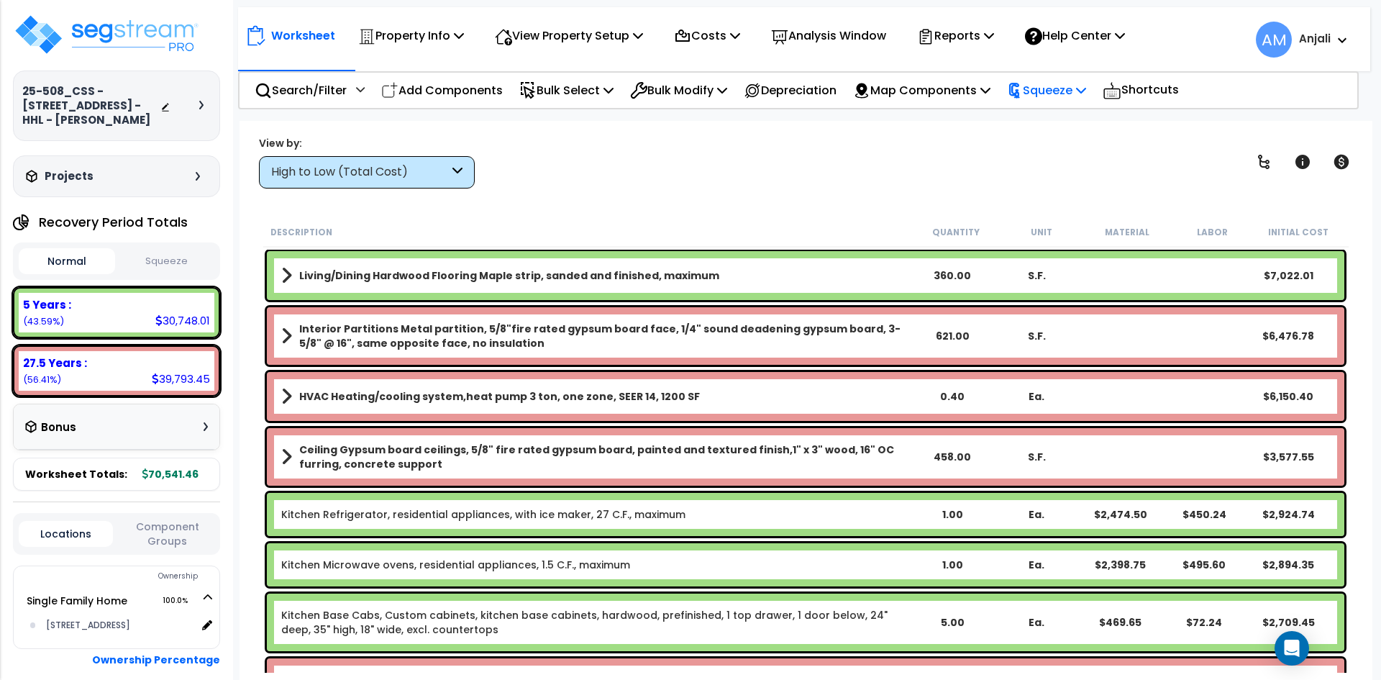
click at [1064, 87] on p "Squeeze" at bounding box center [1046, 90] width 79 height 19
click at [1089, 130] on link "Squeeze" at bounding box center [1071, 122] width 142 height 29
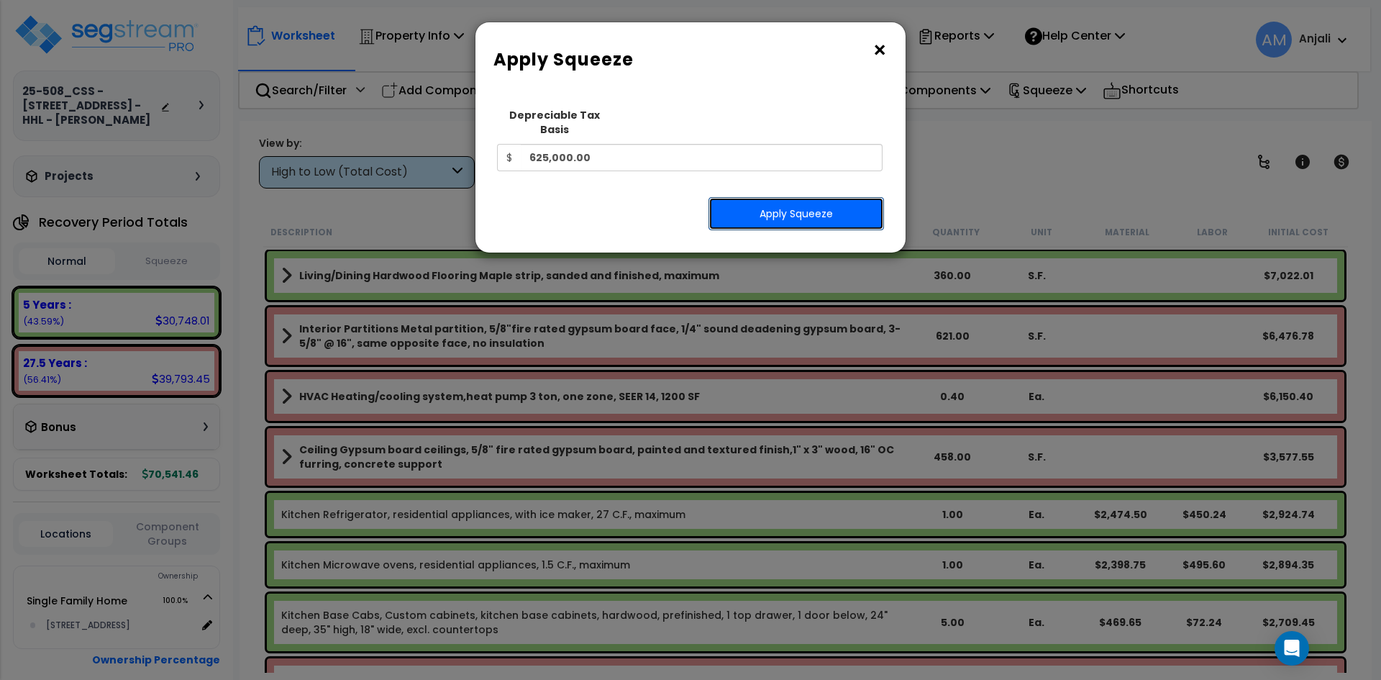
click at [814, 200] on button "Apply Squeeze" at bounding box center [797, 213] width 176 height 33
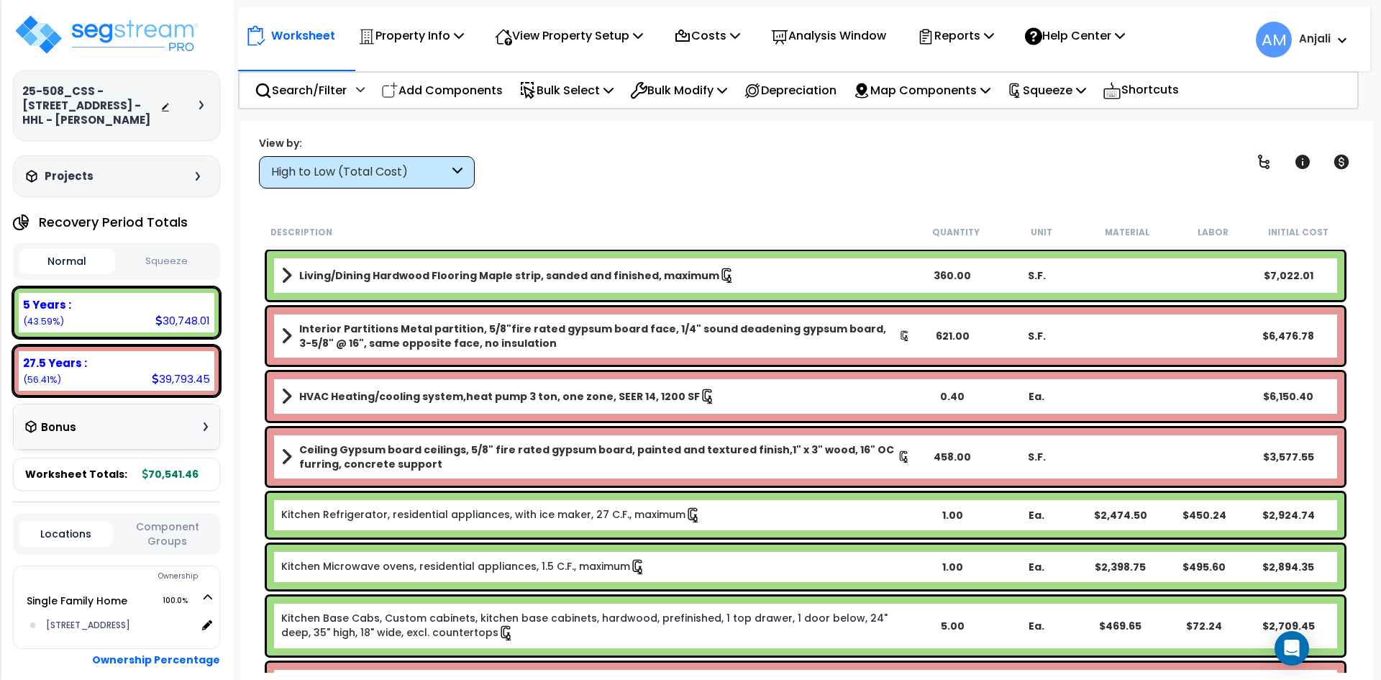
click at [188, 274] on button "Squeeze" at bounding box center [167, 261] width 96 height 25
click at [131, 39] on img at bounding box center [106, 34] width 187 height 43
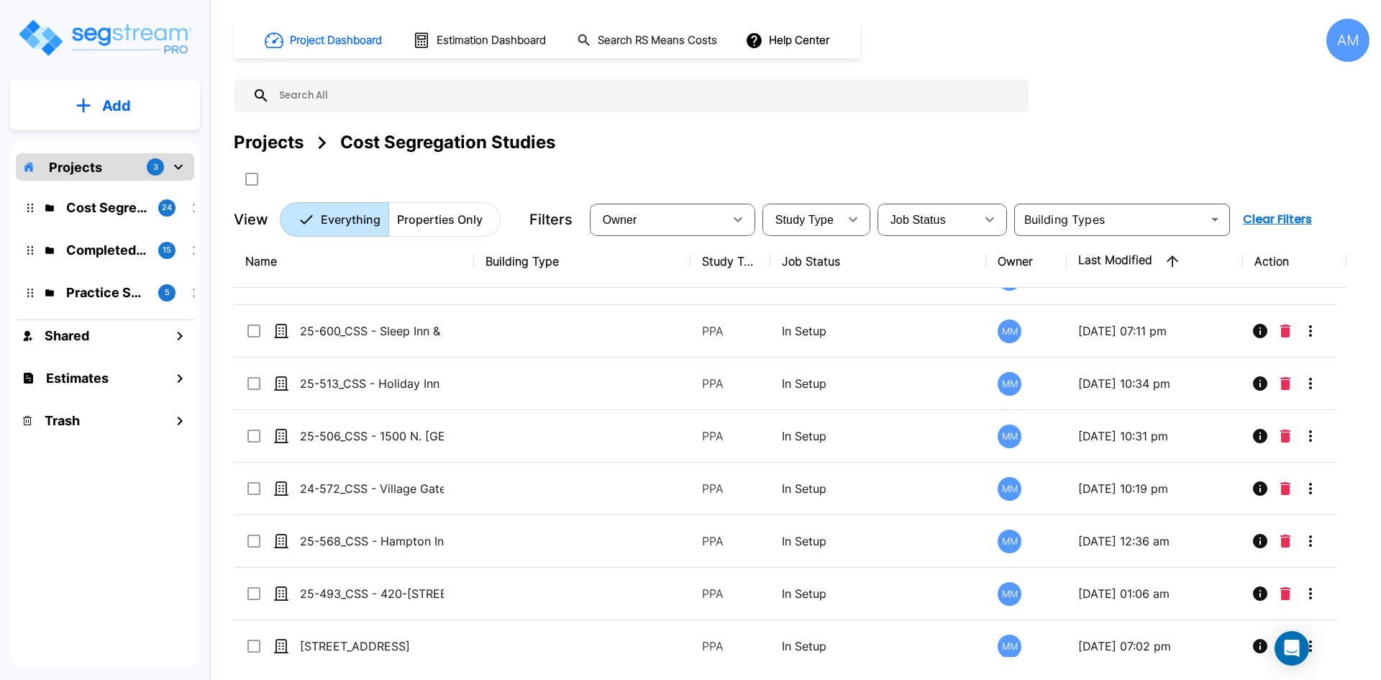
scroll to position [891, 0]
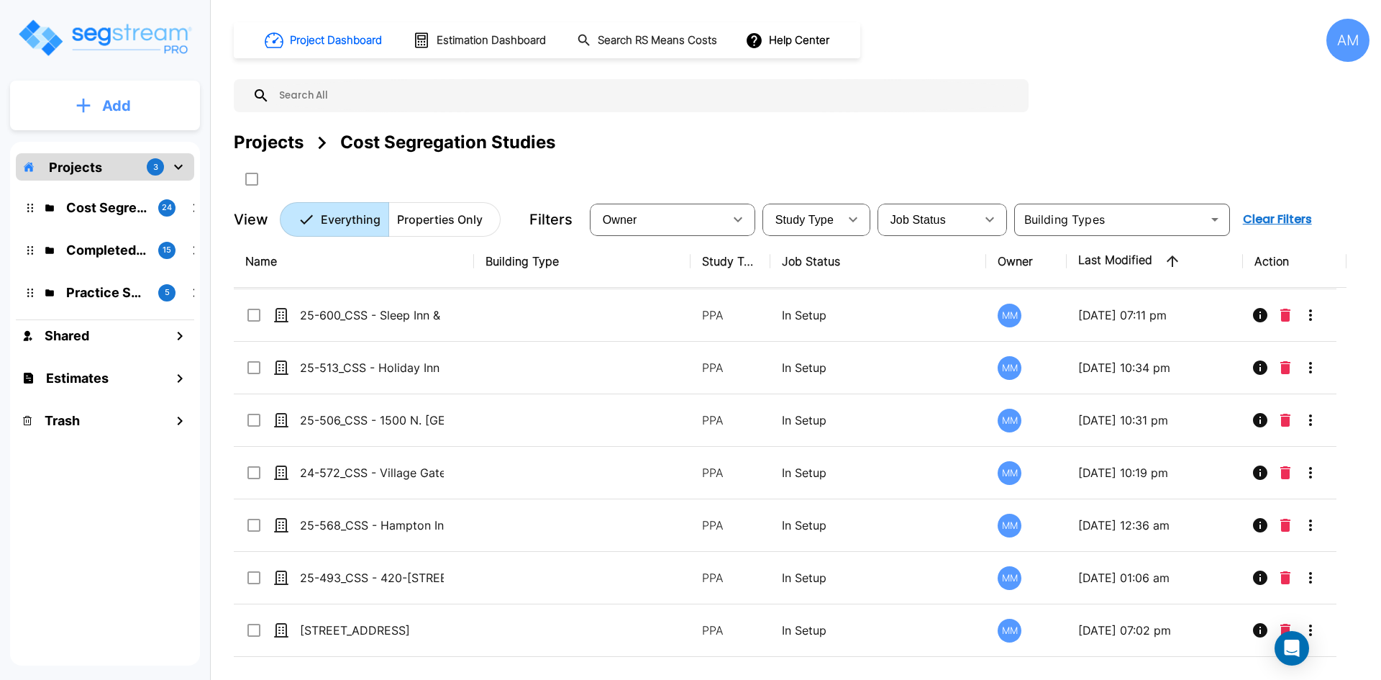
click at [109, 94] on button "Add" at bounding box center [105, 106] width 190 height 42
click at [125, 180] on p "Add Property" at bounding box center [113, 186] width 73 height 17
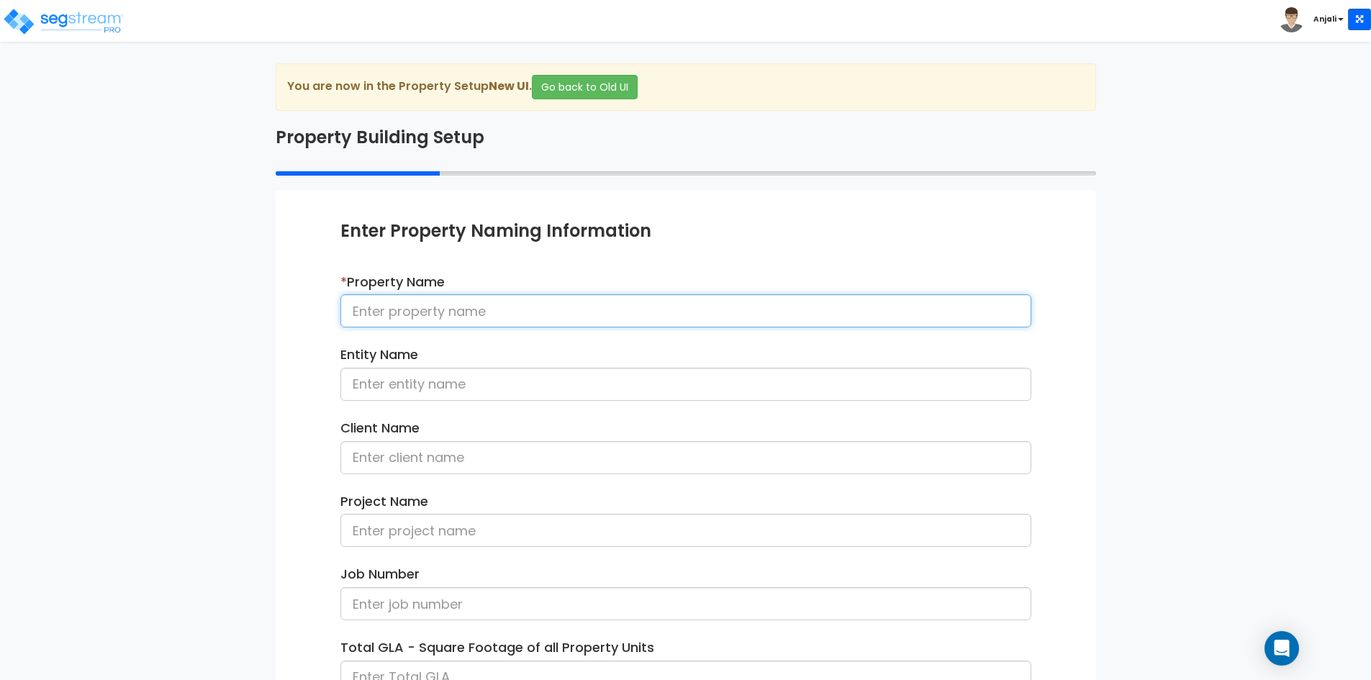
click at [510, 312] on input at bounding box center [685, 310] width 691 height 33
paste input "25-462_CSS - [STREET_ADDRESS] - Pasaterra Holdings Frankiin LLC - [PERSON_NAME]"
drag, startPoint x: 958, startPoint y: 307, endPoint x: 1028, endPoint y: 307, distance: 69.8
click at [1028, 307] on input "25-462_CSS - [STREET_ADDRESS] - Pasaterra Holdings Frankiin LLC - [PERSON_NAME]" at bounding box center [685, 310] width 691 height 33
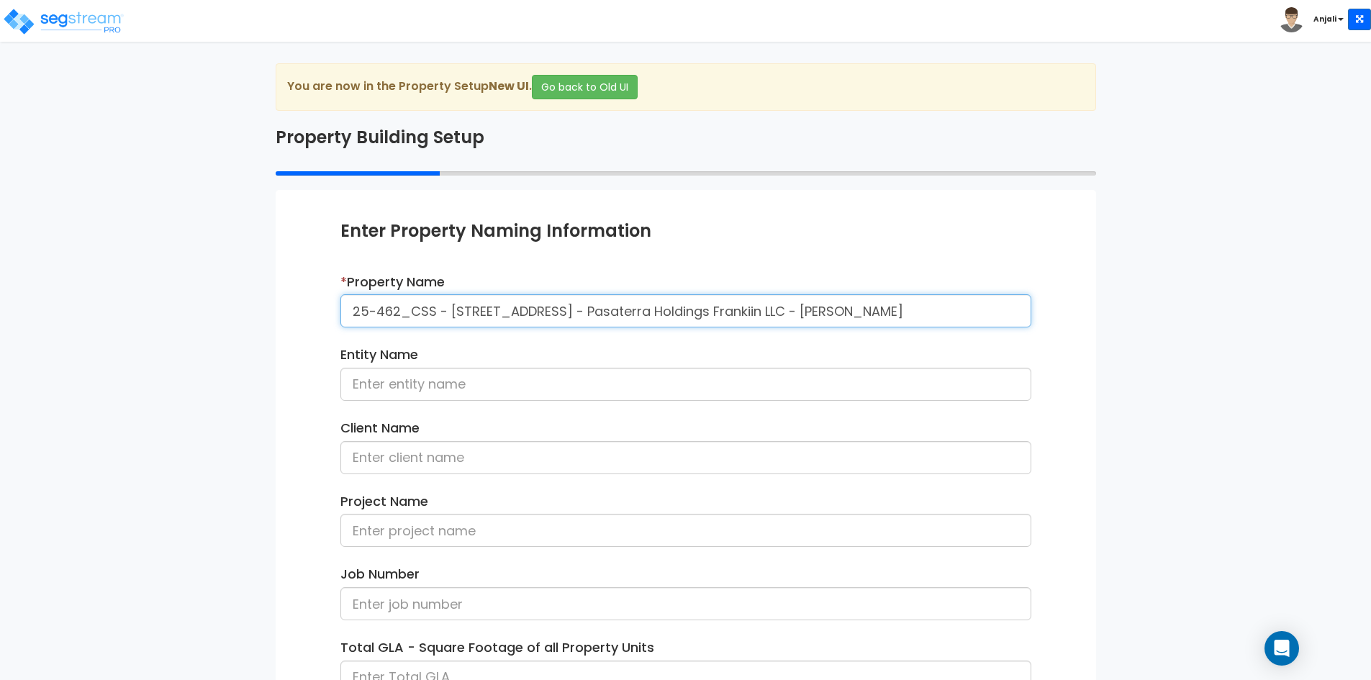
drag, startPoint x: 744, startPoint y: 308, endPoint x: 941, endPoint y: 301, distance: 197.3
click at [941, 301] on input "25-462_CSS - [STREET_ADDRESS] - Pasaterra Holdings Frankiin LLC - [PERSON_NAME]" at bounding box center [685, 310] width 691 height 33
type input "25-462_CSS - [STREET_ADDRESS] - Pasaterra Holdings Frankiin LLC - [PERSON_NAME]"
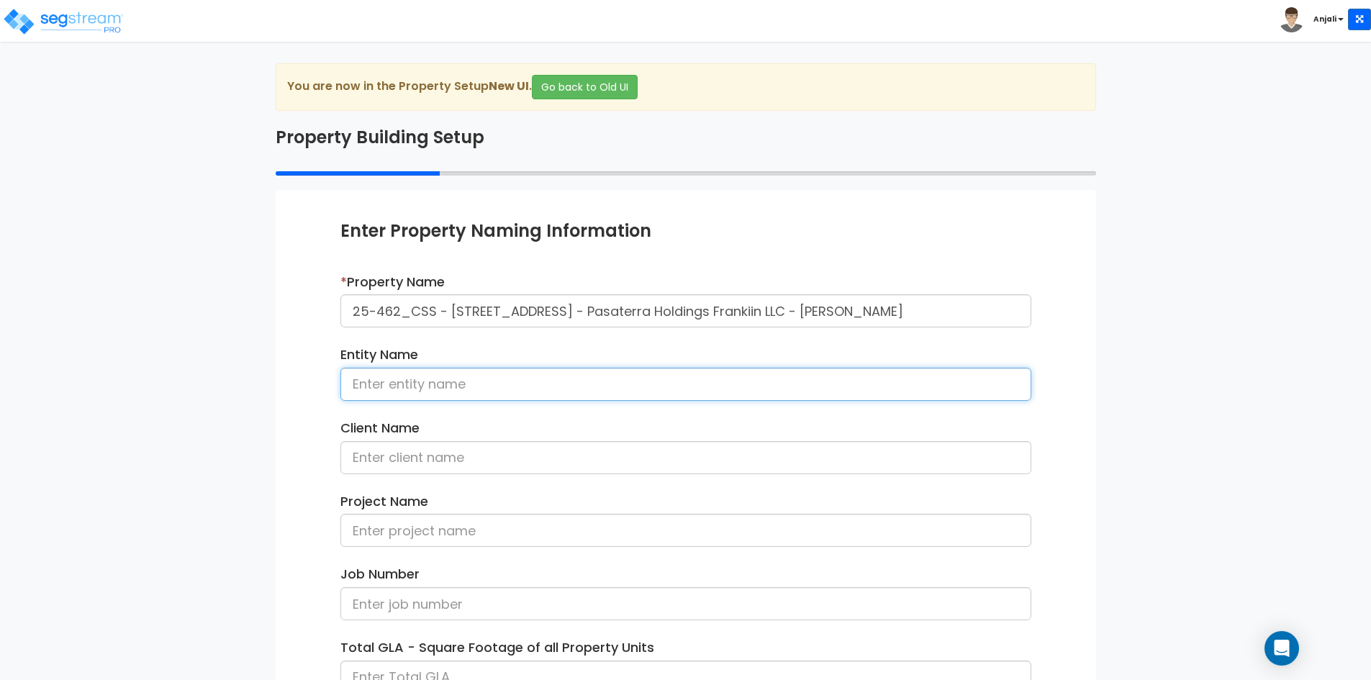
scroll to position [0, 0]
click at [676, 388] on input at bounding box center [685, 384] width 691 height 33
paste input "Pasaterra Holdings Frankiin LLC"
type input "Pasaterra Holdings Frankiin LLC"
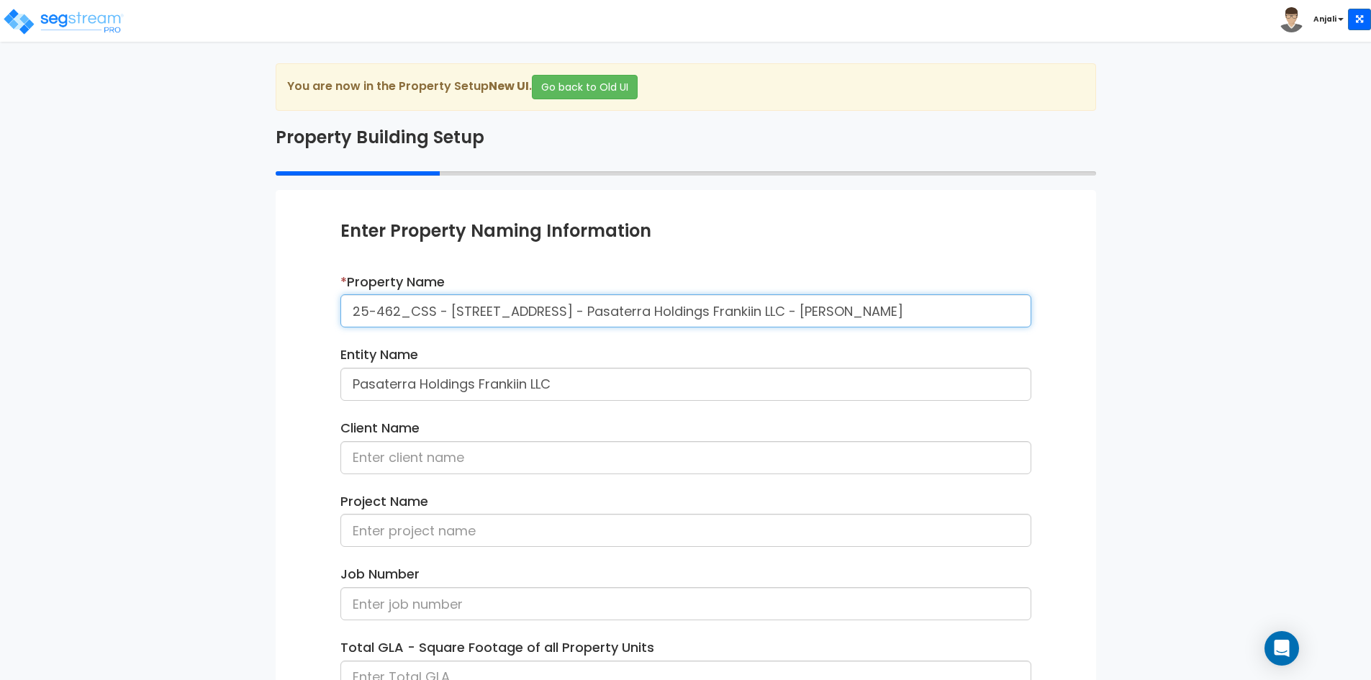
scroll to position [0, 9]
drag, startPoint x: 965, startPoint y: 309, endPoint x: 1068, endPoint y: 305, distance: 103.7
click at [1068, 305] on div "Enter Property Naming Information * Property Name 25-462_CSS - 7070 Franklin Av…" at bounding box center [686, 525] width 820 height 671
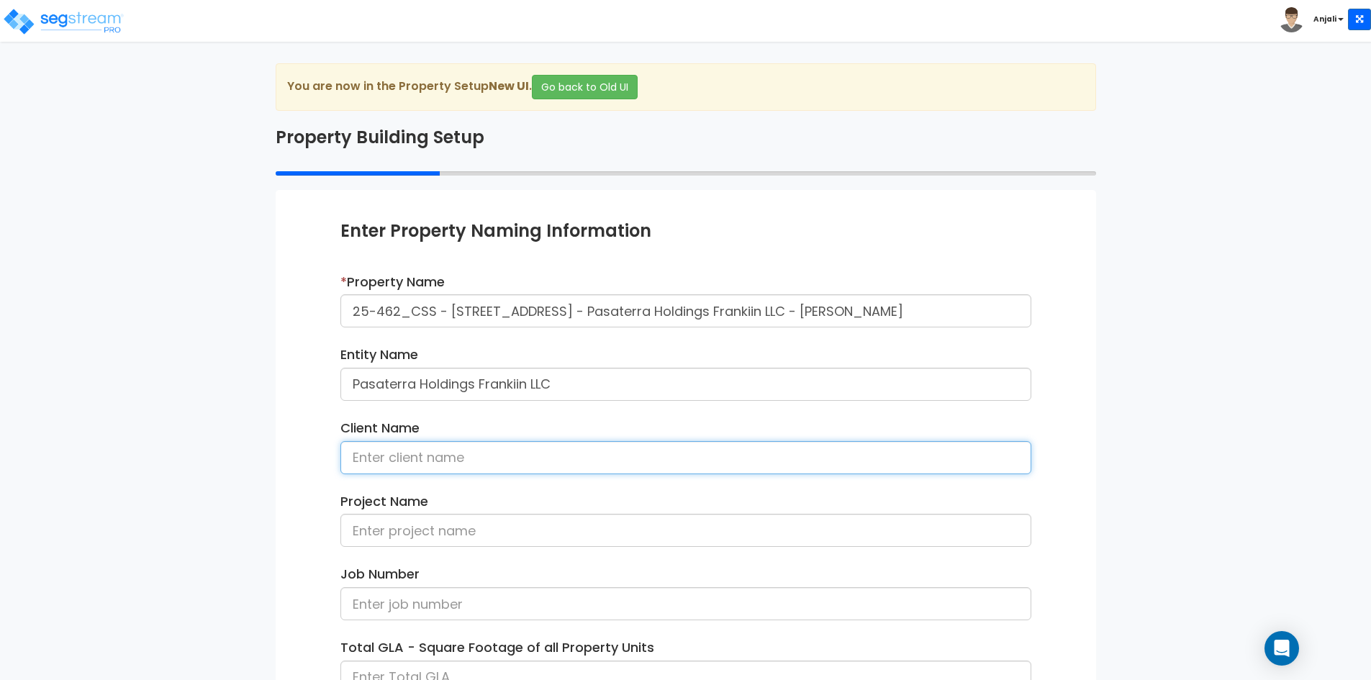
click at [412, 463] on input at bounding box center [685, 457] width 691 height 33
paste input "[PERSON_NAME]"
type input "[PERSON_NAME]"
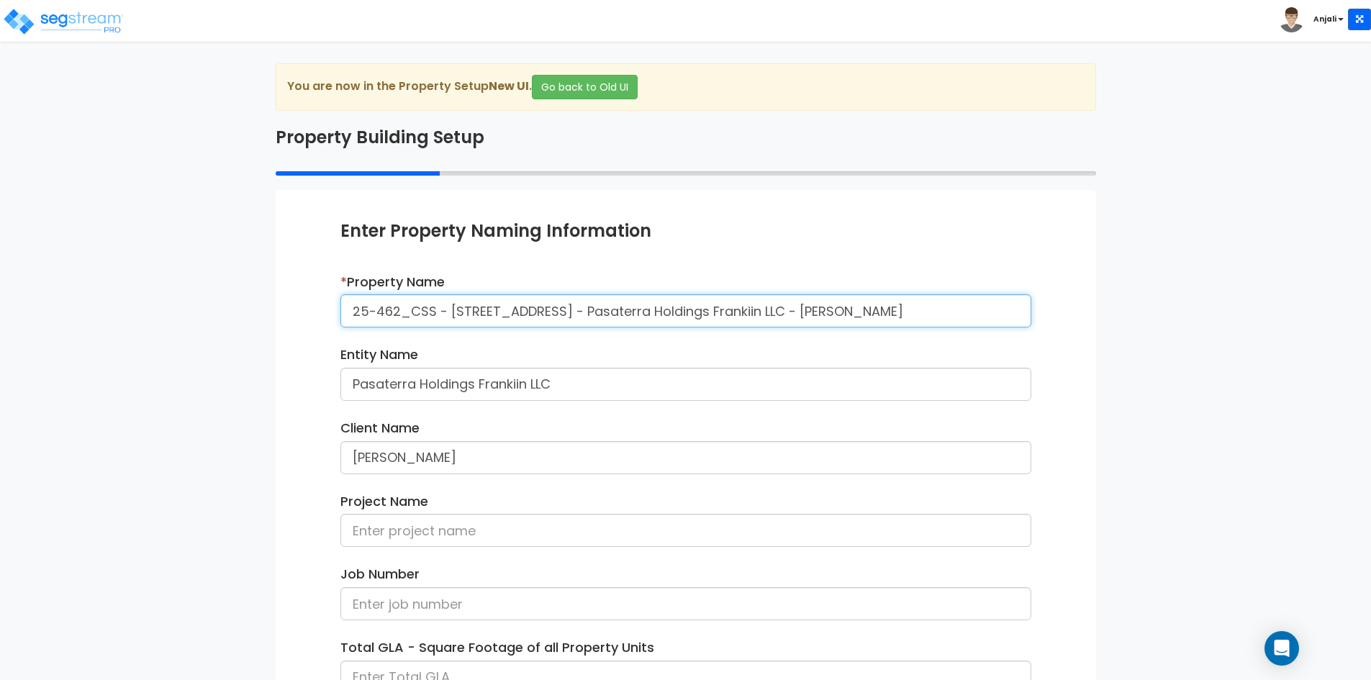
drag, startPoint x: 350, startPoint y: 308, endPoint x: 950, endPoint y: 317, distance: 600.1
click at [950, 317] on input "25-462_CSS - [STREET_ADDRESS] - Pasaterra Holdings Frankiin LLC - [PERSON_NAME]" at bounding box center [685, 310] width 691 height 33
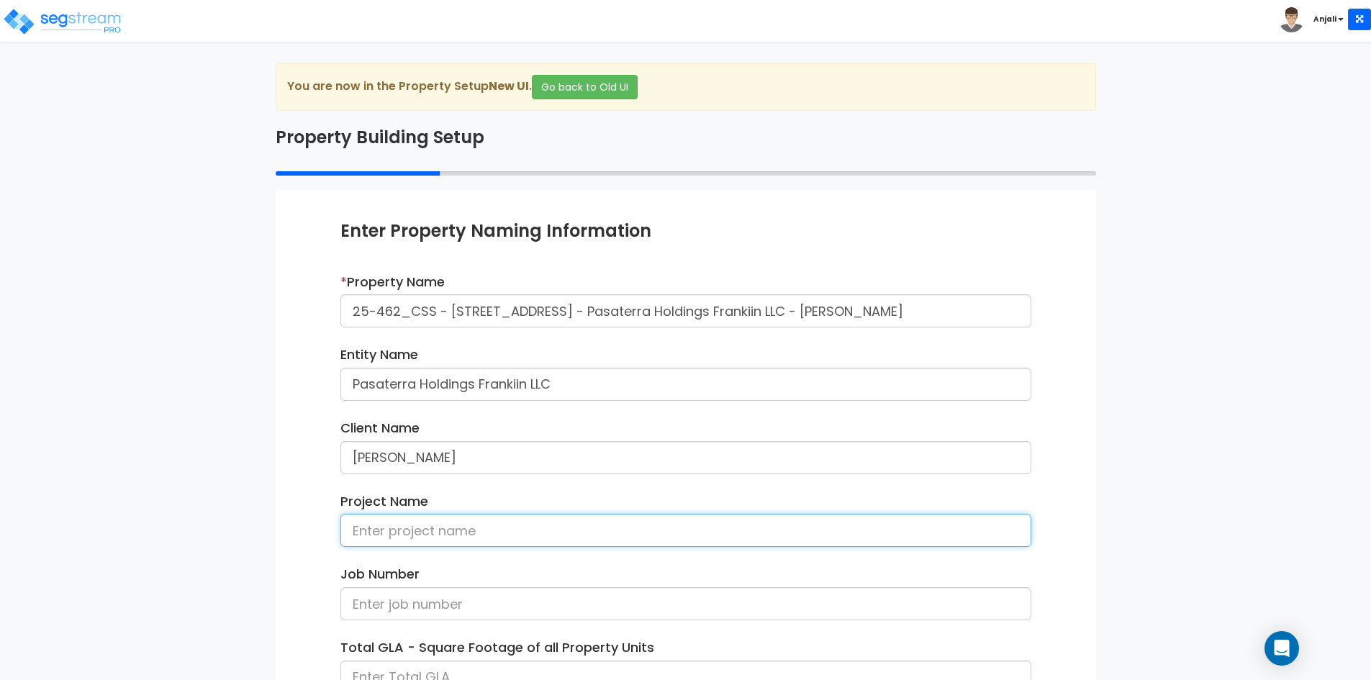
click at [417, 532] on input at bounding box center [685, 530] width 691 height 33
paste input "25-462_CSS - 7070 Franklin Ave (Purchase) Los Angeles, CA - Pasaterra Holdings …"
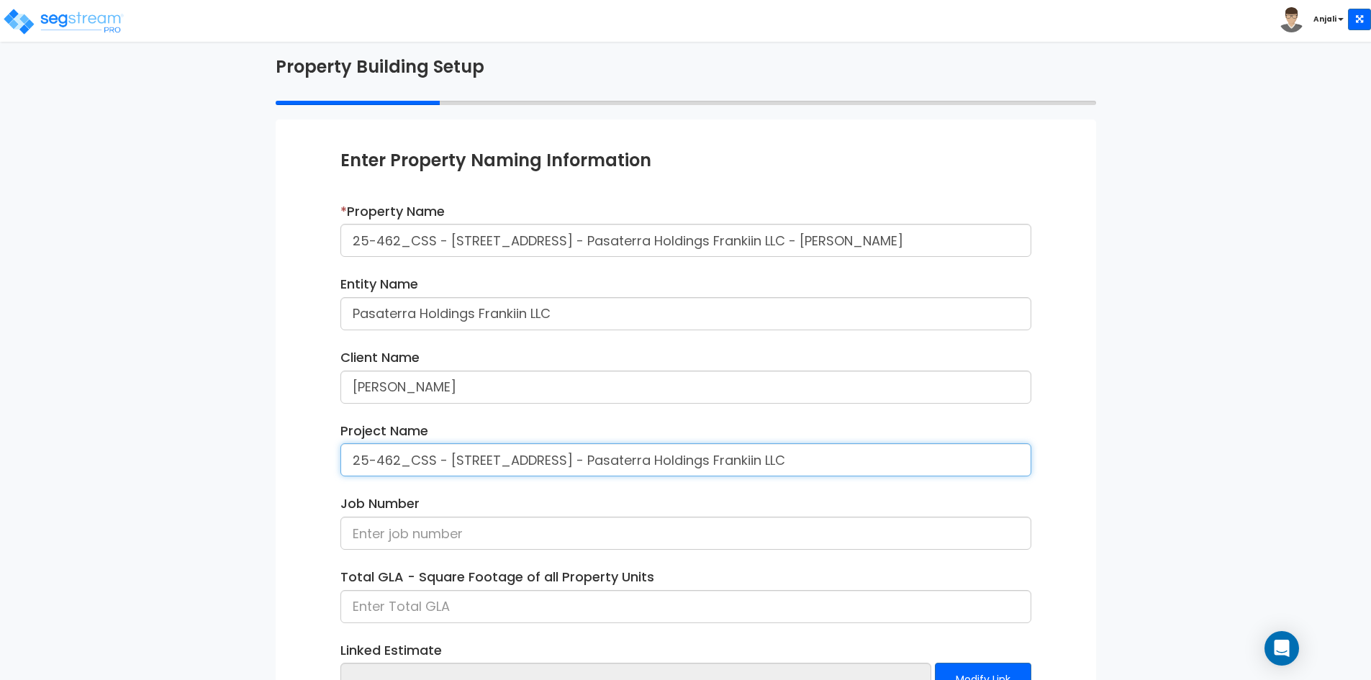
scroll to position [72, 0]
type input "25-462_CSS - 7070 Franklin Ave (Purchase) Los Angeles, CA - Pasaterra Holdings …"
drag, startPoint x: 432, startPoint y: 460, endPoint x: 333, endPoint y: 454, distance: 99.5
click at [333, 454] on div "Project Name 25-462_CSS - 7070 Franklin Ave (Purchase) Los Angeles, CA - Pasate…" at bounding box center [686, 453] width 712 height 66
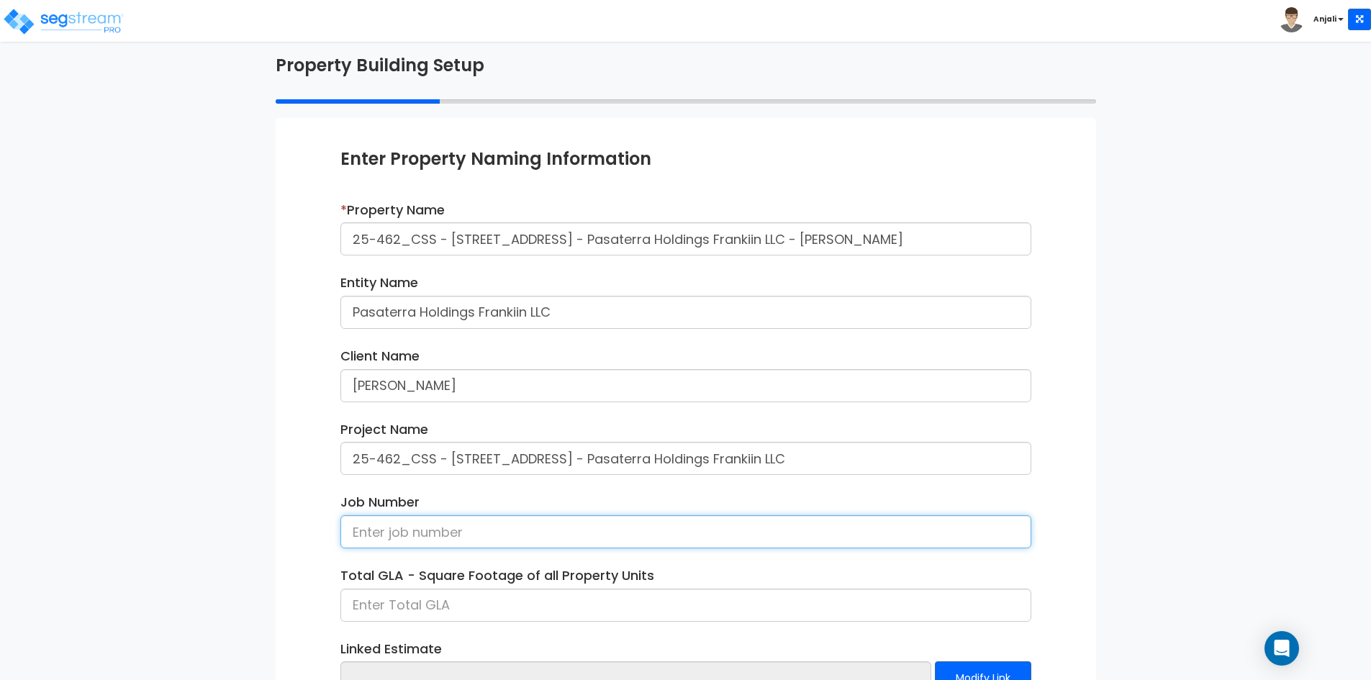
click at [409, 517] on input at bounding box center [685, 531] width 691 height 33
paste input "25-462_CSS"
type input "25-462_CSS"
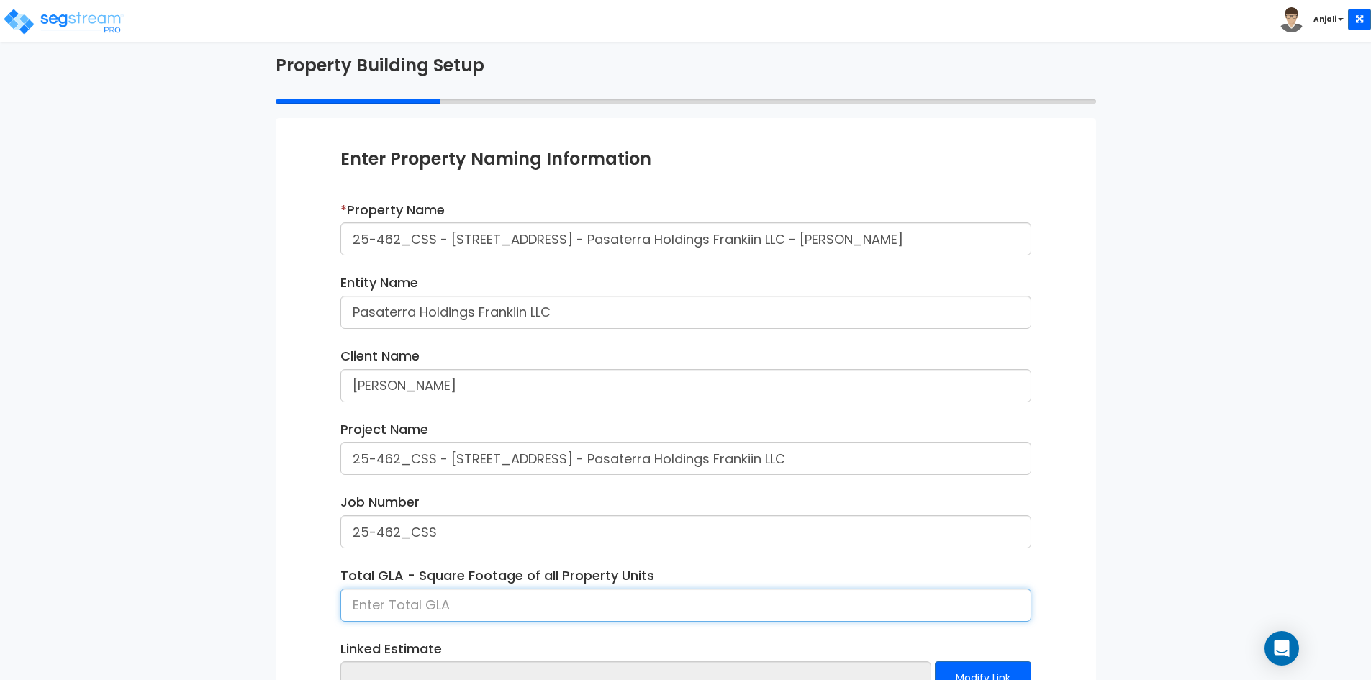
click at [496, 602] on input at bounding box center [685, 605] width 691 height 33
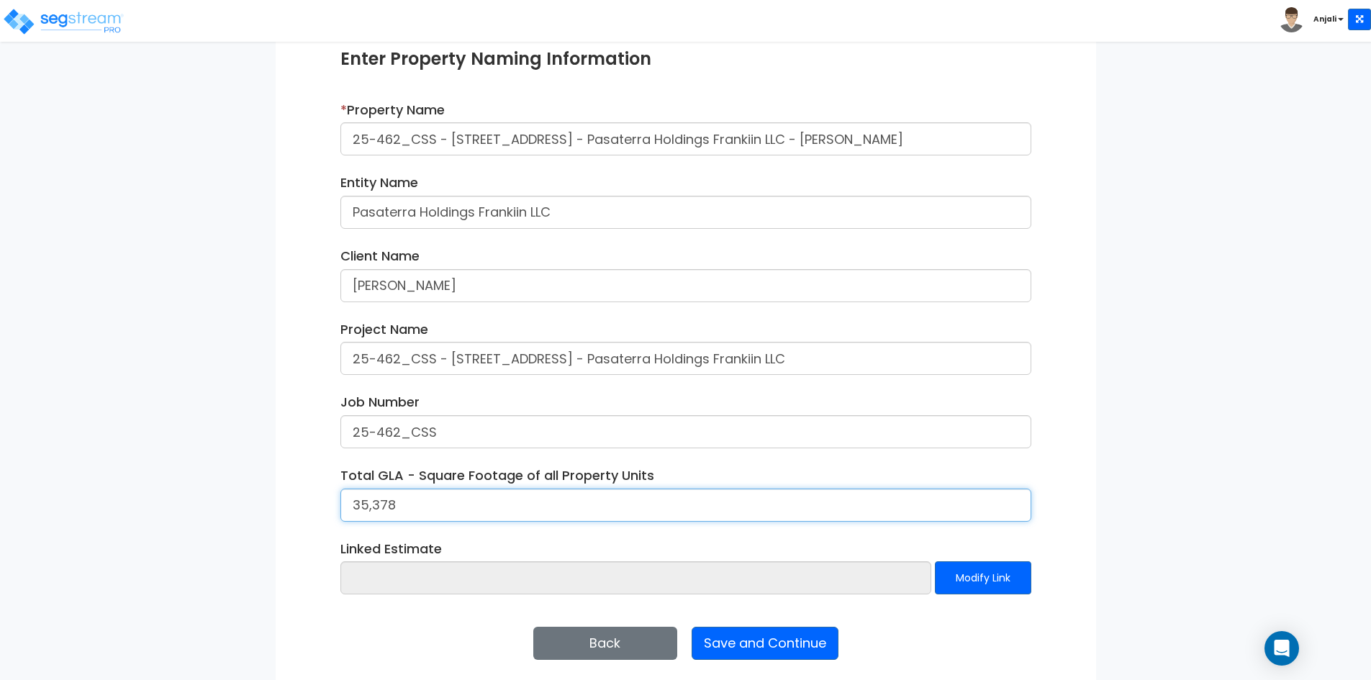
scroll to position [181, 0]
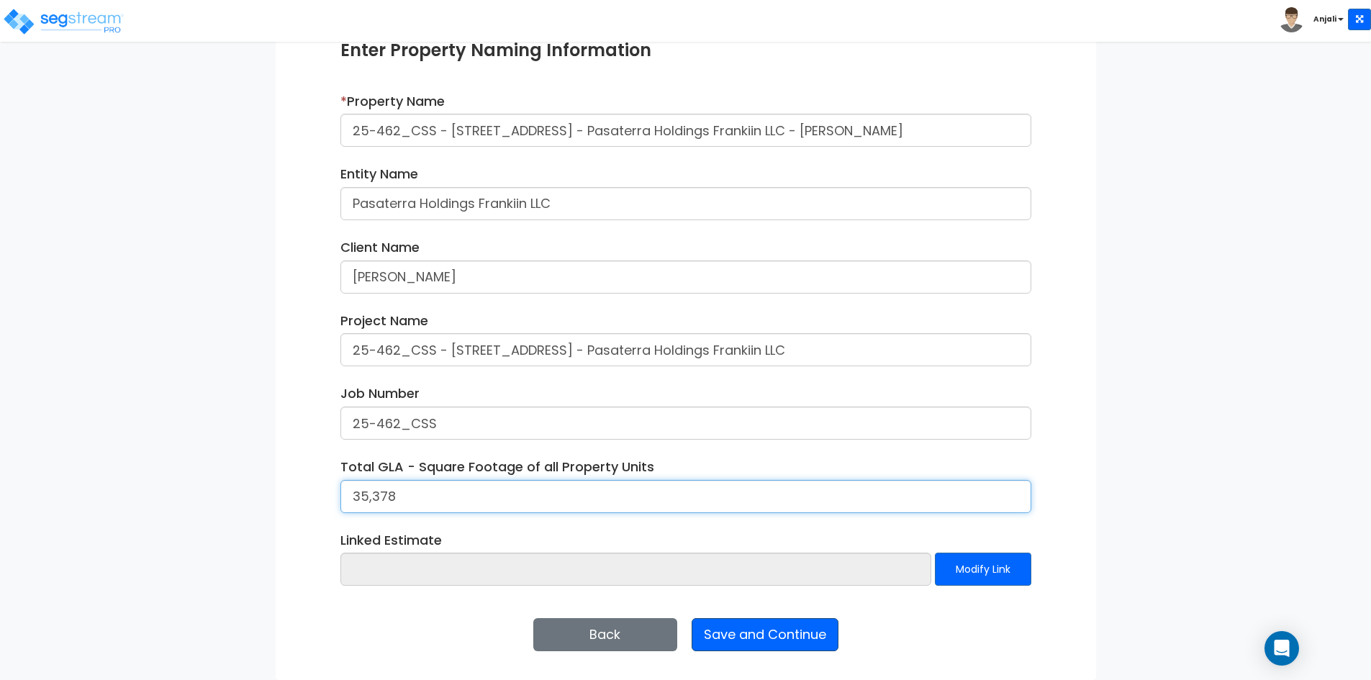
type input "35,378"
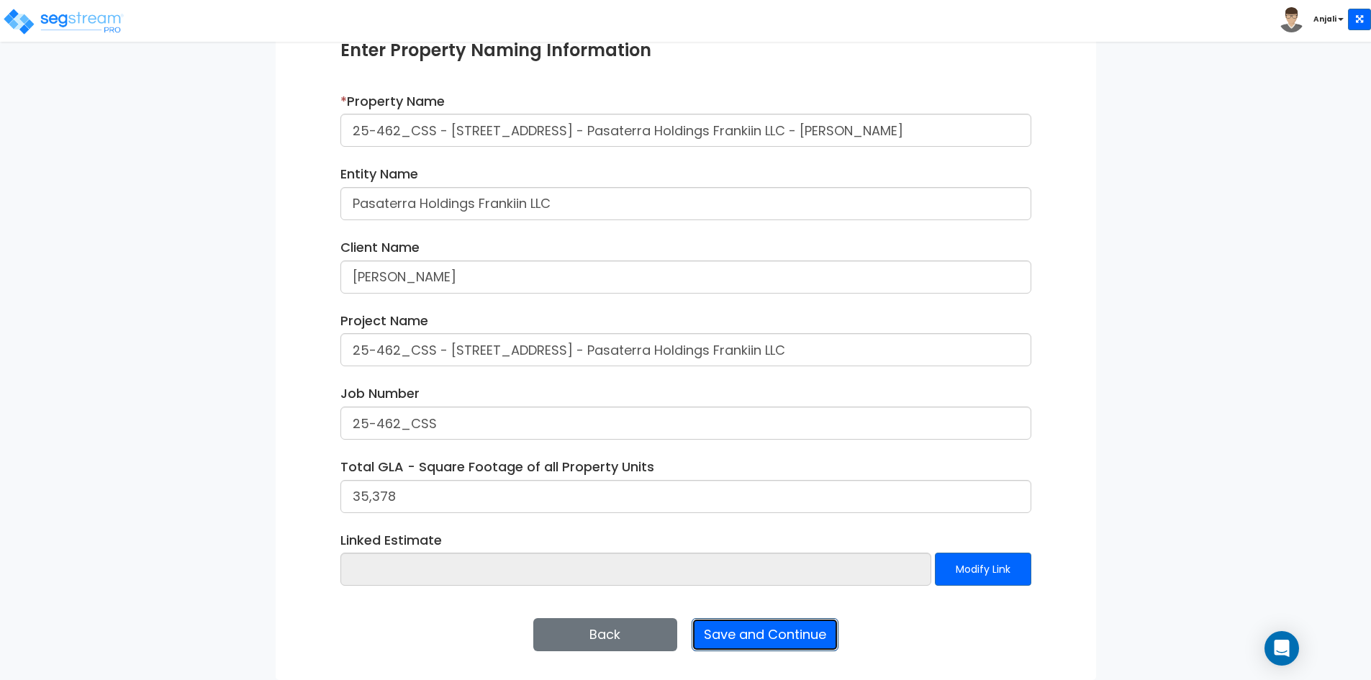
click at [750, 640] on button "Save and Continue" at bounding box center [764, 634] width 147 height 33
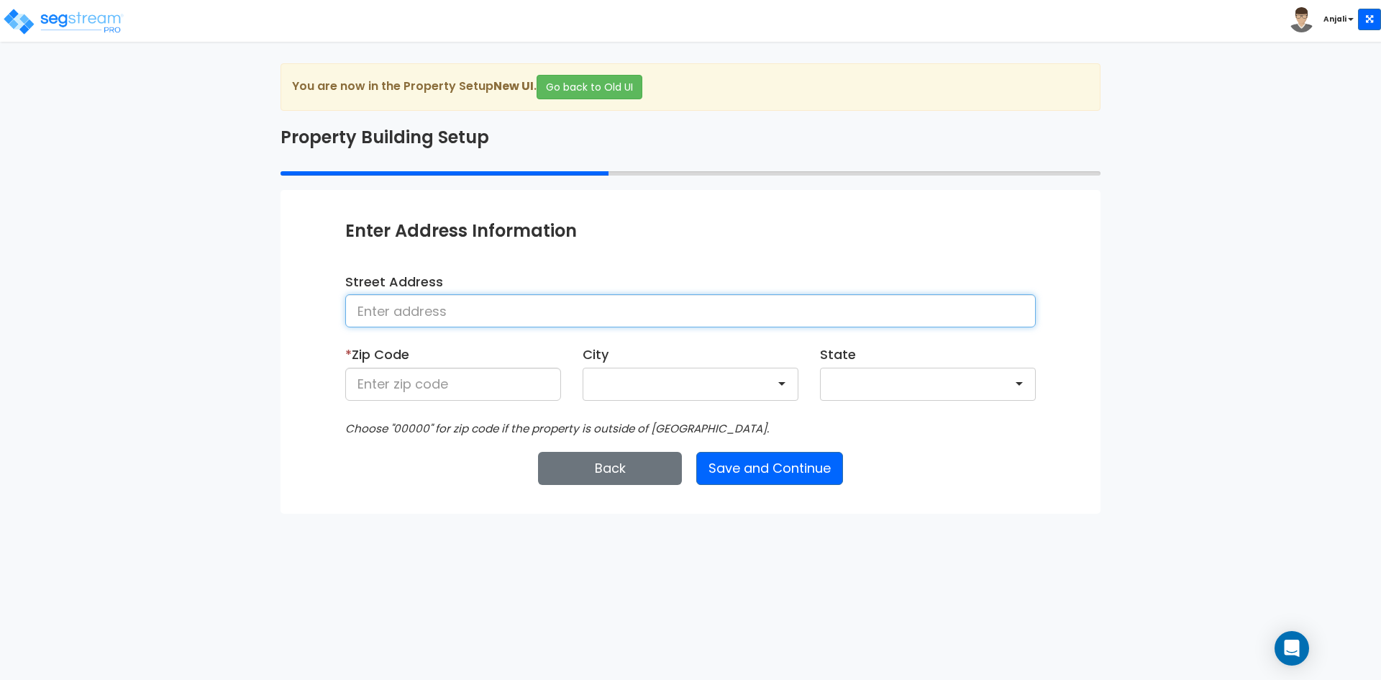
click at [640, 299] on input at bounding box center [690, 310] width 691 height 33
paste input "at [STREET_ADDRESS][US_STATE]."
type input "at [STREET_ADDRESS][US_STATE]."
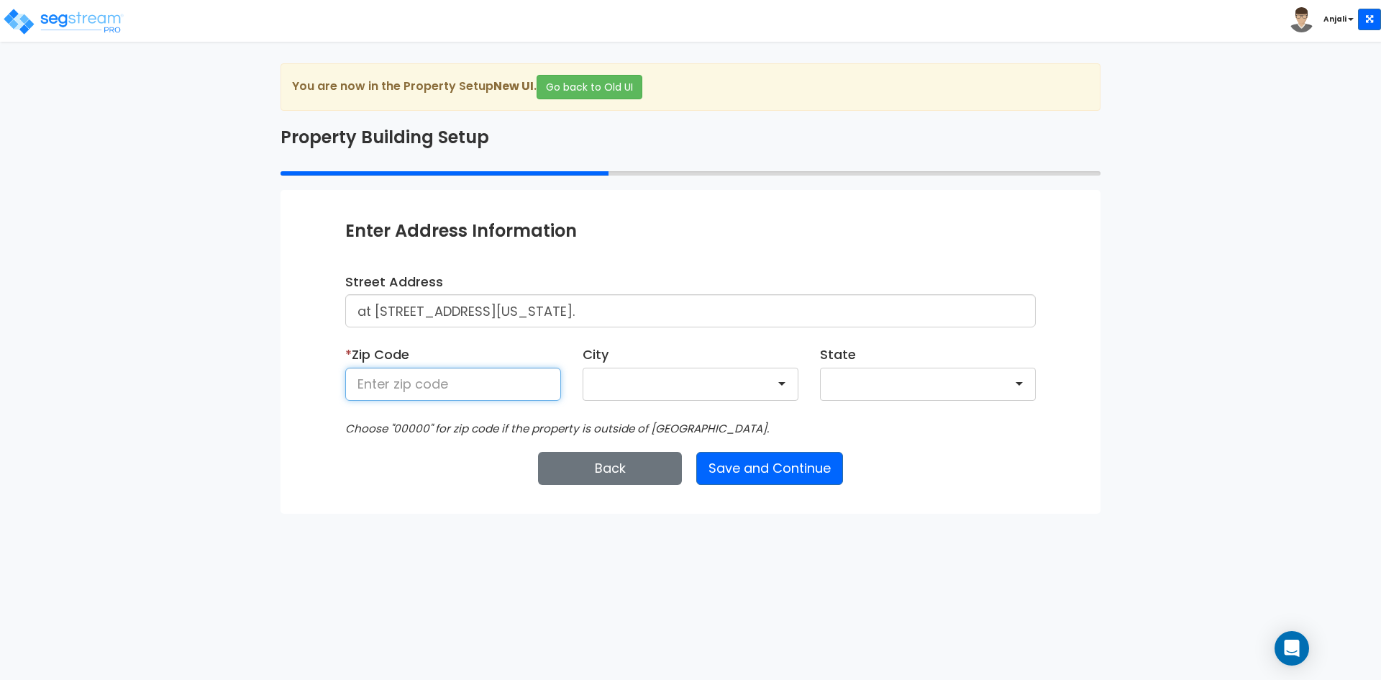
click at [519, 391] on input at bounding box center [453, 384] width 216 height 33
type input "90028"
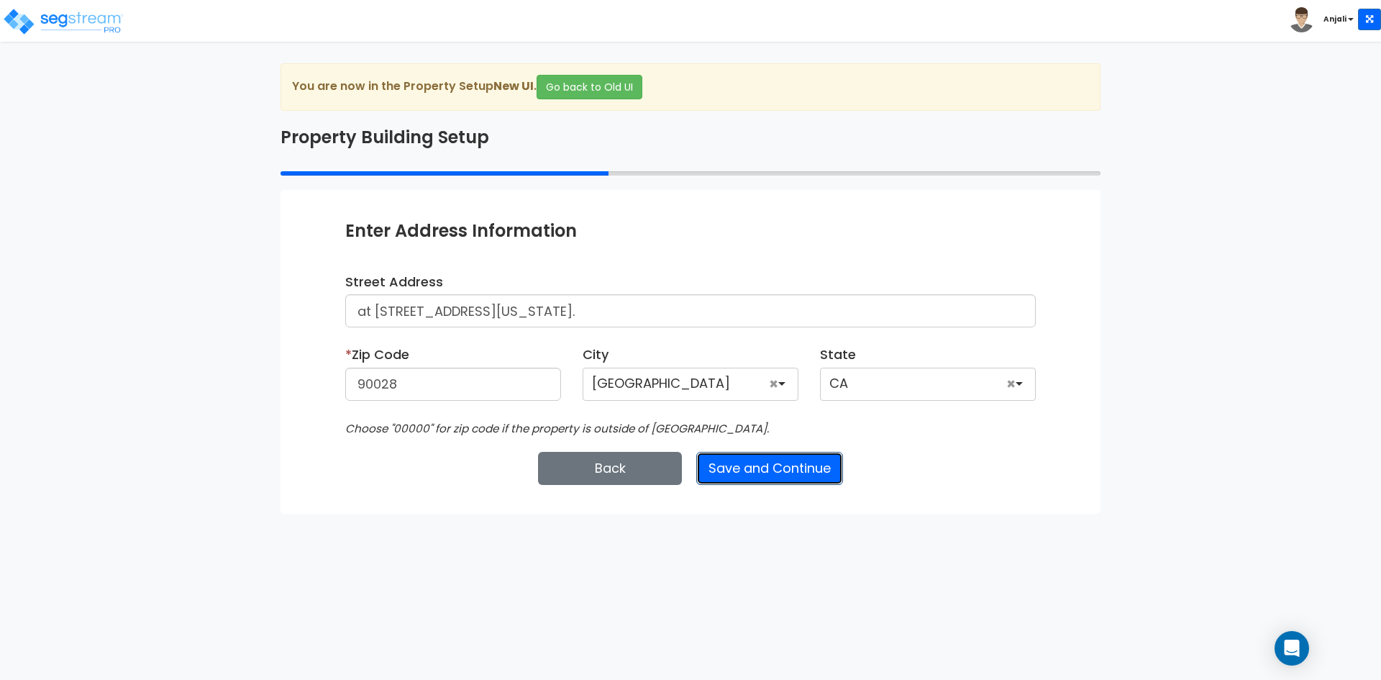
click at [751, 473] on button "Save and Continue" at bounding box center [769, 468] width 147 height 33
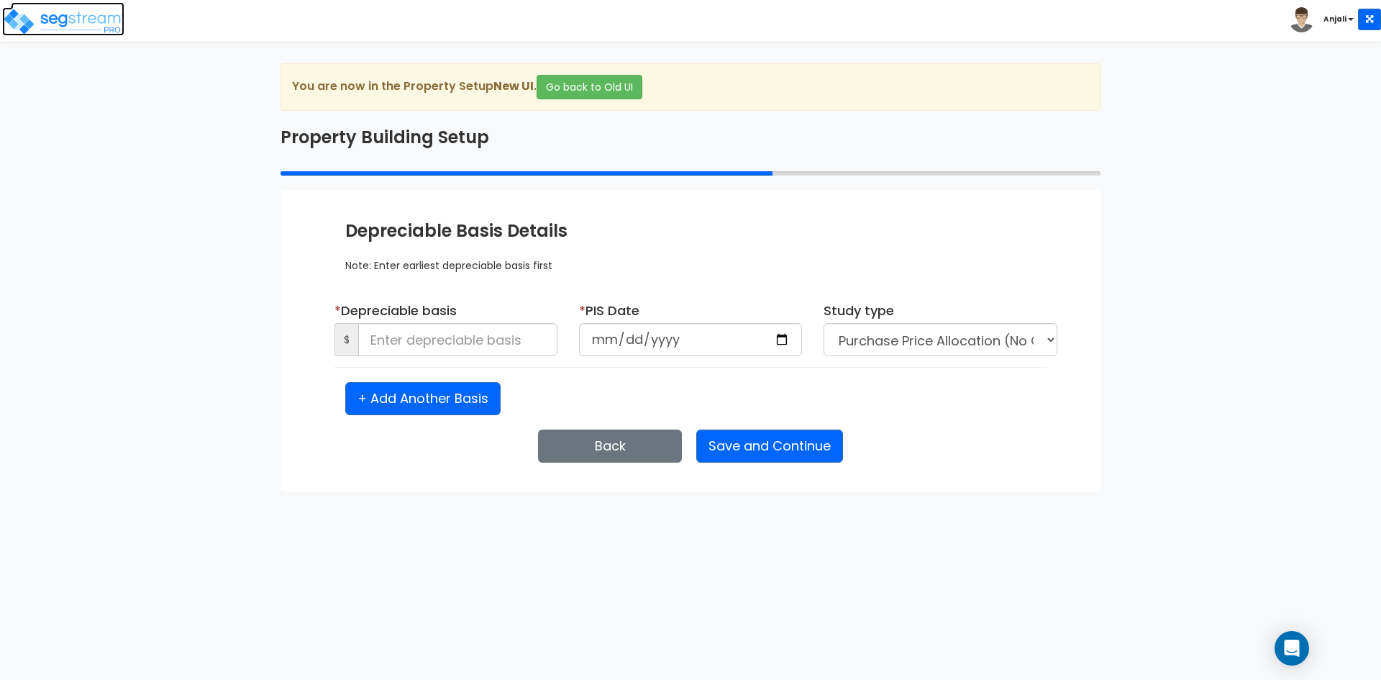
click at [84, 16] on img at bounding box center [63, 21] width 122 height 29
